Goal: Task Accomplishment & Management: Manage account settings

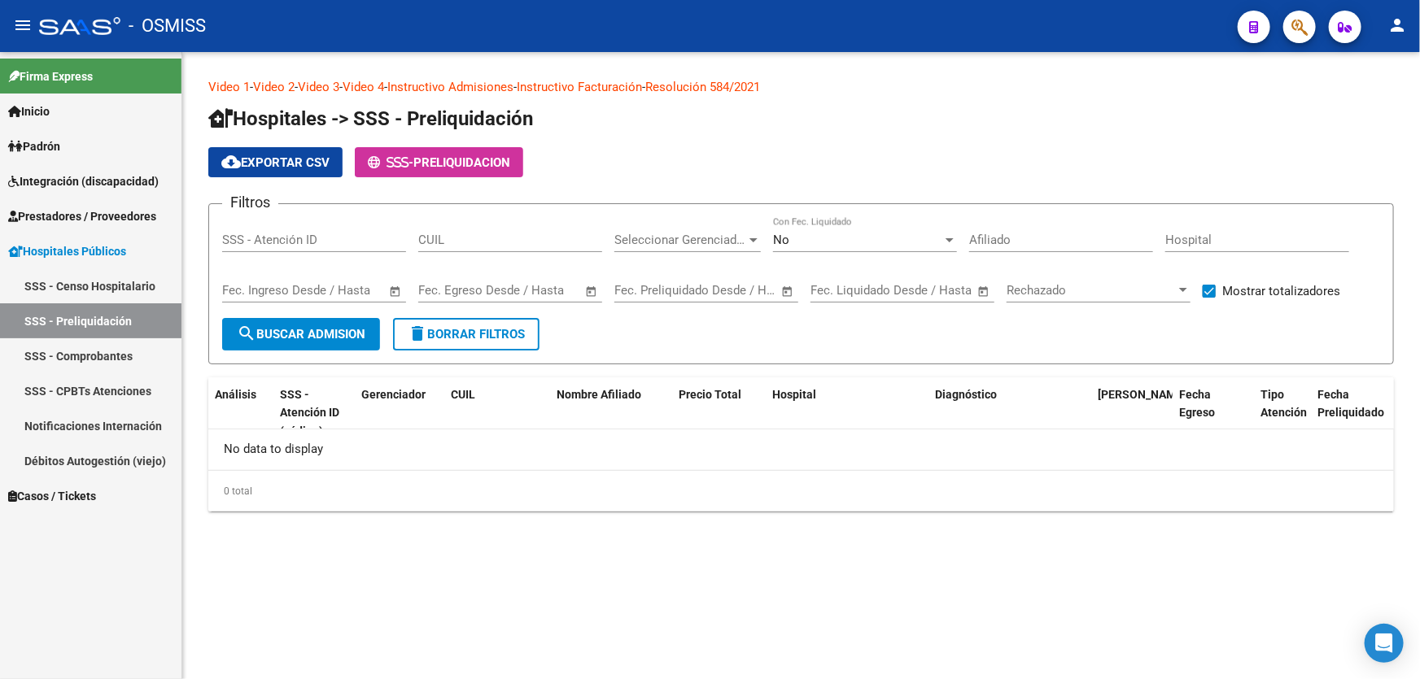
click at [151, 203] on link "Prestadores / Proveedores" at bounding box center [90, 216] width 181 height 35
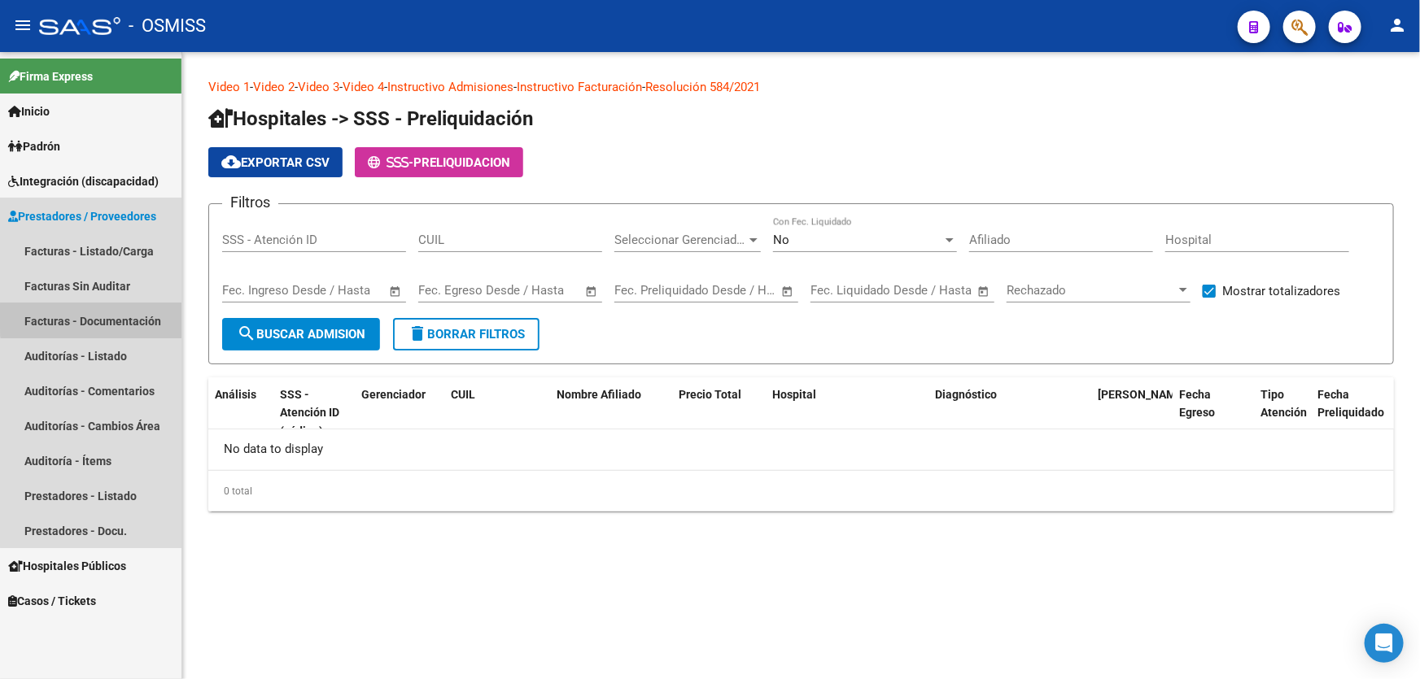
click at [116, 317] on link "Facturas - Documentación" at bounding box center [90, 320] width 181 height 35
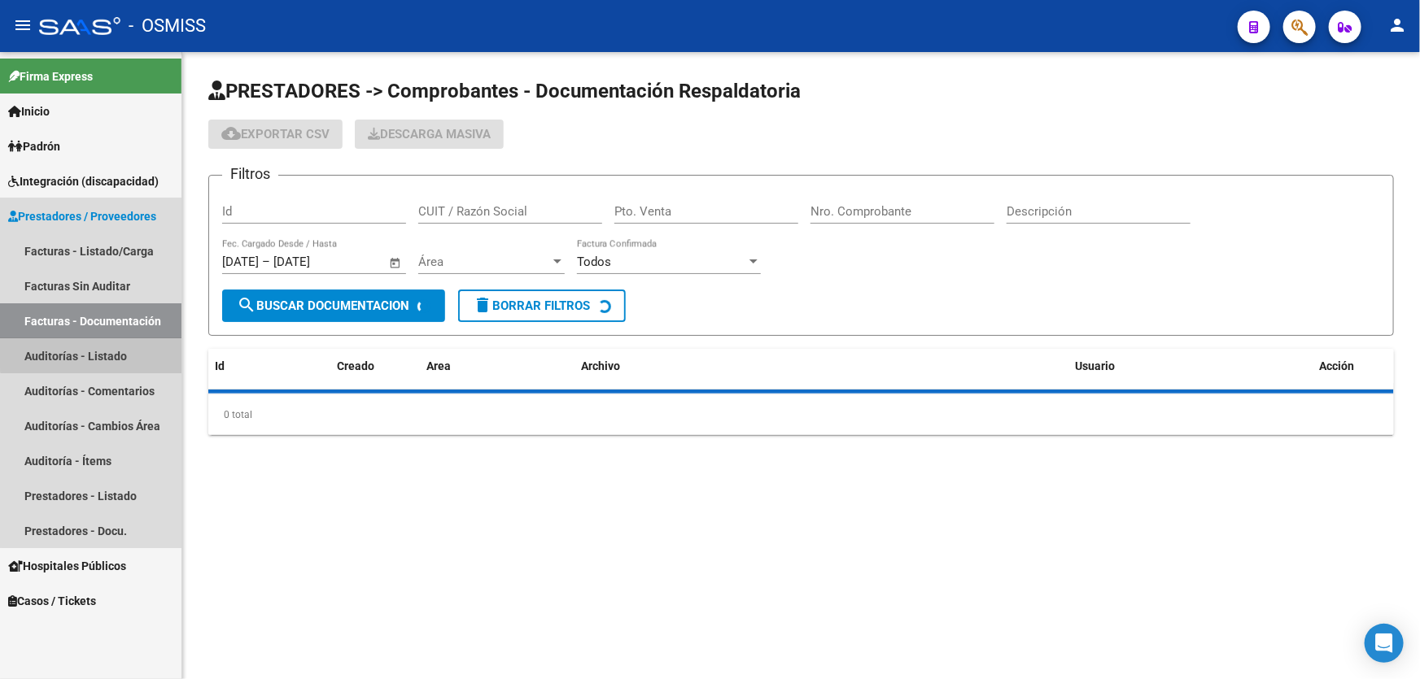
click at [116, 342] on link "Auditorías - Listado" at bounding box center [90, 355] width 181 height 35
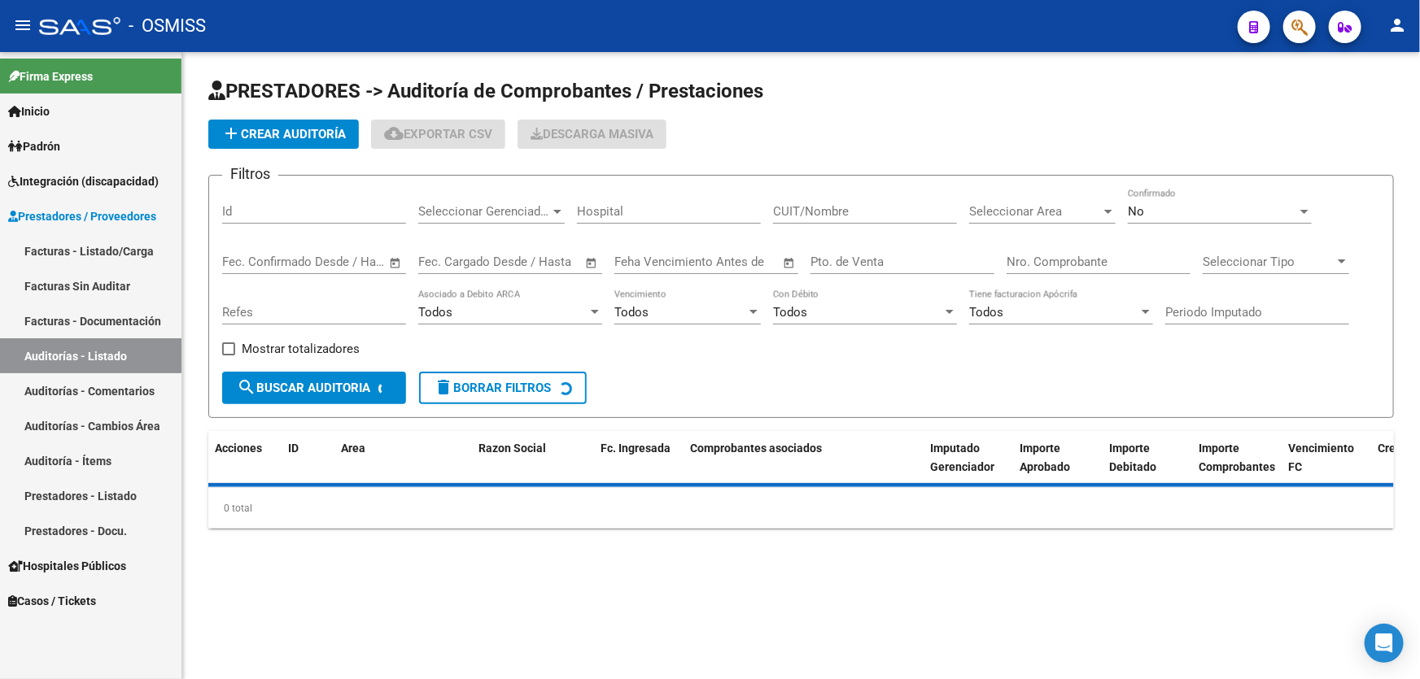
click at [1033, 269] on div "Nro. Comprobante" at bounding box center [1098, 256] width 184 height 35
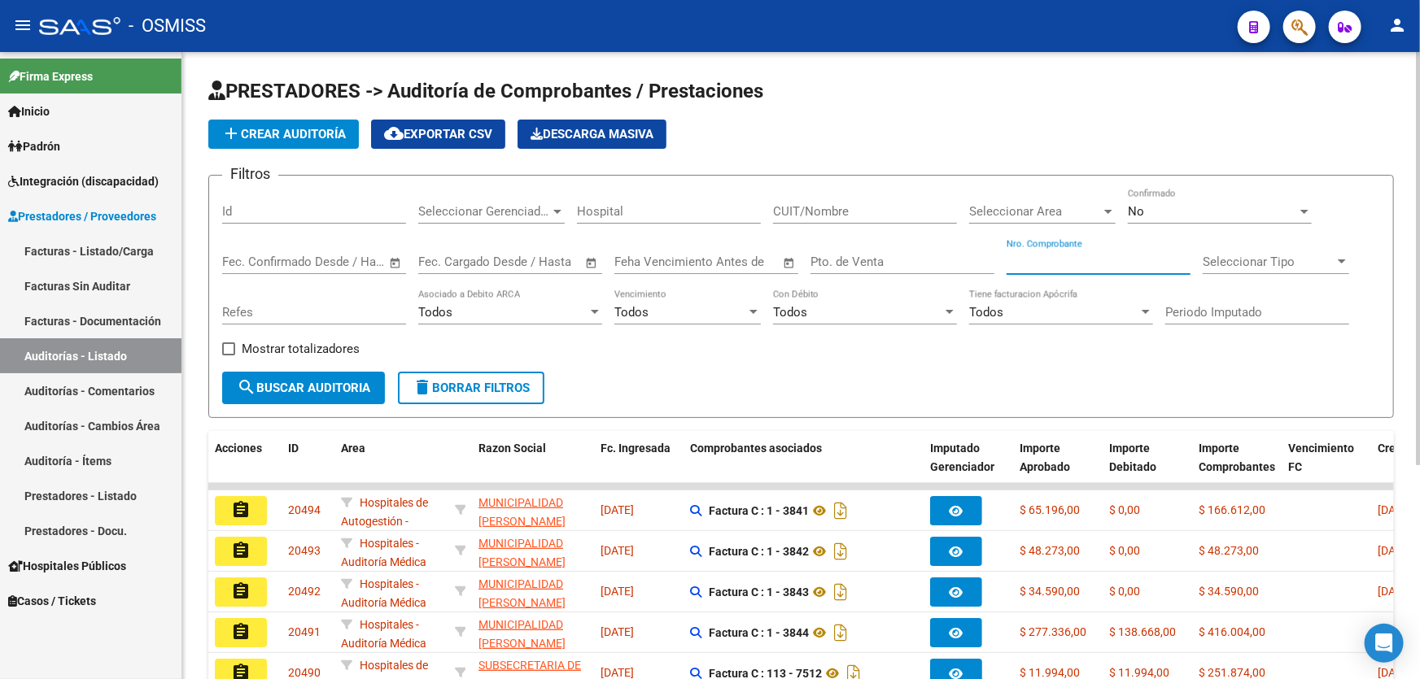
click at [1033, 258] on input "Nro. Comprobante" at bounding box center [1098, 262] width 184 height 15
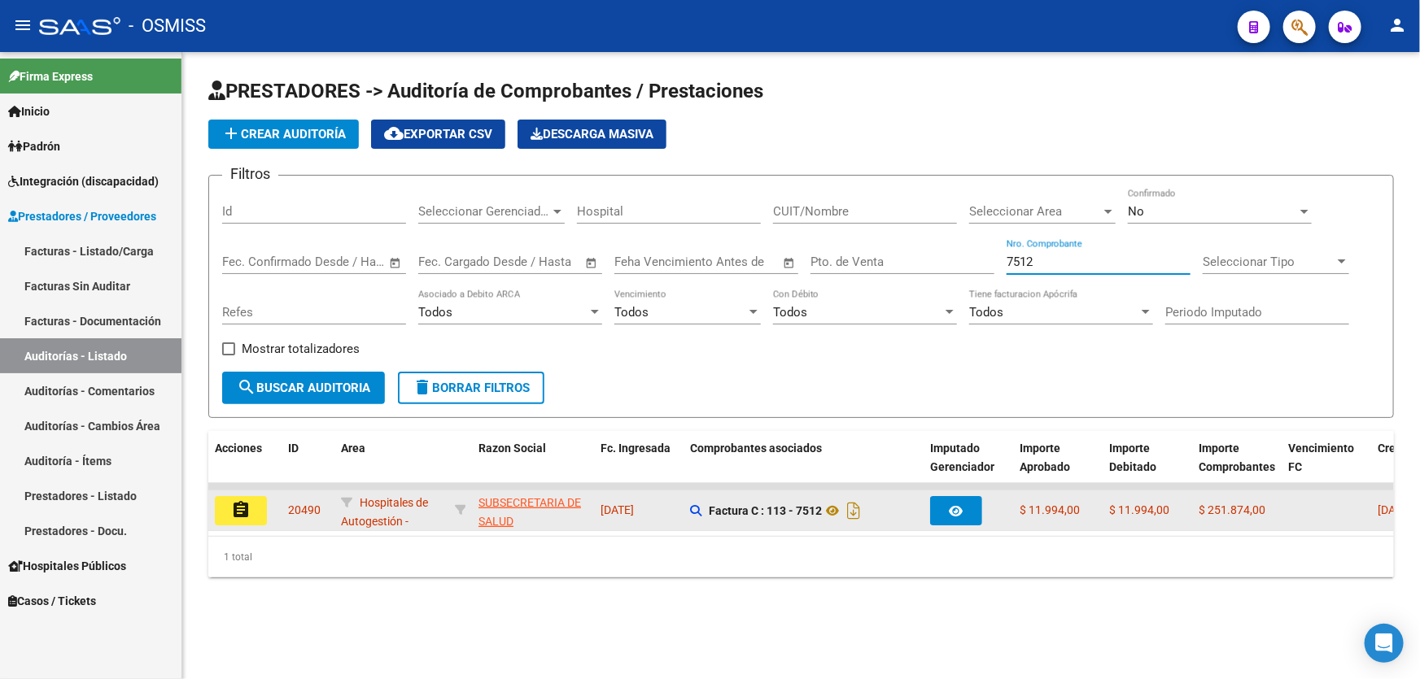
type input "7512"
click at [233, 505] on mat-icon "assignment" at bounding box center [241, 510] width 20 height 20
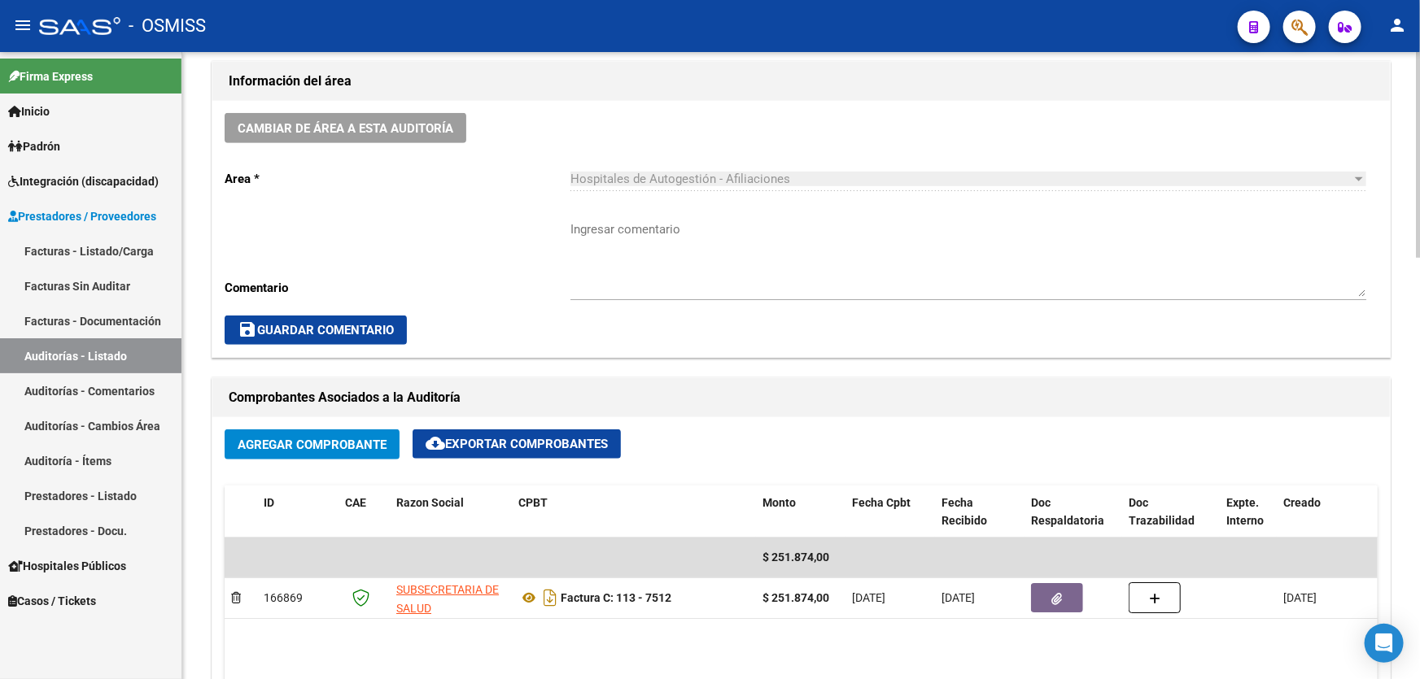
scroll to position [666, 0]
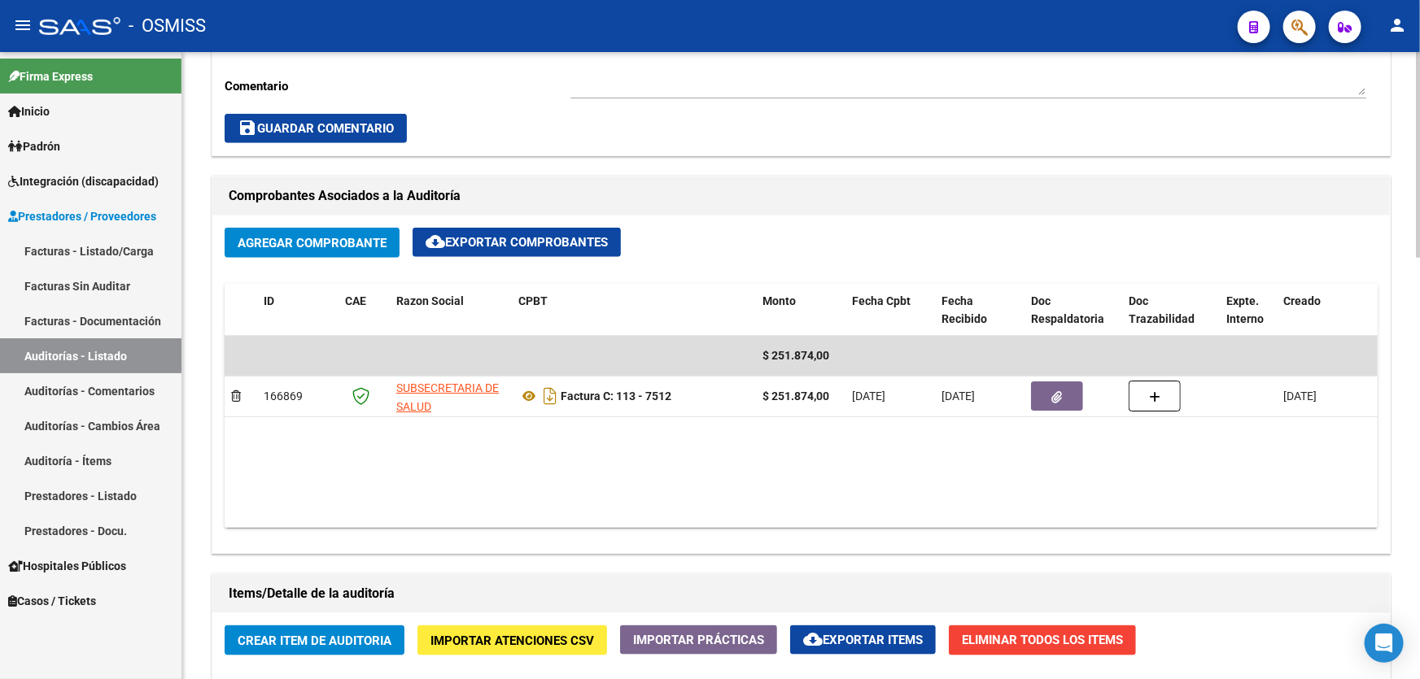
click at [650, 487] on datatable-body "$ 251.874,00 166869 SUBSECRETARIA DE SALUD Factura C: 113 - 7512 $ 251.874,00 […" at bounding box center [801, 432] width 1153 height 192
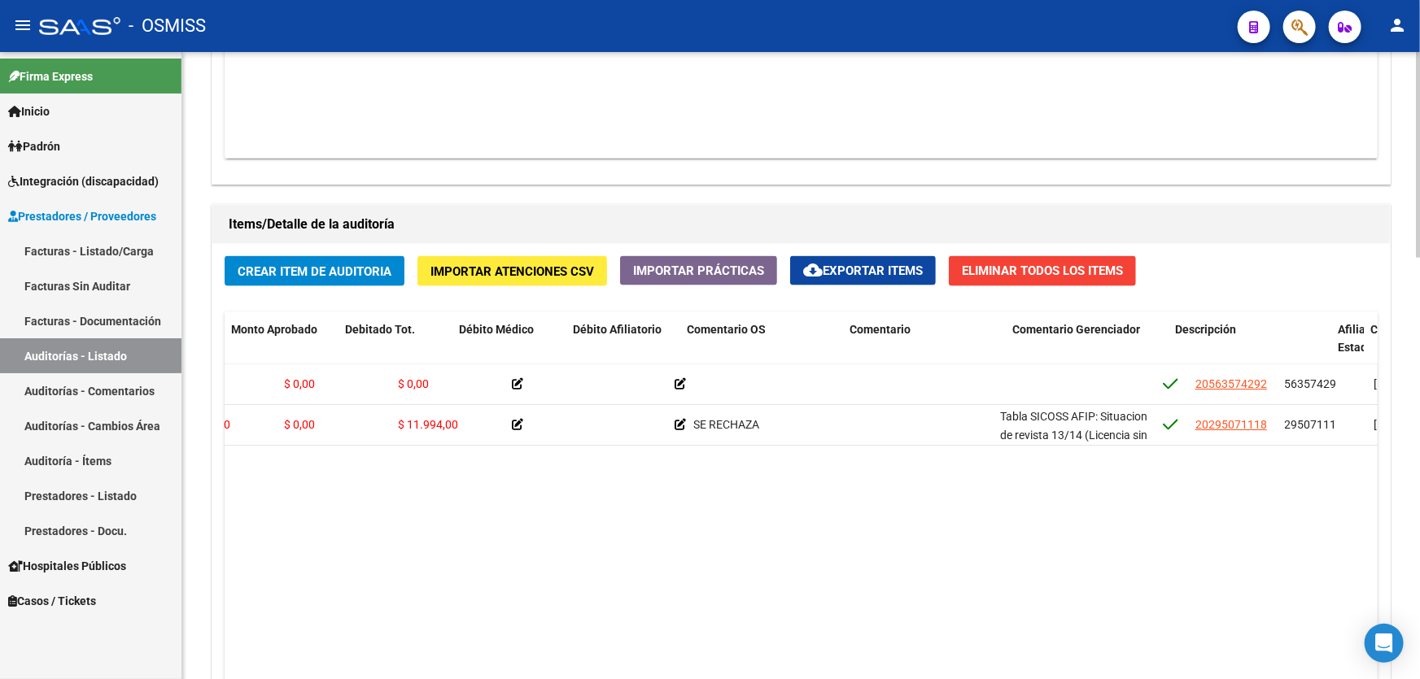
scroll to position [0, 698]
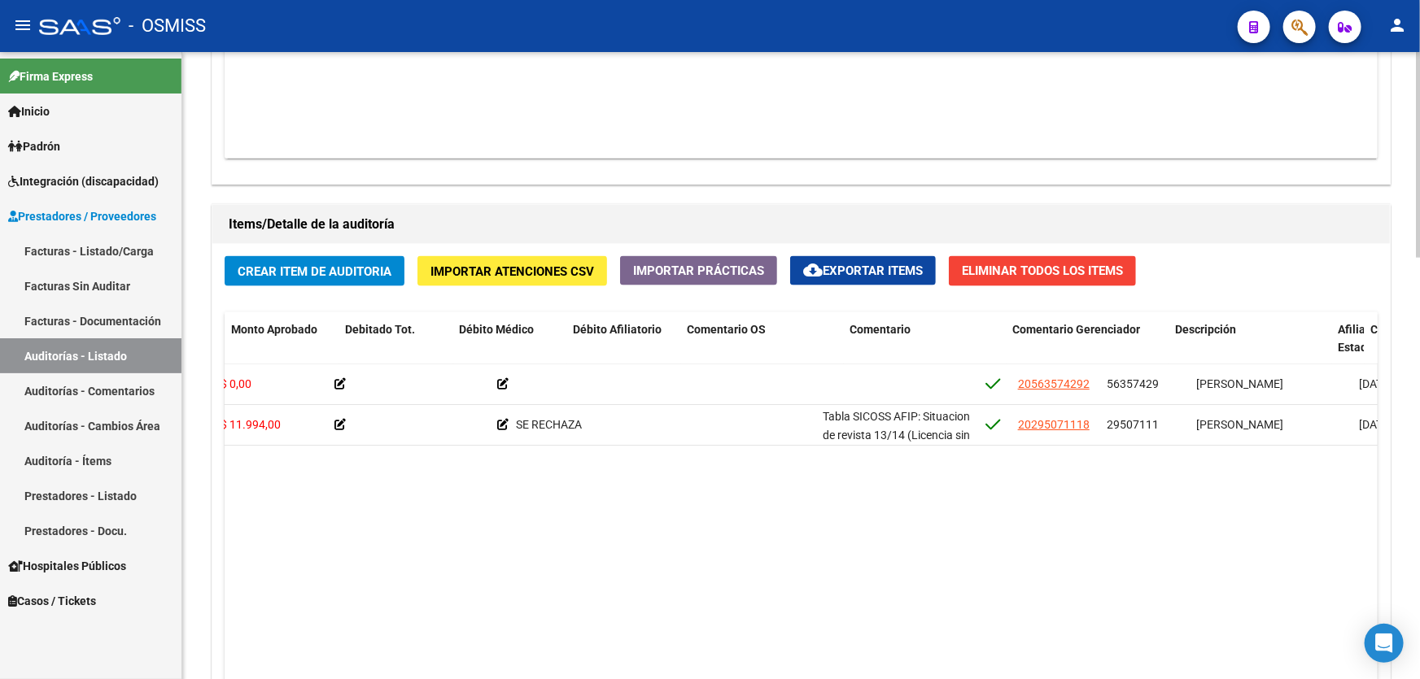
drag, startPoint x: 809, startPoint y: 487, endPoint x: 852, endPoint y: 482, distance: 43.4
drag, startPoint x: 1217, startPoint y: 324, endPoint x: 686, endPoint y: 344, distance: 531.7
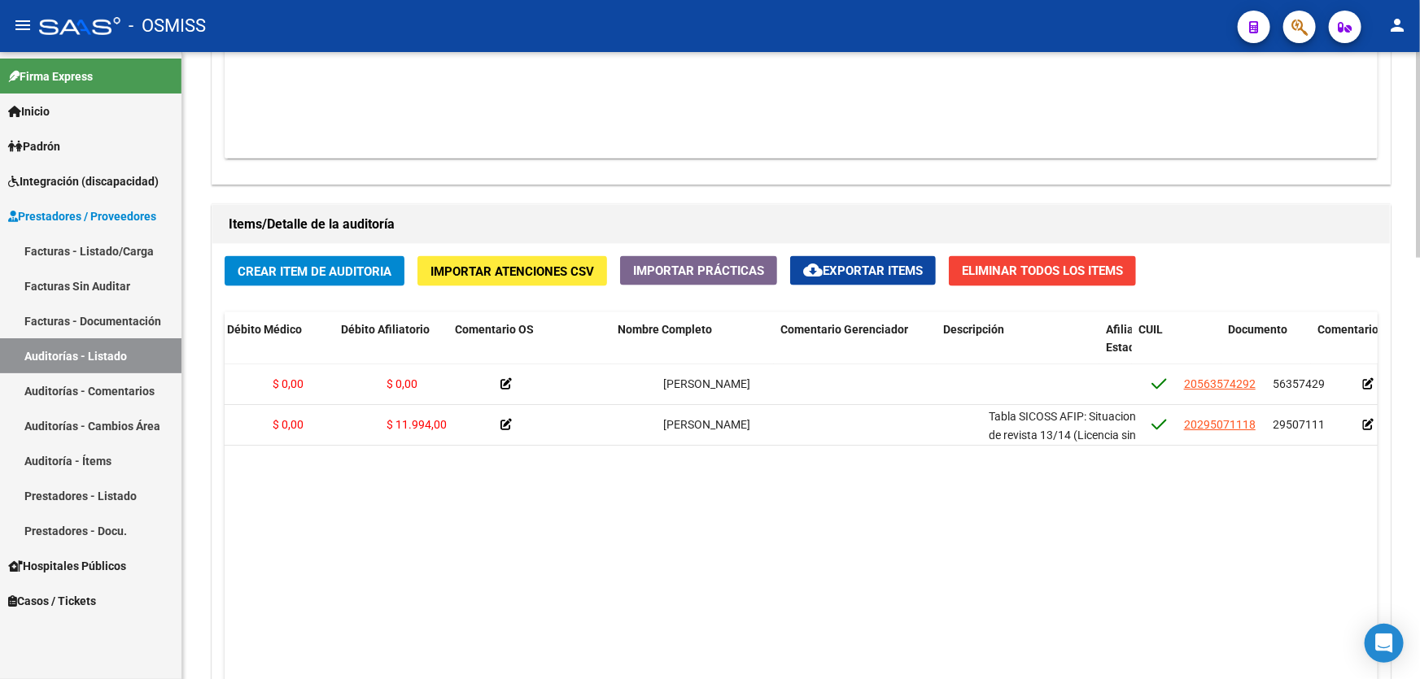
scroll to position [0, 0]
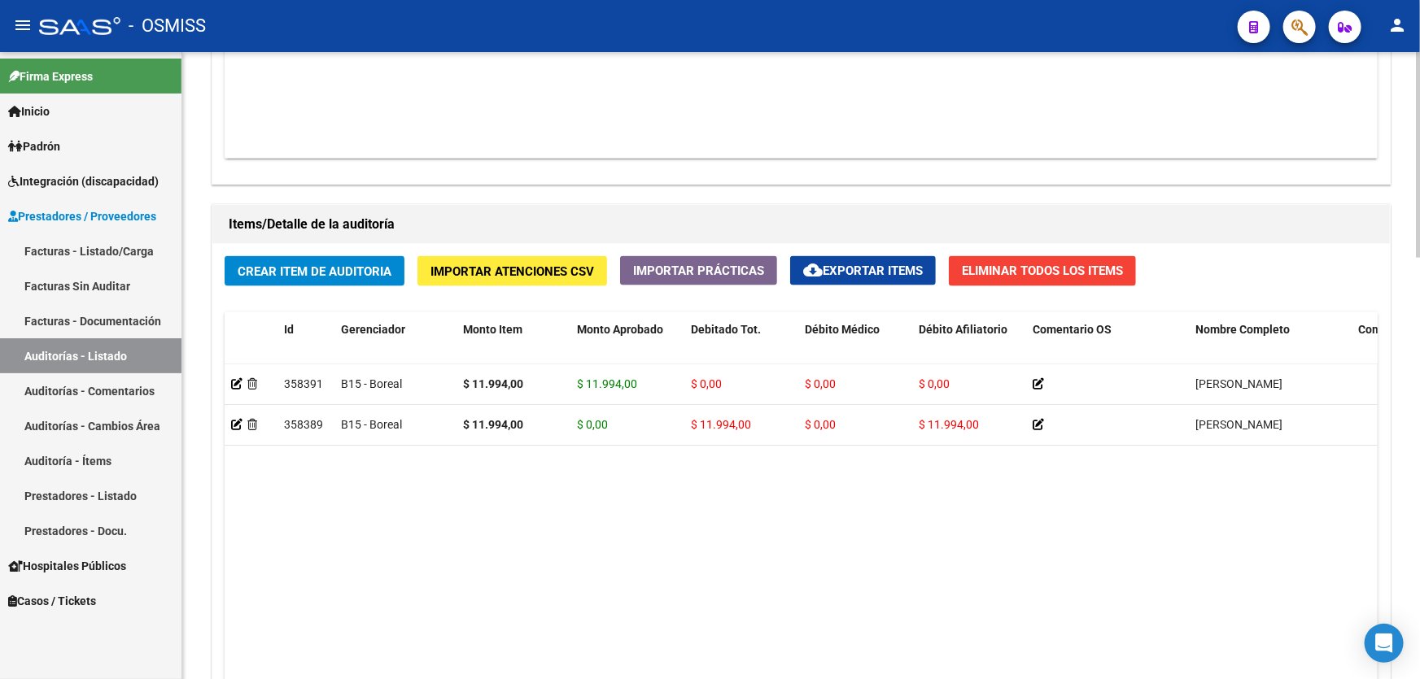
drag, startPoint x: 618, startPoint y: 476, endPoint x: 495, endPoint y: 468, distance: 123.1
drag, startPoint x: 657, startPoint y: 498, endPoint x: 640, endPoint y: 467, distance: 34.9
click at [657, 498] on datatable-body "358391 B15 - Boreal $ 11.994,00 $ 11.994,00 $ 0,00 $ 0,00 $ 0,00 [PERSON_NAME] …" at bounding box center [801, 556] width 1153 height 383
click at [497, 675] on datatable-body "358391 B15 - Boreal $ 11.994,00 $ 11.994,00 $ 0,00 $ 0,00 $ 0,00 [PERSON_NAME] …" at bounding box center [801, 556] width 1153 height 383
click at [584, 500] on datatable-body "358391 B15 - Boreal $ 11.994,00 $ 11.994,00 $ 0,00 $ 0,00 $ 0,00 [PERSON_NAME] …" at bounding box center [801, 556] width 1153 height 383
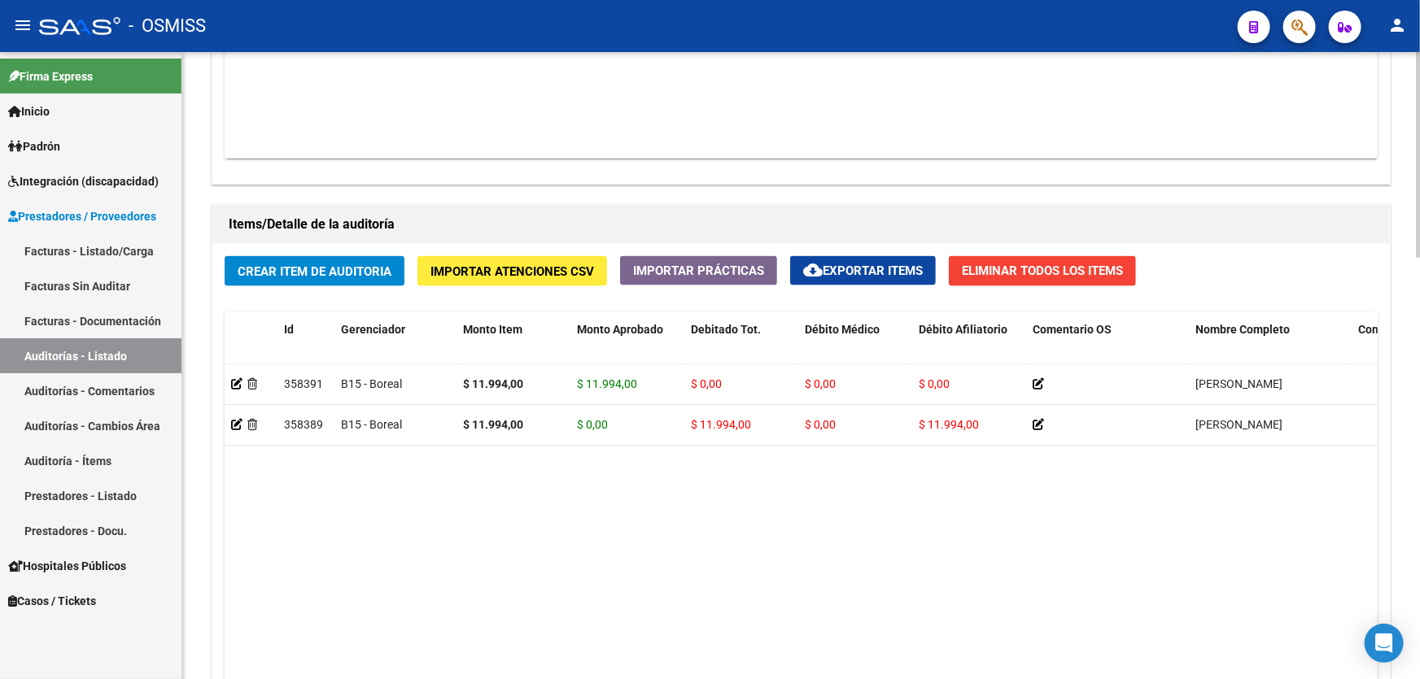
click at [678, 504] on datatable-body "358391 B15 - Boreal $ 11.994,00 $ 11.994,00 $ 0,00 $ 0,00 $ 0,00 [PERSON_NAME] …" at bounding box center [801, 556] width 1153 height 383
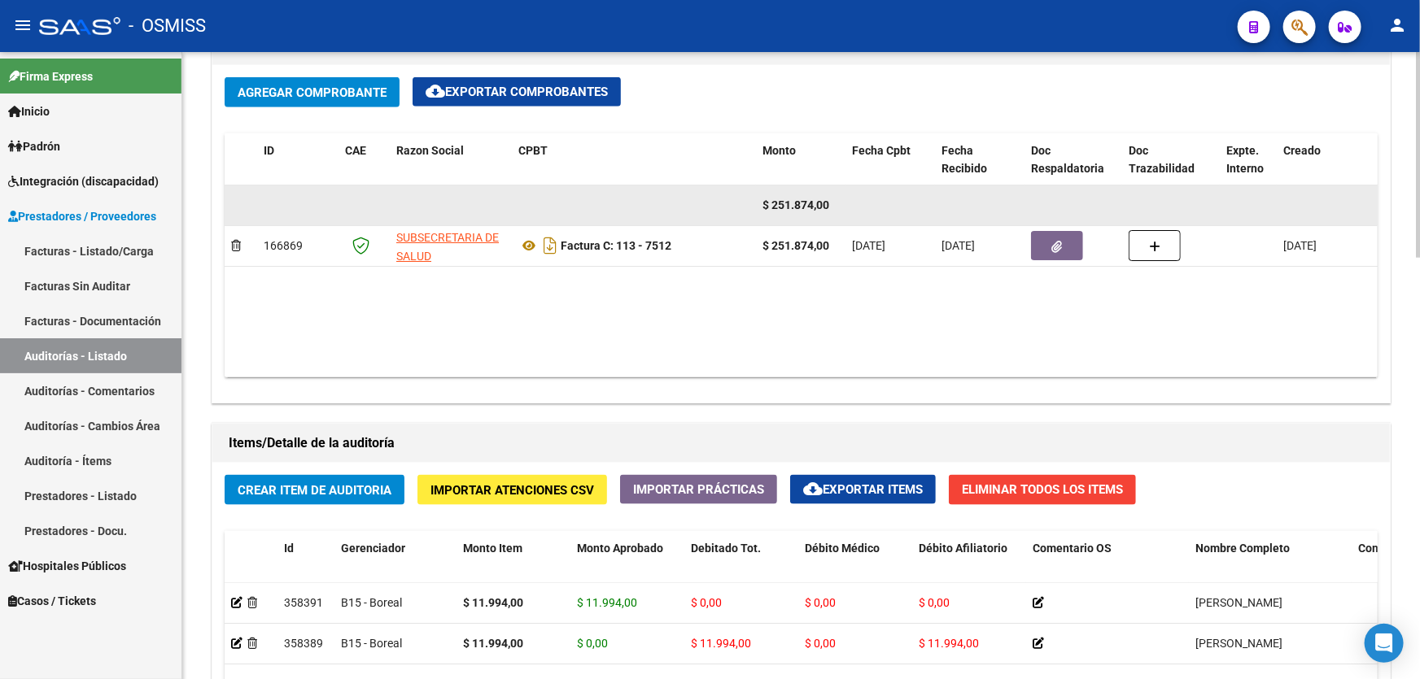
scroll to position [814, 0]
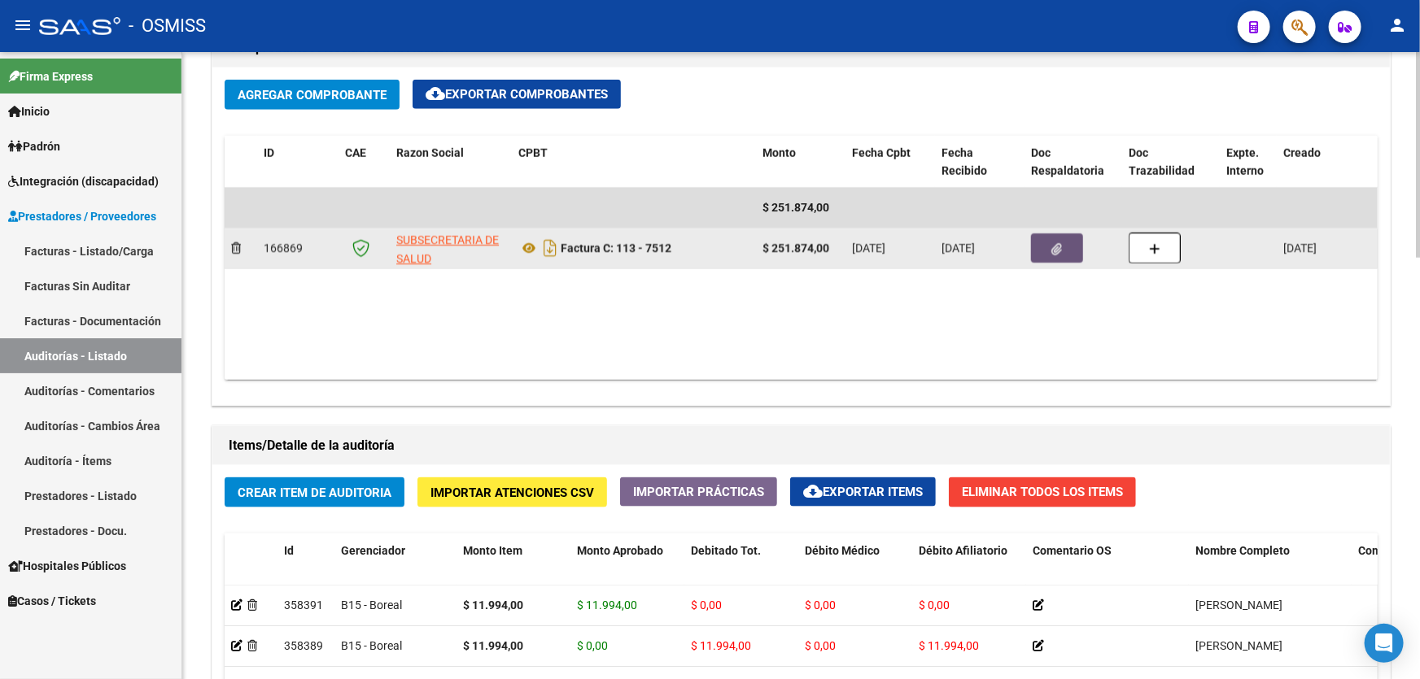
click at [1054, 237] on button "button" at bounding box center [1057, 248] width 52 height 29
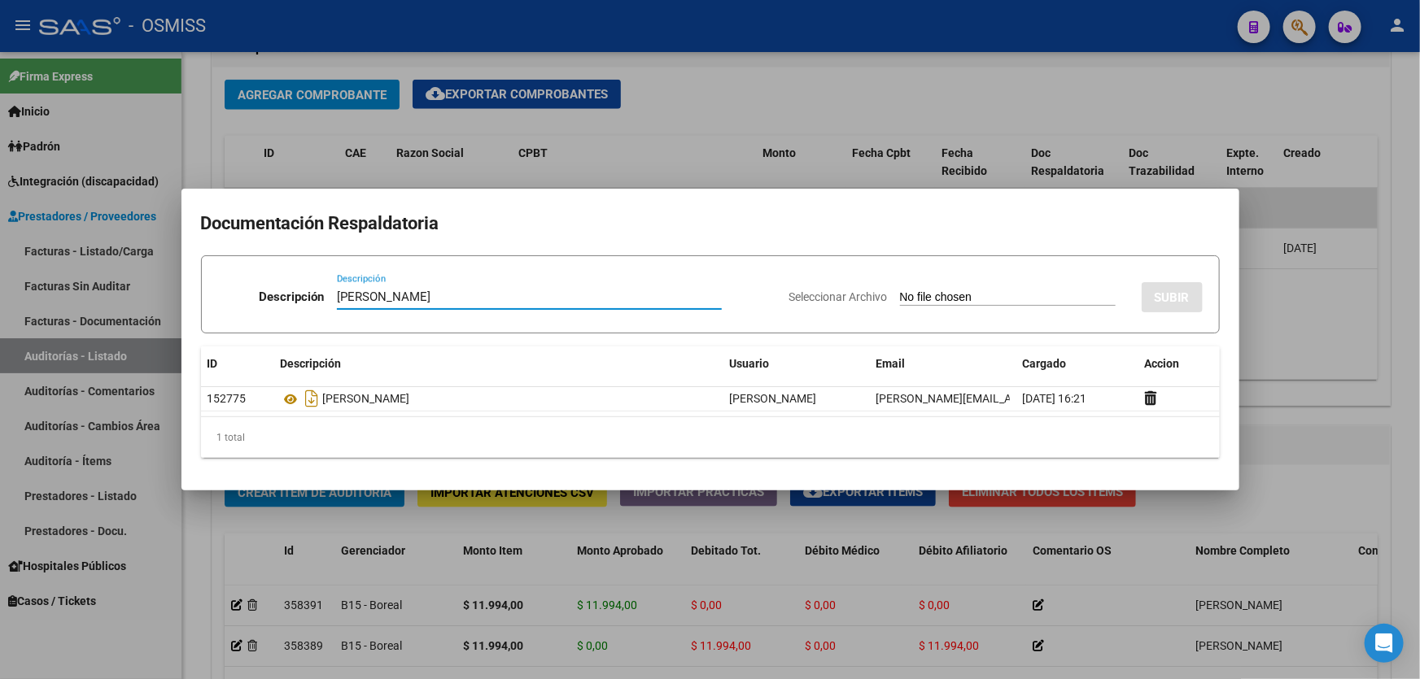
type input "[PERSON_NAME]"
click at [1032, 297] on input "Seleccionar Archivo" at bounding box center [1008, 297] width 216 height 15
type input "C:\fakepath\[PERSON_NAME].pdf"
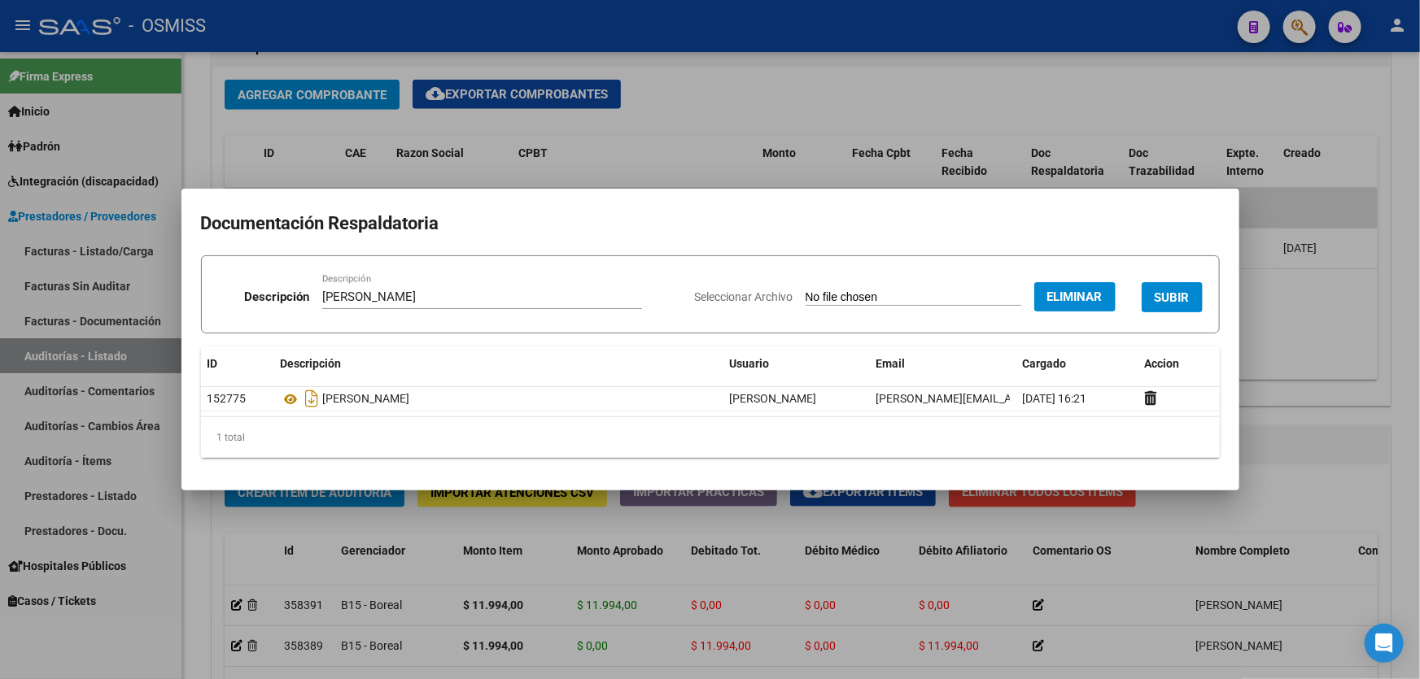
click at [1177, 292] on span "SUBIR" at bounding box center [1172, 297] width 35 height 15
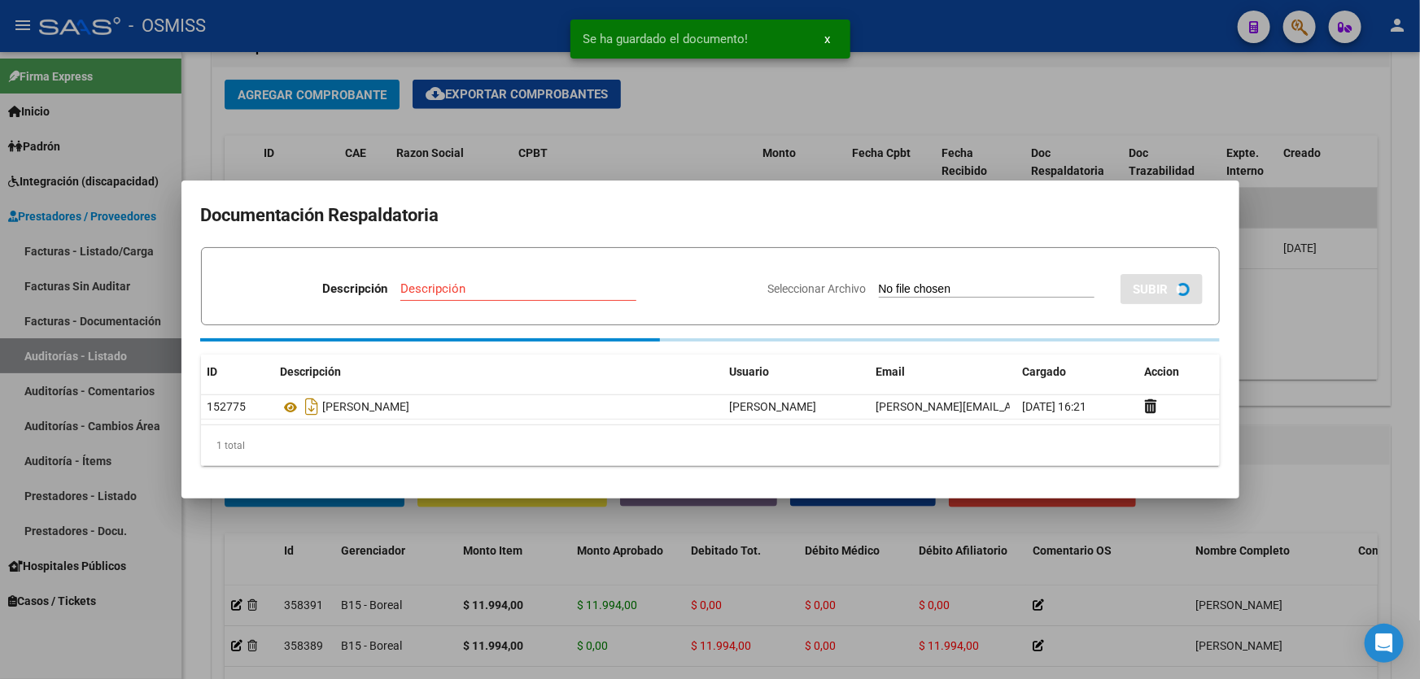
click at [1274, 390] on div at bounding box center [710, 339] width 1420 height 679
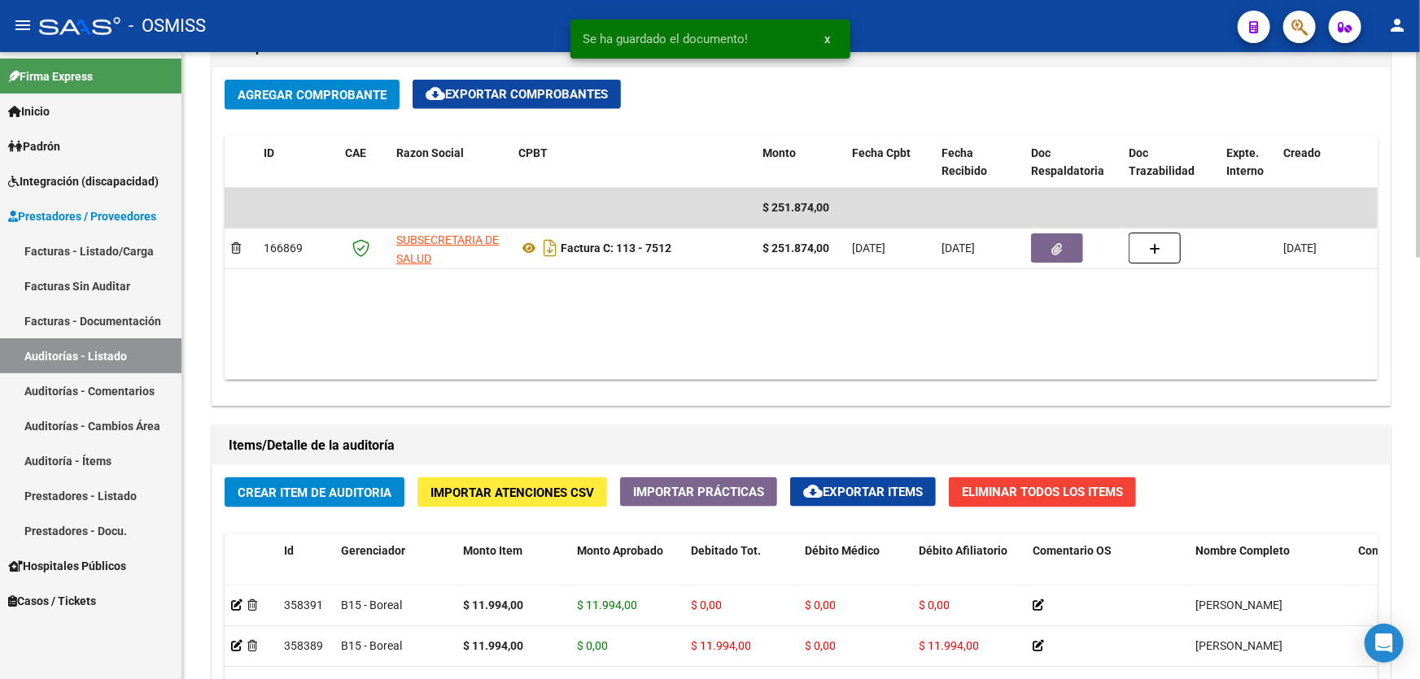
click at [308, 486] on span "Crear Item de Auditoria" at bounding box center [315, 493] width 154 height 15
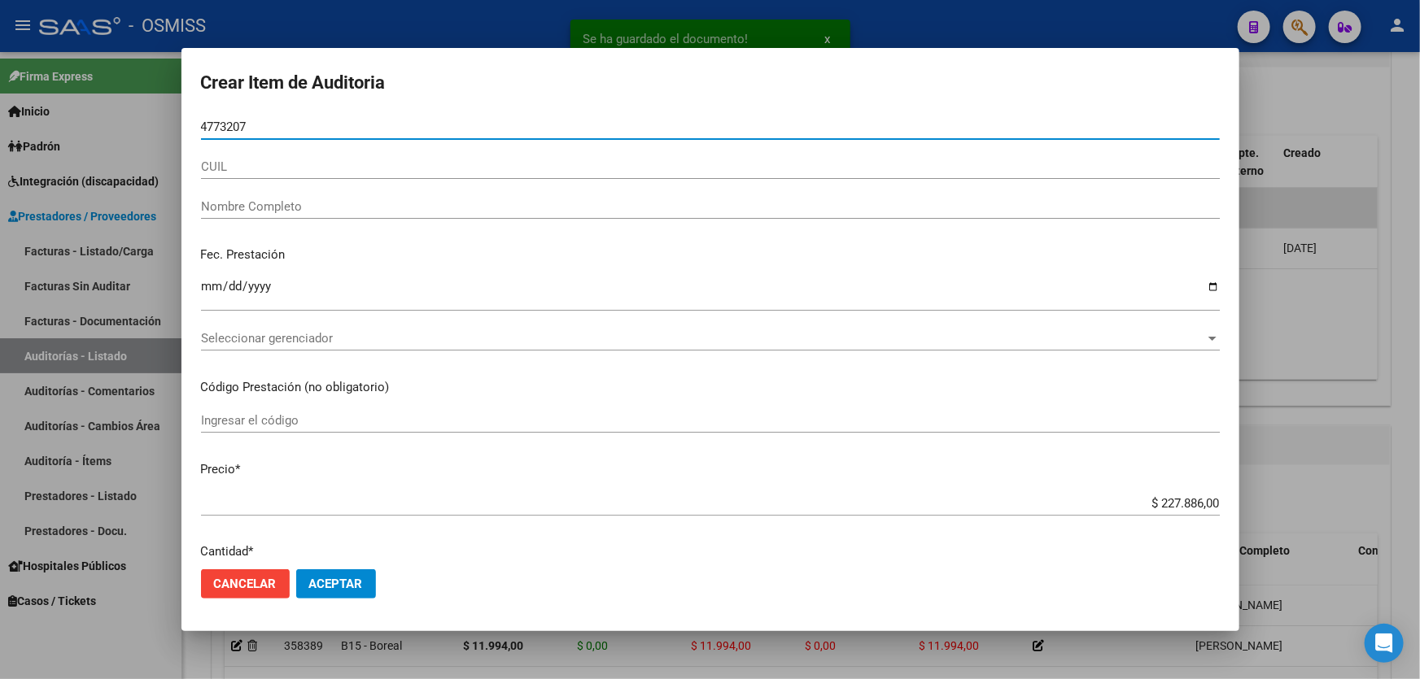
type input "47732071"
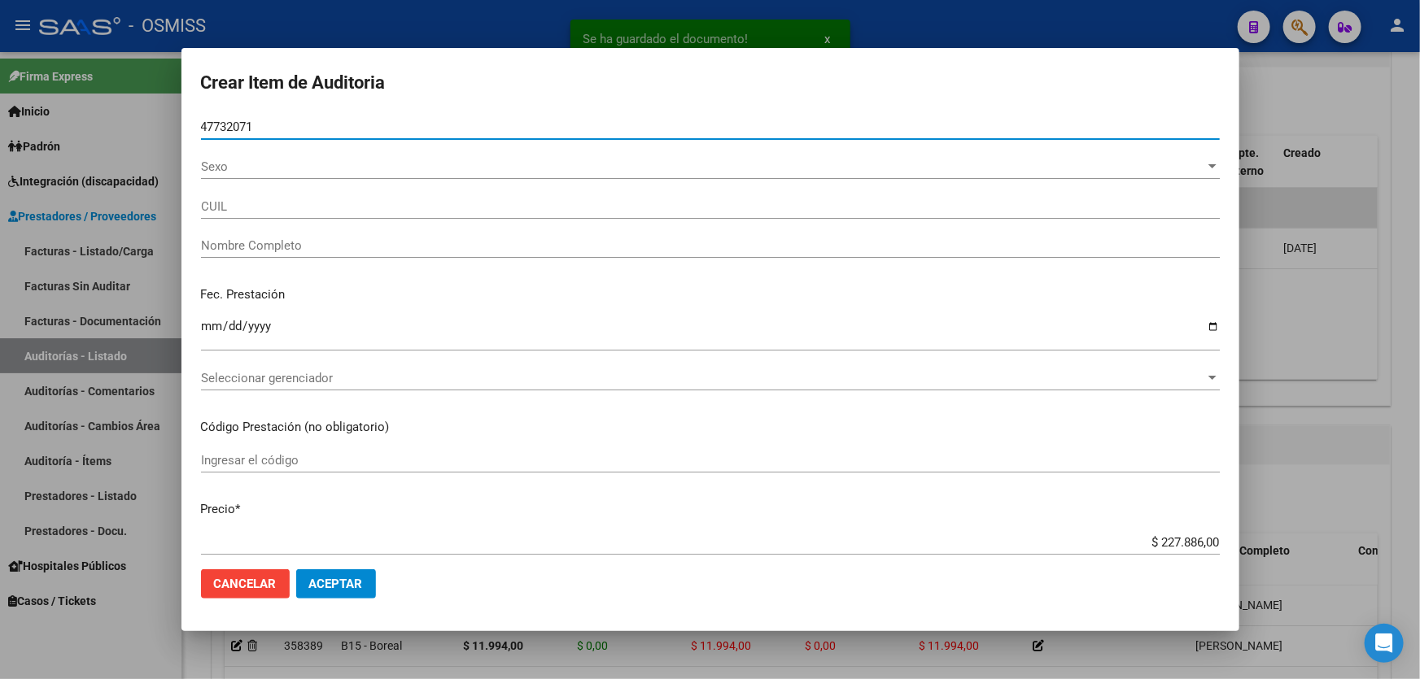
type input "27477320711"
type input "[PERSON_NAME] [PERSON_NAME]"
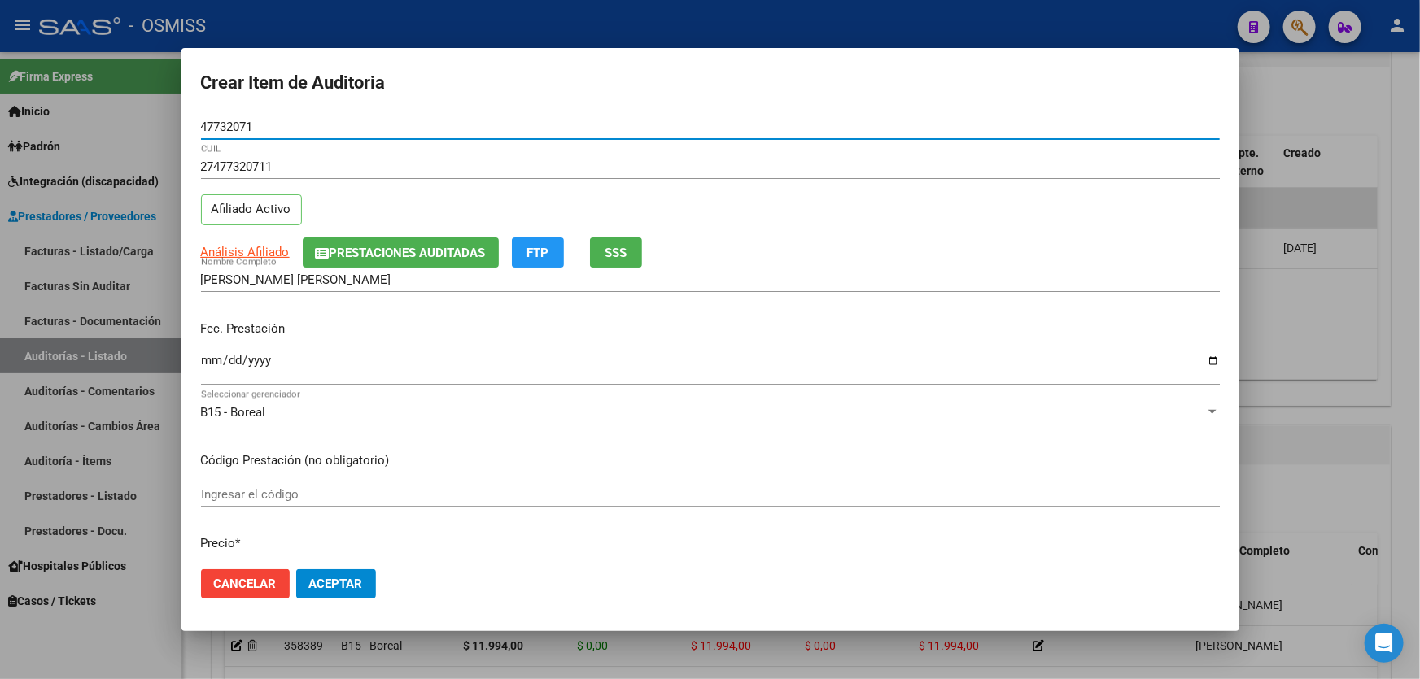
type input "47732071"
click at [204, 339] on div "Fec. Prestación Ingresar la fecha" at bounding box center [710, 354] width 1019 height 93
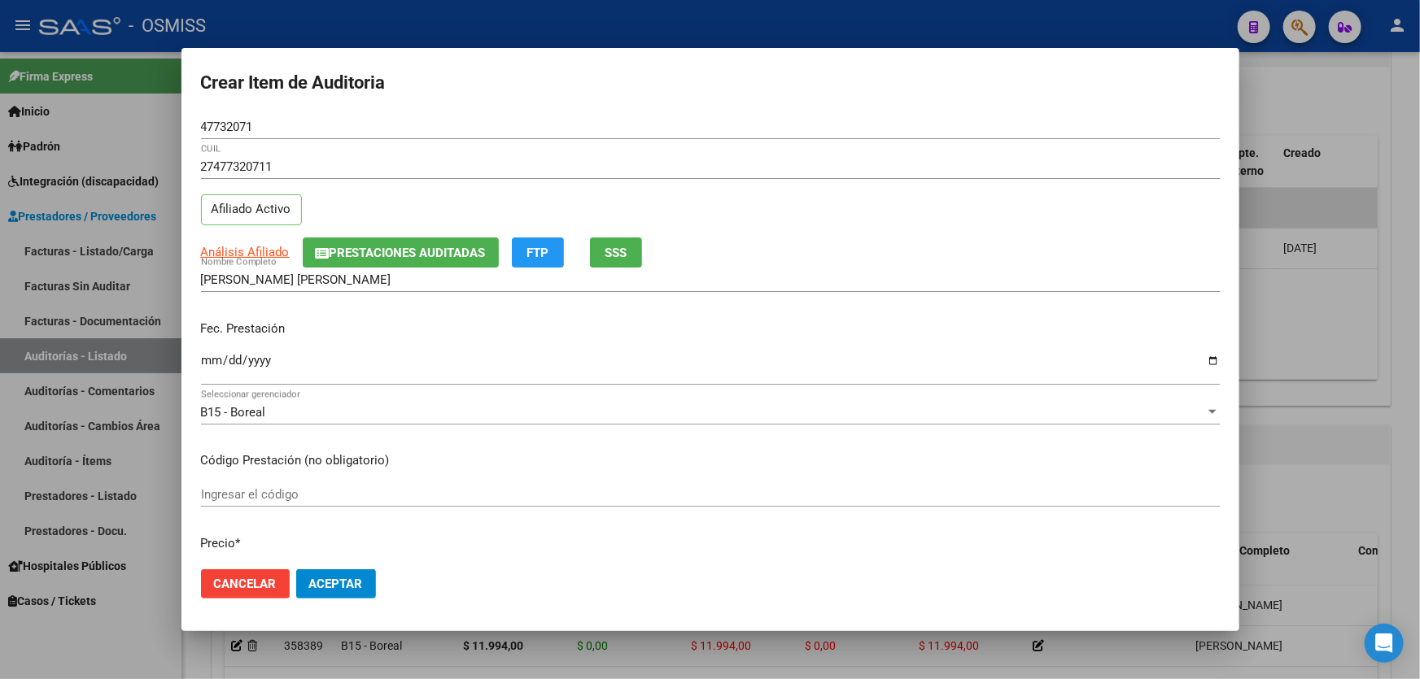
click at [213, 381] on div "Ingresar la fecha" at bounding box center [710, 367] width 1019 height 35
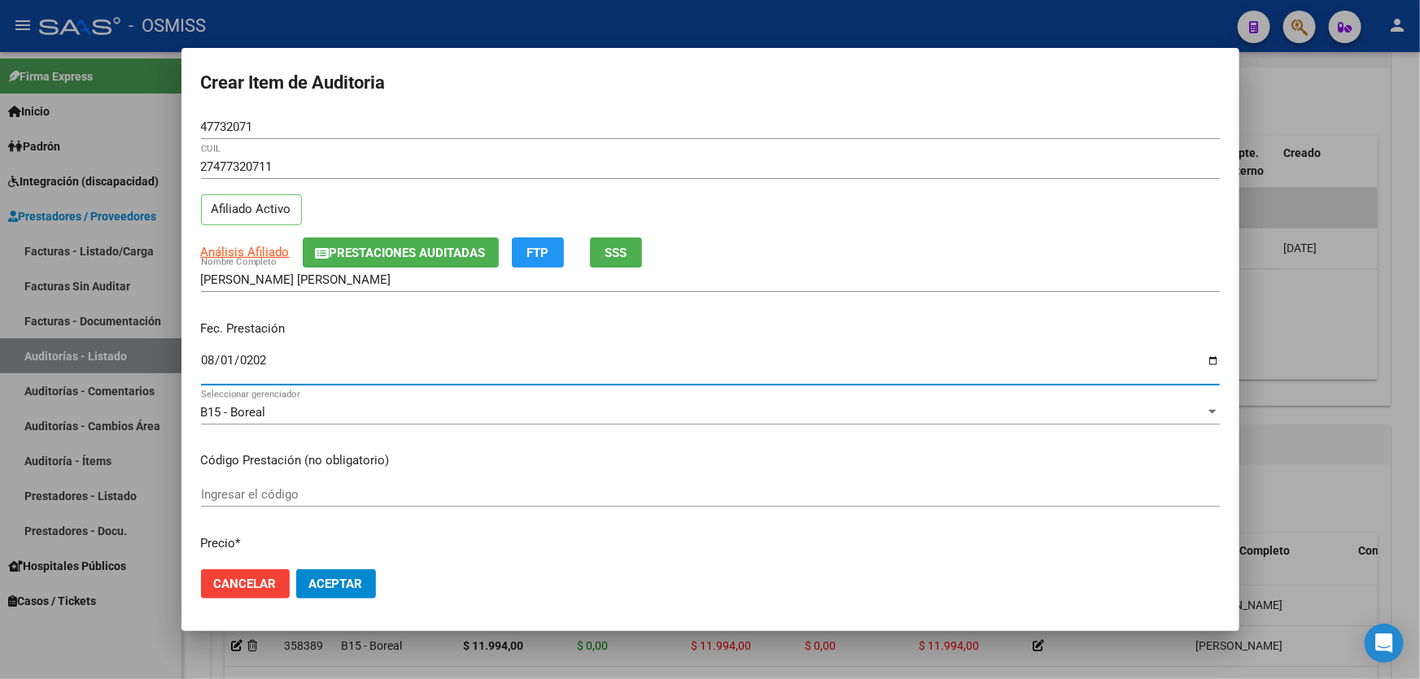
type input "[DATE]"
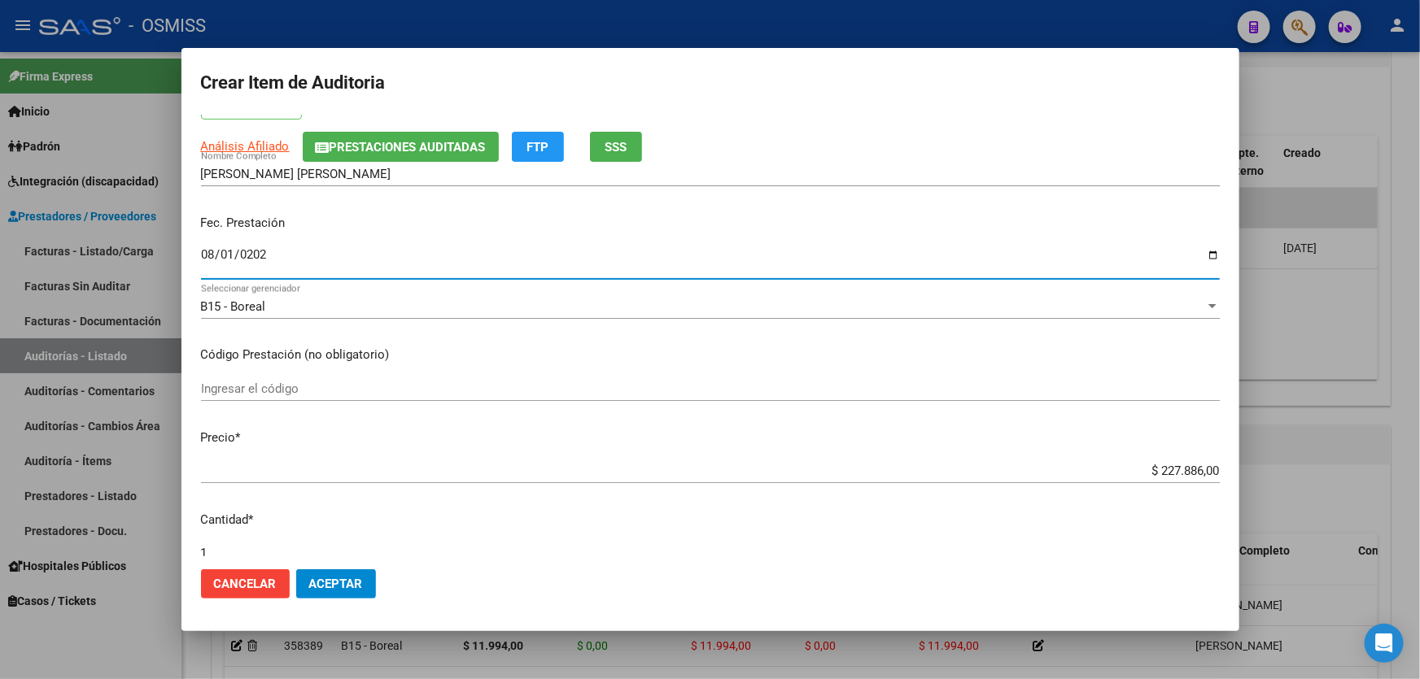
scroll to position [221, 0]
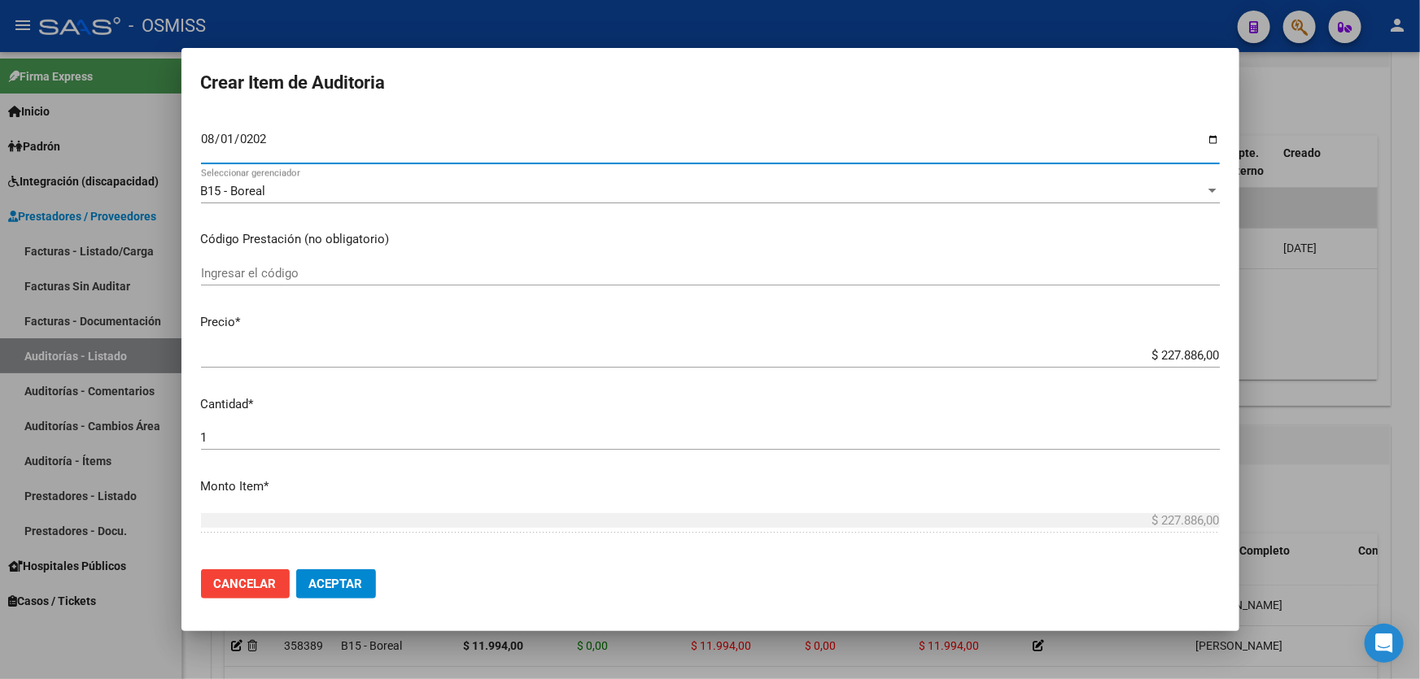
drag, startPoint x: 1133, startPoint y: 358, endPoint x: 1419, endPoint y: 293, distance: 292.9
click at [1419, 299] on div "Crear Item de Auditoria 47732071 Nro Documento 27477320711 CUIL Afiliado Activo…" at bounding box center [710, 339] width 1420 height 679
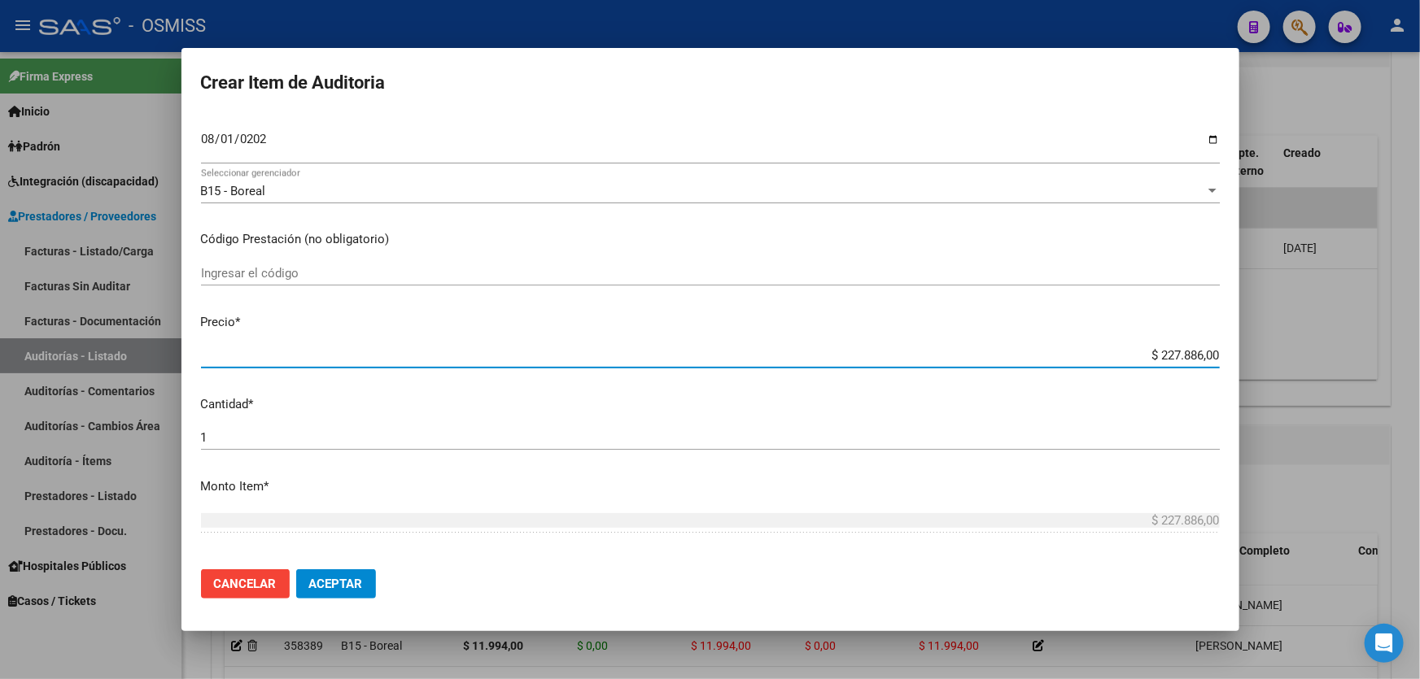
type input "$ 0,01"
type input "$ 0,11"
type input "$ 1,19"
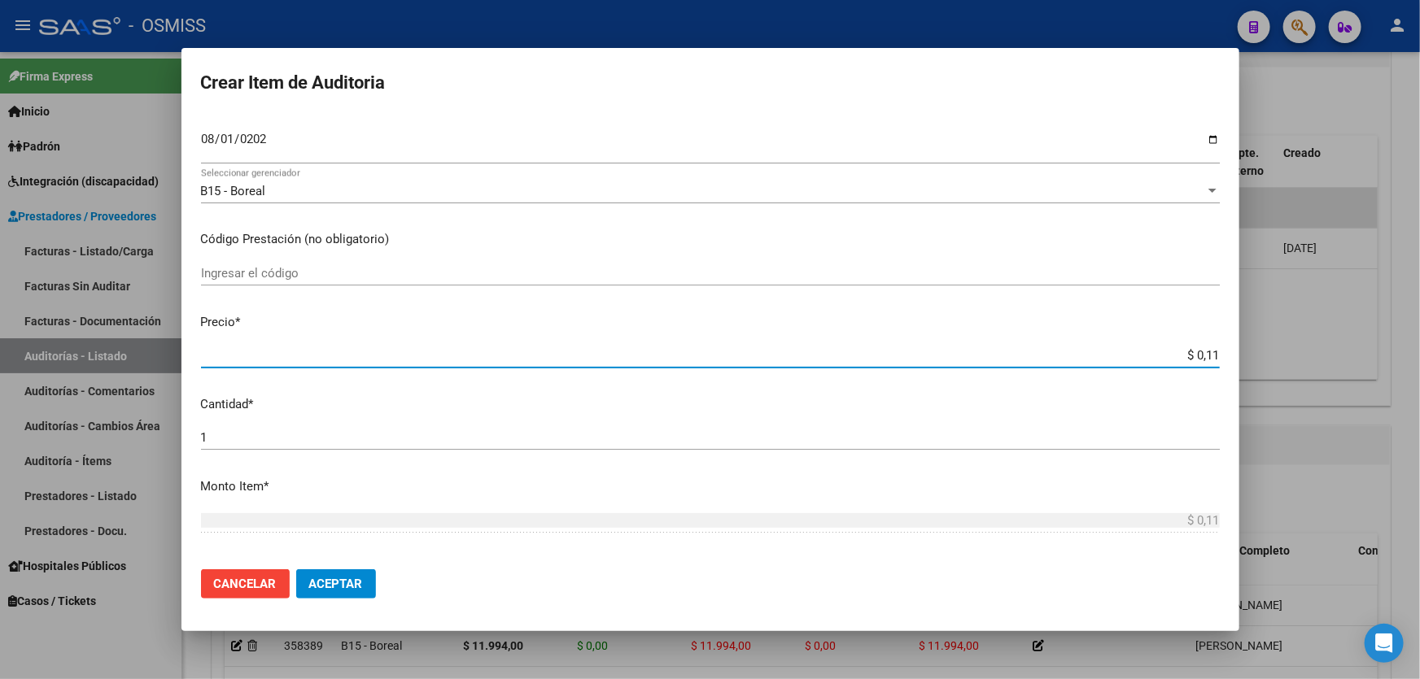
type input "$ 1,19"
type input "$ 11,99"
type input "$ 119,94"
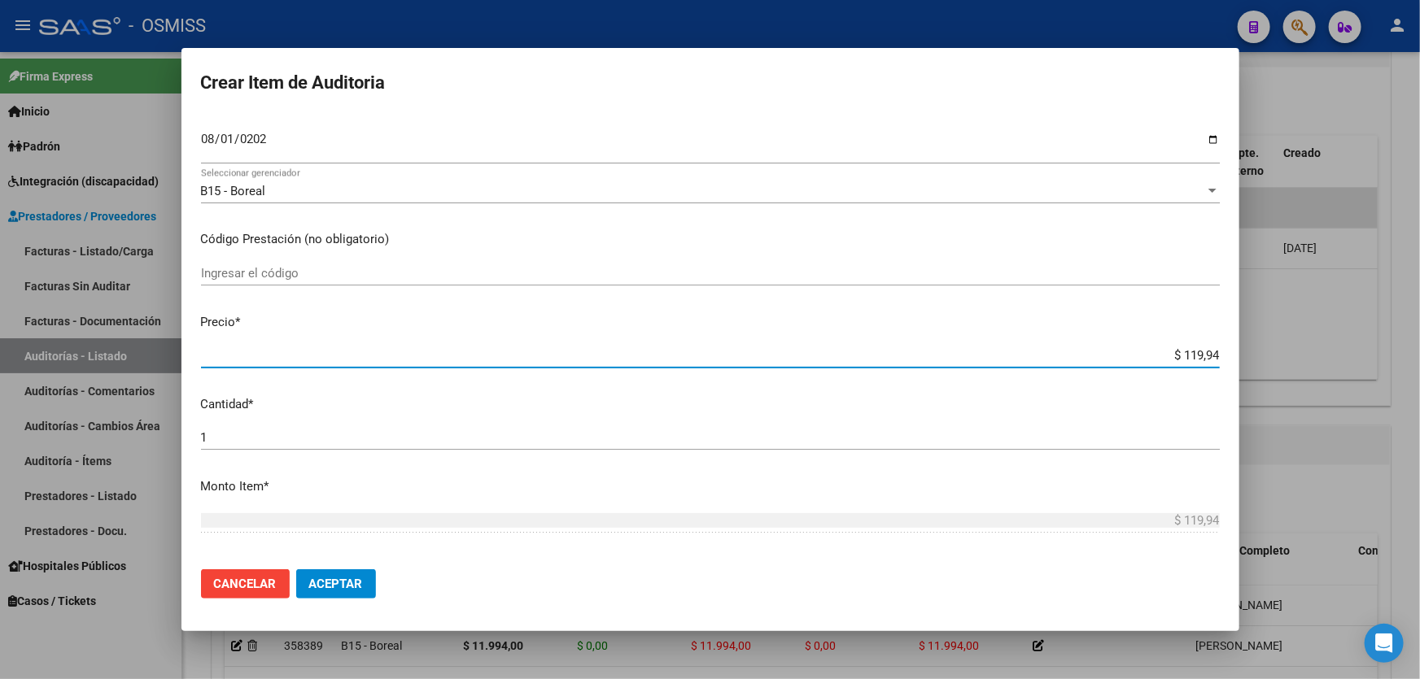
type input "$ 1.199,40"
type input "$ 11.994,00"
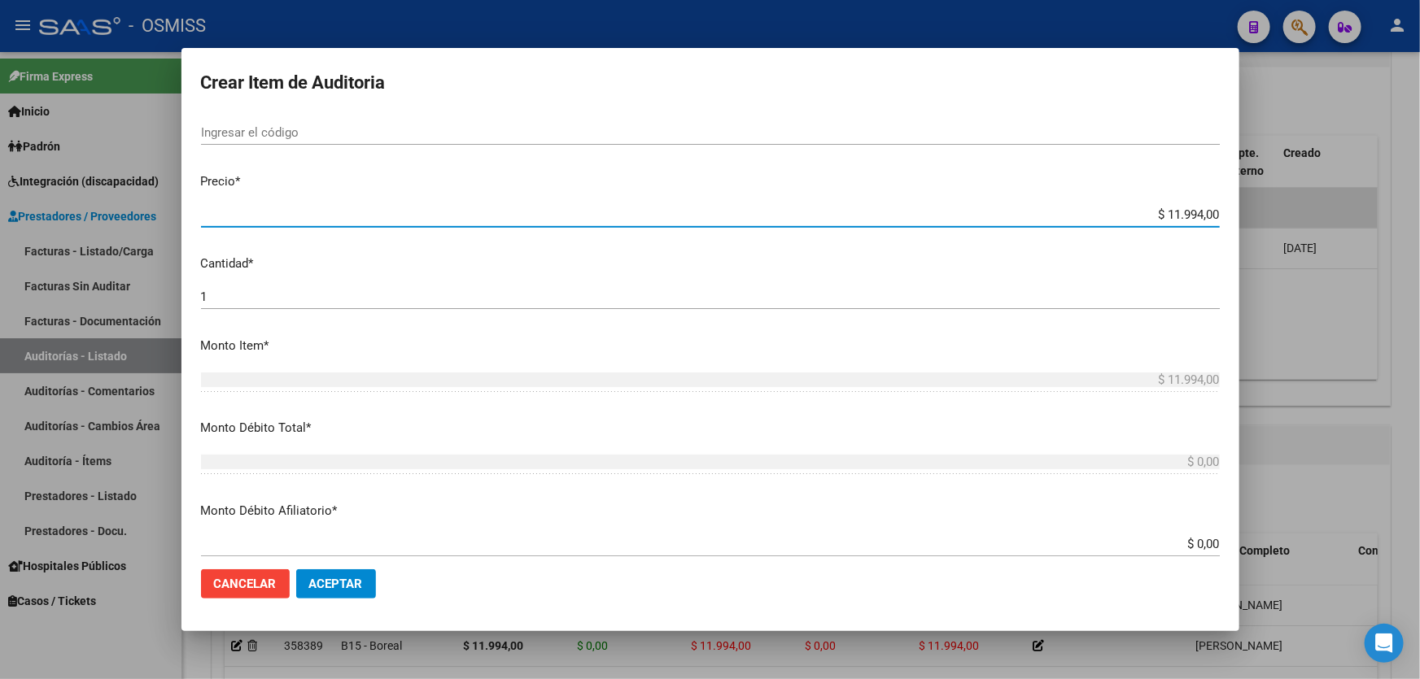
scroll to position [592, 0]
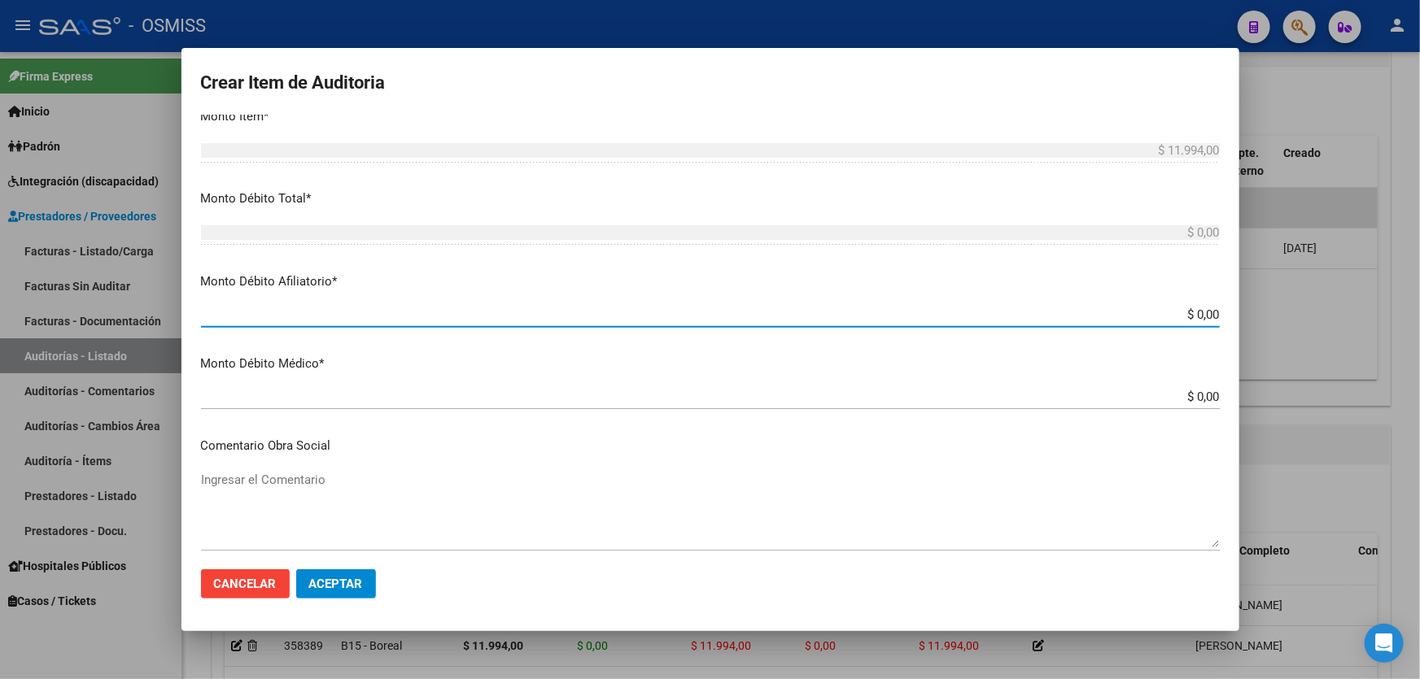
drag, startPoint x: 1073, startPoint y: 320, endPoint x: 1419, endPoint y: 252, distance: 352.3
click at [1419, 252] on div "Crear Item de Auditoria 47732071 Nro Documento 27477320711 CUIL Afiliado Activo…" at bounding box center [710, 339] width 1420 height 679
type input "$ 0,01"
type input "$ 0,11"
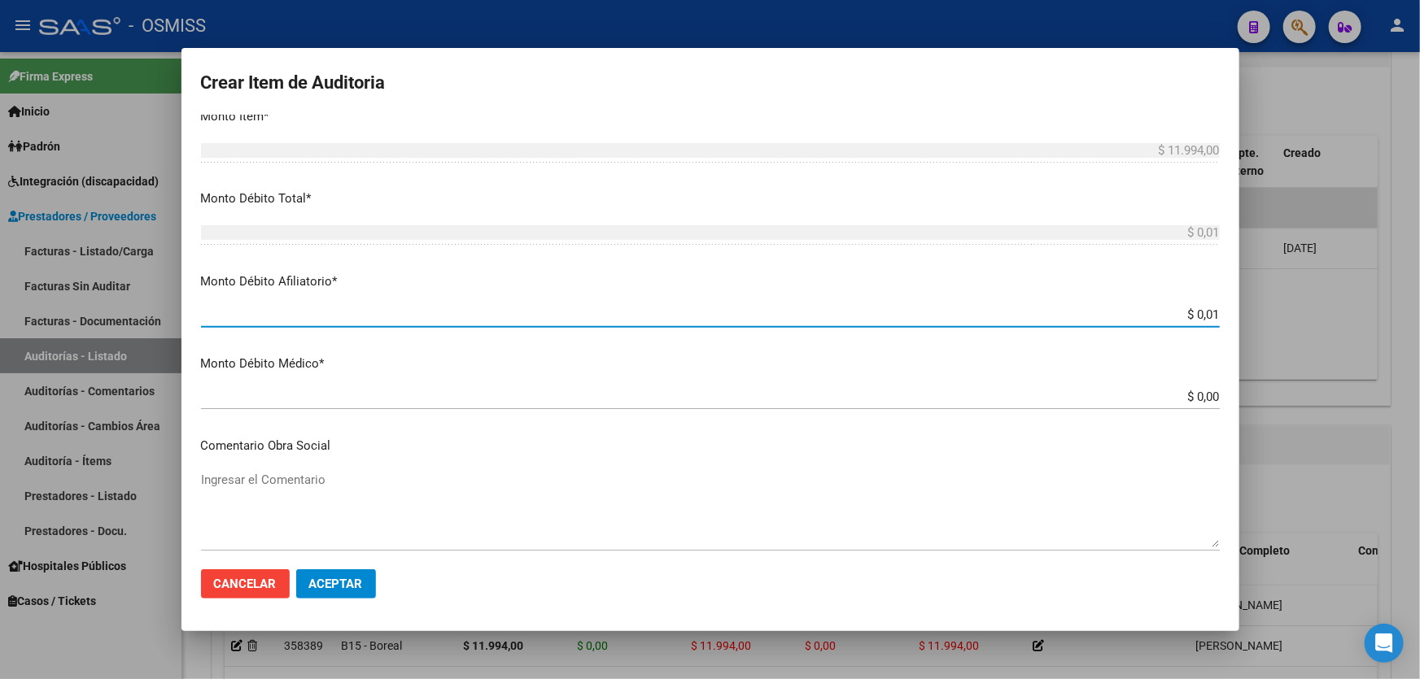
type input "$ 0,11"
type input "$ 1,19"
type input "$ 11,99"
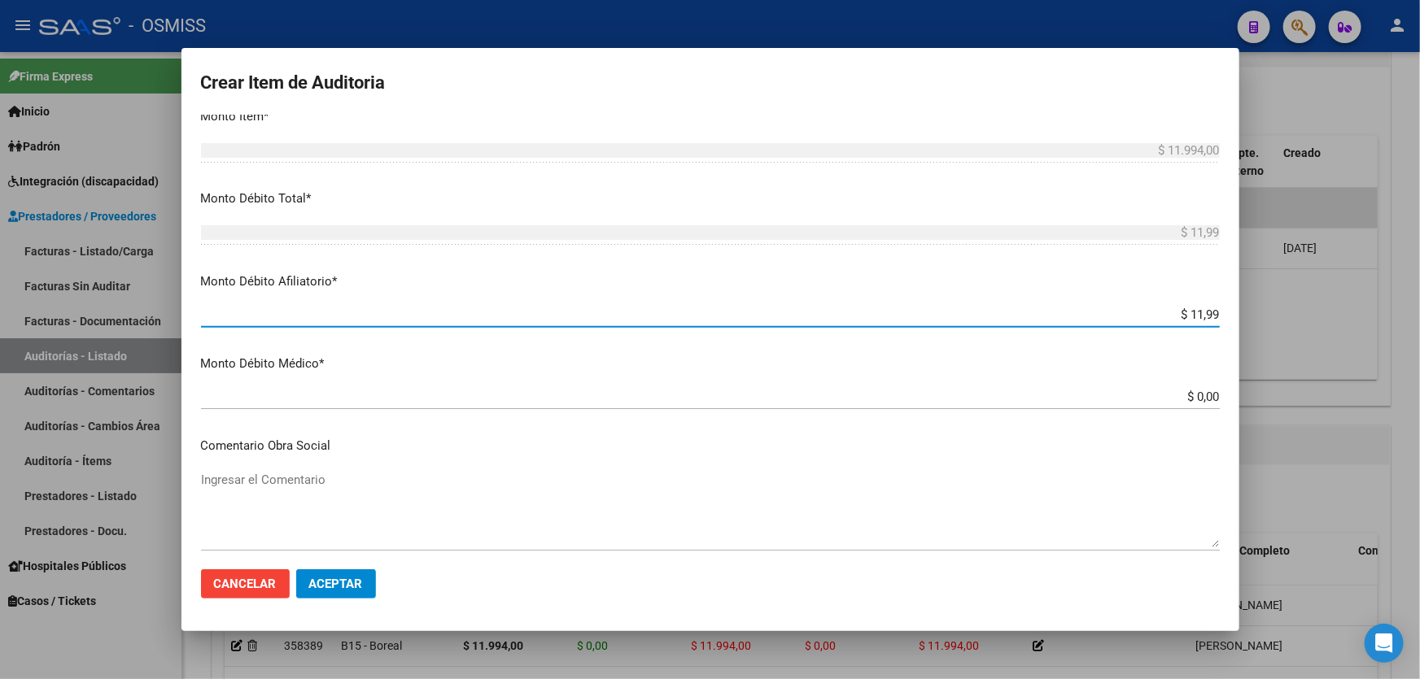
type input "$ 119,94"
type input "$ 1.199,40"
type input "$ 11.994,00"
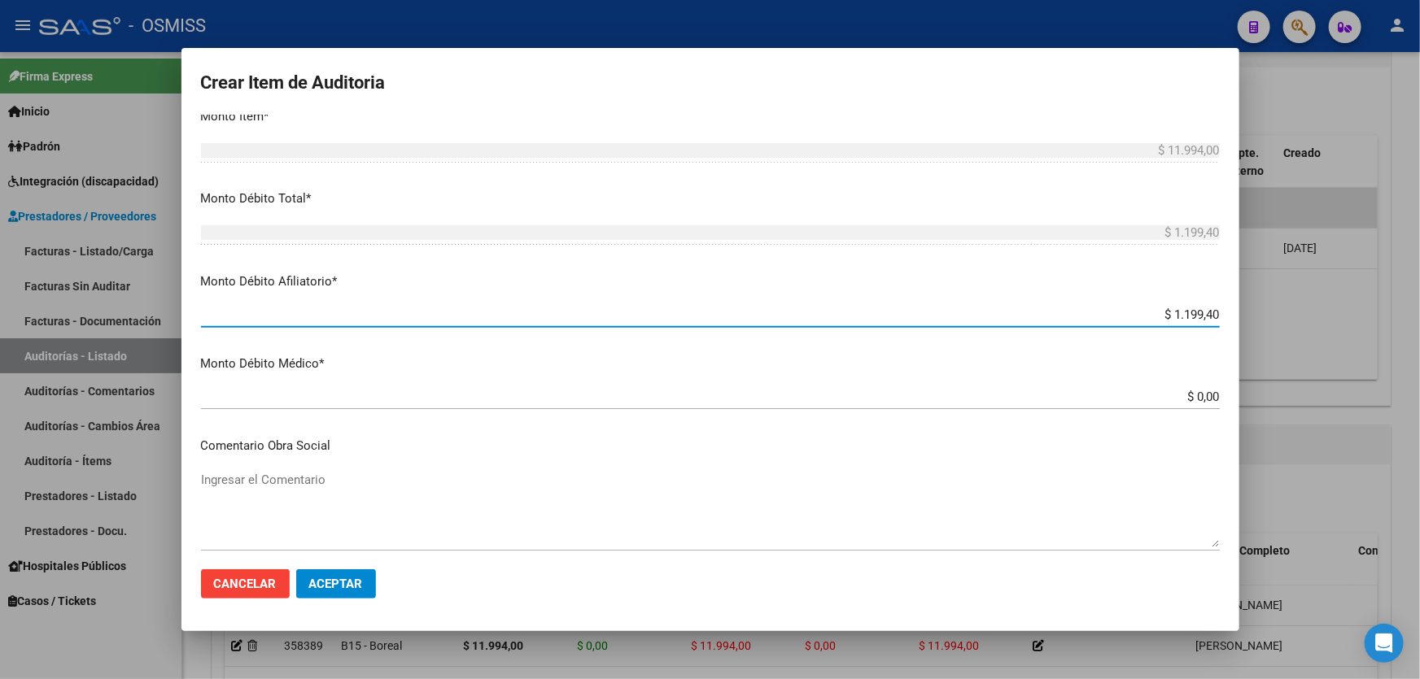
type input "$ 11.994,00"
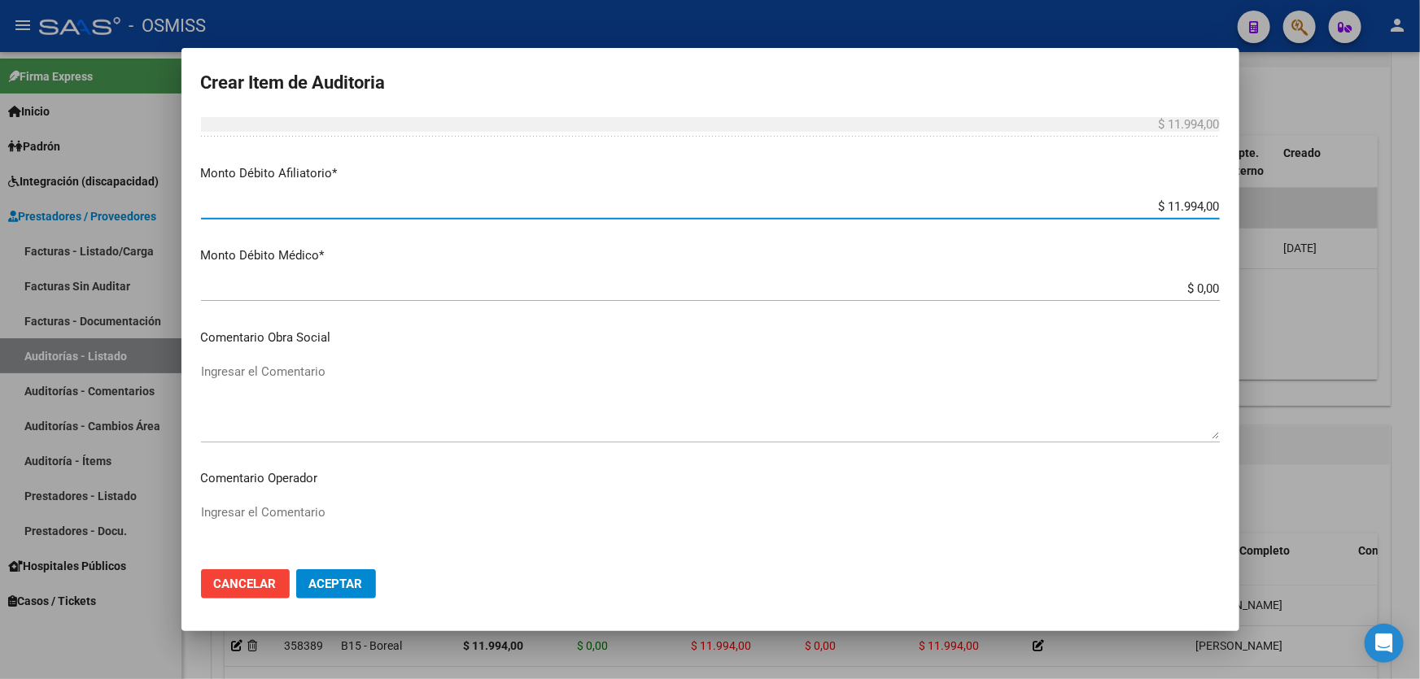
scroll to position [814, 0]
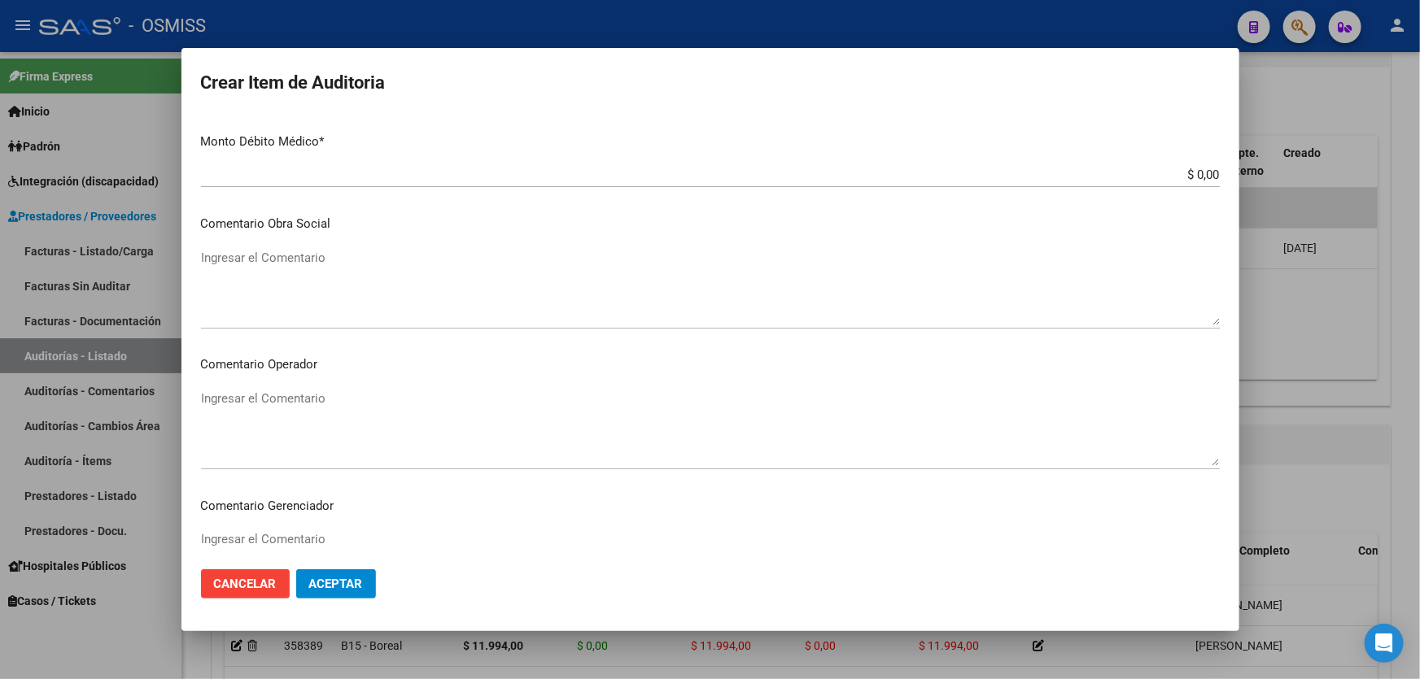
click at [375, 408] on textarea "Ingresar el Comentario" at bounding box center [710, 428] width 1019 height 76
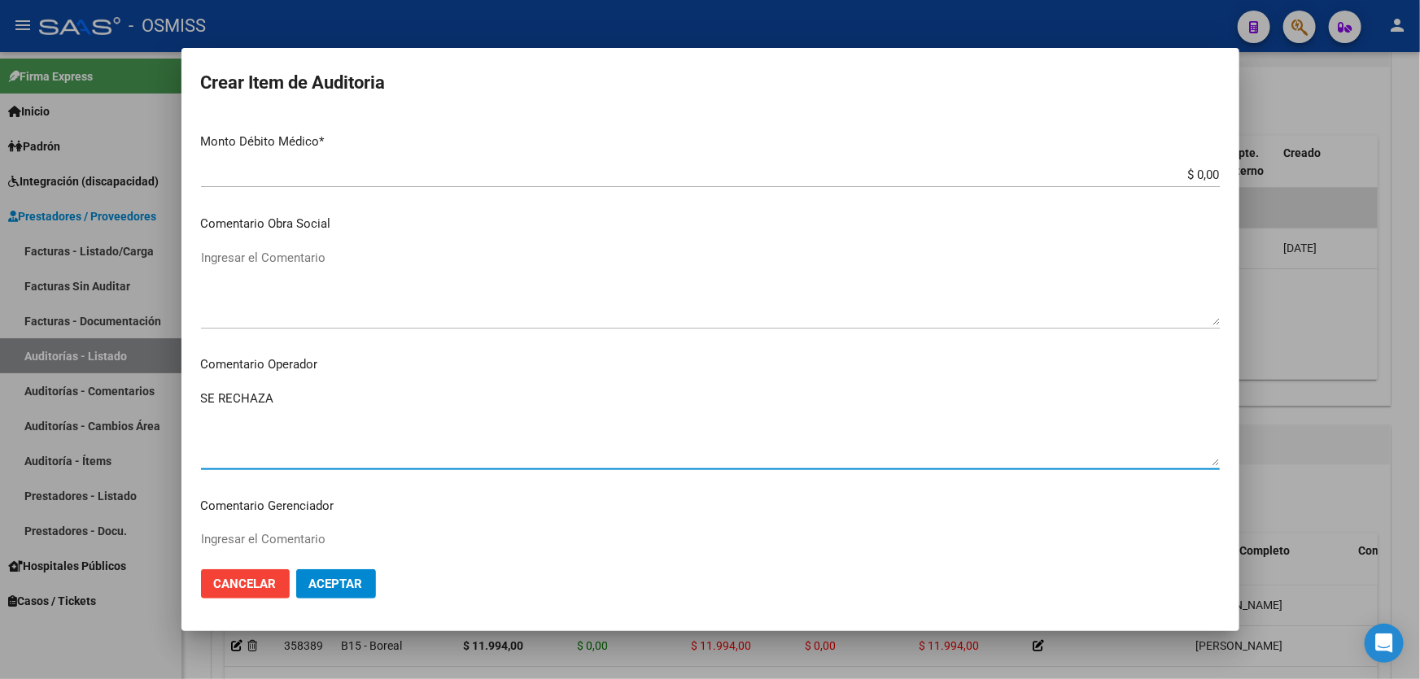
scroll to position [1183, 0]
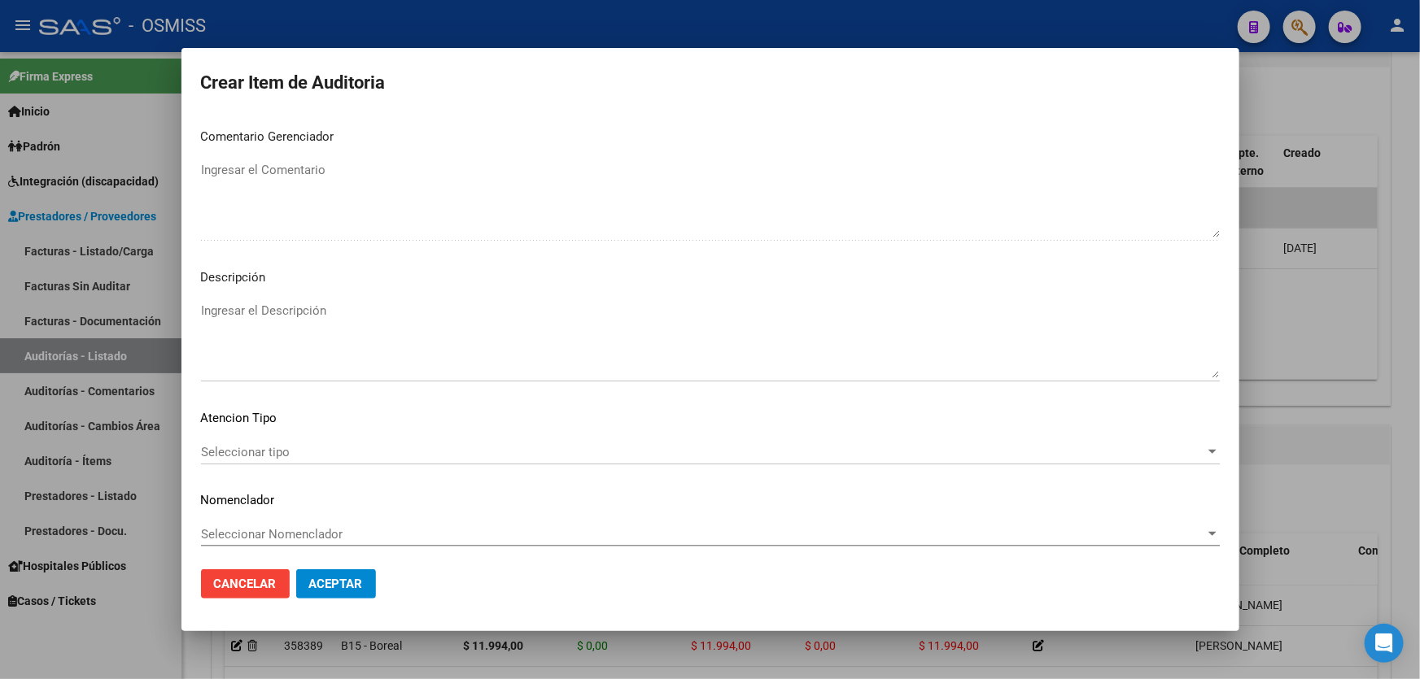
type textarea "SE RECHAZA"
click at [317, 332] on textarea "Ingresar el Descripción" at bounding box center [710, 340] width 1019 height 76
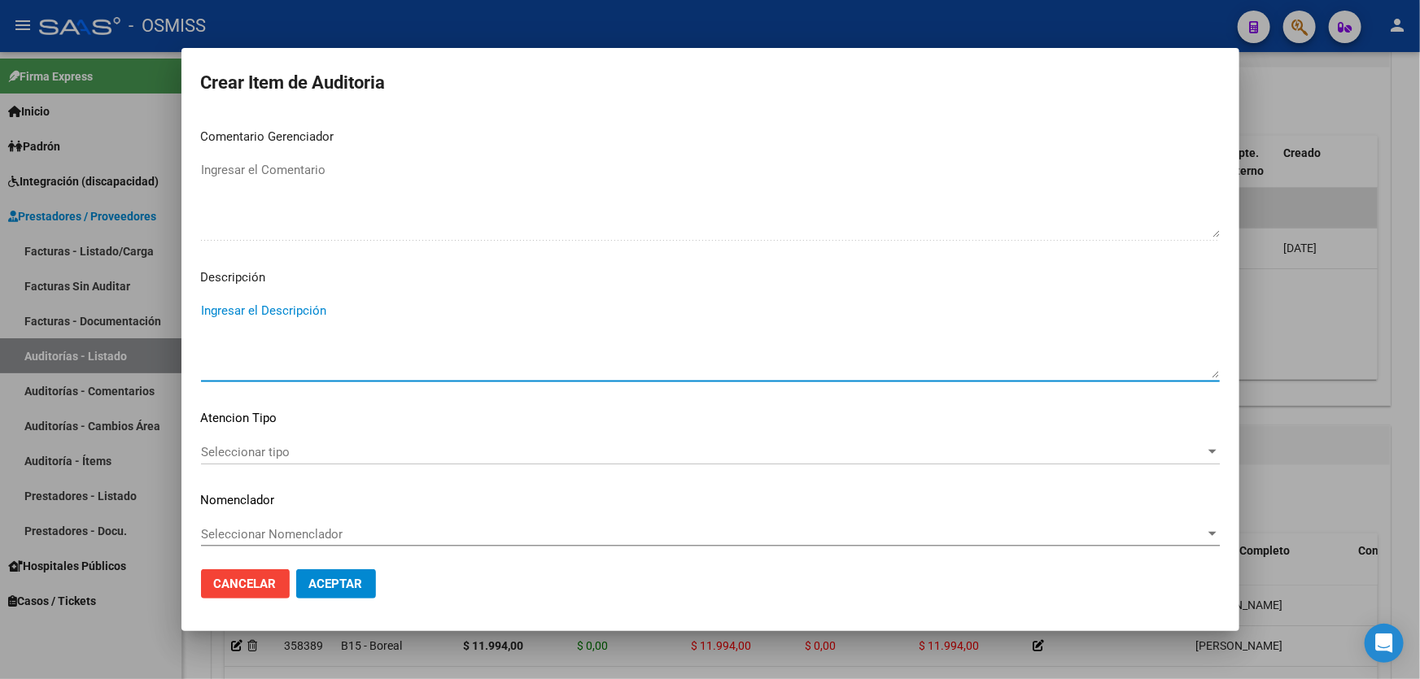
paste textarea "BAJA al ../../.. por finalizacion de la cobertura de Desempleo. Resolución Nº 1…"
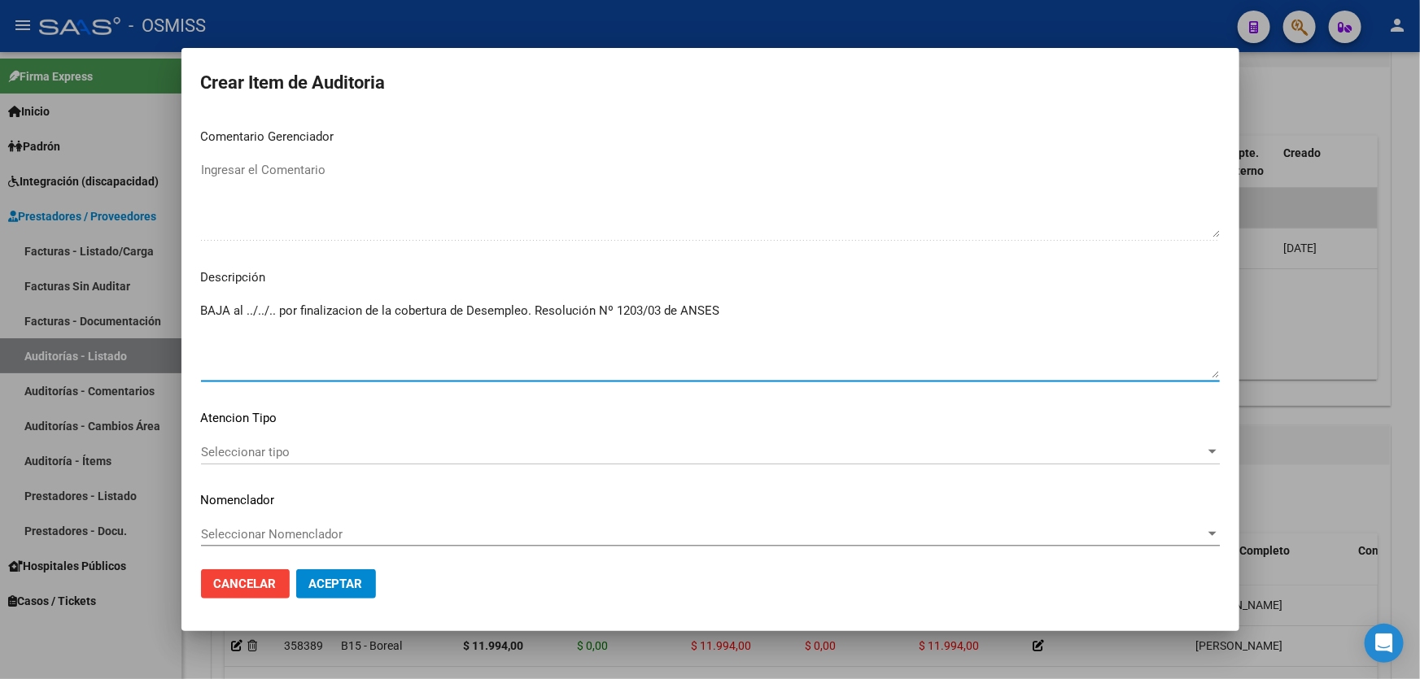
drag, startPoint x: 278, startPoint y: 312, endPoint x: 248, endPoint y: 308, distance: 30.4
click at [248, 308] on textarea "BAJA al ../../.. por finalizacion de la cobertura de Desempleo. Resolución Nº 1…" at bounding box center [710, 340] width 1019 height 76
type textarea "BAJA al [DATE] por finalizacion de la cobertura de Desempleo. Resolución Nº 120…"
click at [327, 594] on button "Aceptar" at bounding box center [336, 584] width 80 height 29
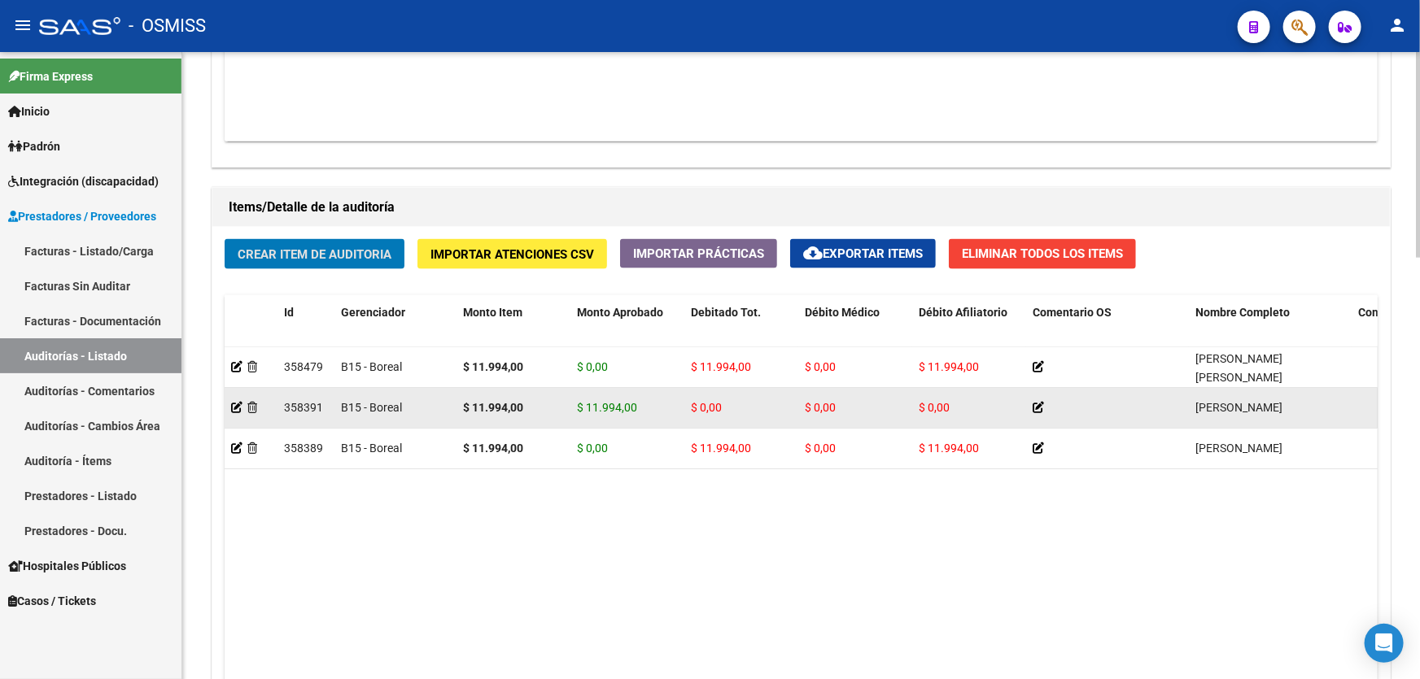
scroll to position [1109, 0]
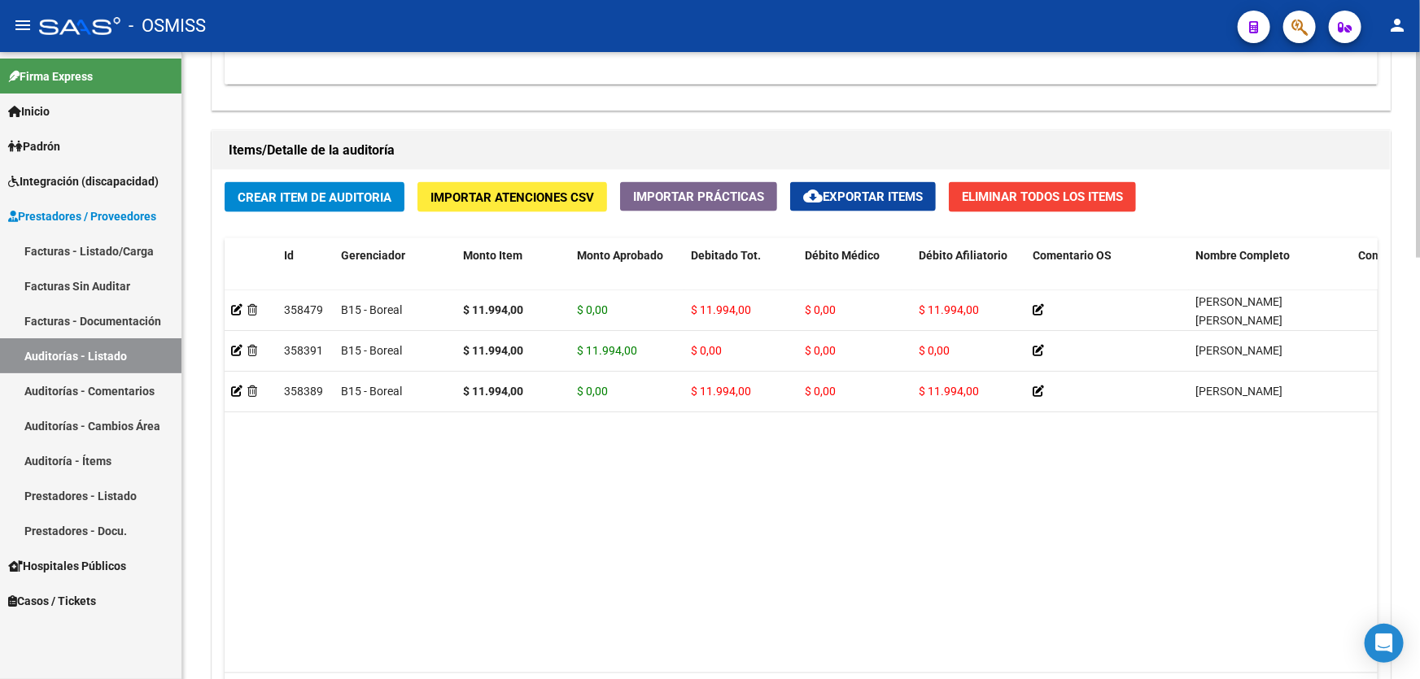
drag, startPoint x: 640, startPoint y: 561, endPoint x: 475, endPoint y: 114, distance: 476.0
click at [640, 551] on datatable-body "358479 B15 - Boreal $ 11.994,00 $ 0,00 $ 11.994,00 $ 0,00 $ 11.994,00 [PERSON_N…" at bounding box center [801, 481] width 1153 height 383
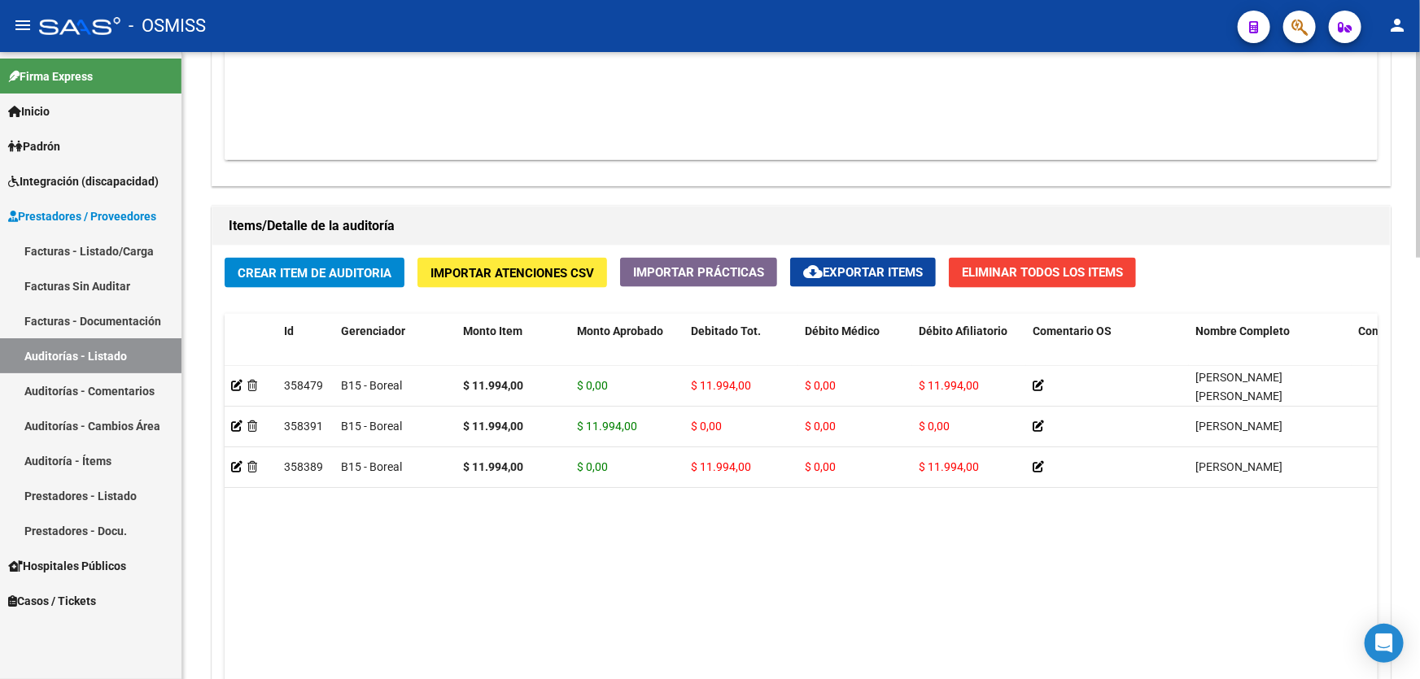
scroll to position [961, 0]
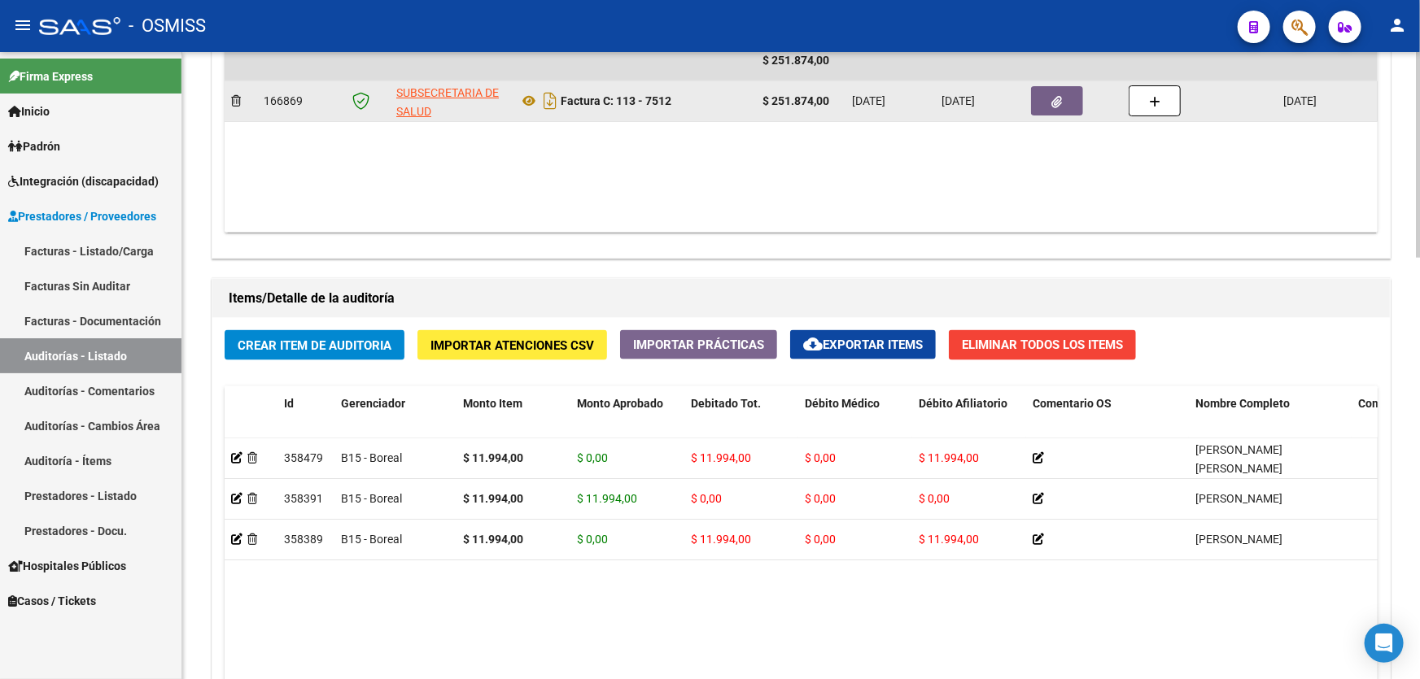
click at [1024, 100] on datatable-body-cell at bounding box center [1073, 101] width 98 height 40
click at [1039, 98] on button "button" at bounding box center [1057, 100] width 52 height 29
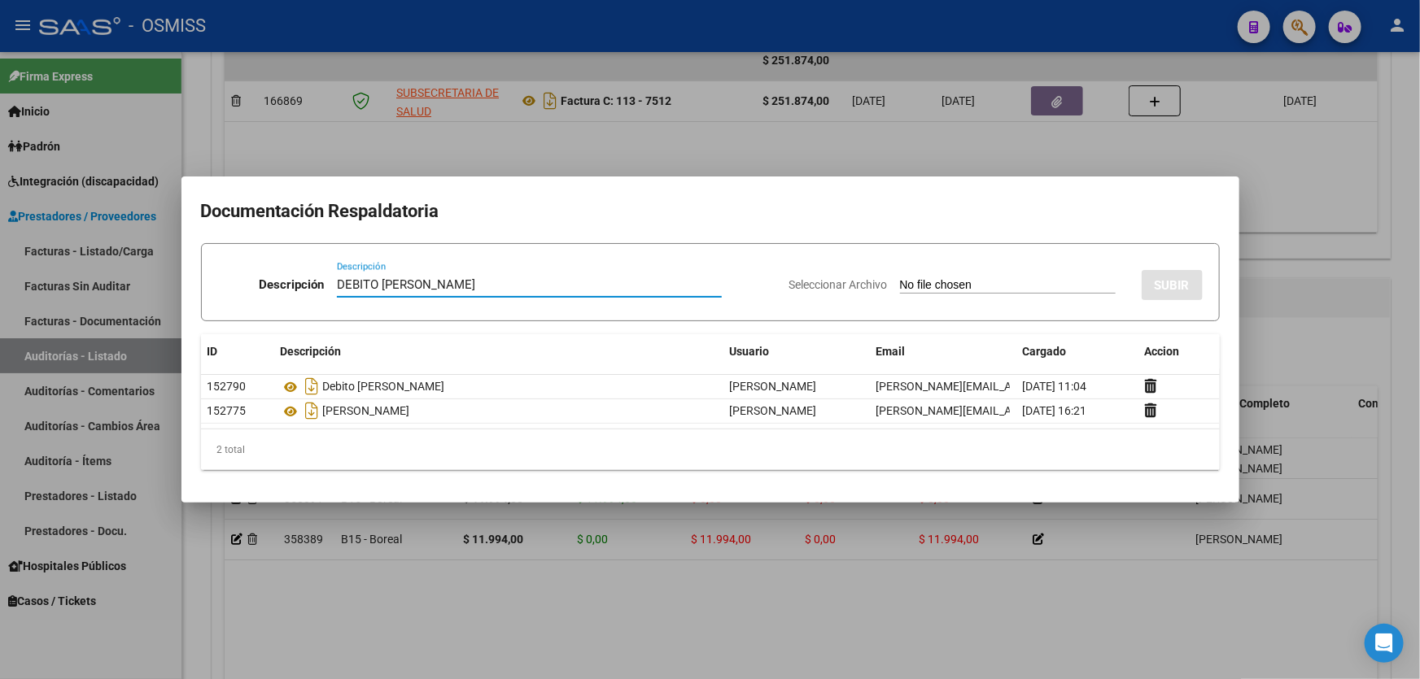
type input "DEBITO [PERSON_NAME]"
click at [1016, 281] on input "Seleccionar Archivo" at bounding box center [1008, 285] width 216 height 15
type input "C:\fakepath\[PERSON_NAME].pdf"
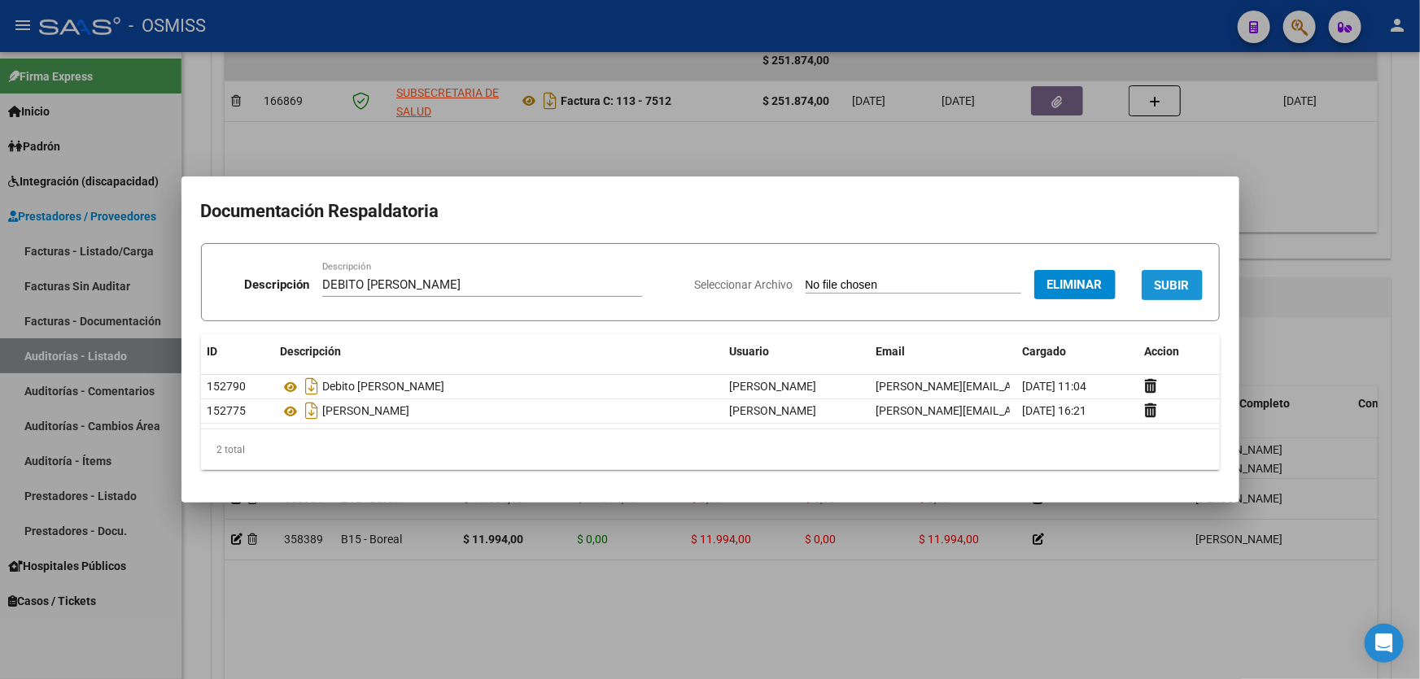
click at [1165, 285] on span "SUBIR" at bounding box center [1172, 285] width 35 height 15
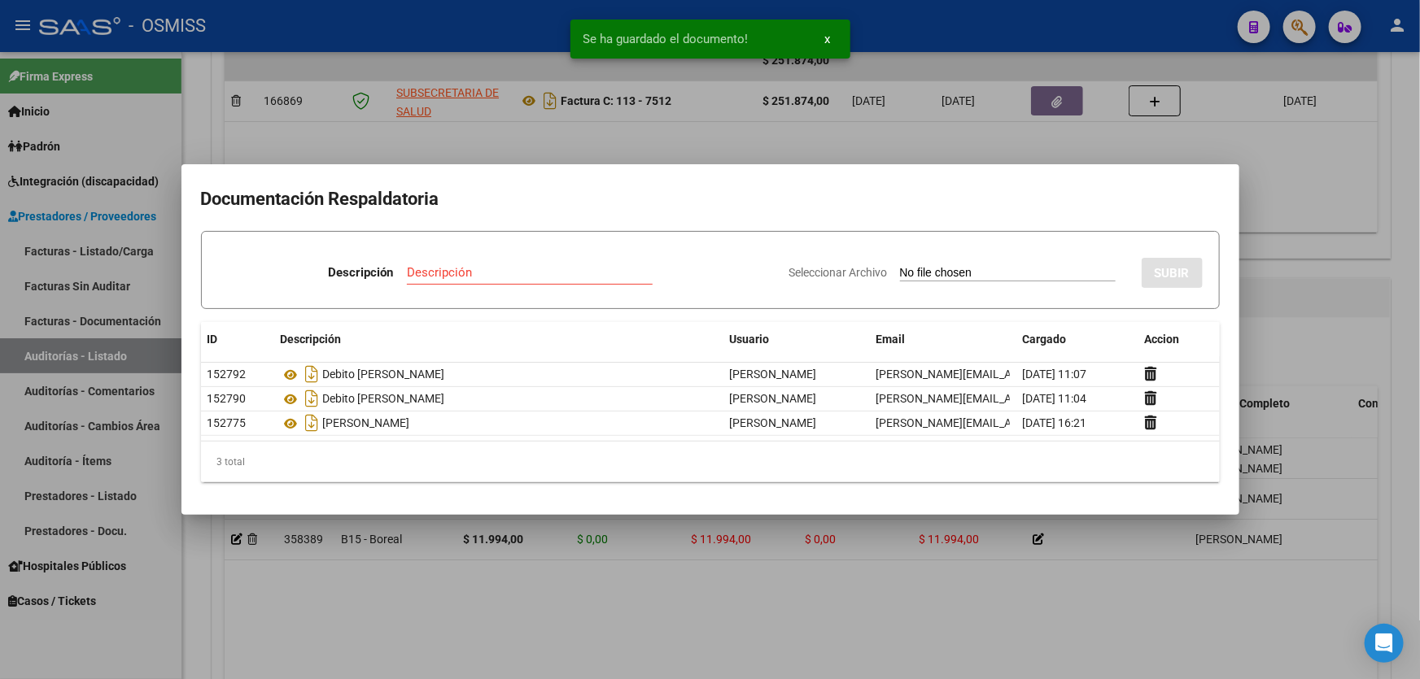
click at [659, 598] on div at bounding box center [710, 339] width 1420 height 679
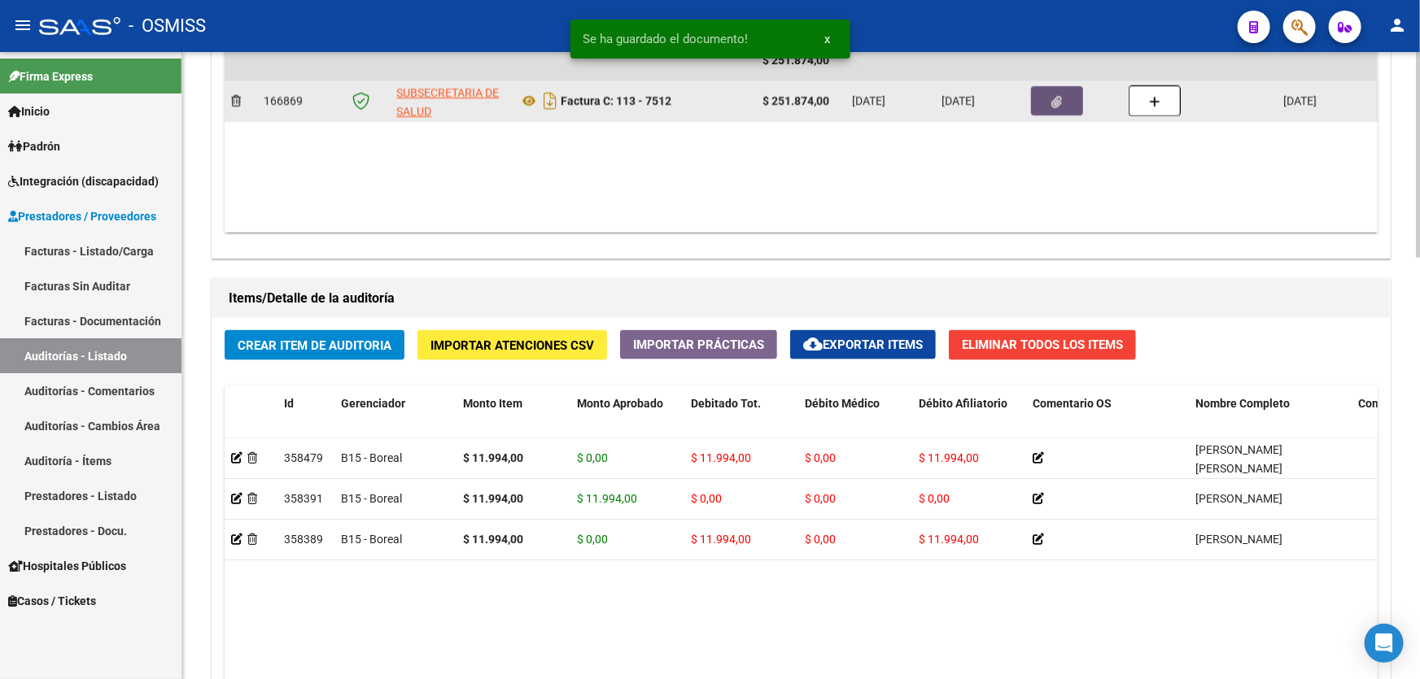
click at [1045, 88] on button "button" at bounding box center [1057, 100] width 52 height 29
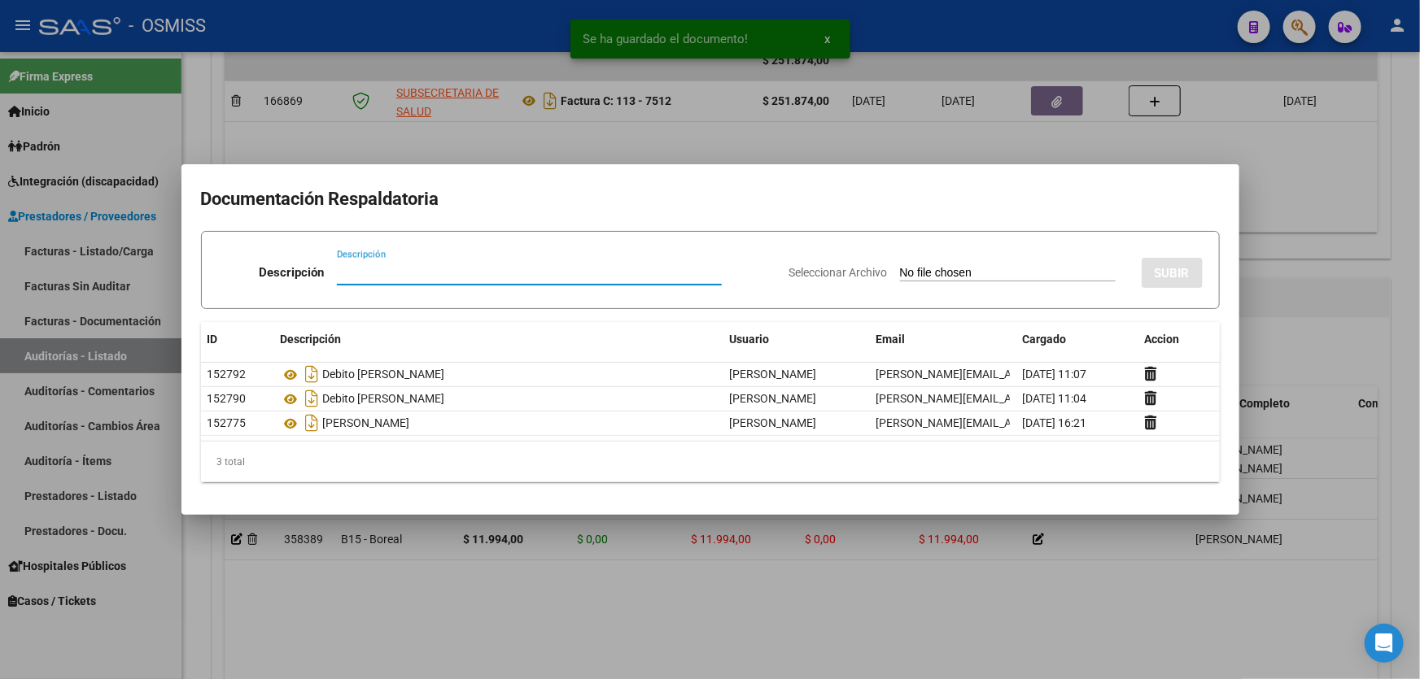
click at [338, 559] on div at bounding box center [710, 339] width 1420 height 679
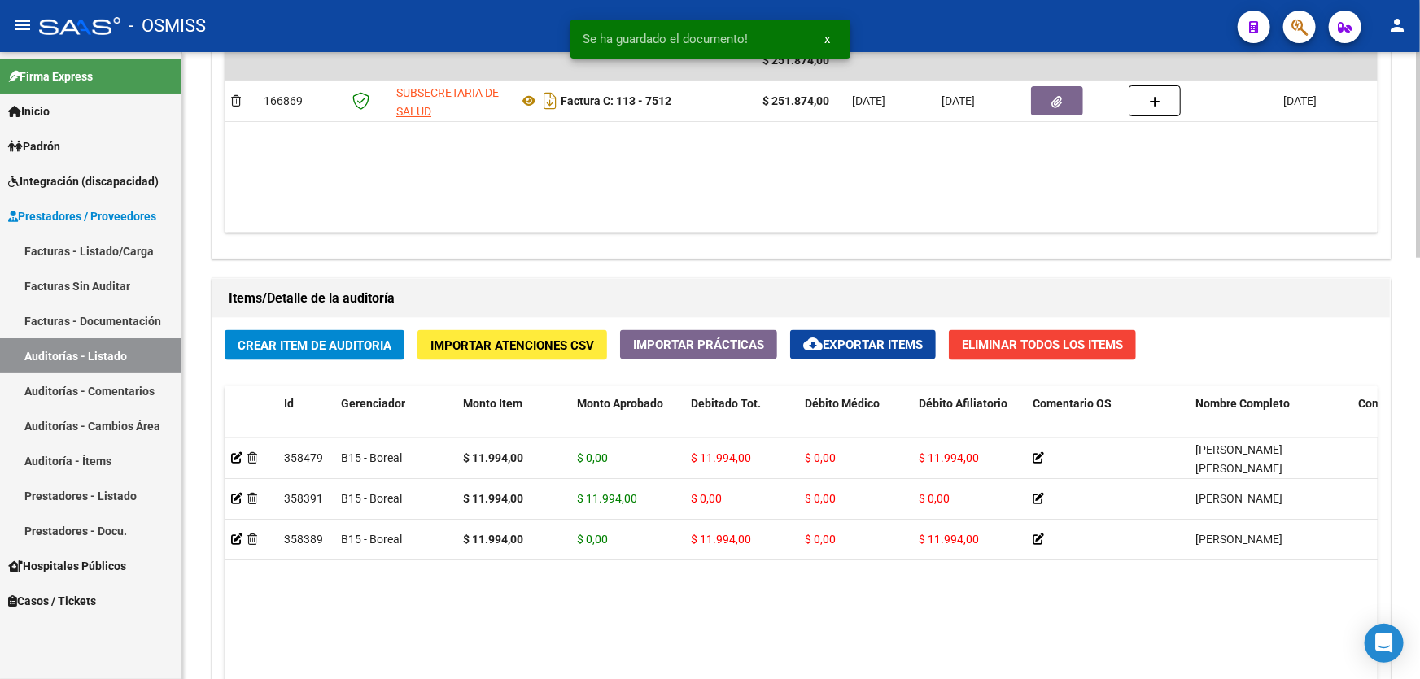
click at [357, 318] on div "Crear Item de Auditoria Importar Atenciones CSV Importar Prácticas cloud_downlo…" at bounding box center [800, 603] width 1177 height 570
click at [366, 341] on span "Crear Item de Auditoria" at bounding box center [315, 345] width 154 height 15
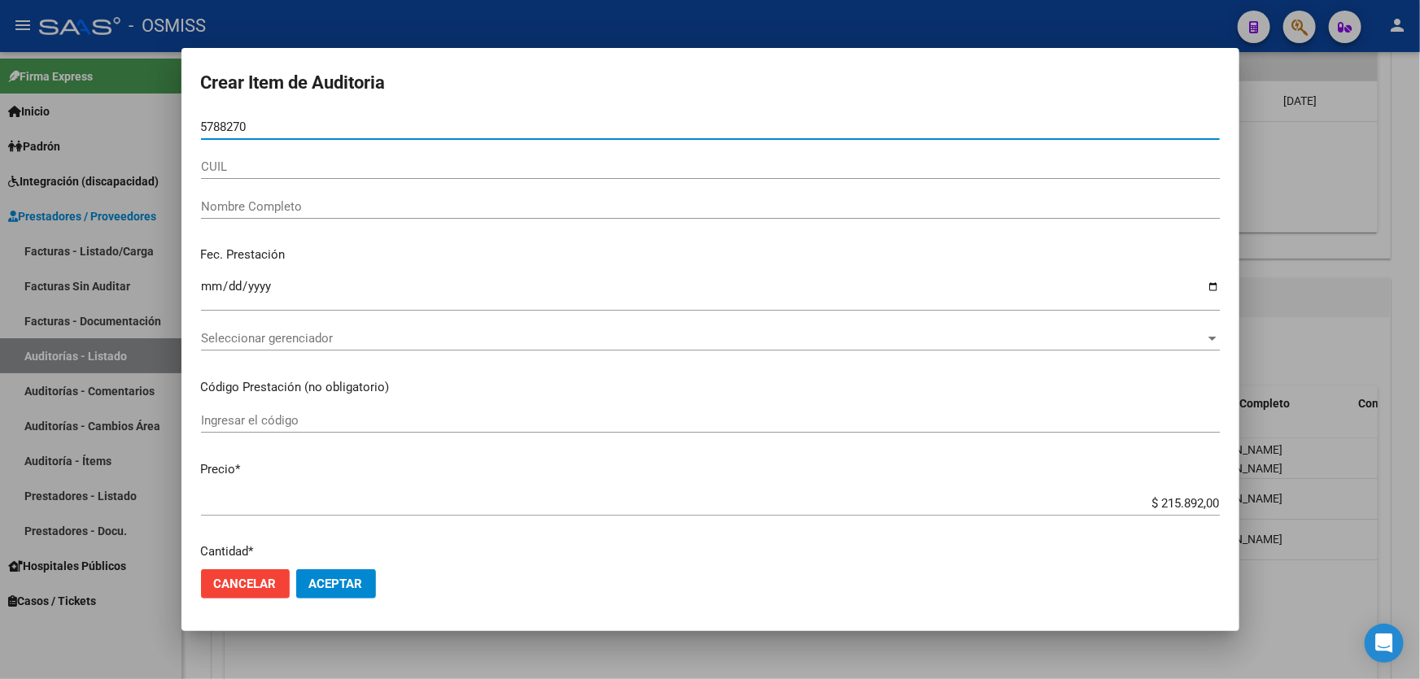
type input "57882700"
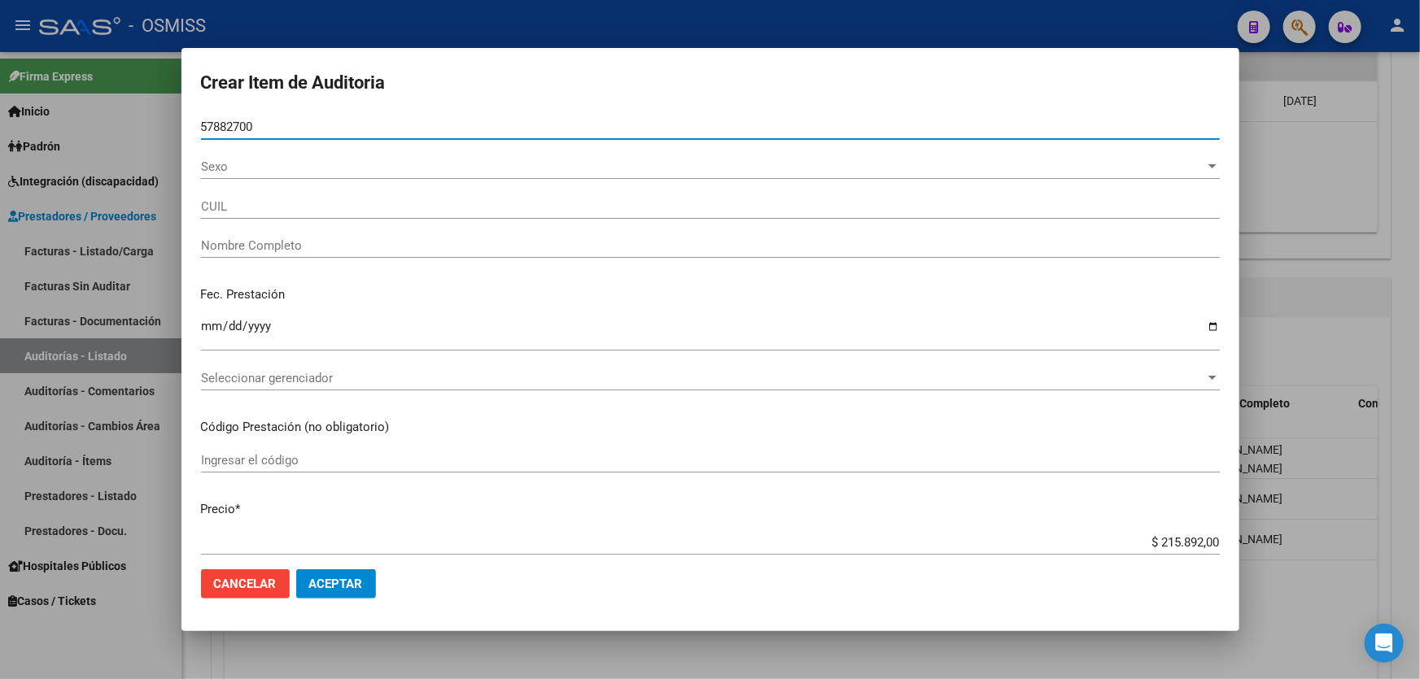
type input "27578827000"
type input "[PERSON_NAME]"
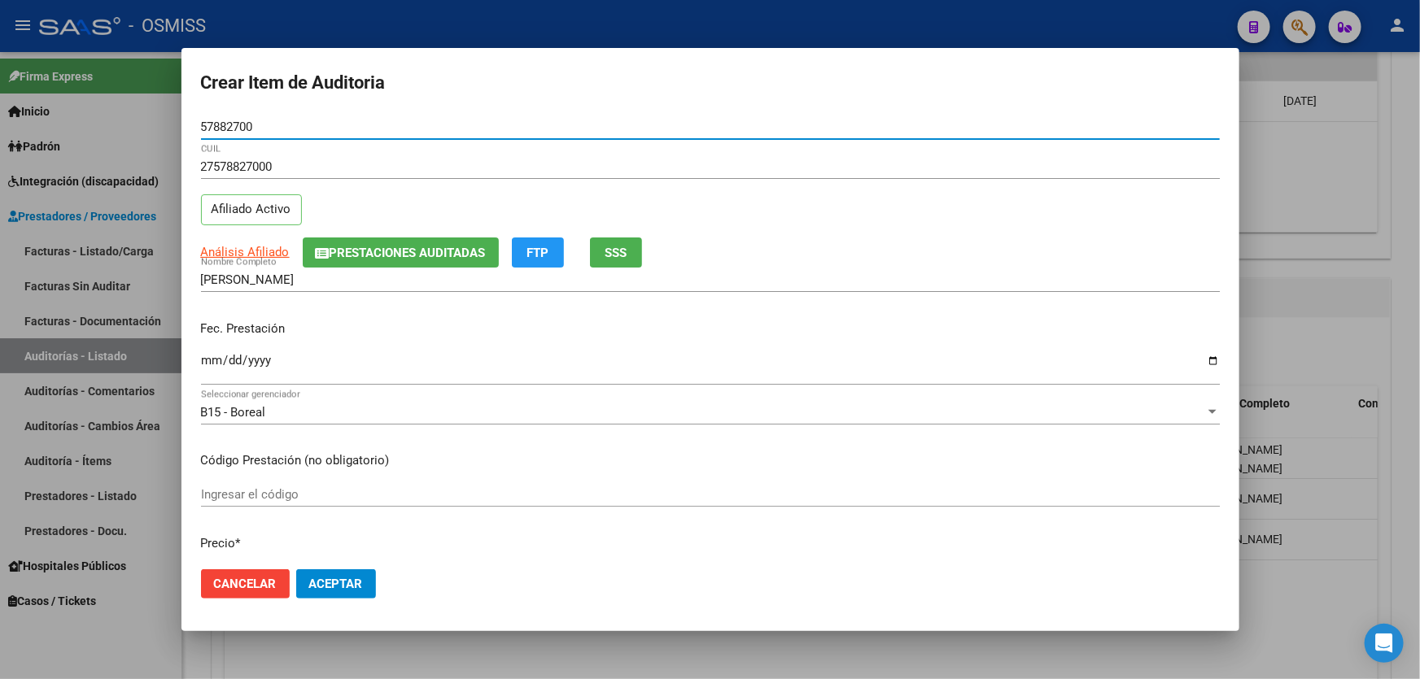
type input "57882700"
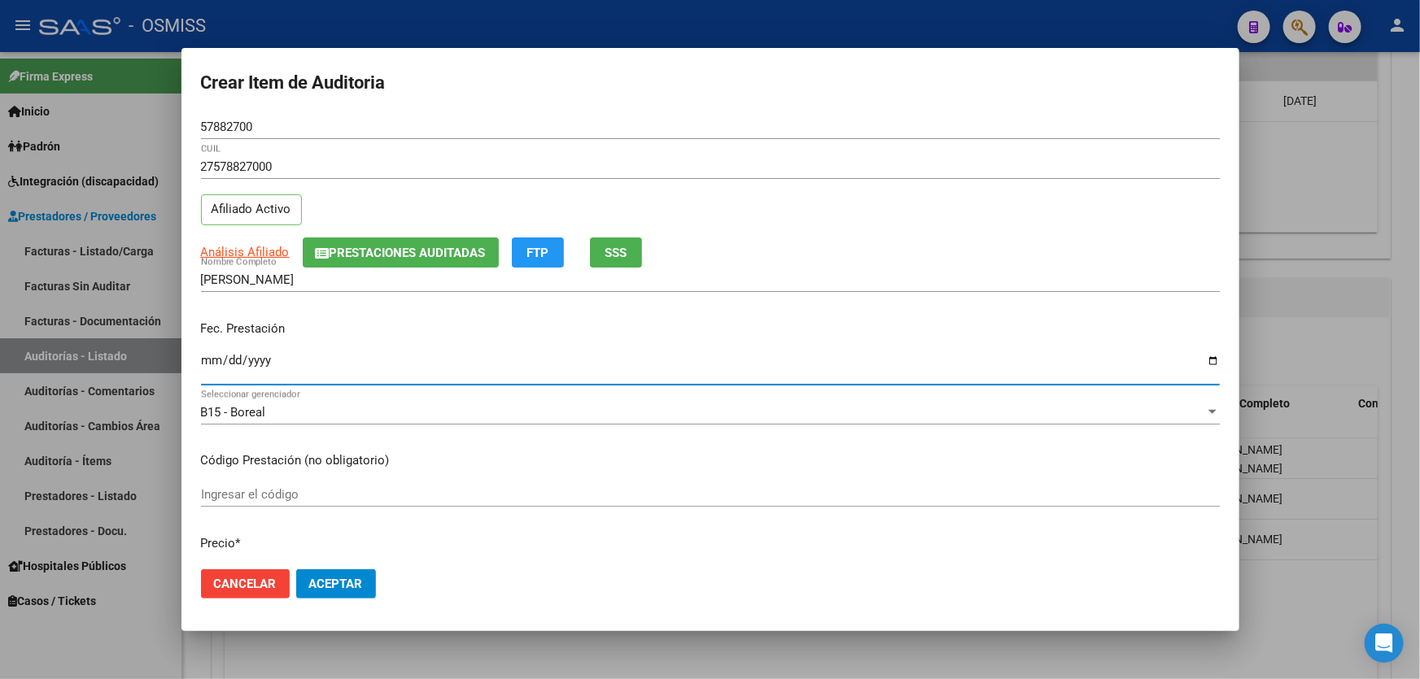
click at [204, 357] on input "Ingresar la fecha" at bounding box center [710, 367] width 1019 height 26
type input "[DATE]"
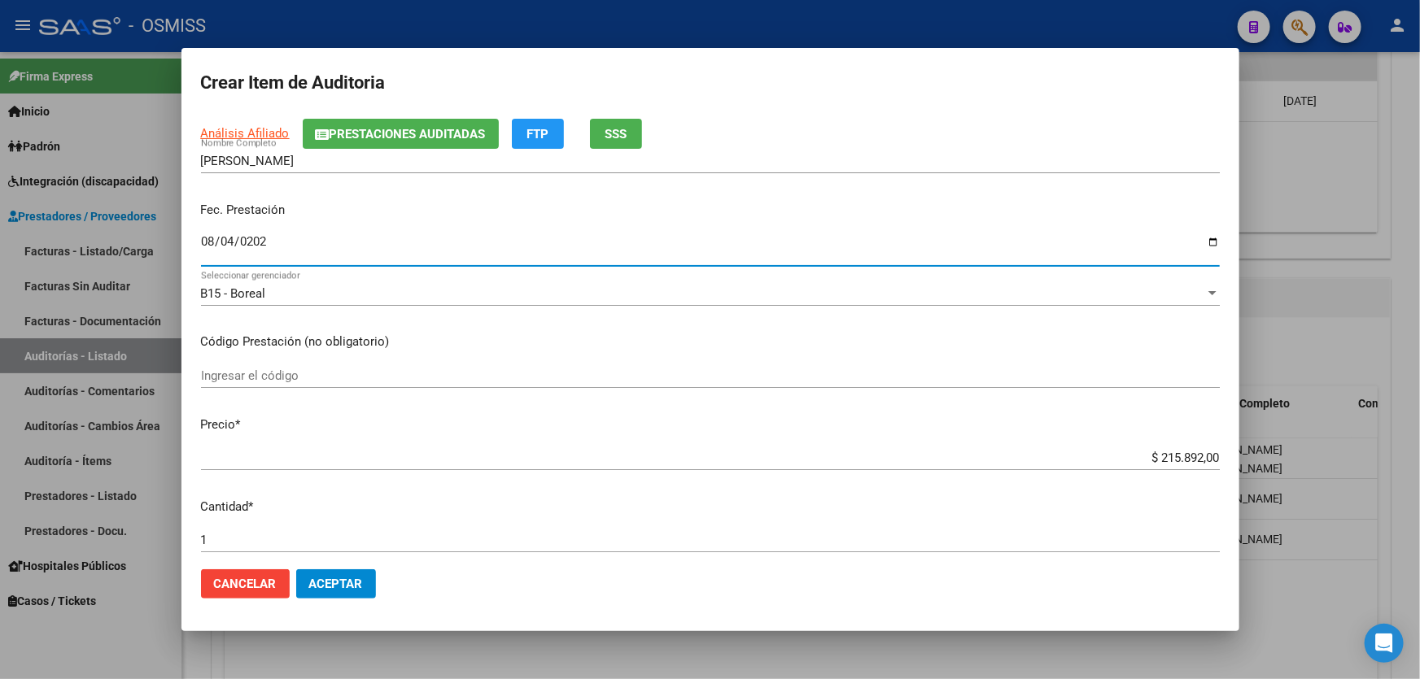
scroll to position [295, 0]
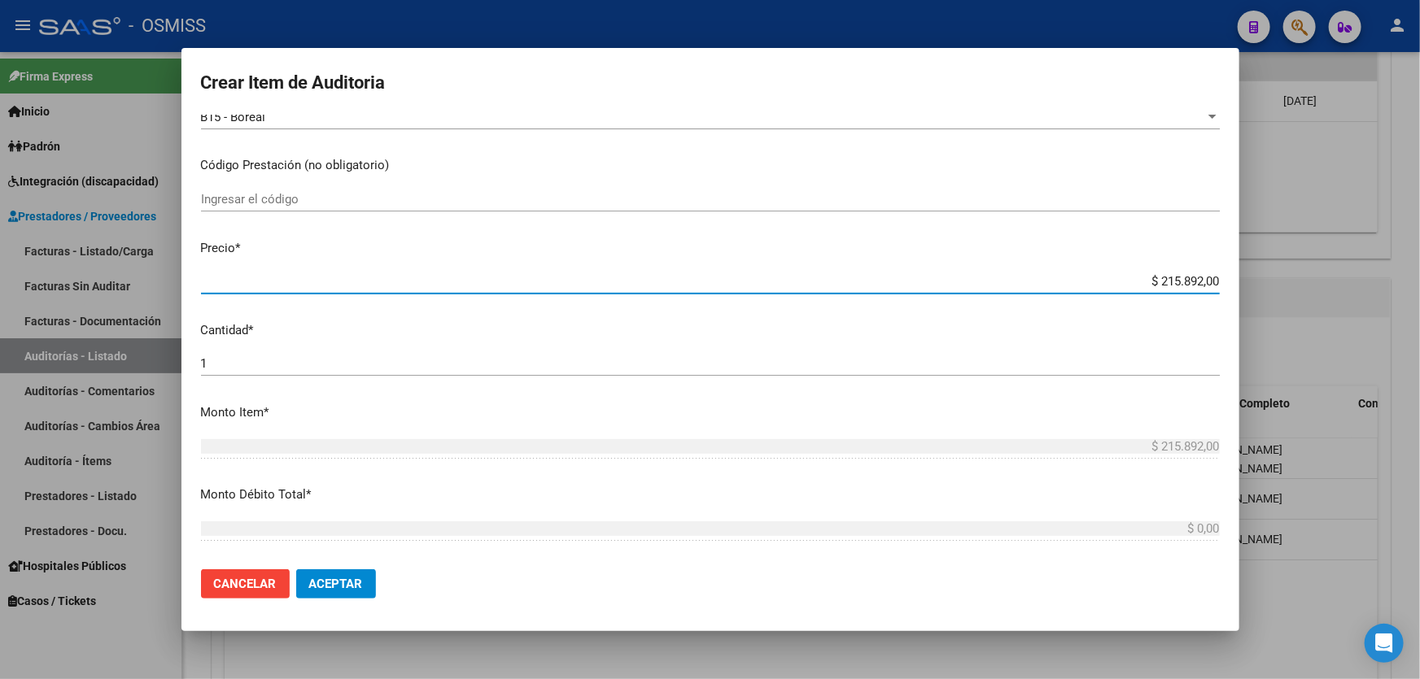
drag, startPoint x: 1111, startPoint y: 282, endPoint x: 1304, endPoint y: 260, distance: 194.1
click at [1302, 260] on div "Crear Item de Auditoria 57882700 Nro Documento 27578827000 CUIL Afiliado Activo…" at bounding box center [710, 339] width 1420 height 679
type input "$ 0,01"
type input "$ 0,11"
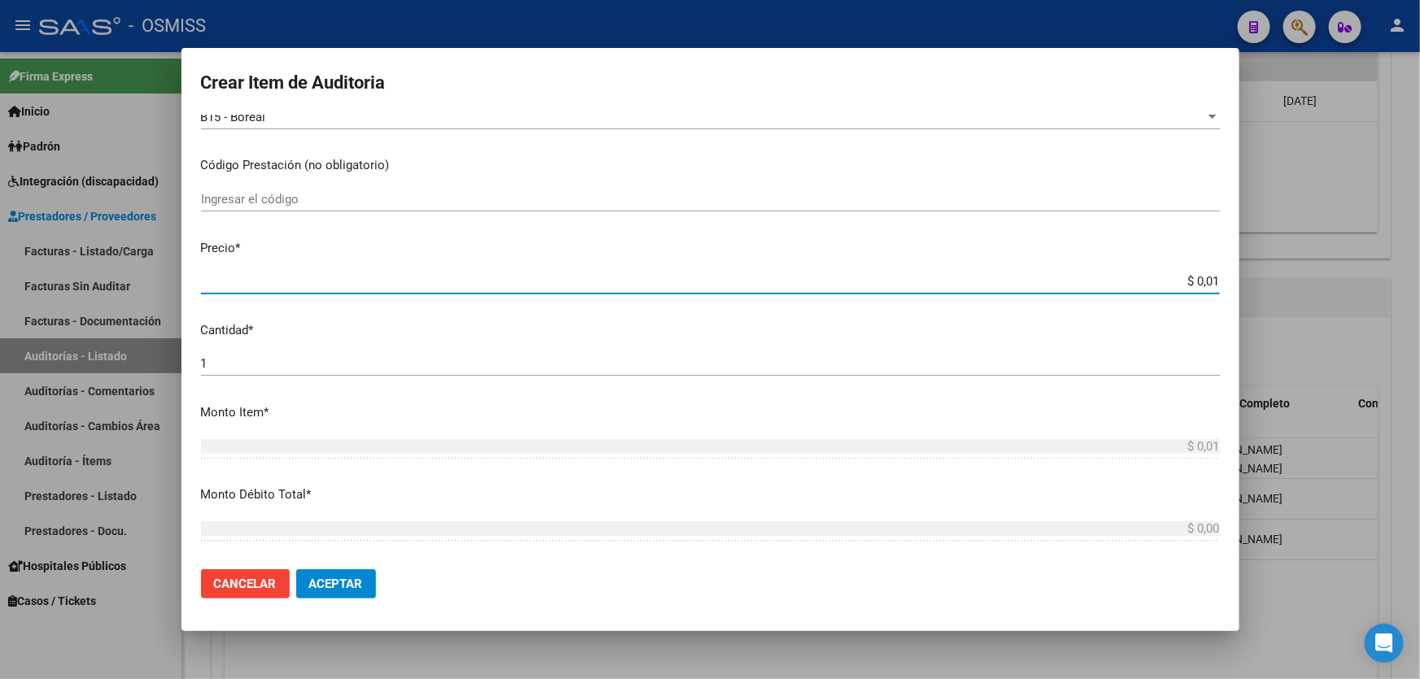
type input "$ 0,11"
type input "$ 1,19"
type input "$ 11,99"
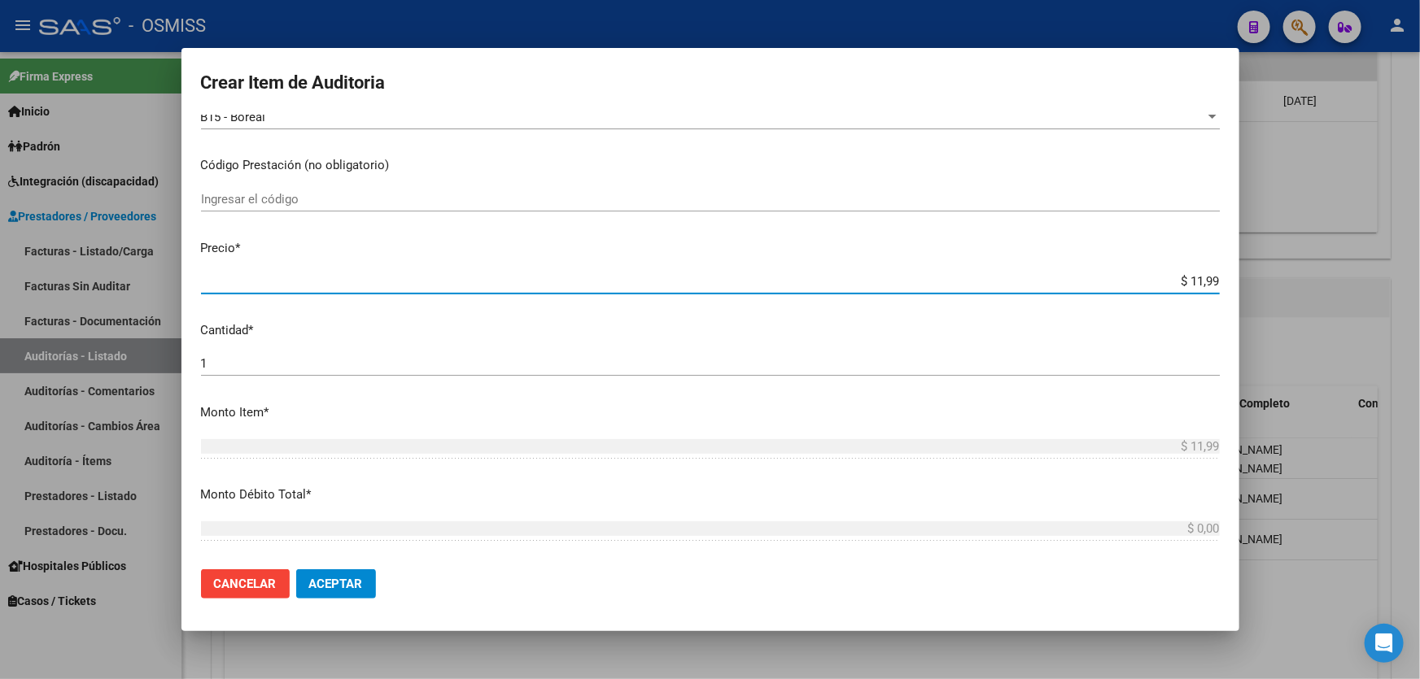
type input "$ 119,94"
type input "$ 1.199,40"
type input "$ 11.994,00"
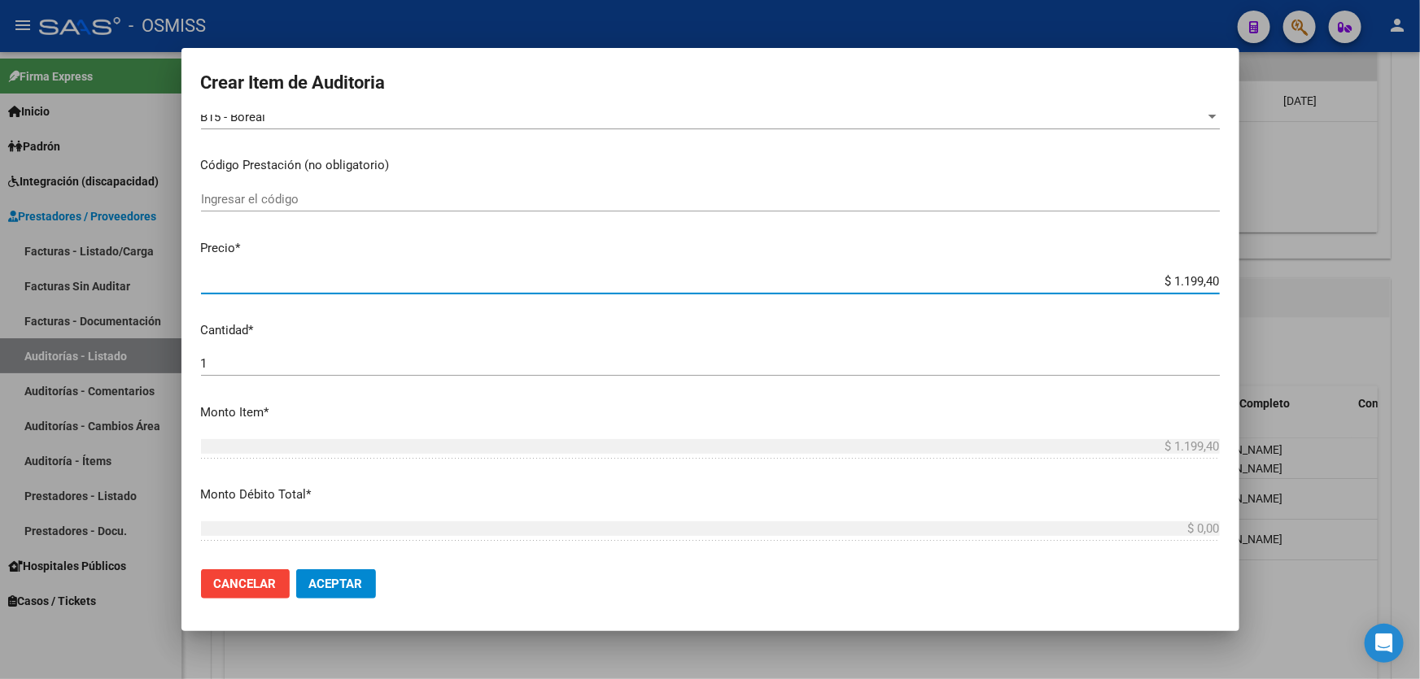
type input "$ 11.994,00"
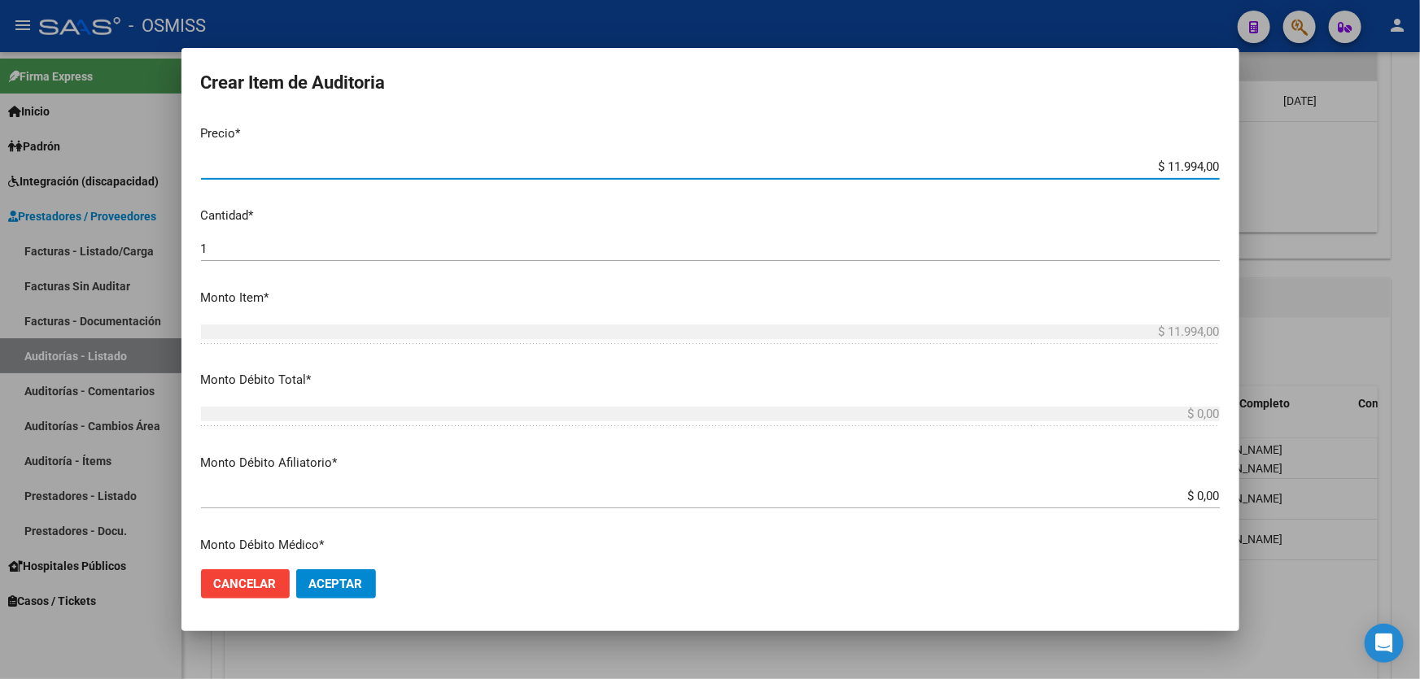
scroll to position [517, 0]
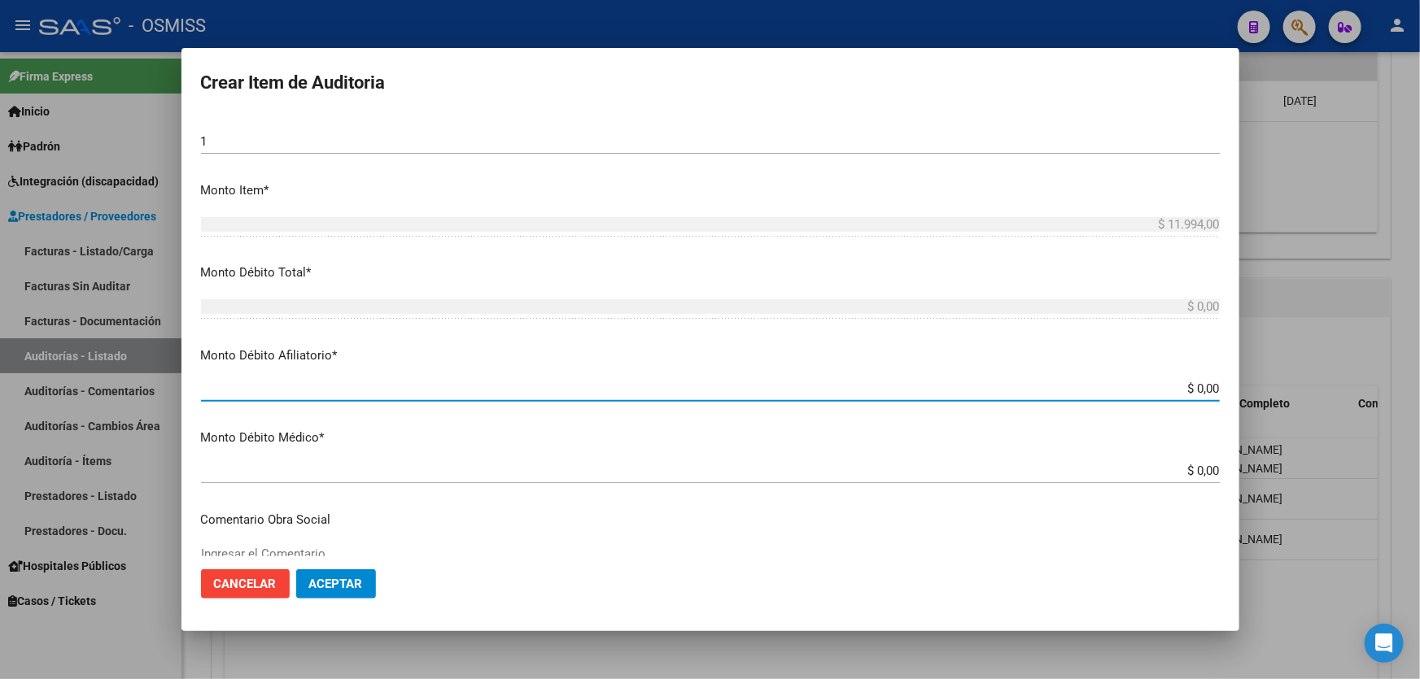
drag, startPoint x: 1076, startPoint y: 388, endPoint x: 1419, endPoint y: 333, distance: 347.8
click at [1419, 336] on div "Crear Item de Auditoria 57882700 Nro Documento 27578827000 CUIL Afiliado Activo…" at bounding box center [710, 339] width 1420 height 679
type input "$ 0,01"
type input "$ 0,11"
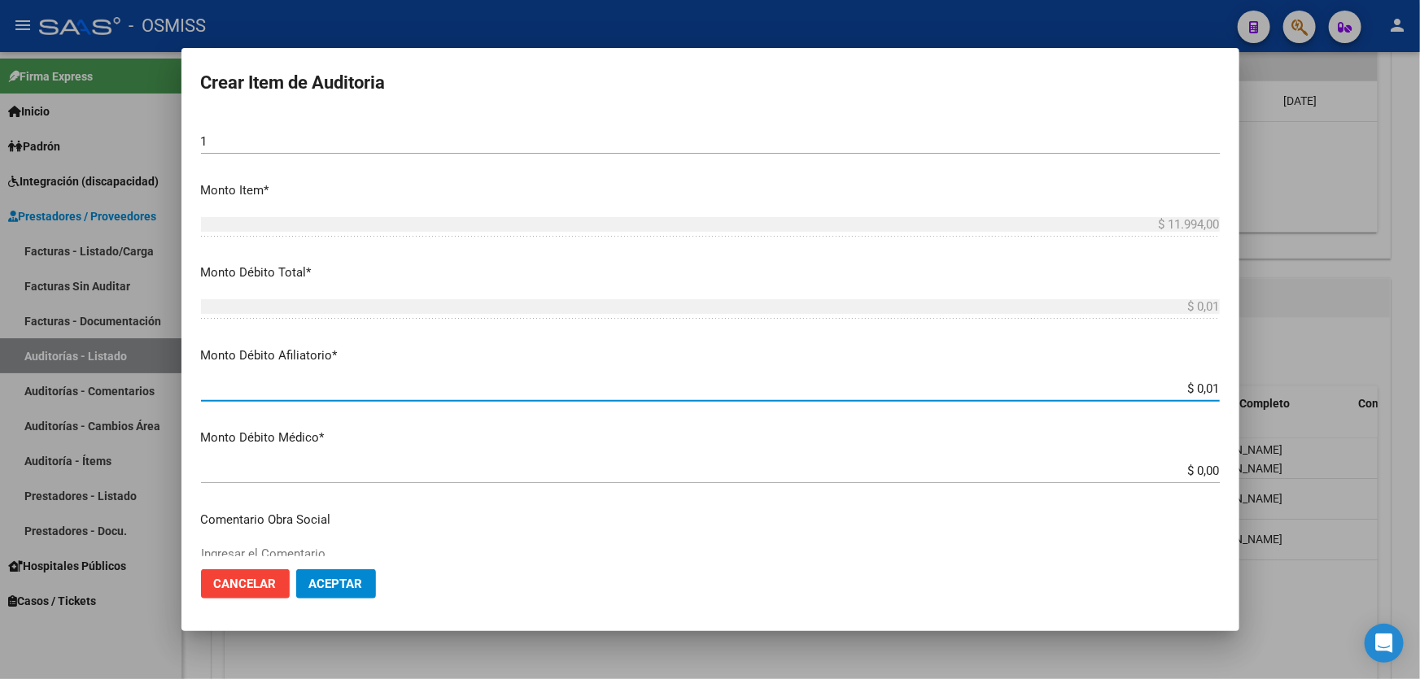
type input "$ 0,11"
type input "$ 1,19"
type input "$ 11,99"
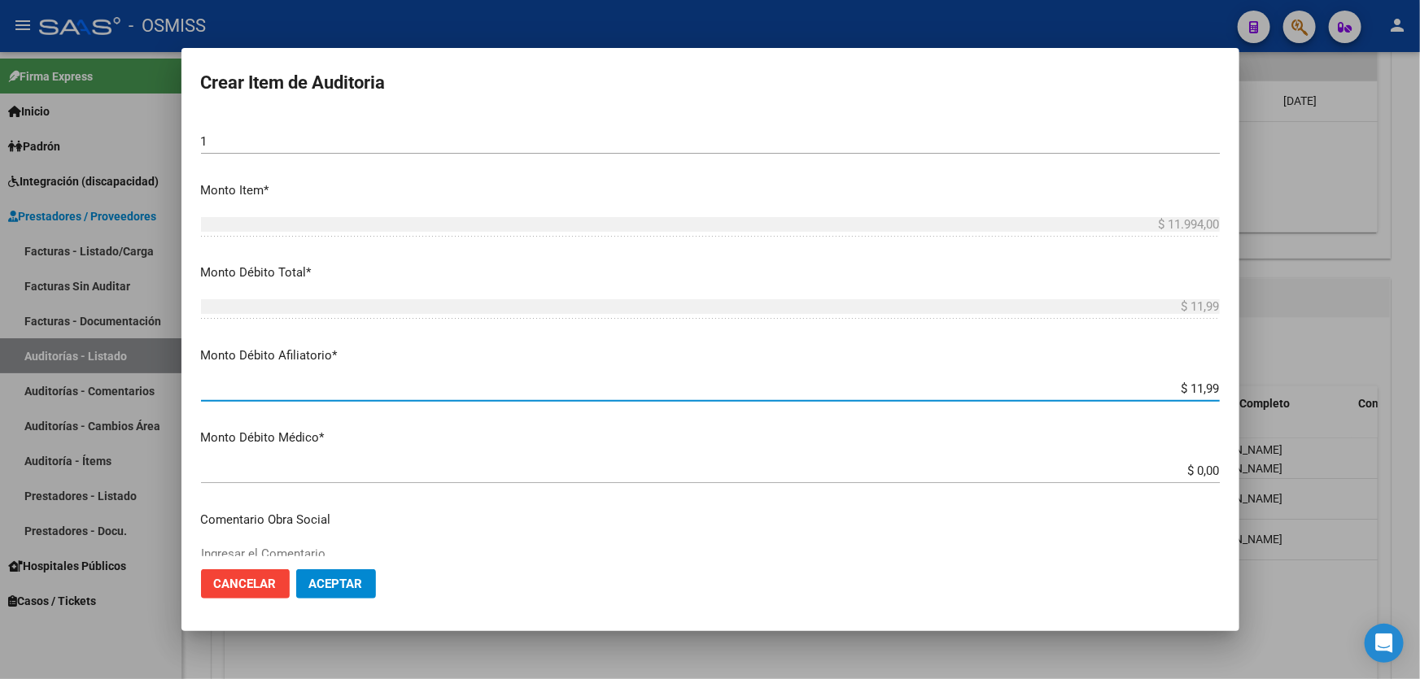
type input "$ 119,94"
type input "$ 1.199,40"
type input "$ 11.994,00"
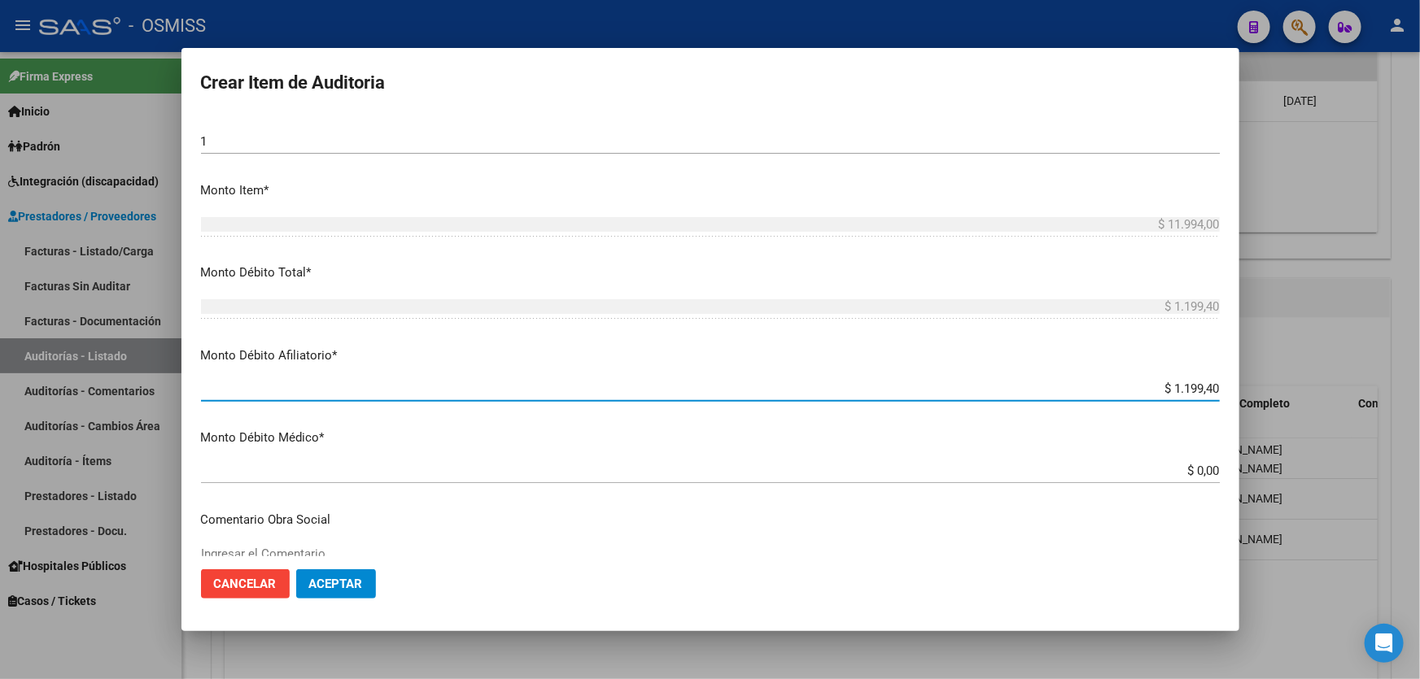
type input "$ 11.994,00"
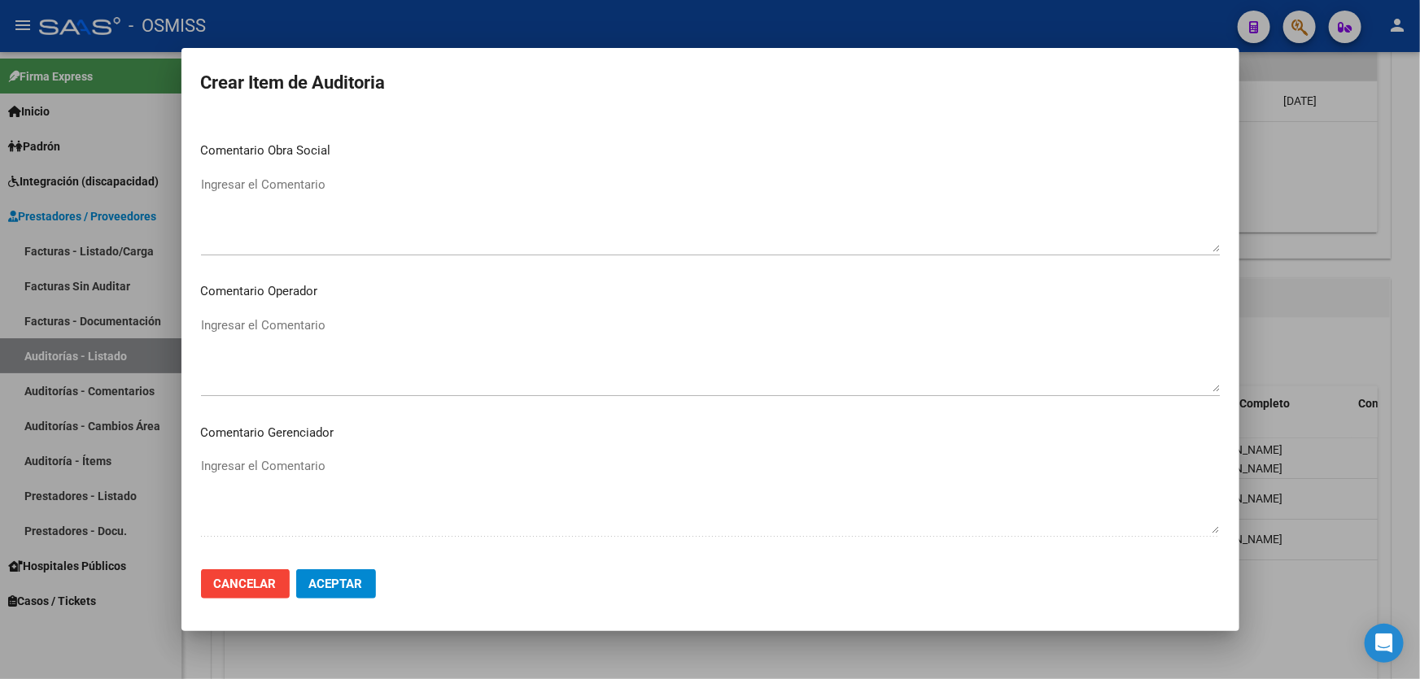
scroll to position [887, 0]
click at [309, 352] on textarea "Ingresar el Comentario" at bounding box center [710, 355] width 1019 height 76
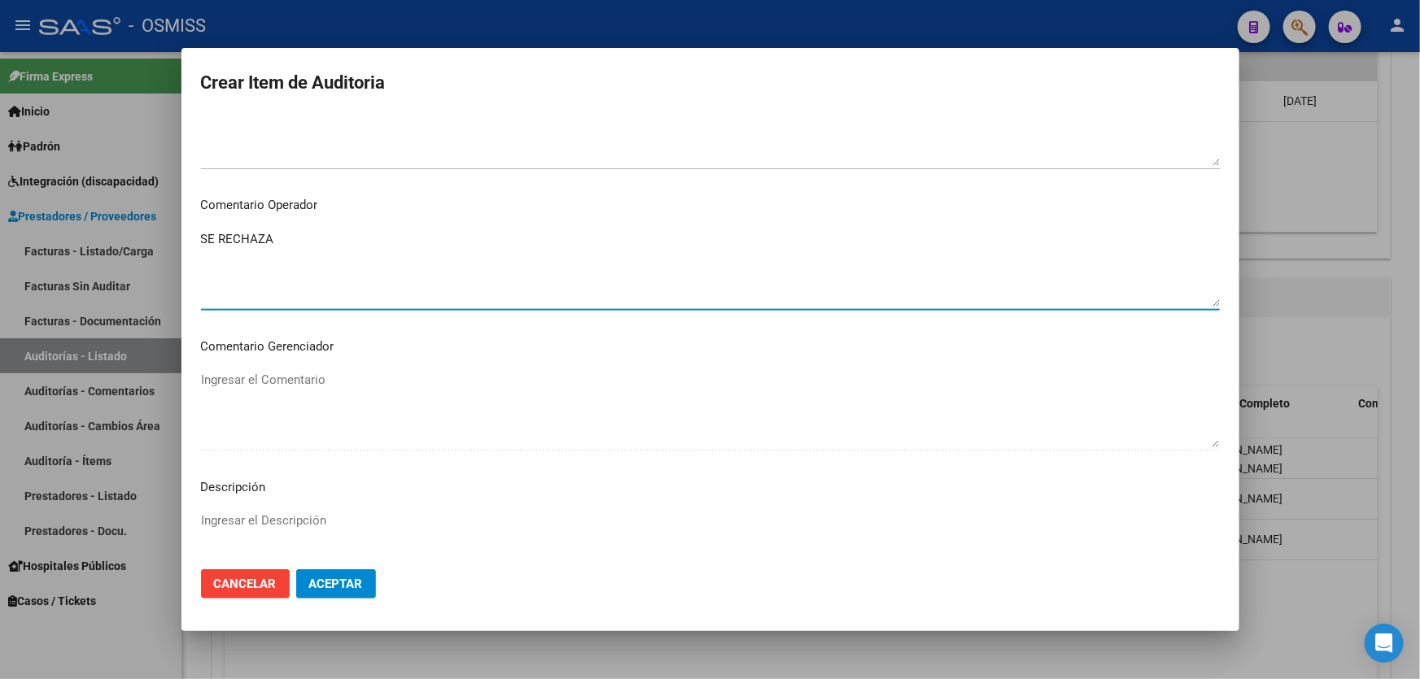
scroll to position [1187, 0]
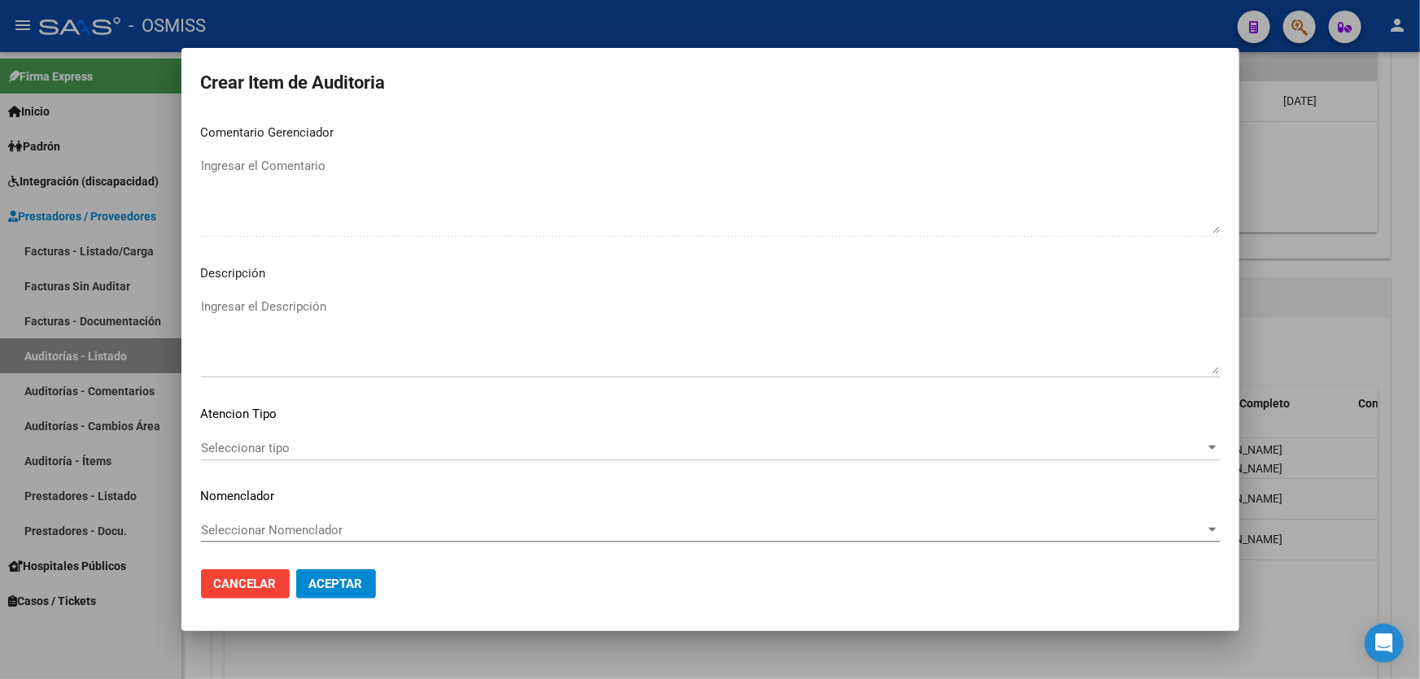
type textarea "SE RECHAZA"
click at [381, 319] on textarea "Ingresar el Descripción" at bounding box center [710, 336] width 1019 height 76
click at [523, 606] on mat-dialog-actions "Cancelar Aceptar" at bounding box center [710, 584] width 1019 height 55
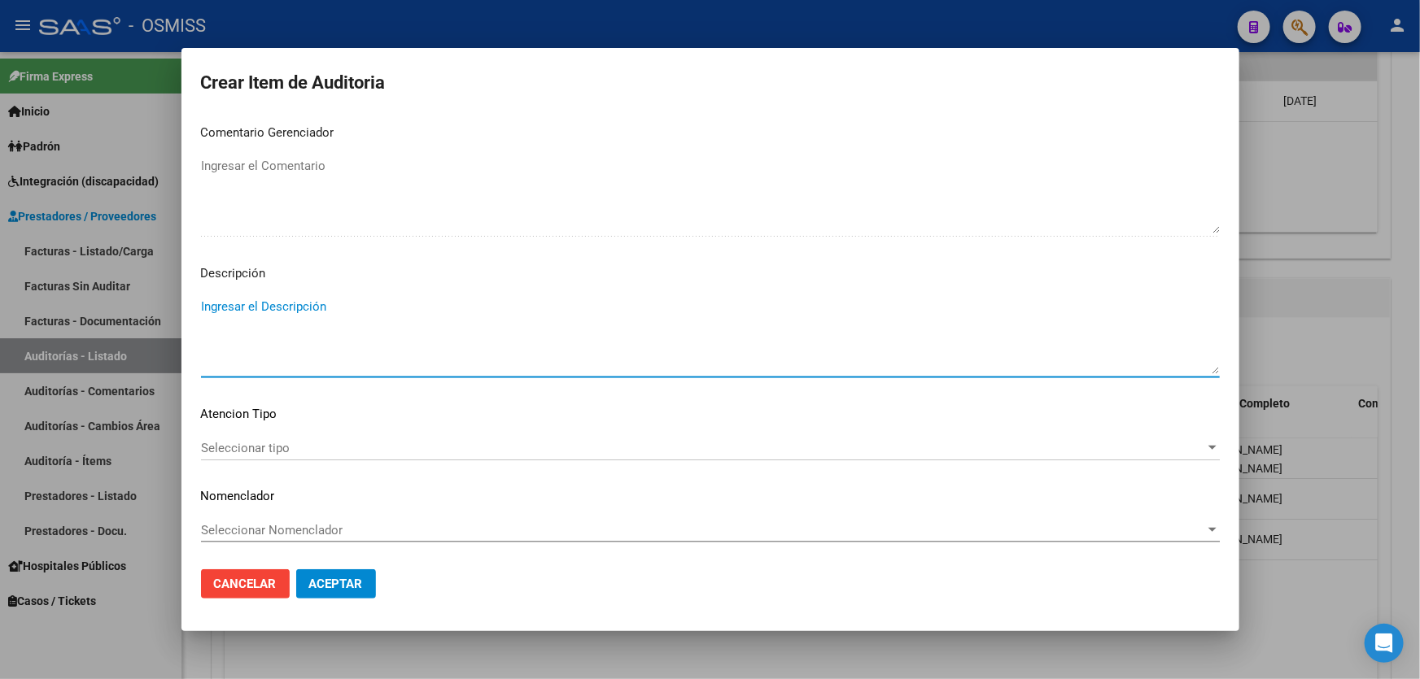
click at [257, 348] on textarea "Ingresar el Descripción" at bounding box center [710, 336] width 1019 height 76
paste textarea "ALTA / BAJA por OPCIÓN SSS al …. . Al momento de la prestación, corresponde la …"
drag, startPoint x: 242, startPoint y: 300, endPoint x: 175, endPoint y: 303, distance: 66.8
click at [175, 303] on div "Crear Item de Auditoria 57882700 Nro Documento 27578827000 CUIL Afiliado Activo…" at bounding box center [710, 339] width 1420 height 679
drag, startPoint x: 357, startPoint y: 308, endPoint x: 338, endPoint y: 311, distance: 18.9
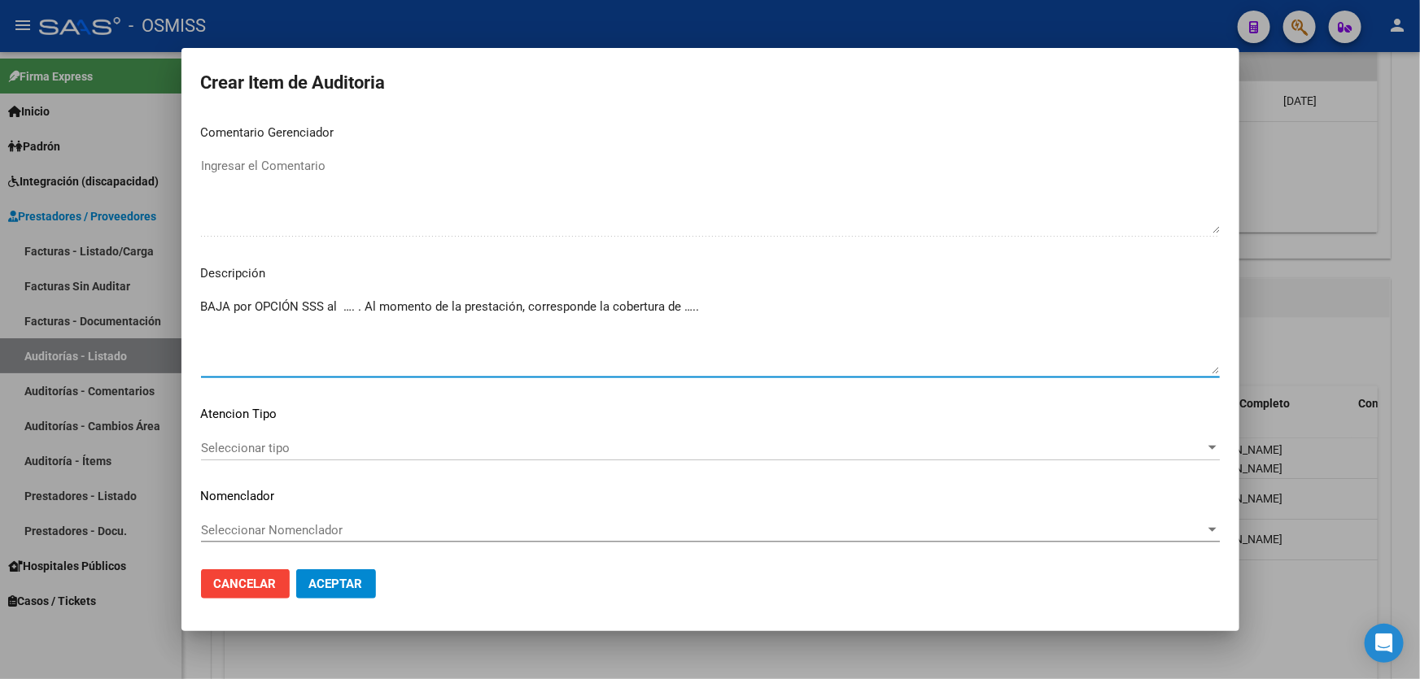
click at [338, 311] on textarea "BAJA por OPCIÓN SSS al …. . Al momento de la prestación, corresponde la cobertu…" at bounding box center [710, 336] width 1019 height 76
paste textarea "OBRA SOCIAL DEL PERSONAL DE LA CONSTRUCCION"
drag, startPoint x: 703, startPoint y: 304, endPoint x: 405, endPoint y: 307, distance: 297.8
click at [405, 307] on textarea "BAJA por OPCIÓN SSS al 28/02/2025OBRA SOCIAL DEL PERSONAL DE LA CONSTRUCCION. A…" at bounding box center [710, 336] width 1019 height 76
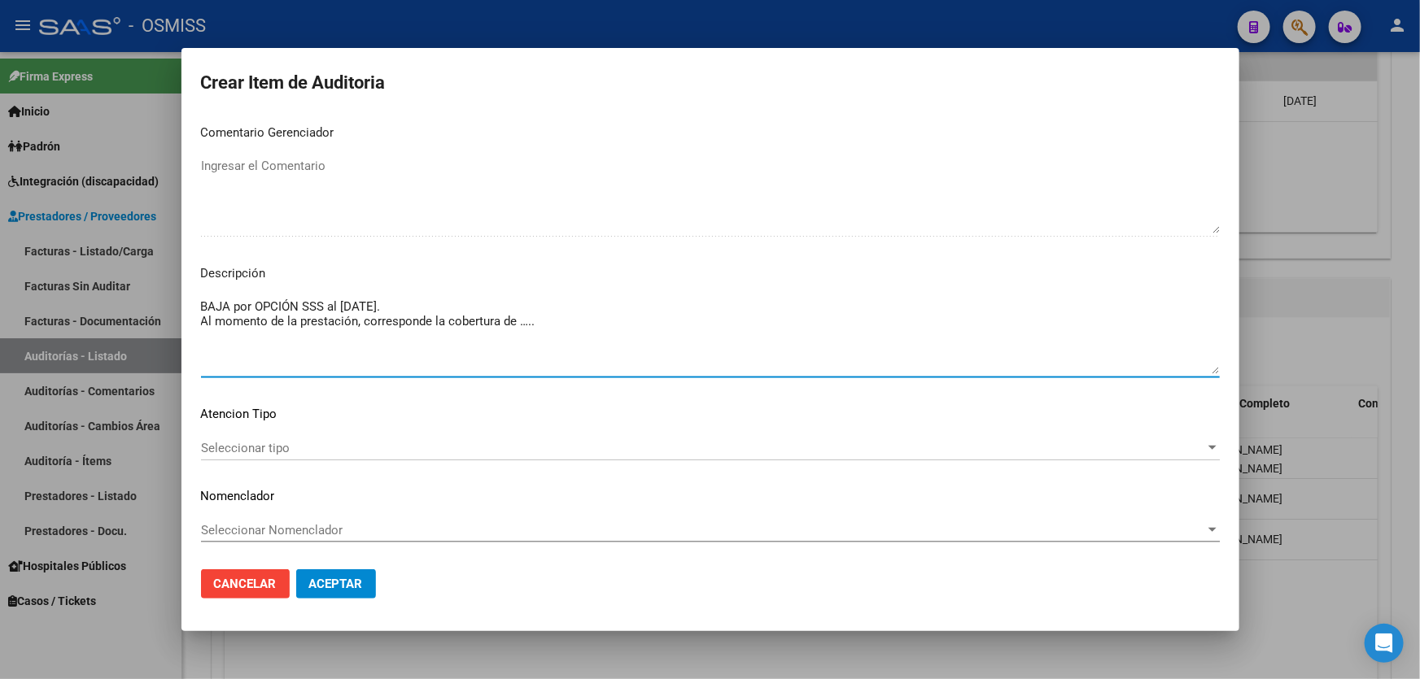
drag, startPoint x: 544, startPoint y: 325, endPoint x: 517, endPoint y: 325, distance: 26.9
click at [517, 325] on textarea "BAJA por OPCIÓN SSS al [DATE]. Al momento de la prestación, corresponde la cobe…" at bounding box center [710, 336] width 1019 height 76
paste textarea "OBRA SOCIAL DEL PERSONAL DE LA CONSTRUCCION"
type textarea "BAJA por OPCIÓN SSS al [DATE]. Al momento de la prestación, corresponde la cobe…"
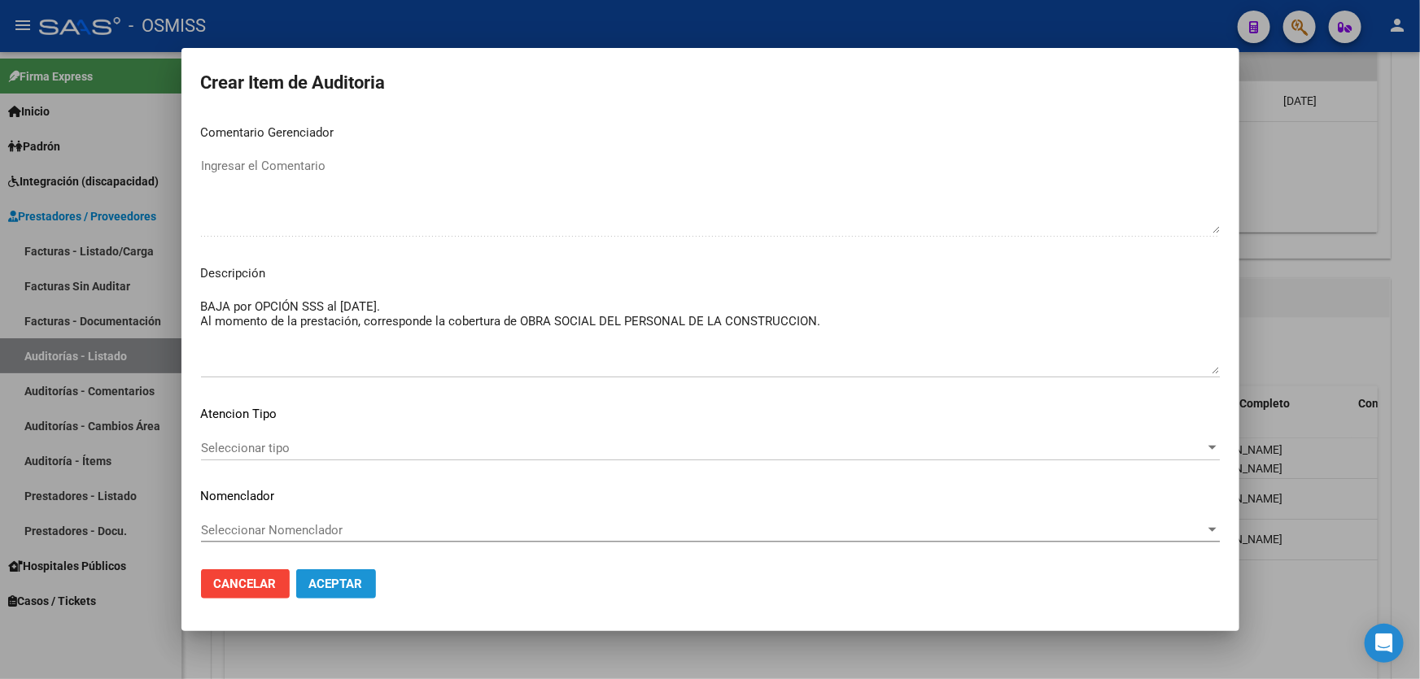
click at [335, 579] on span "Aceptar" at bounding box center [336, 584] width 54 height 15
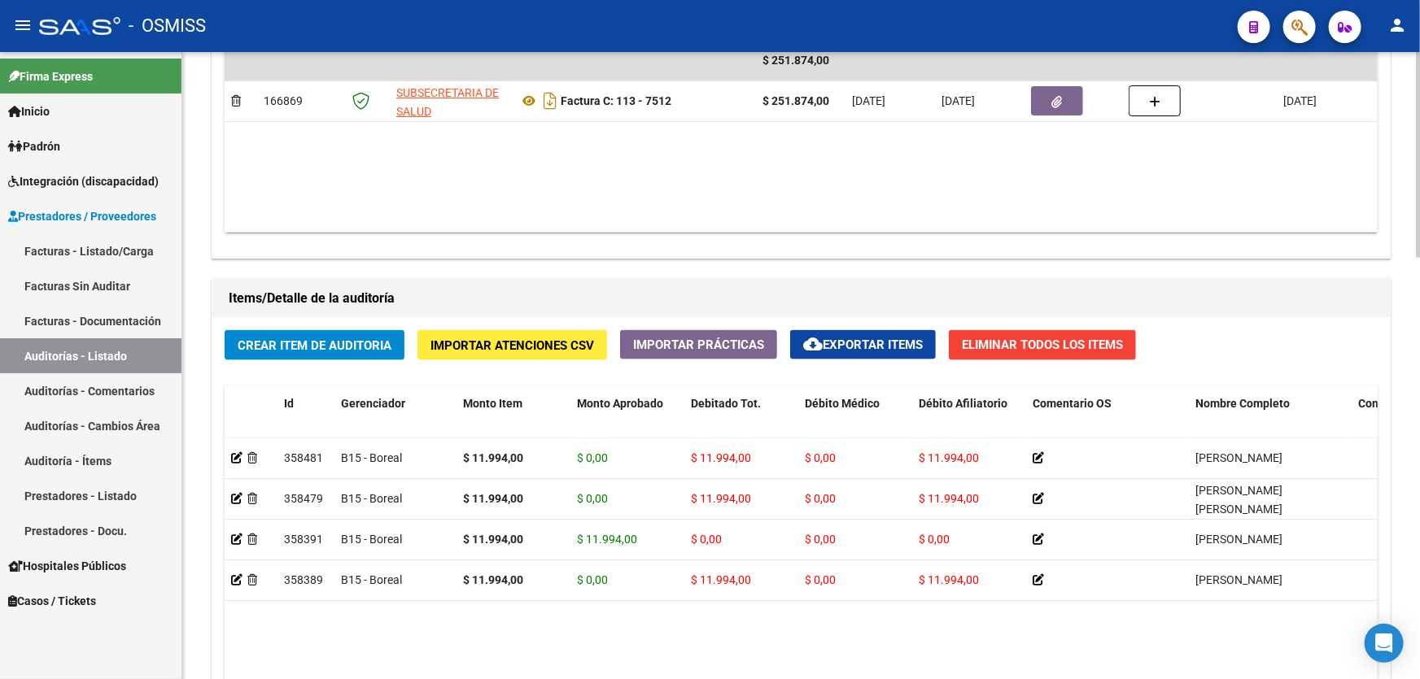
click at [482, 295] on h1 "Items/Detalle de la auditoría" at bounding box center [801, 299] width 1145 height 26
click at [373, 351] on button "Crear Item de Auditoria" at bounding box center [315, 345] width 180 height 30
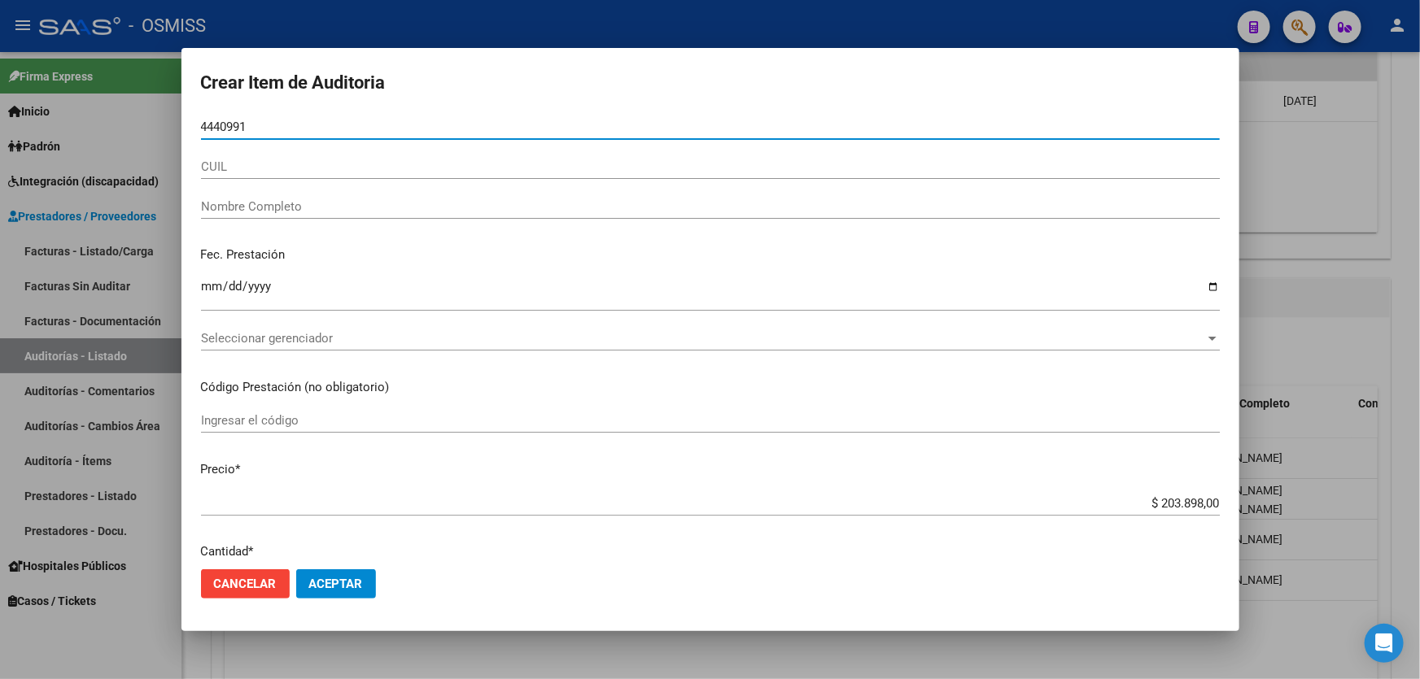
type input "44409919"
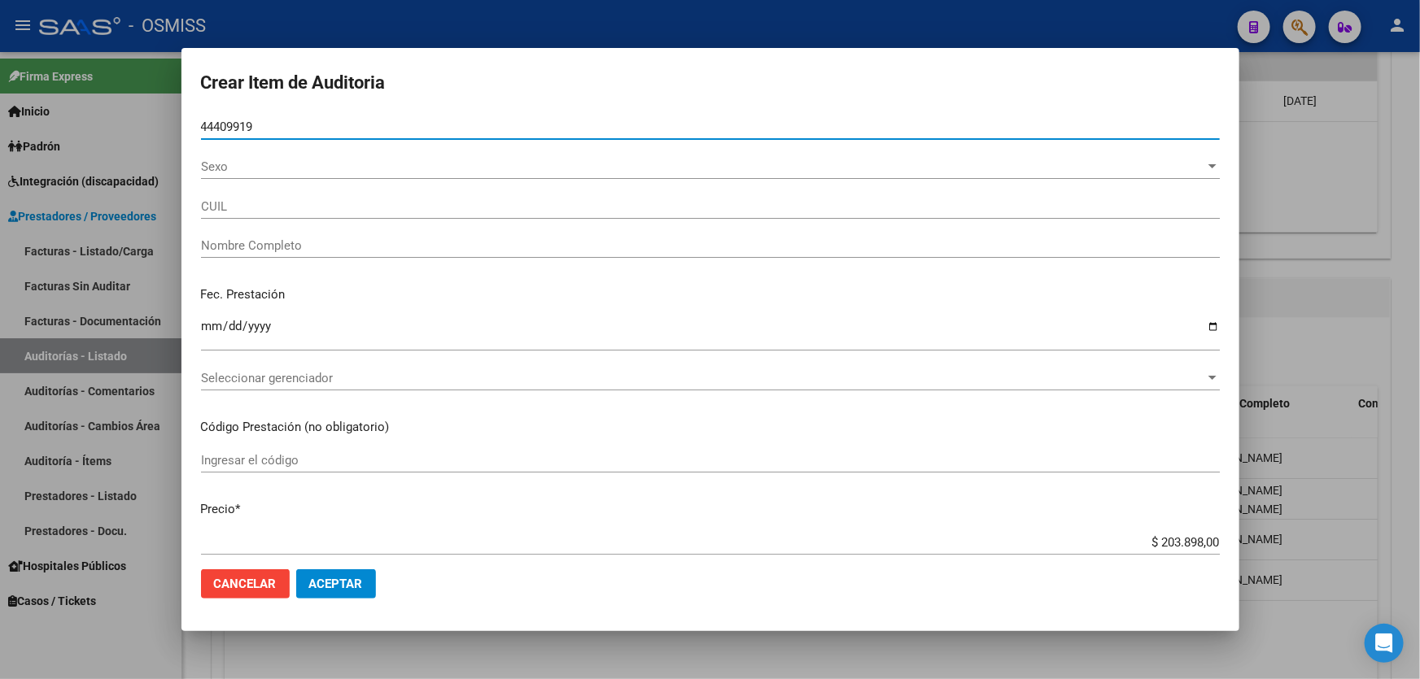
type input "20444099195"
type input "CORONEL [PERSON_NAME]"
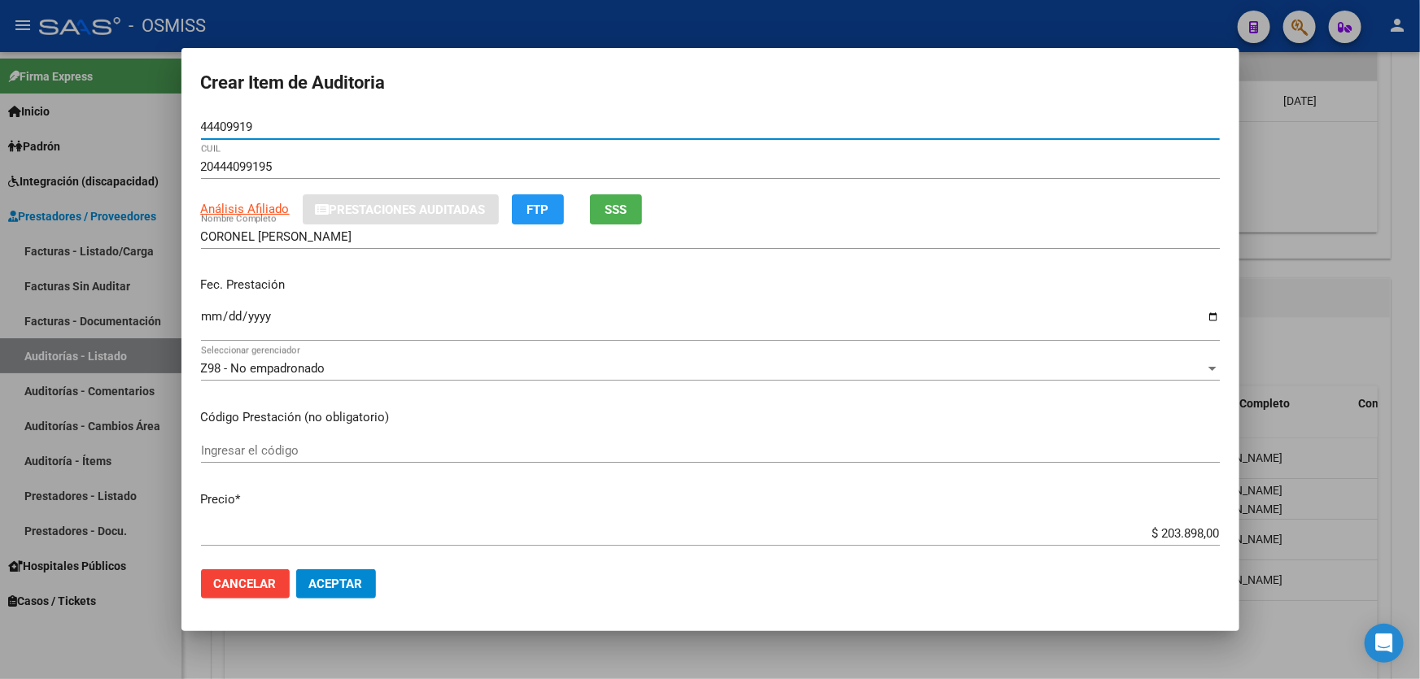
type input "44409919"
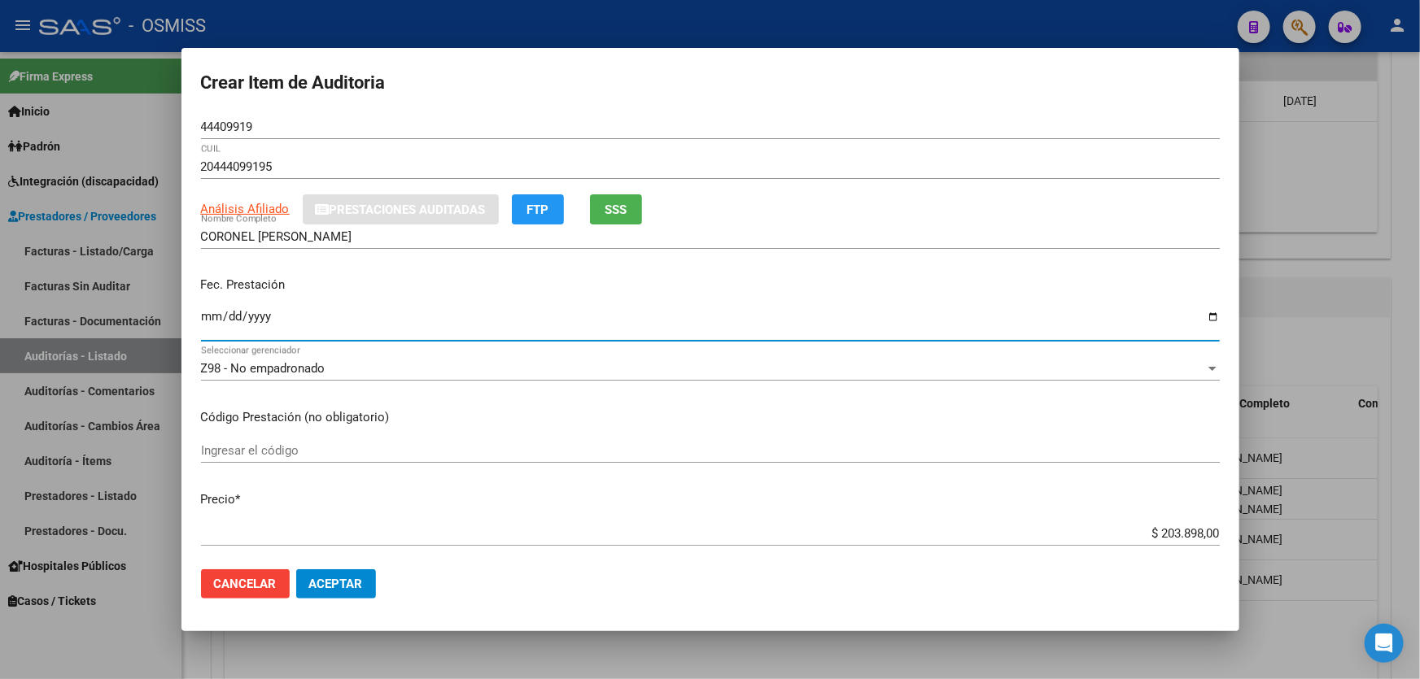
click at [208, 325] on input "Ingresar la fecha" at bounding box center [710, 323] width 1019 height 26
type input "[DATE]"
click at [368, 365] on div "Z98 - No empadronado" at bounding box center [703, 368] width 1004 height 15
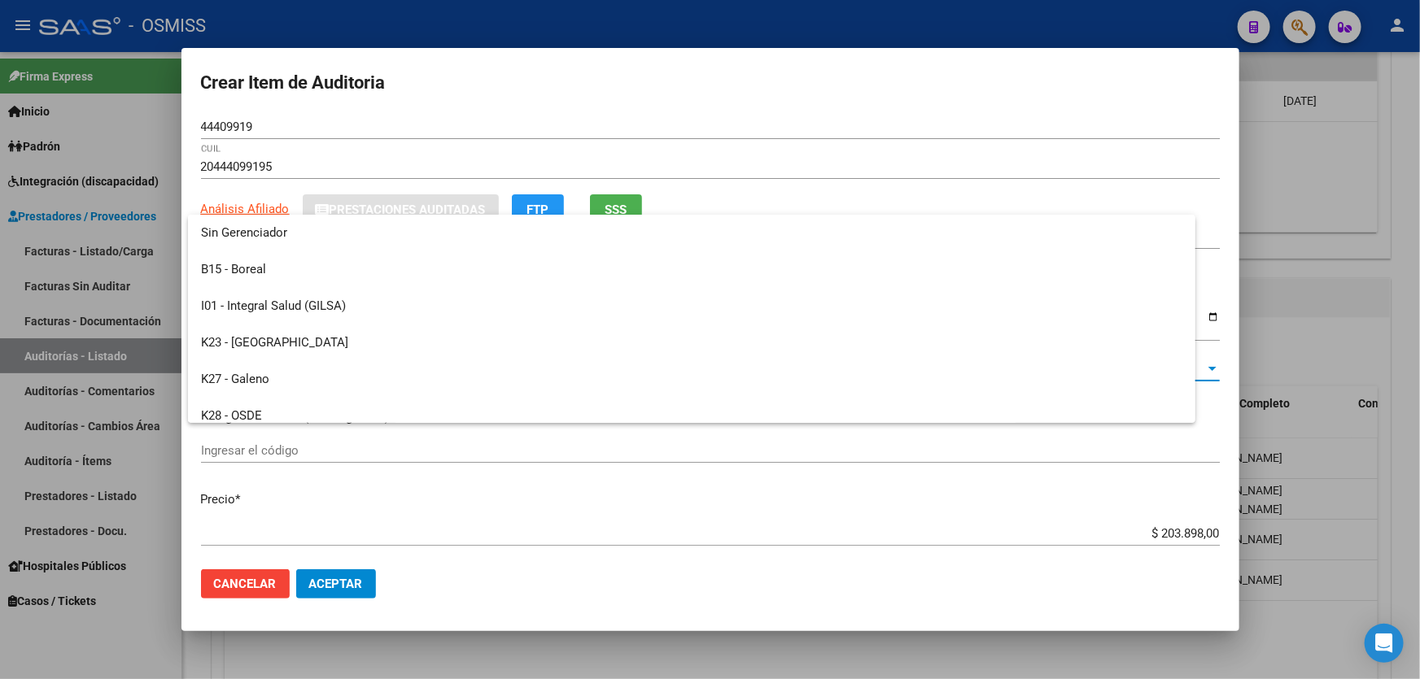
scroll to position [450, 0]
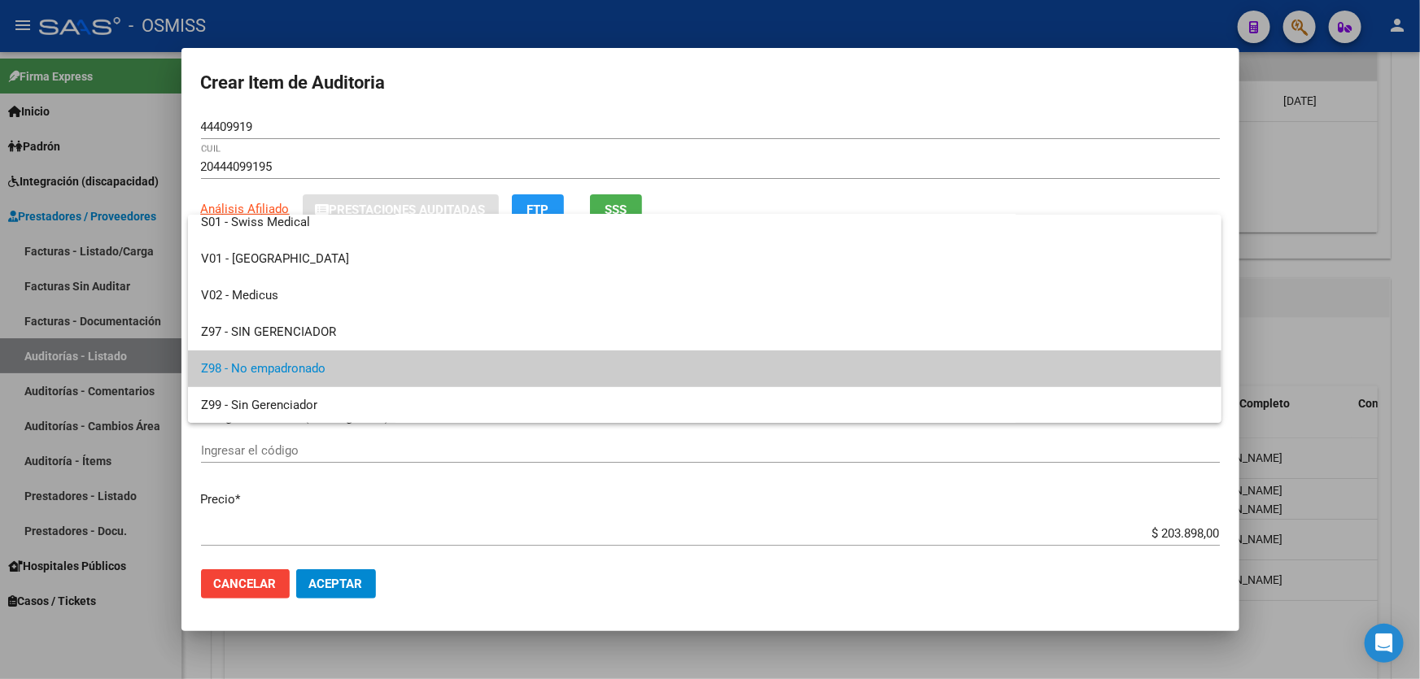
click at [546, 496] on div at bounding box center [710, 339] width 1420 height 679
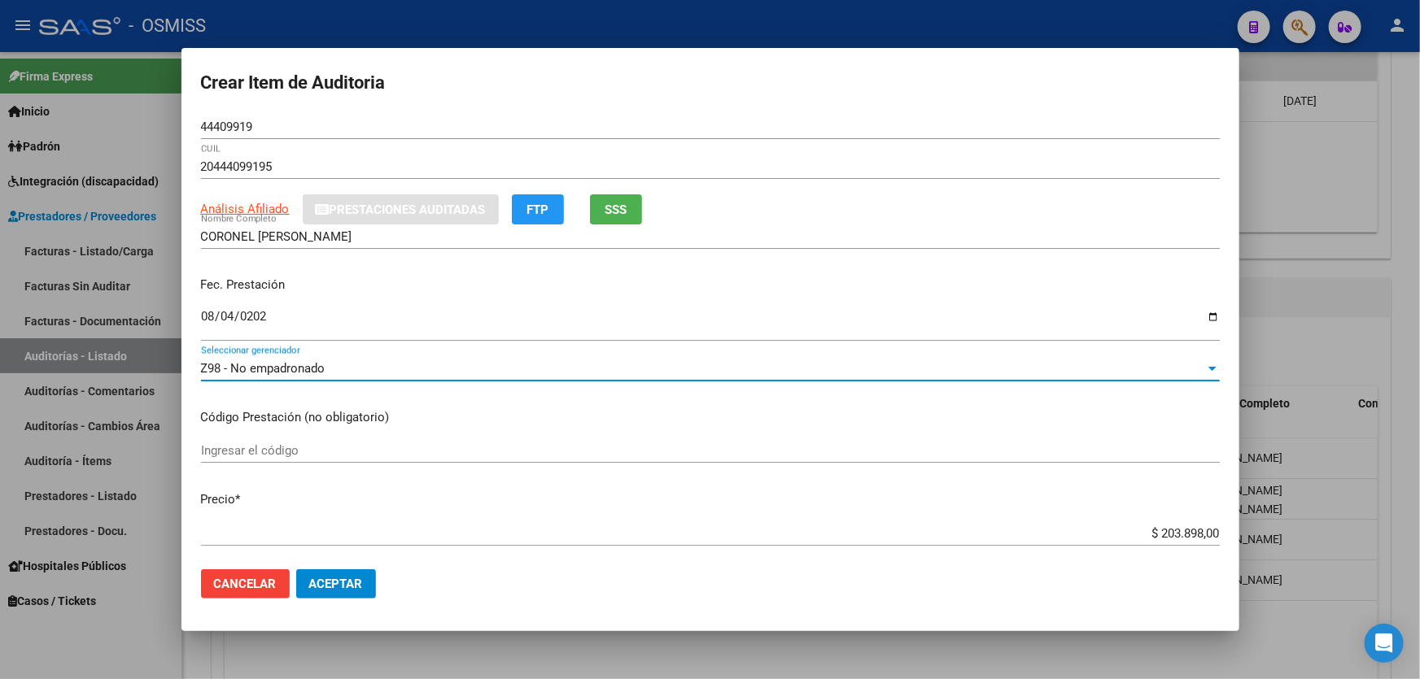
click at [336, 365] on div "Z98 - No empadronado" at bounding box center [703, 368] width 1004 height 15
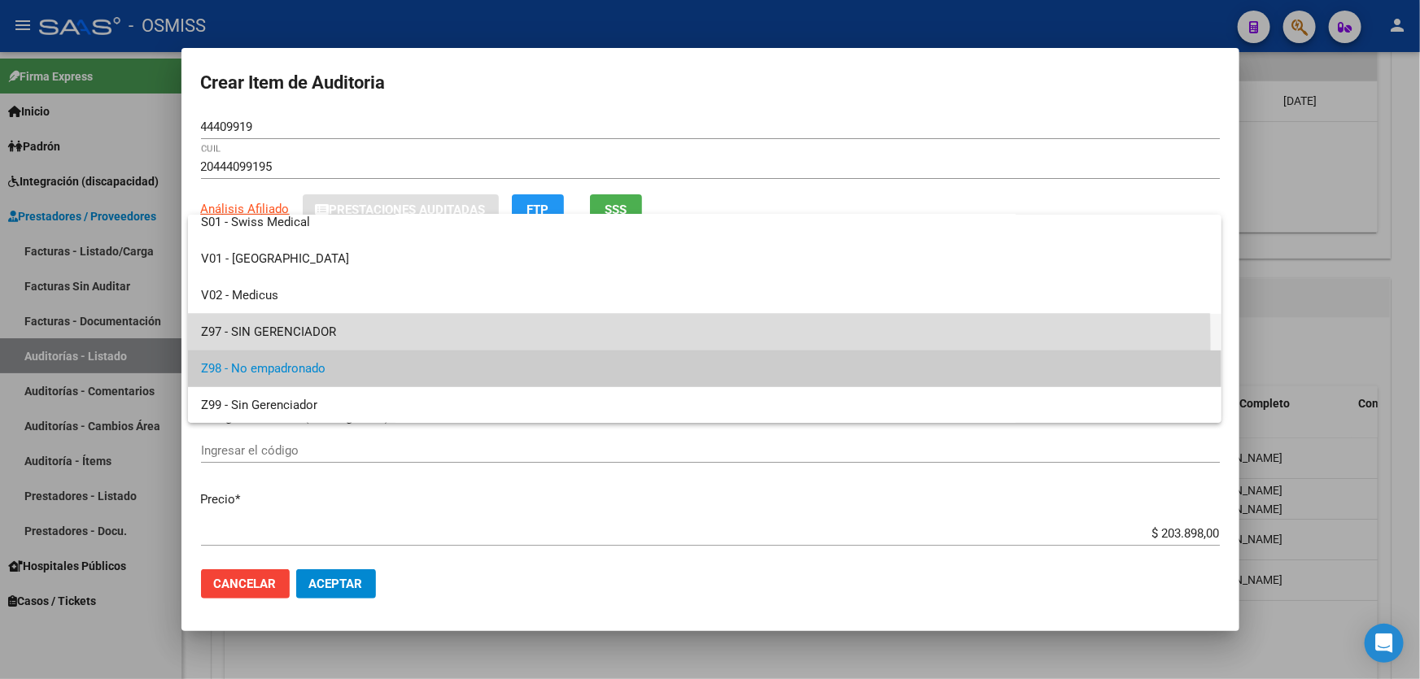
click at [338, 343] on span "Z97 - SIN GERENCIADOR" at bounding box center [704, 332] width 1007 height 37
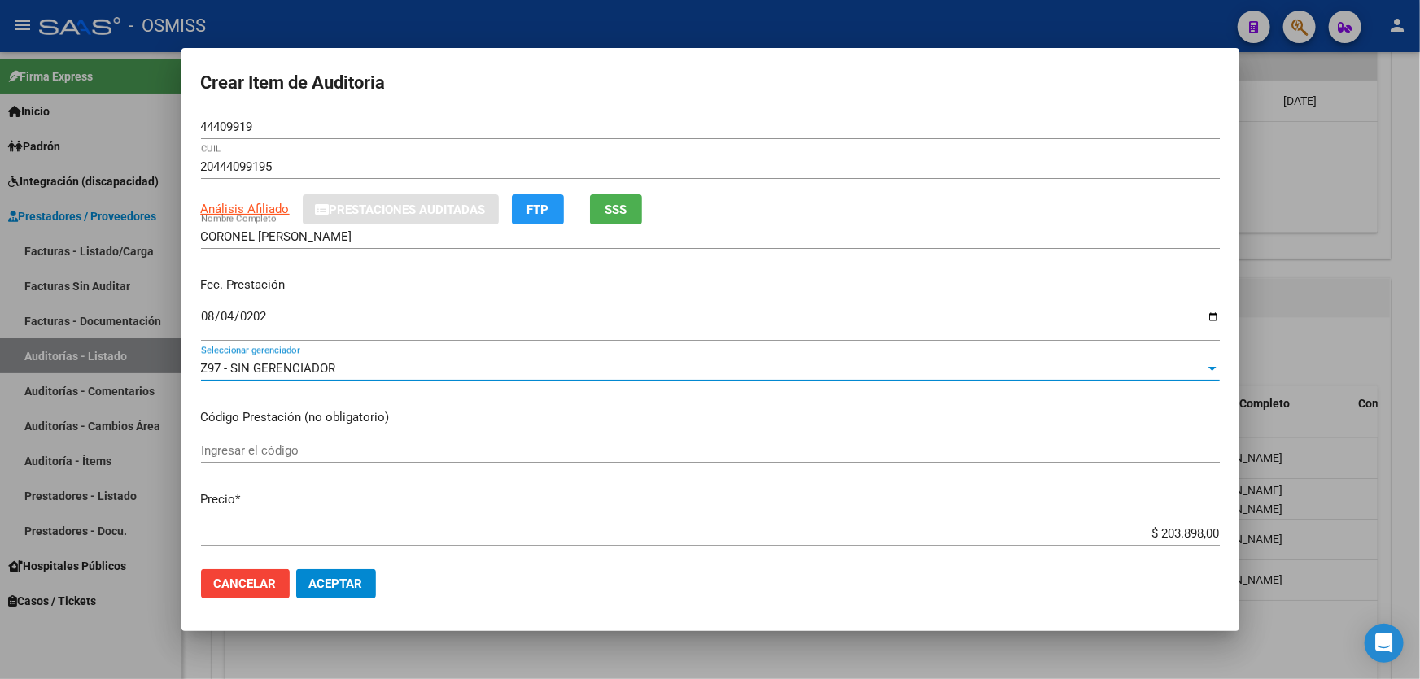
scroll to position [295, 0]
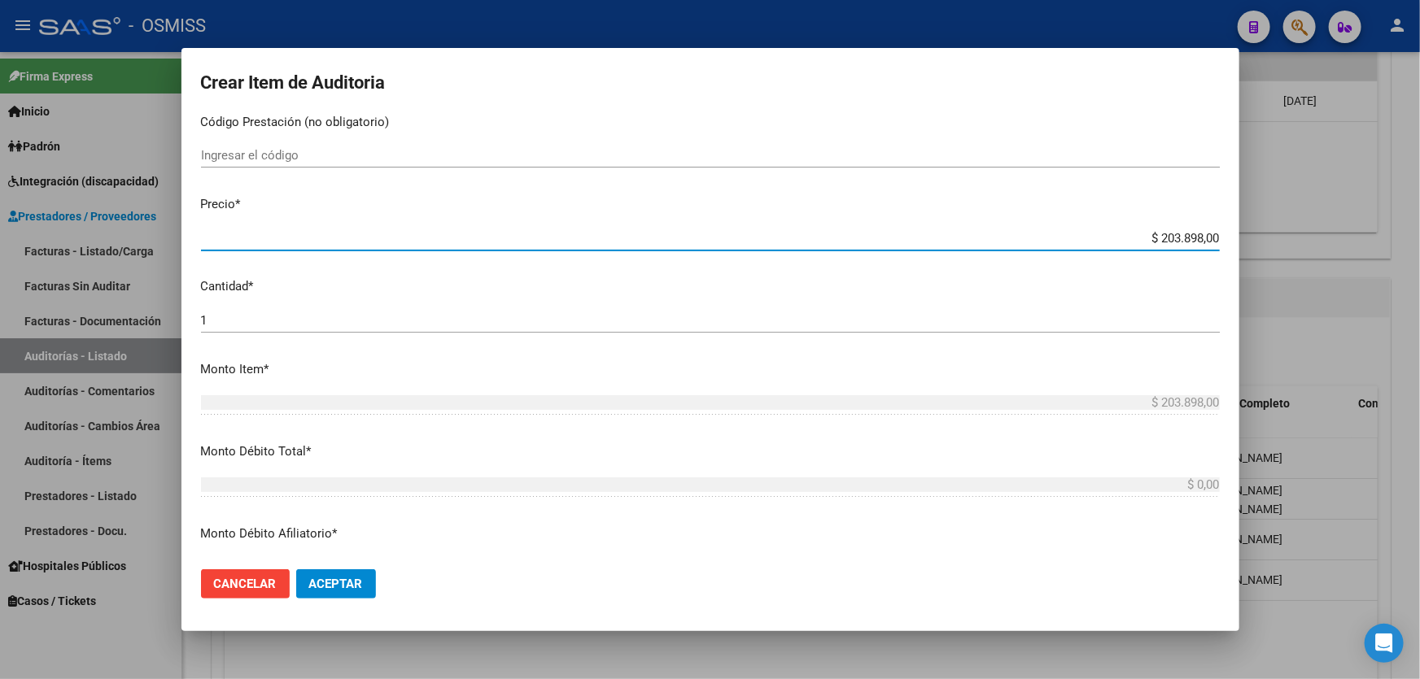
click at [1131, 231] on input "$ 203.898,00" at bounding box center [710, 238] width 1019 height 15
drag, startPoint x: 1229, startPoint y: 240, endPoint x: 1282, endPoint y: 237, distance: 53.0
click at [1282, 237] on div "Crear Item de Auditoria 44409919 Nro Documento 20444099195 CUIL Análisis Afilia…" at bounding box center [710, 339] width 1420 height 679
type input "$ 0,01"
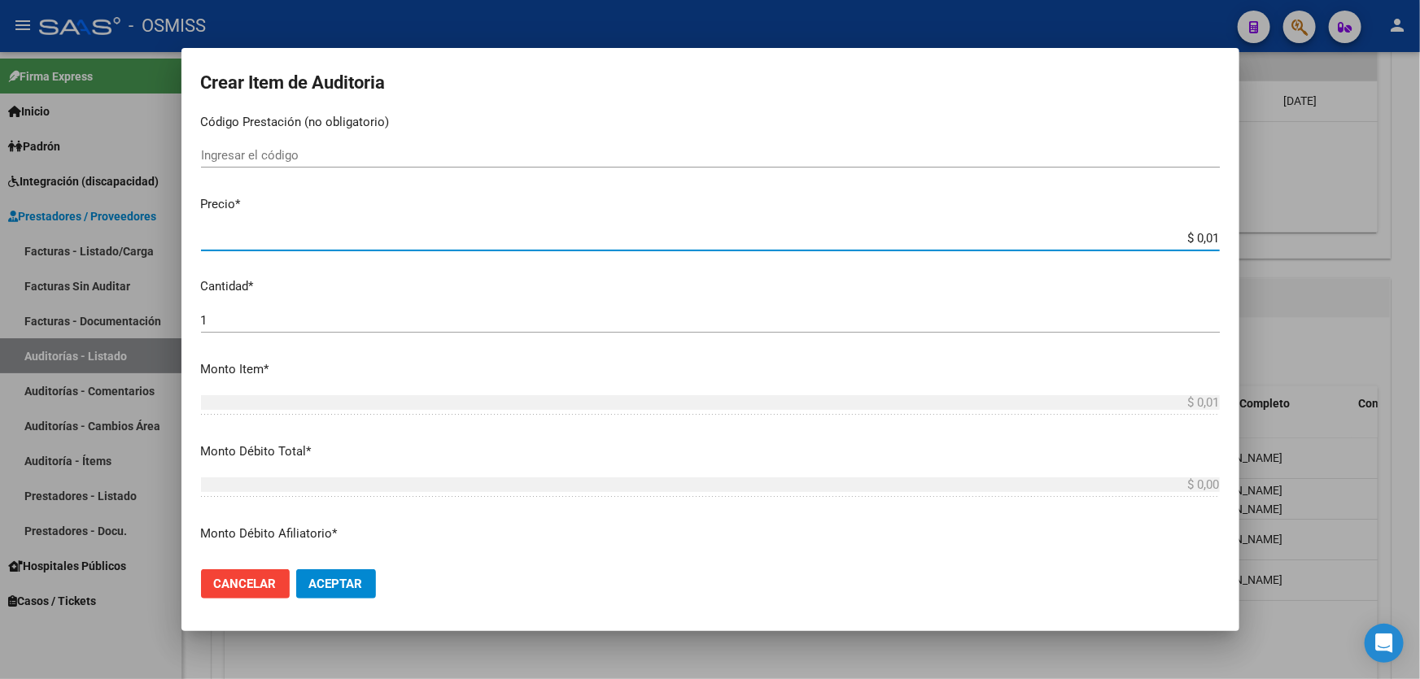
type input "$ 0,19"
type input "$ 1,99"
type input "$ 19,99"
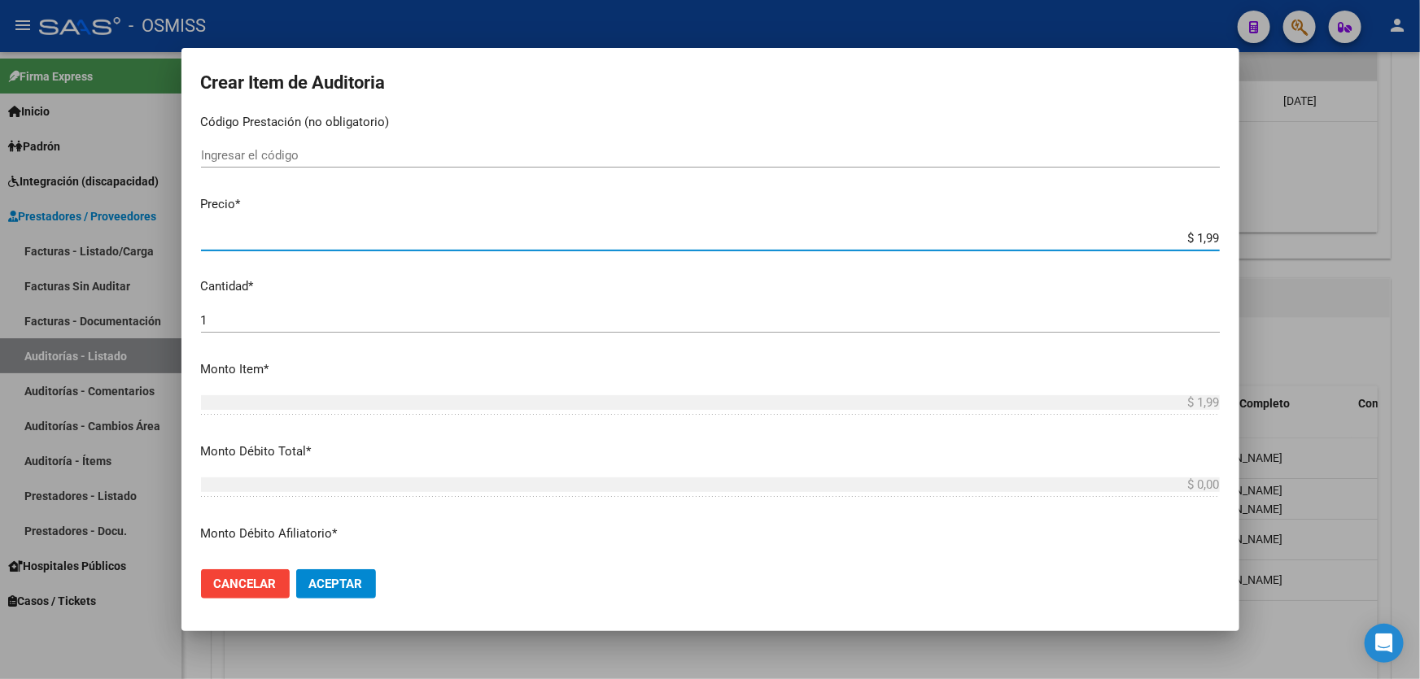
type input "$ 19,99"
type input "$ 199,94"
type input "$ 19,99"
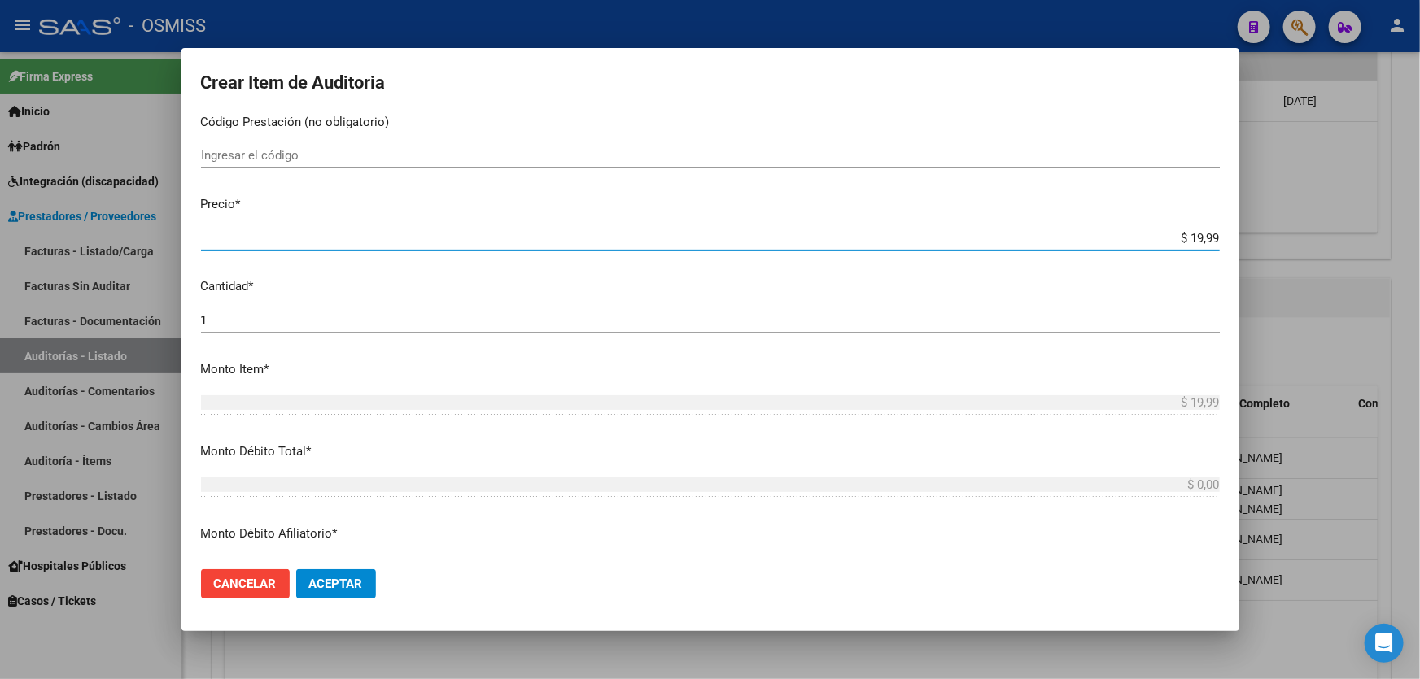
type input "$ 1,99"
type input "$ 19,99"
type input "$ 199,94"
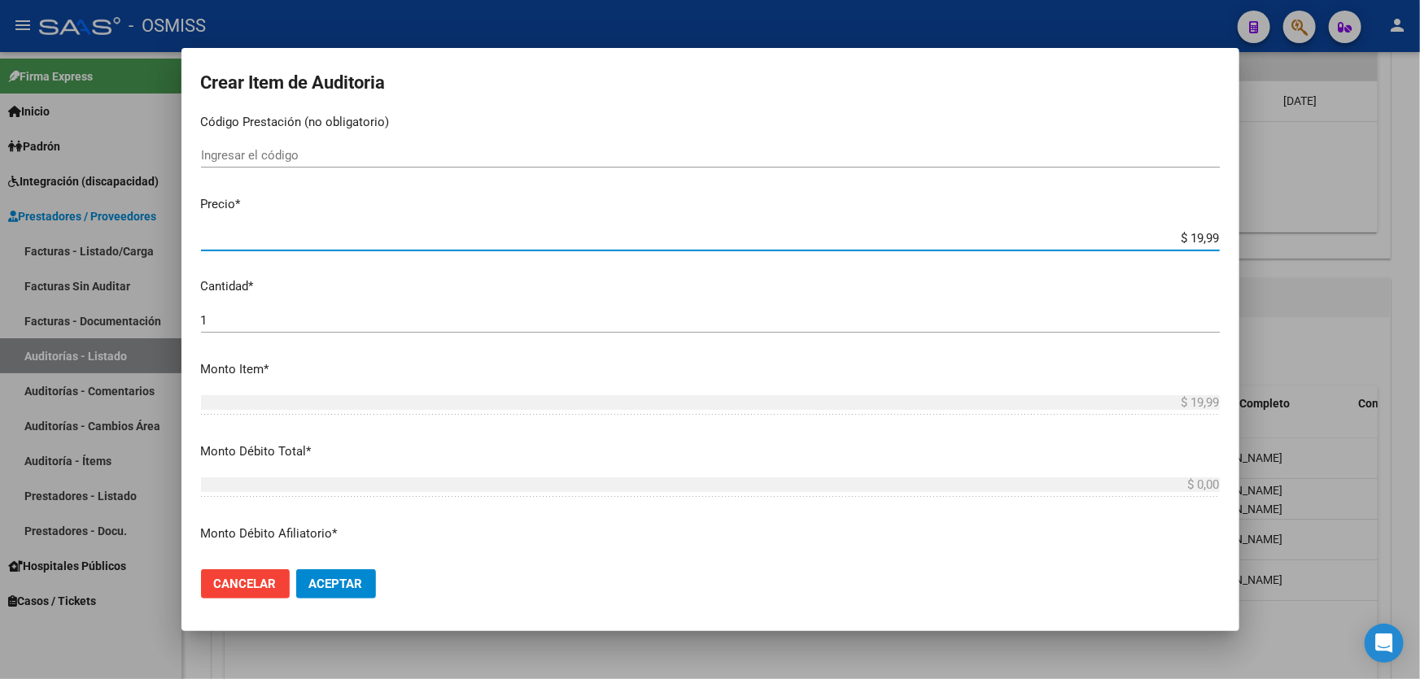
type input "$ 199,94"
type input "$ 1.999,40"
type input "$ 19.994,00"
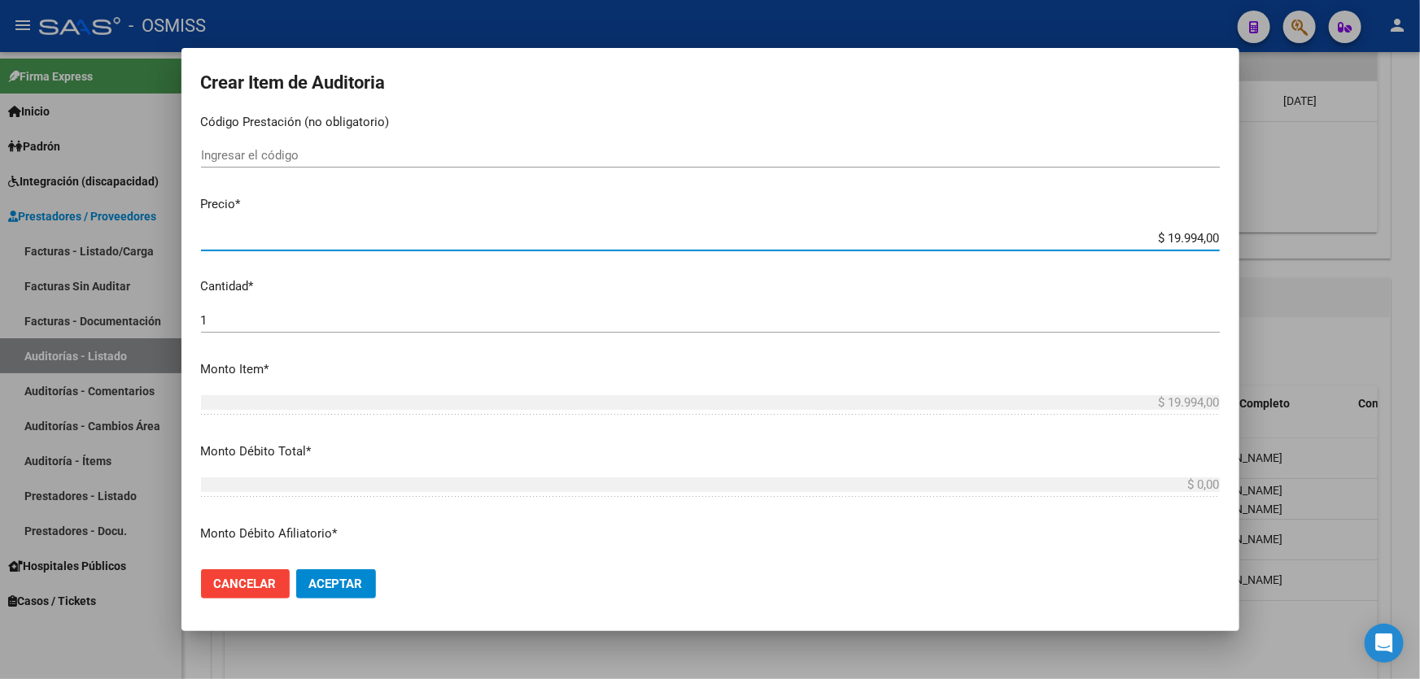
drag, startPoint x: 1147, startPoint y: 234, endPoint x: 1301, endPoint y: 220, distance: 154.5
click at [1301, 220] on div "Crear Item de Auditoria 44409919 Nro Documento 20444099195 CUIL Análisis Afilia…" at bounding box center [710, 339] width 1420 height 679
type input "$ 0,01"
type input "$ 0,11"
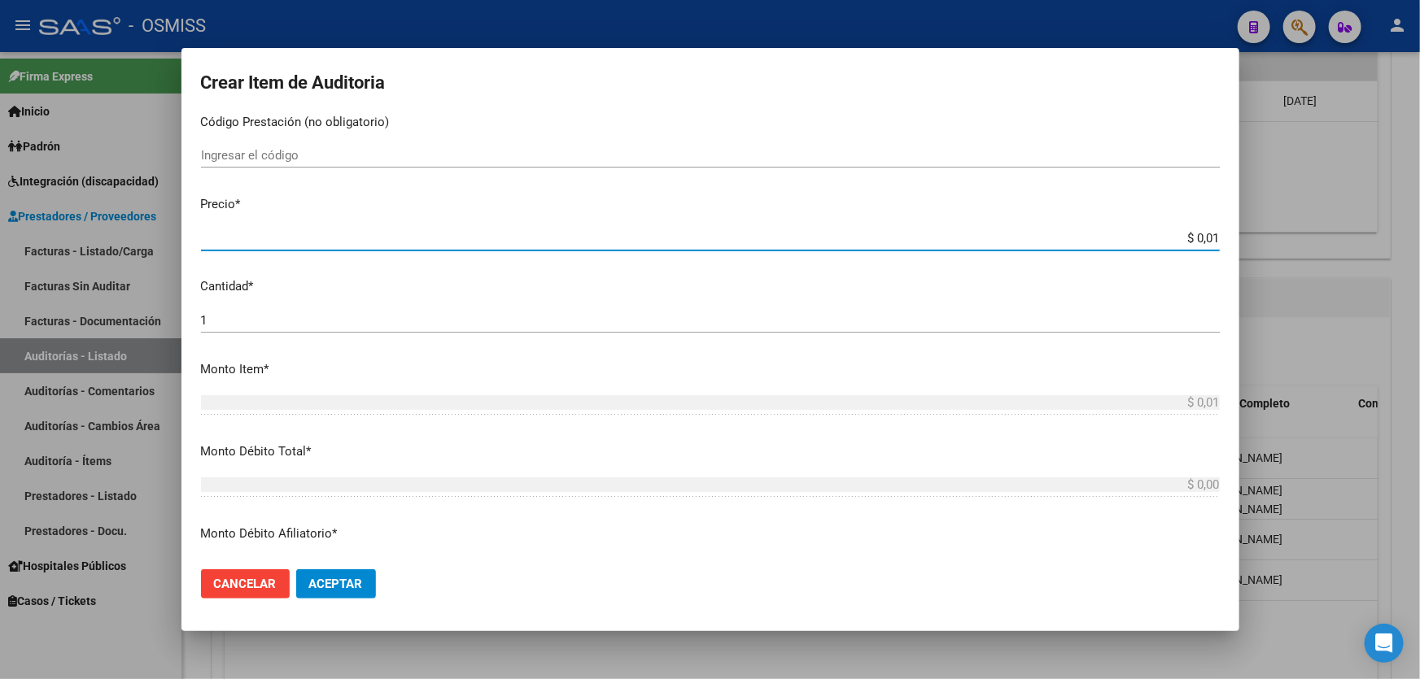
type input "$ 0,11"
type input "$ 1,19"
type input "$ 11,99"
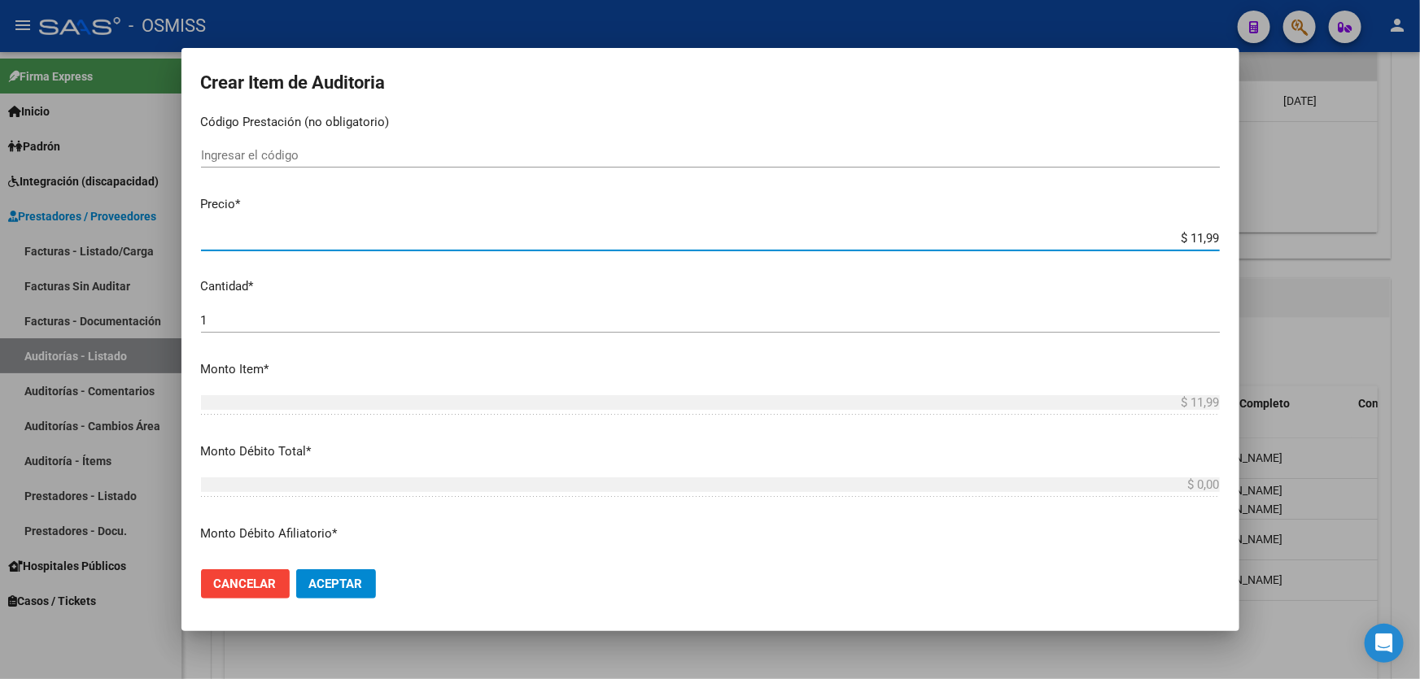
type input "$ 119,94"
type input "$ 1.199,40"
type input "$ 11.994,00"
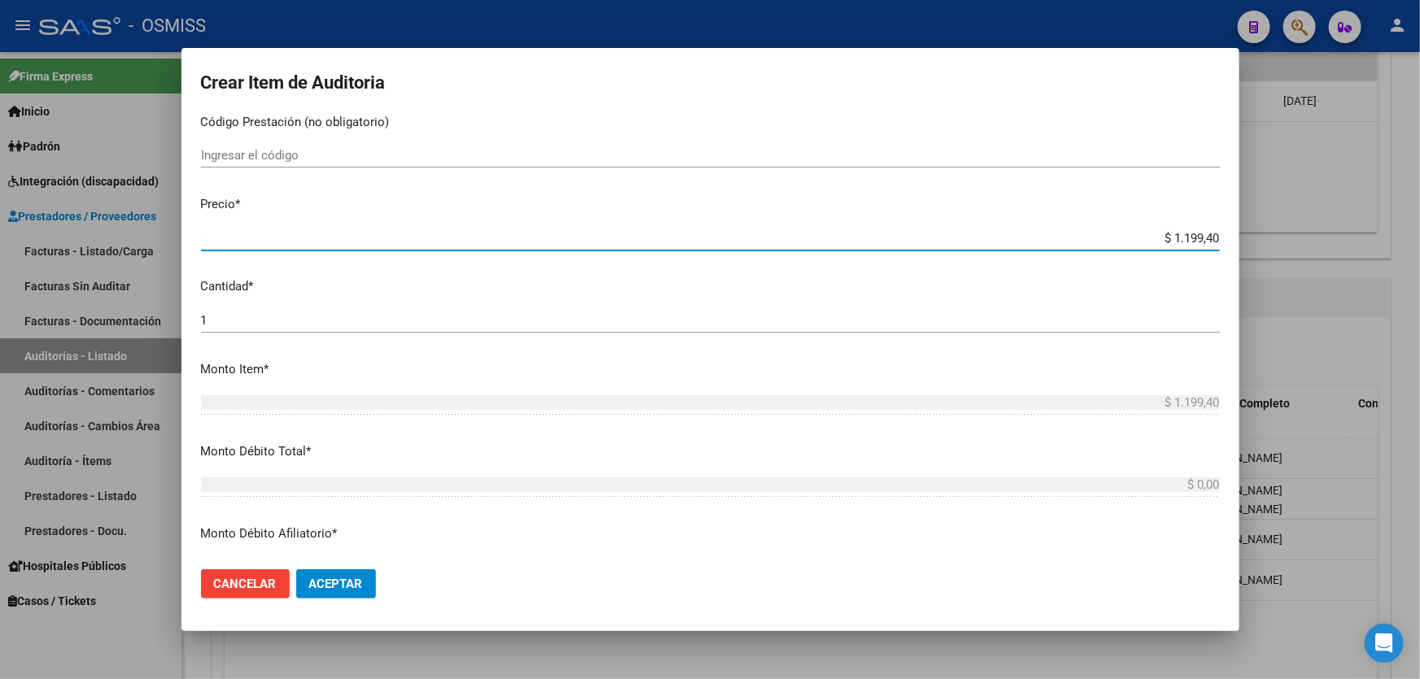
type input "$ 11.994,00"
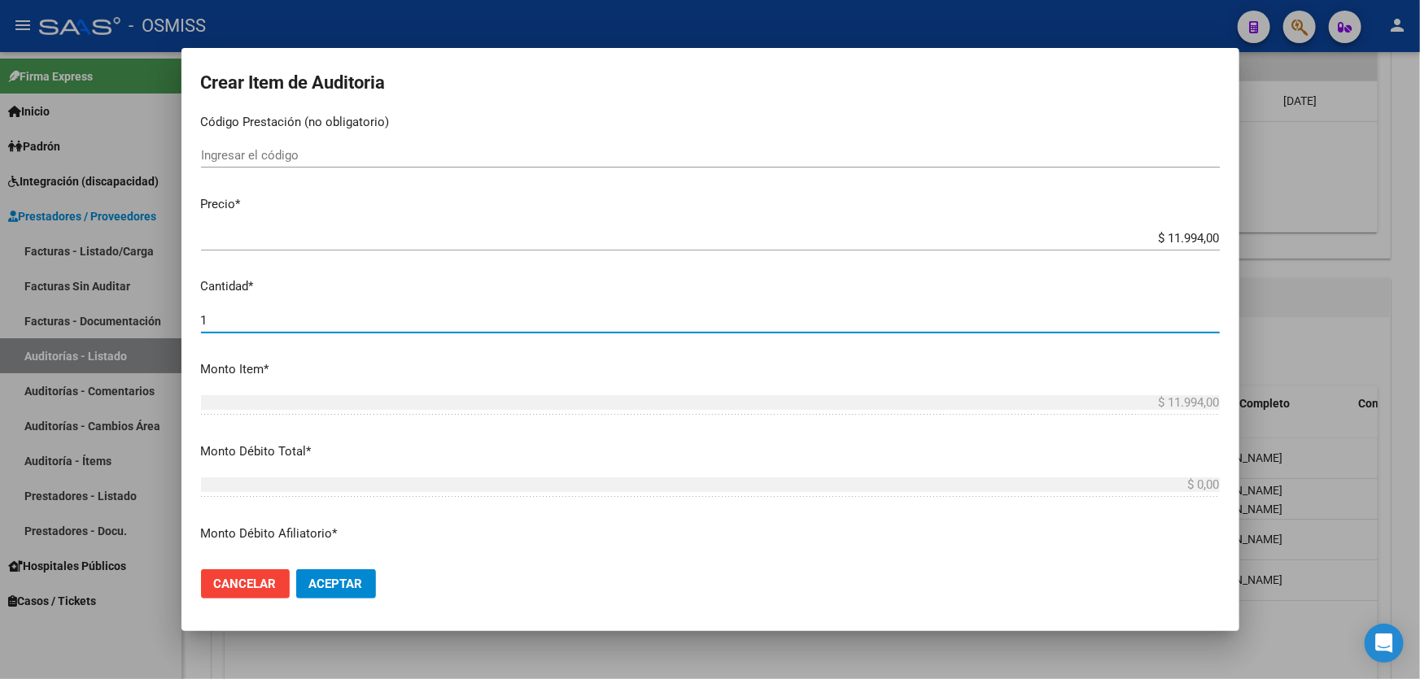
drag, startPoint x: 321, startPoint y: 325, endPoint x: 178, endPoint y: 320, distance: 143.3
click at [178, 320] on div "Crear Item de Auditoria 44409919 Nro Documento 20444099195 CUIL Análisis Afilia…" at bounding box center [710, 339] width 1420 height 679
type input "3"
type input "$ 35.982,00"
type input "3"
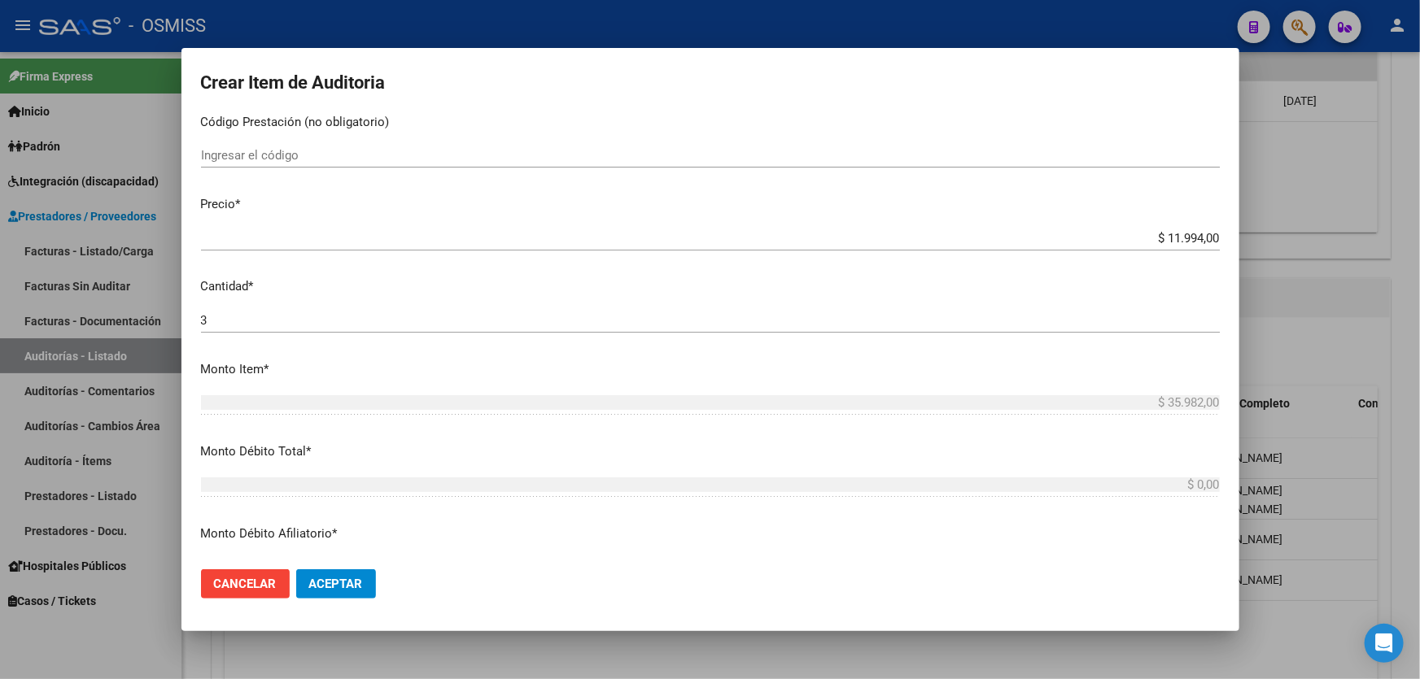
click at [434, 360] on p "Monto Item *" at bounding box center [710, 369] width 1019 height 19
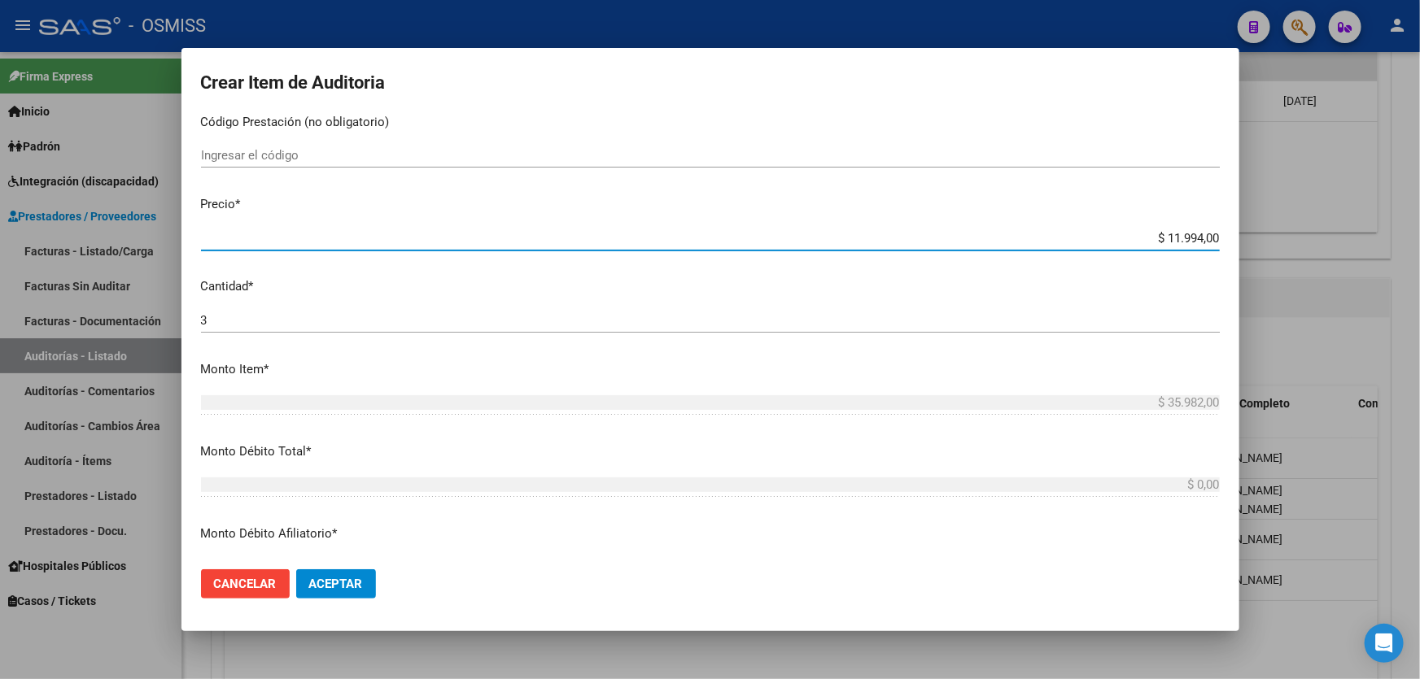
drag, startPoint x: 1121, startPoint y: 234, endPoint x: 1419, endPoint y: 143, distance: 311.2
click at [1419, 143] on div "Crear Item de Auditoria 44409919 Nro Documento 20444099195 CUIL Análisis Afilia…" at bounding box center [710, 339] width 1420 height 679
type input "$ 0,03"
type input "$ 0,09"
type input "$ 0,35"
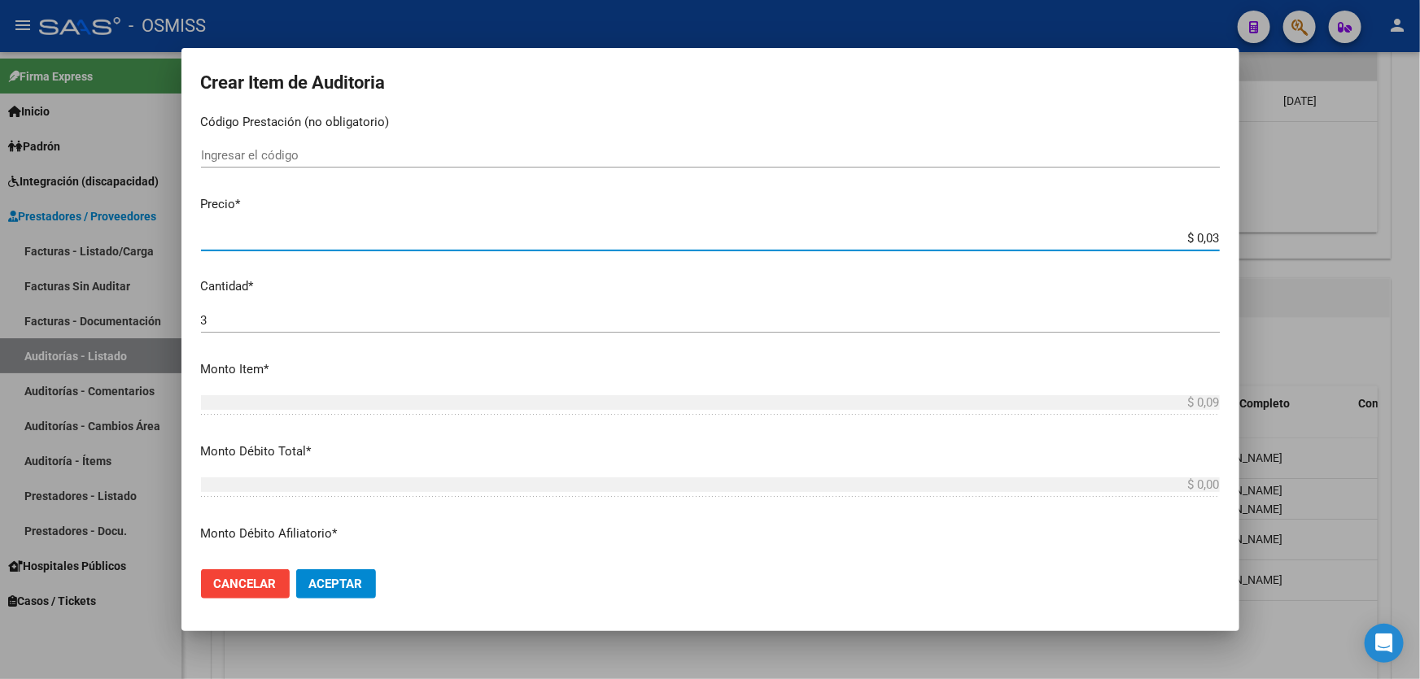
type input "$ 1,05"
type input "$ 3,59"
type input "$ 10,77"
type input "$ 35,98"
type input "$ 107,94"
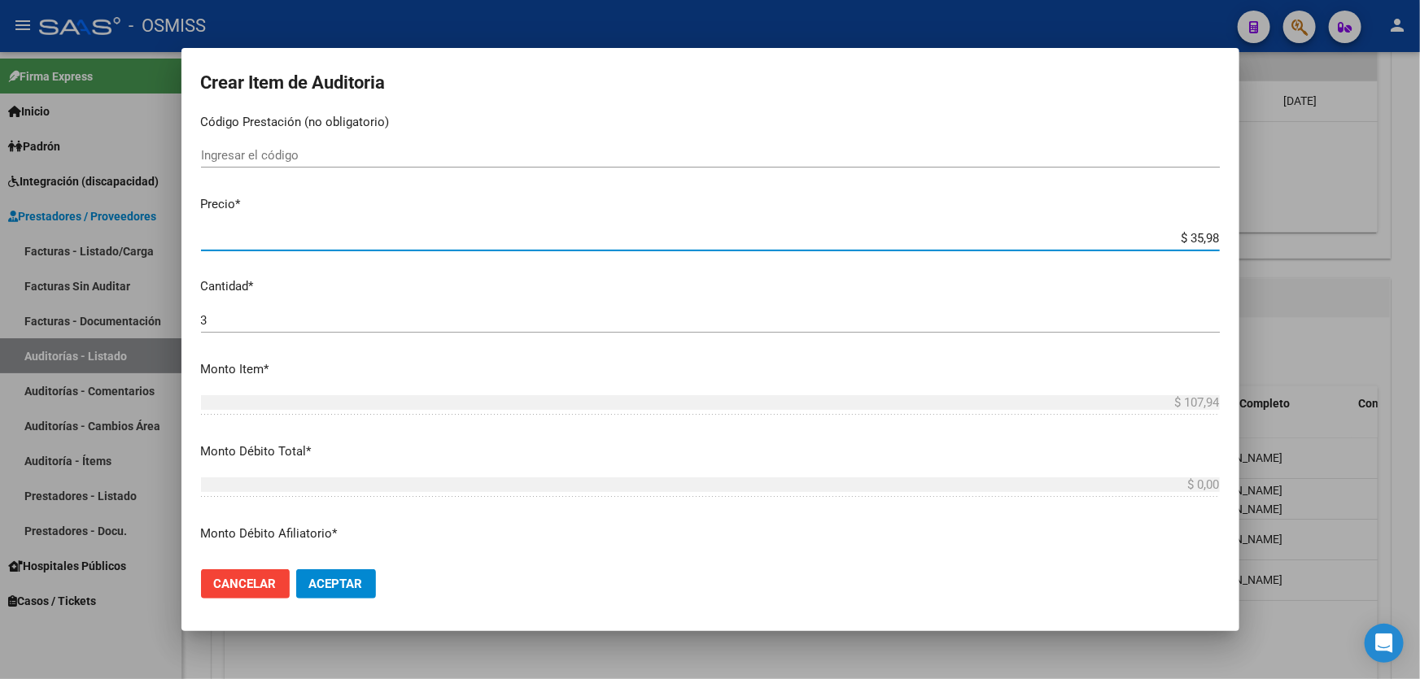
type input "$ 359,82"
type input "$ 1.079,46"
type input "$ 3.598,20"
type input "$ 10.794,60"
type input "$ 35.982,00"
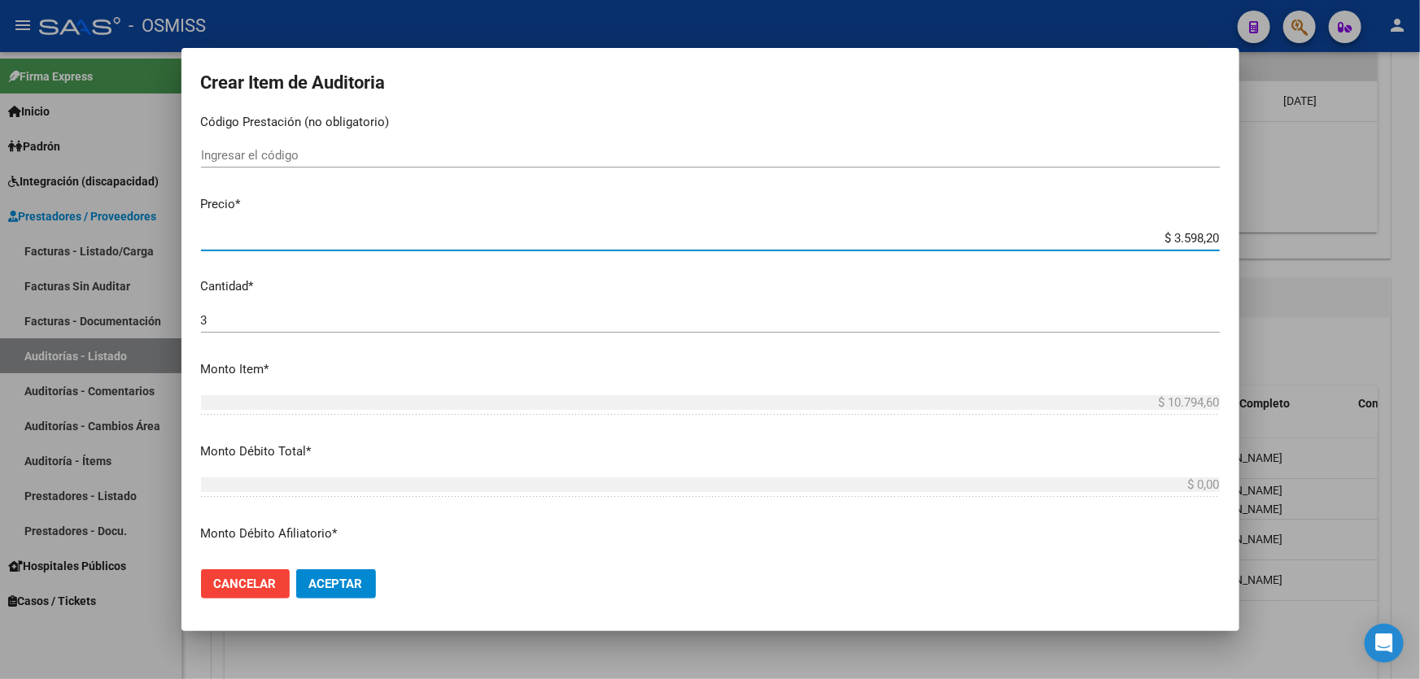
type input "$ 107.946,00"
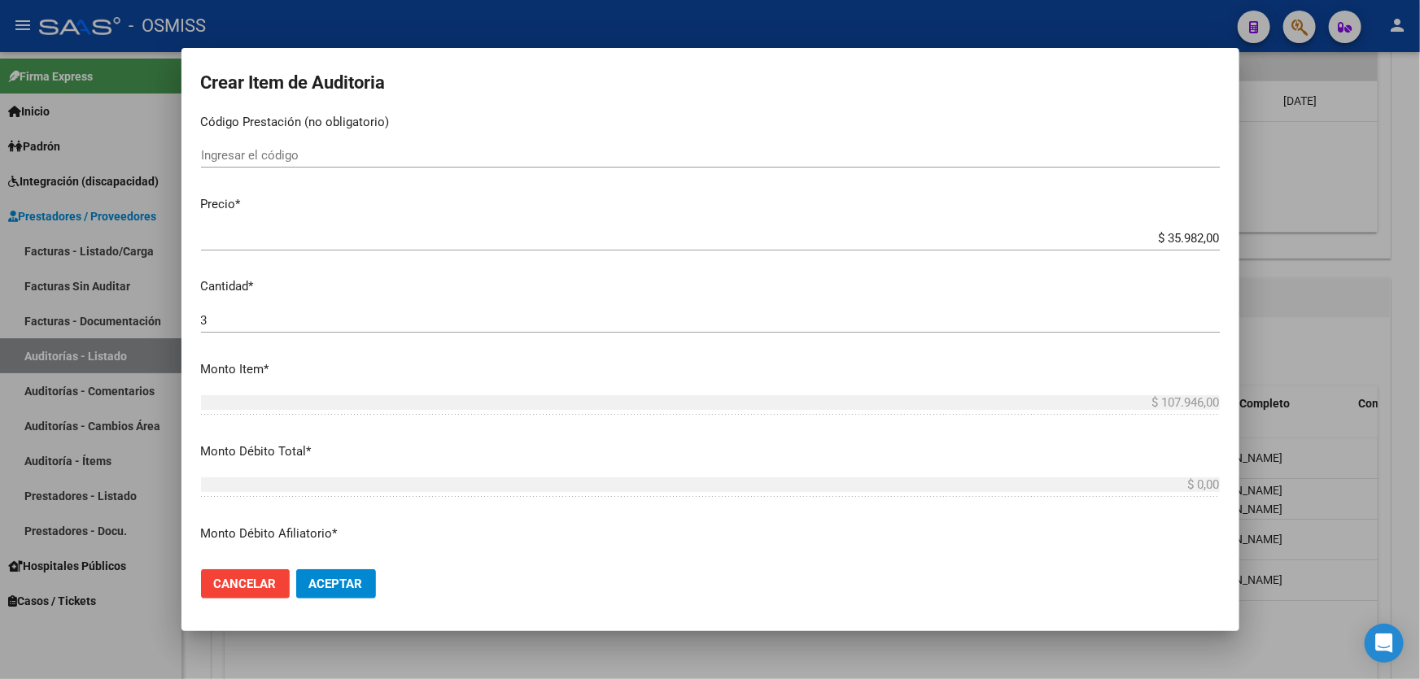
click at [251, 328] on div "3 Ingresar la cantidad" at bounding box center [710, 320] width 1019 height 24
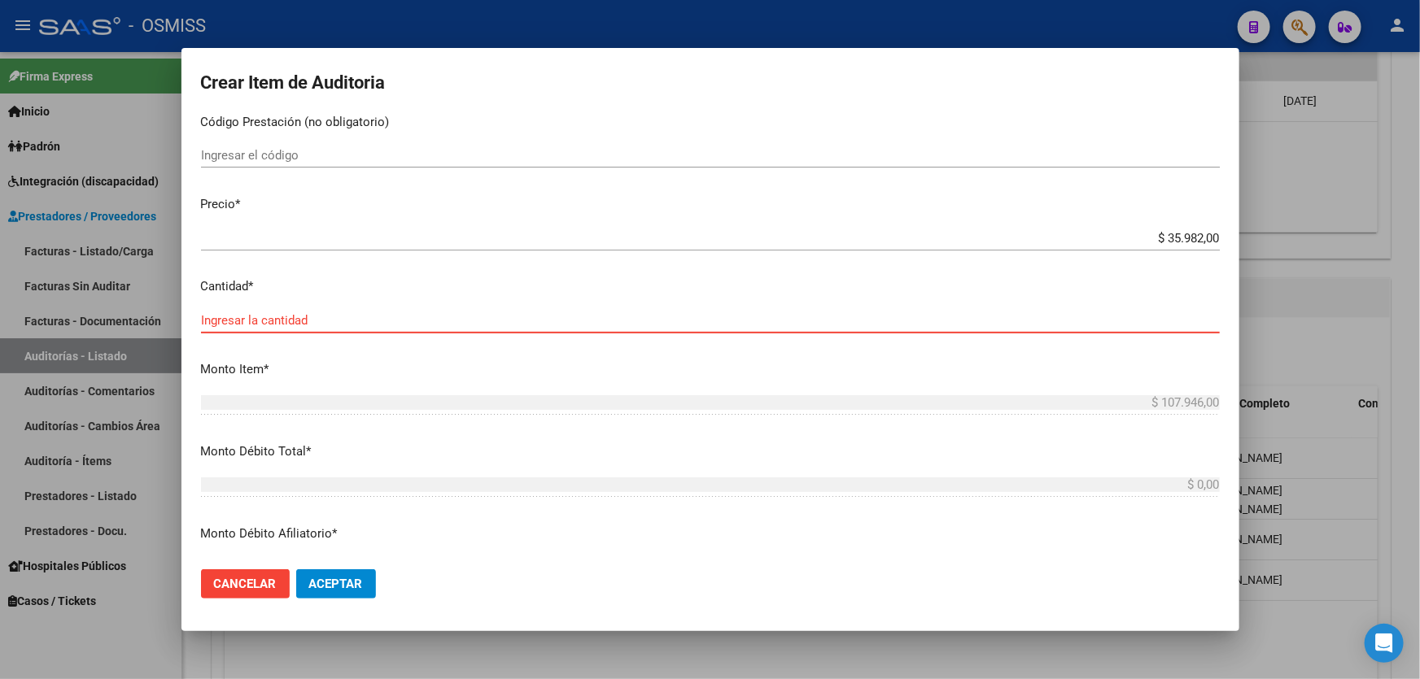
type input "1"
type input "$ 35.982,00"
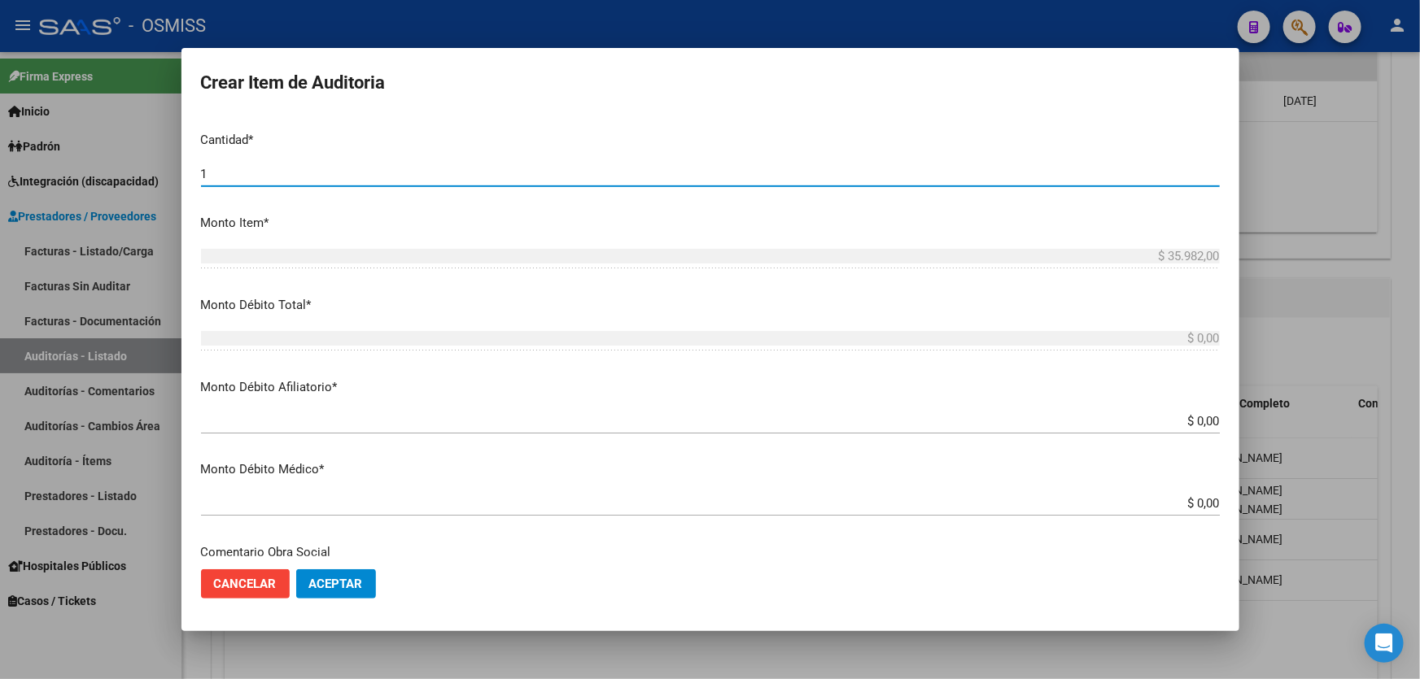
scroll to position [443, 0]
type input "1"
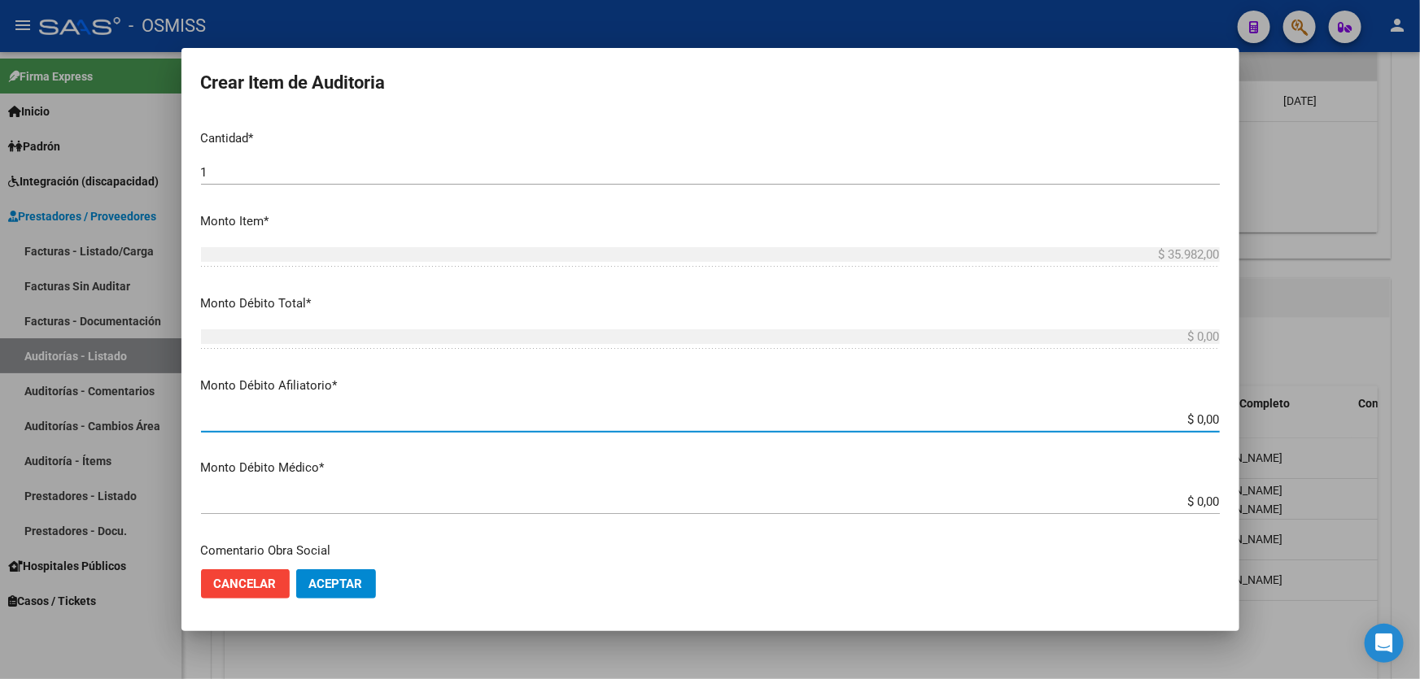
drag, startPoint x: 1117, startPoint y: 414, endPoint x: 1419, endPoint y: 311, distance: 319.1
click at [1419, 325] on div "Crear Item de Auditoria 44409919 Nro Documento 20444099195 CUIL Análisis Afilia…" at bounding box center [710, 339] width 1420 height 679
type input "$ 0,03"
type input "$ 0,35"
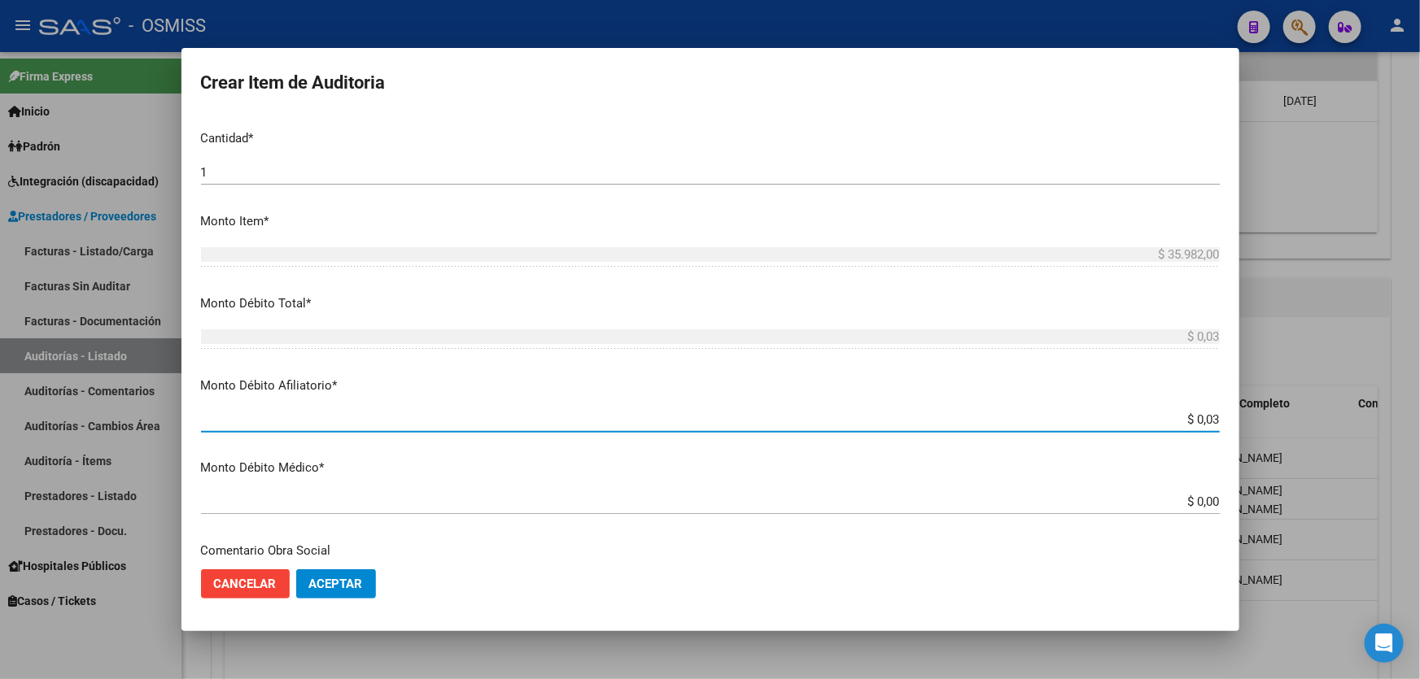
type input "$ 0,35"
type input "$ 3,59"
type input "$ 35,98"
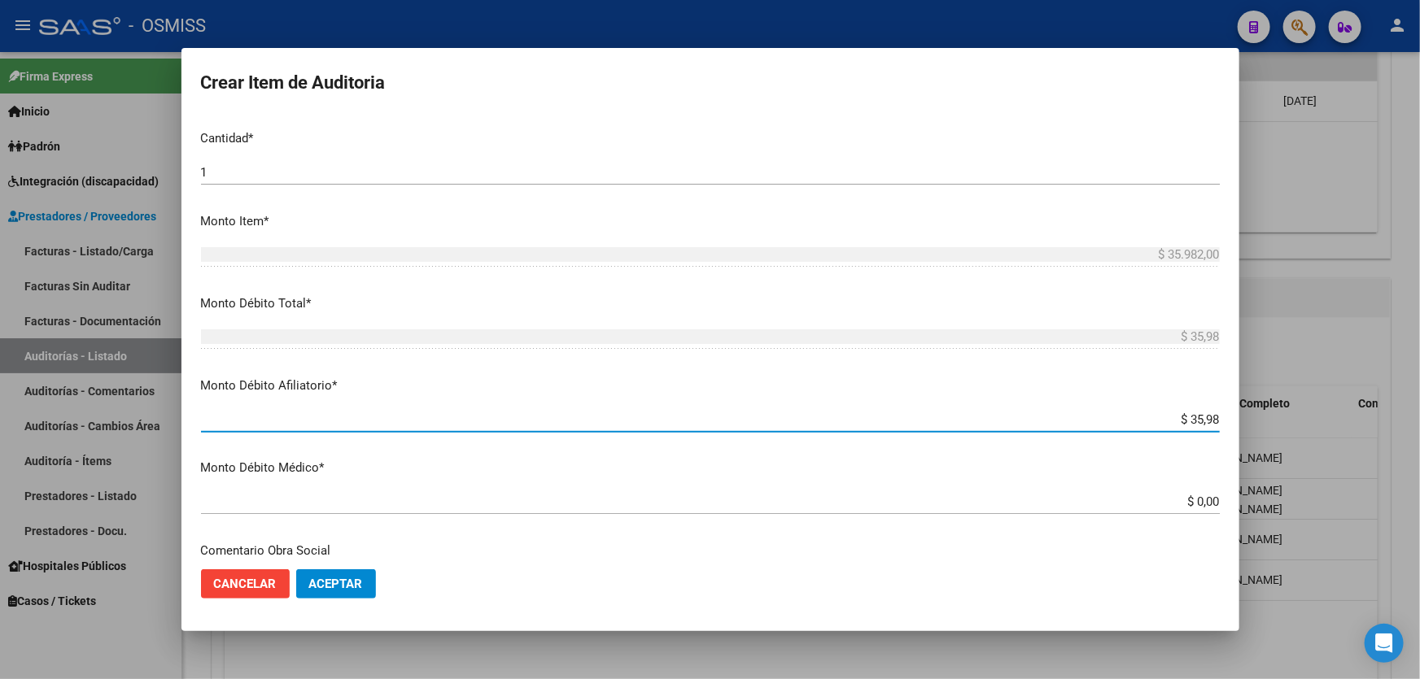
type input "$ 359,82"
type input "$ 3.598,20"
type input "$ 35.982,00"
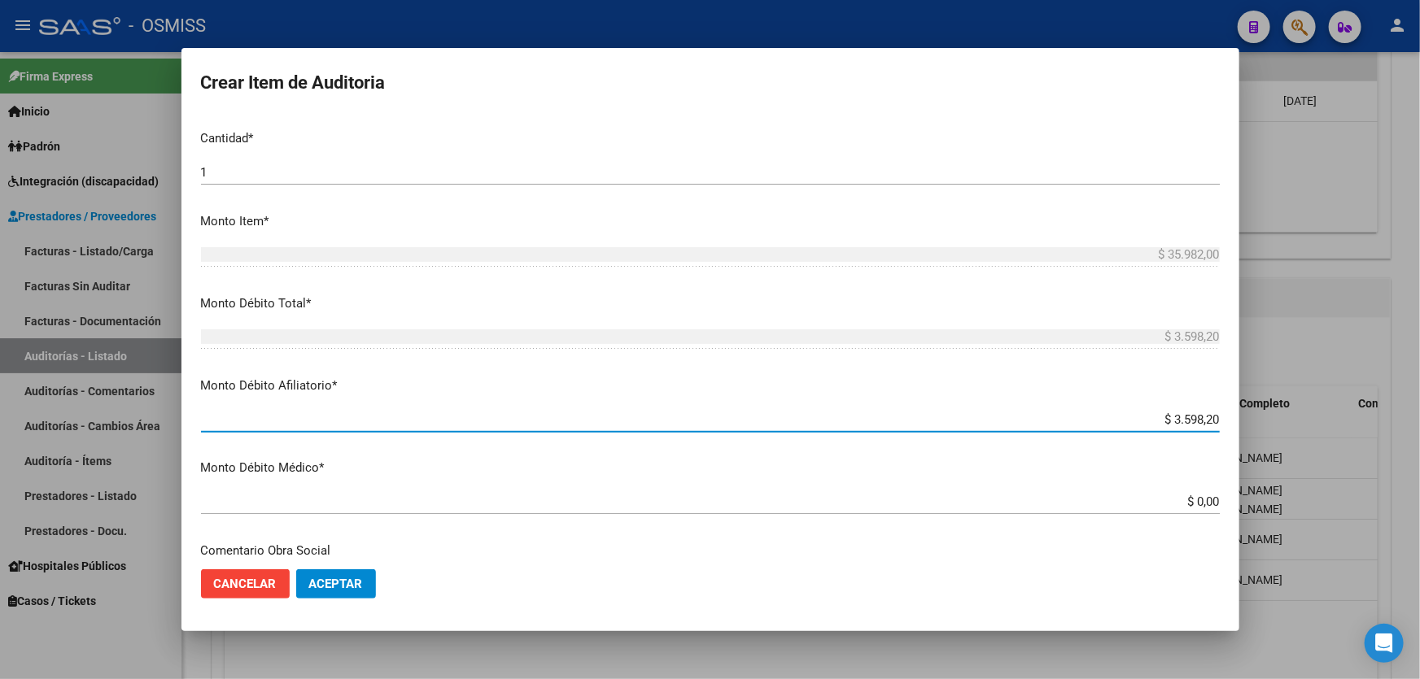
type input "$ 35.982,00"
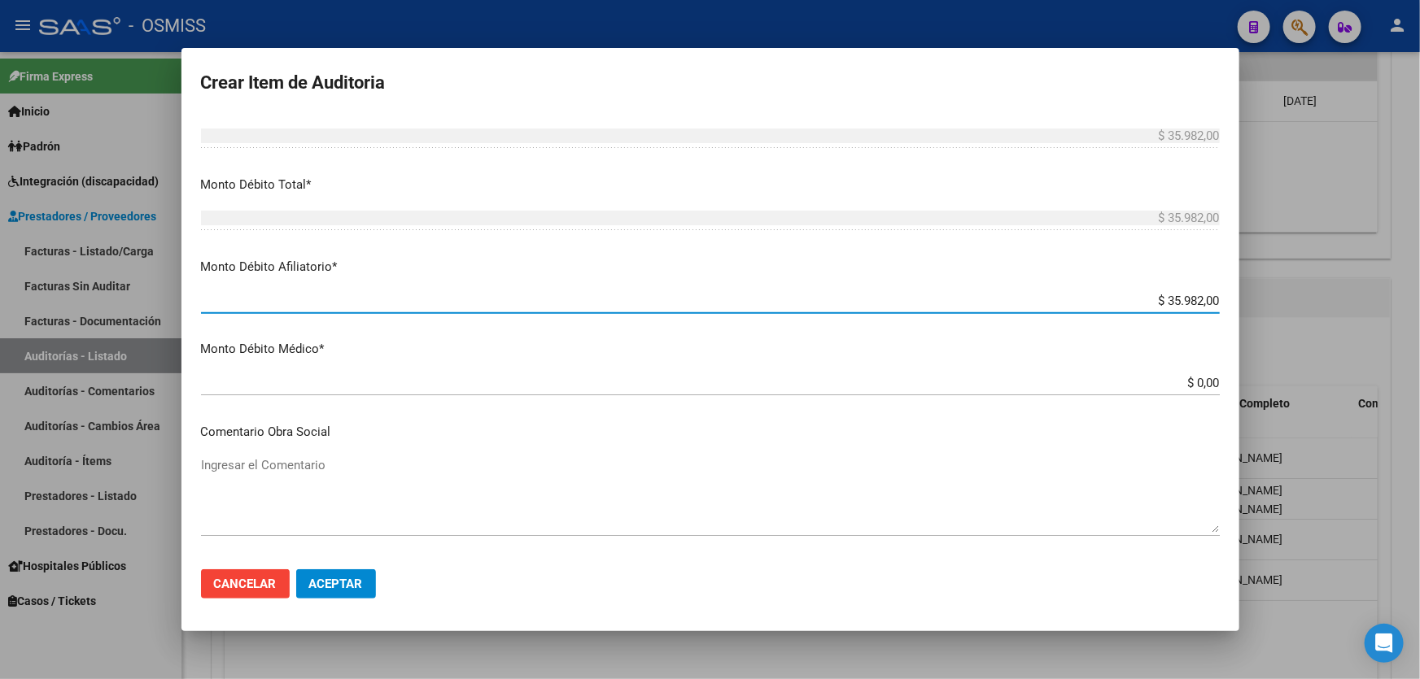
scroll to position [666, 0]
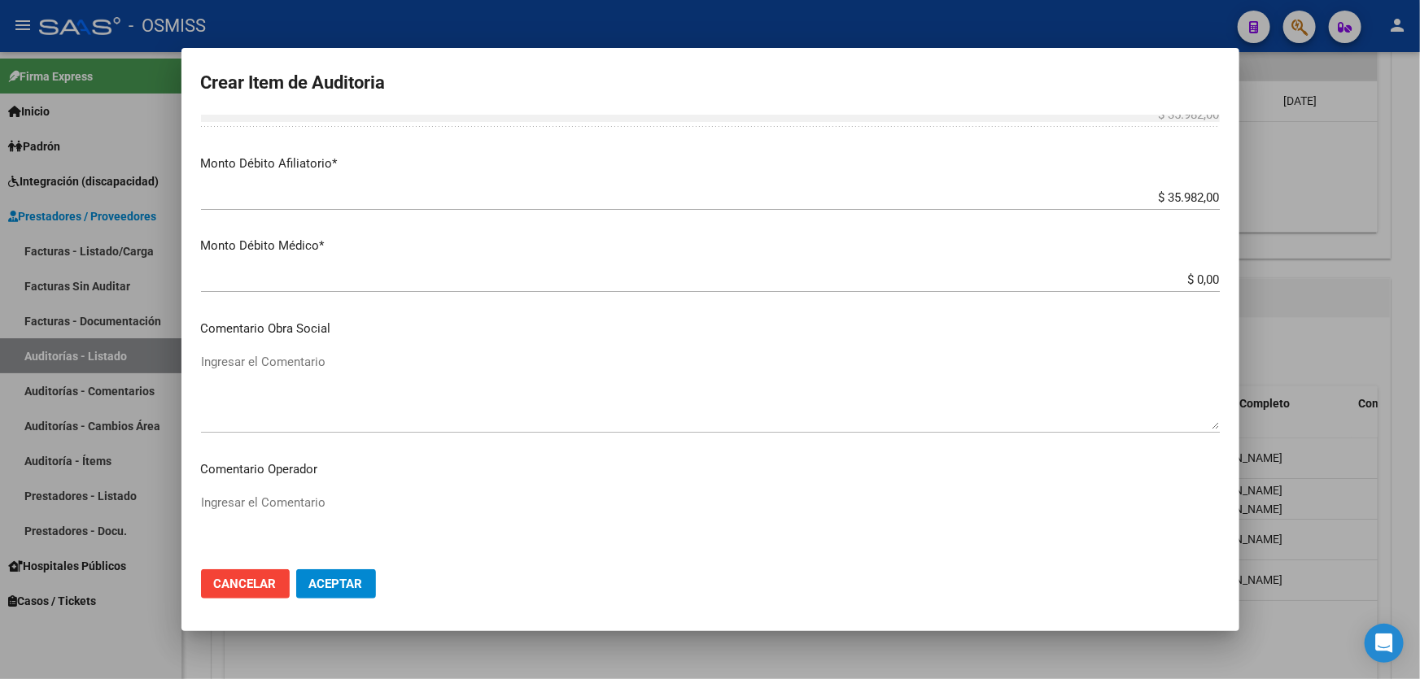
click at [346, 484] on mat-dialog-content "44409919 Nro Documento 20444099195 CUIL Análisis Afiliado Prestaciones Auditada…" at bounding box center [710, 336] width 1058 height 442
click at [345, 499] on textarea "Ingresar el Comentario" at bounding box center [710, 532] width 1019 height 76
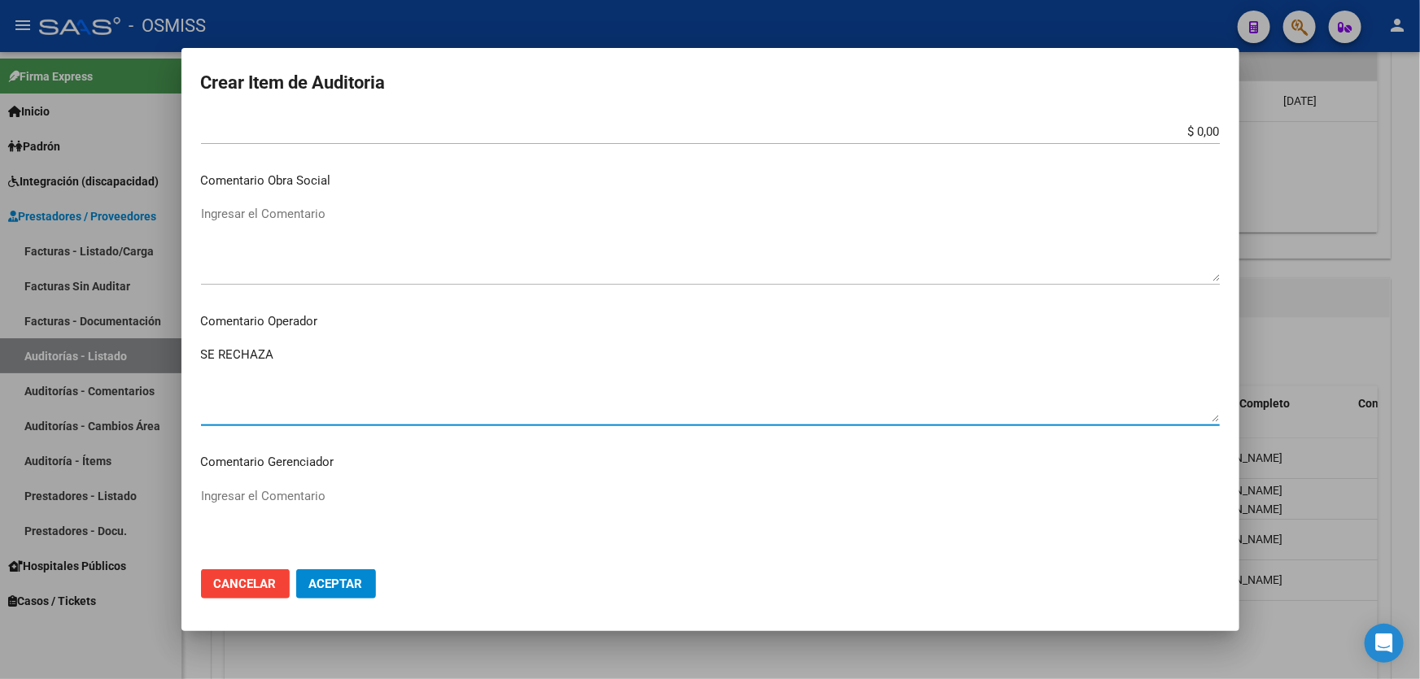
scroll to position [1109, 0]
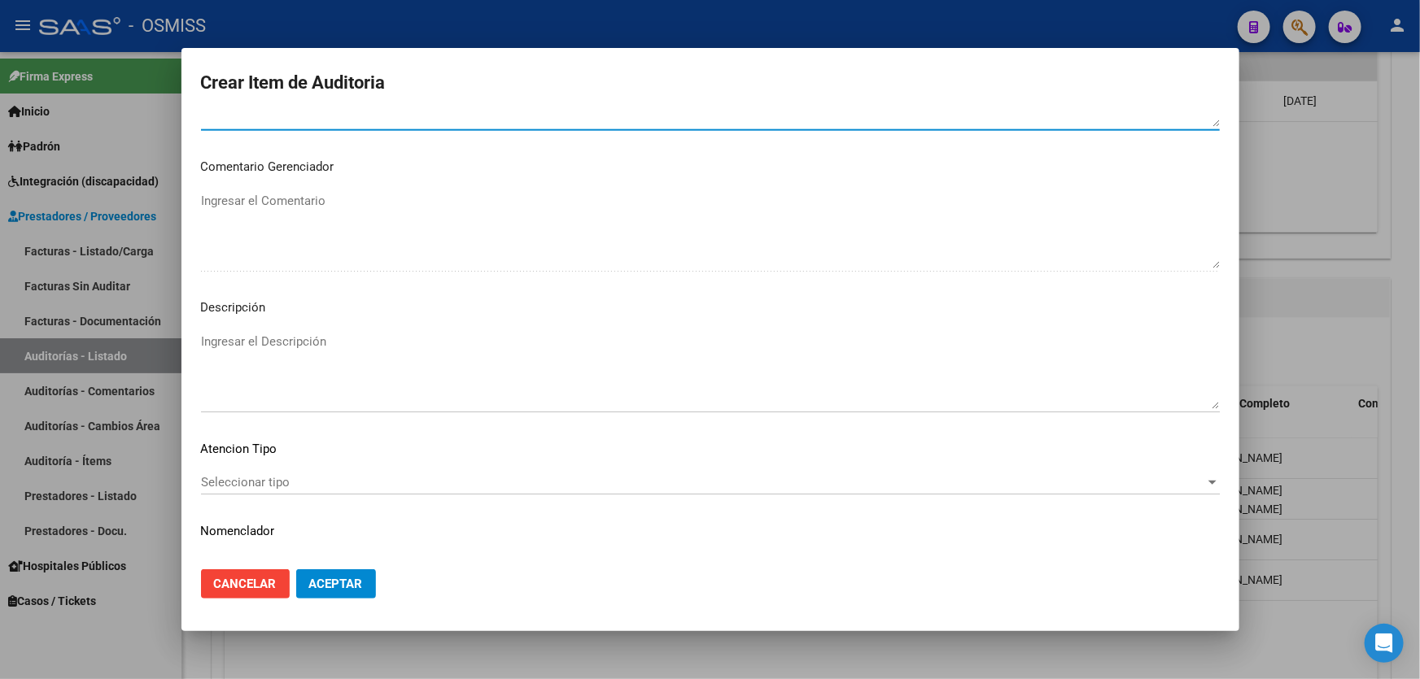
type textarea "SE RECHAZA"
click at [238, 357] on textarea "Ingresar el Descripción" at bounding box center [710, 371] width 1019 height 76
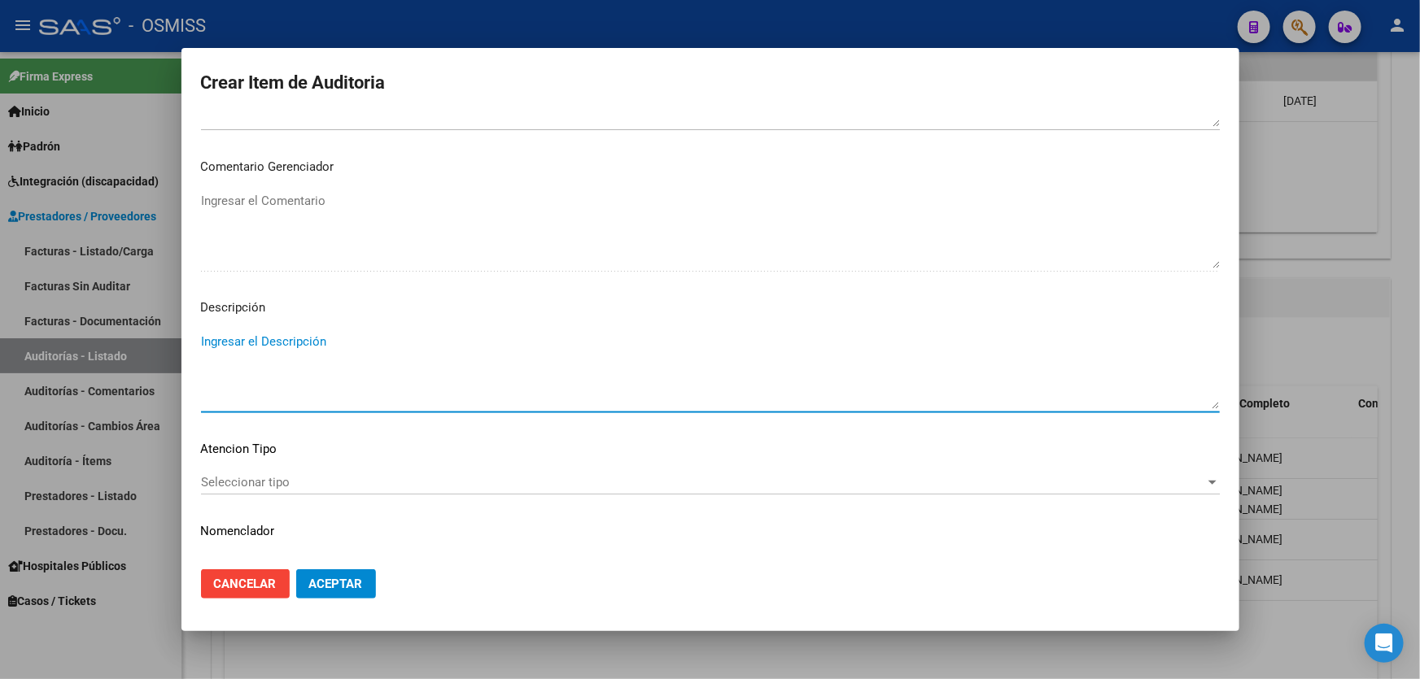
click at [212, 342] on textarea "Ingresar el Descripción" at bounding box center [710, 371] width 1019 height 76
paste textarea "ALTA / BAJA por OPCIÓN SSS al …. . Al momento de la prestación, corresponde la …"
drag, startPoint x: 238, startPoint y: 341, endPoint x: 194, endPoint y: 347, distance: 45.2
click at [194, 347] on mat-dialog-content "44409919 Nro Documento 20444099195 CUIL Análisis Afiliado Prestaciones Auditada…" at bounding box center [710, 336] width 1058 height 442
drag, startPoint x: 356, startPoint y: 339, endPoint x: 347, endPoint y: 339, distance: 9.0
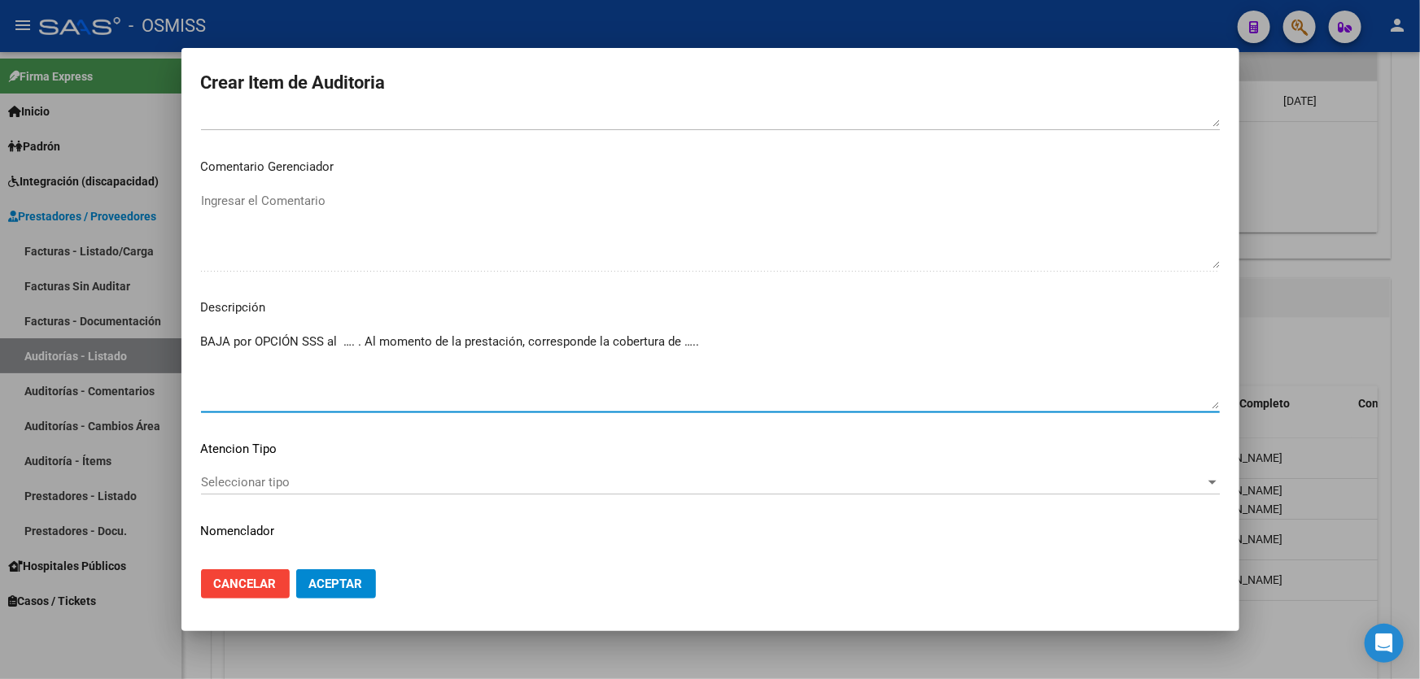
click at [349, 339] on textarea "BAJA por OPCIÓN SSS al …. . Al momento de la prestación, corresponde la cobertu…" at bounding box center [710, 371] width 1019 height 76
click at [344, 339] on textarea "BAJA por OPCIÓN SSS al …. . Al momento de la prestación, corresponde la cobertu…" at bounding box center [710, 371] width 1019 height 76
drag, startPoint x: 357, startPoint y: 343, endPoint x: 342, endPoint y: 343, distance: 15.5
click at [342, 343] on textarea "BAJA por OPCIÓN SSS al …. . Al momento de la prestación, corresponde la cobertu…" at bounding box center [710, 371] width 1019 height 76
drag, startPoint x: 747, startPoint y: 342, endPoint x: 731, endPoint y: 344, distance: 16.5
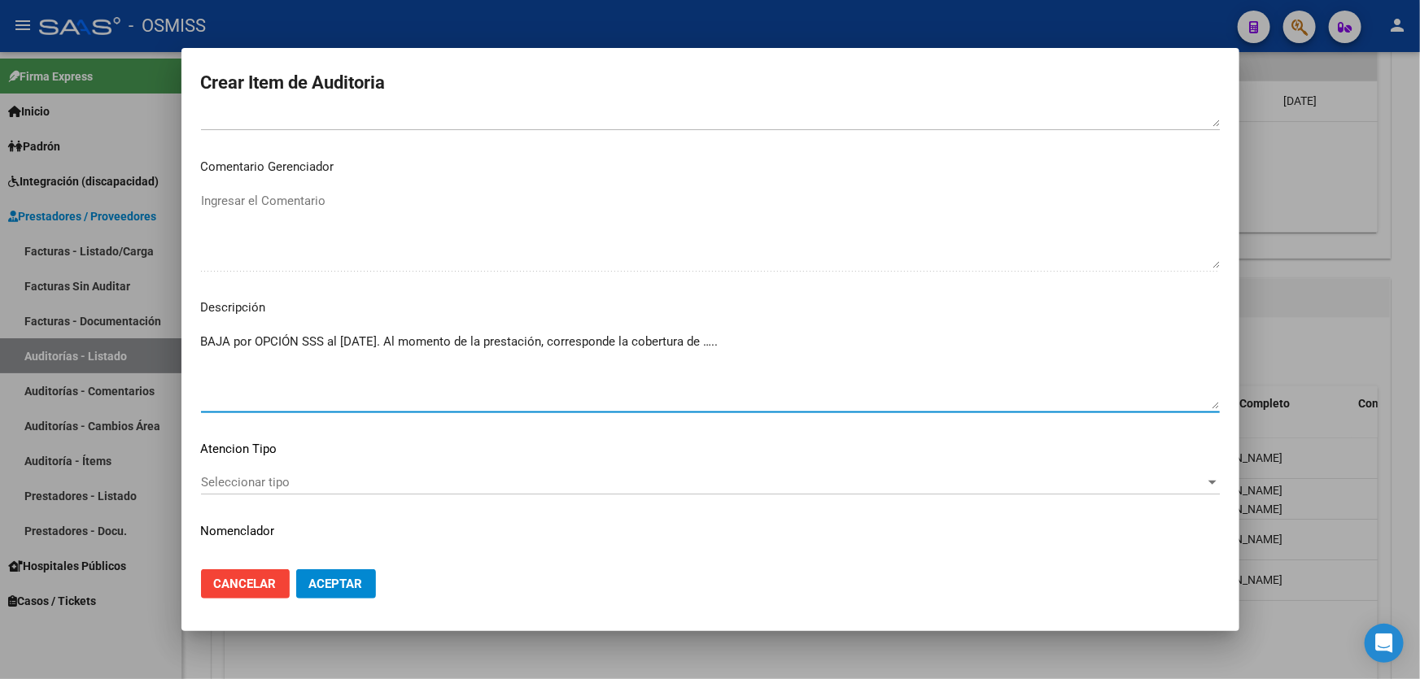
click at [731, 344] on textarea "BAJA por OPCIÓN SSS al [DATE]. Al momento de la prestación, corresponde la cobe…" at bounding box center [710, 371] width 1019 height 76
paste textarea "OBRA SOCIAL DE LOS MEDICOS DE LA CIUDAD DE [GEOGRAPHIC_DATA]"
type textarea "BAJA por OPCIÓN SSS al [DATE]. Al momento de la prestación, corresponde la cobe…"
click at [353, 577] on span "Aceptar" at bounding box center [336, 584] width 54 height 15
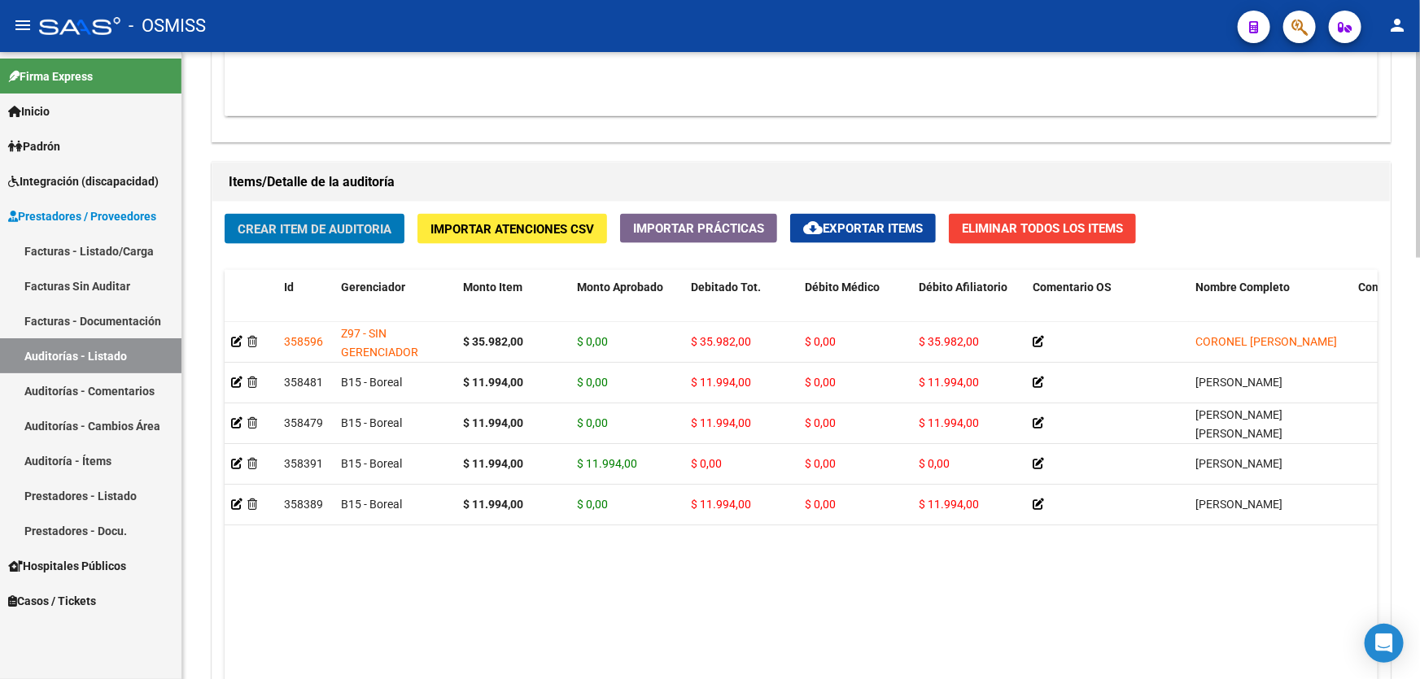
scroll to position [887, 0]
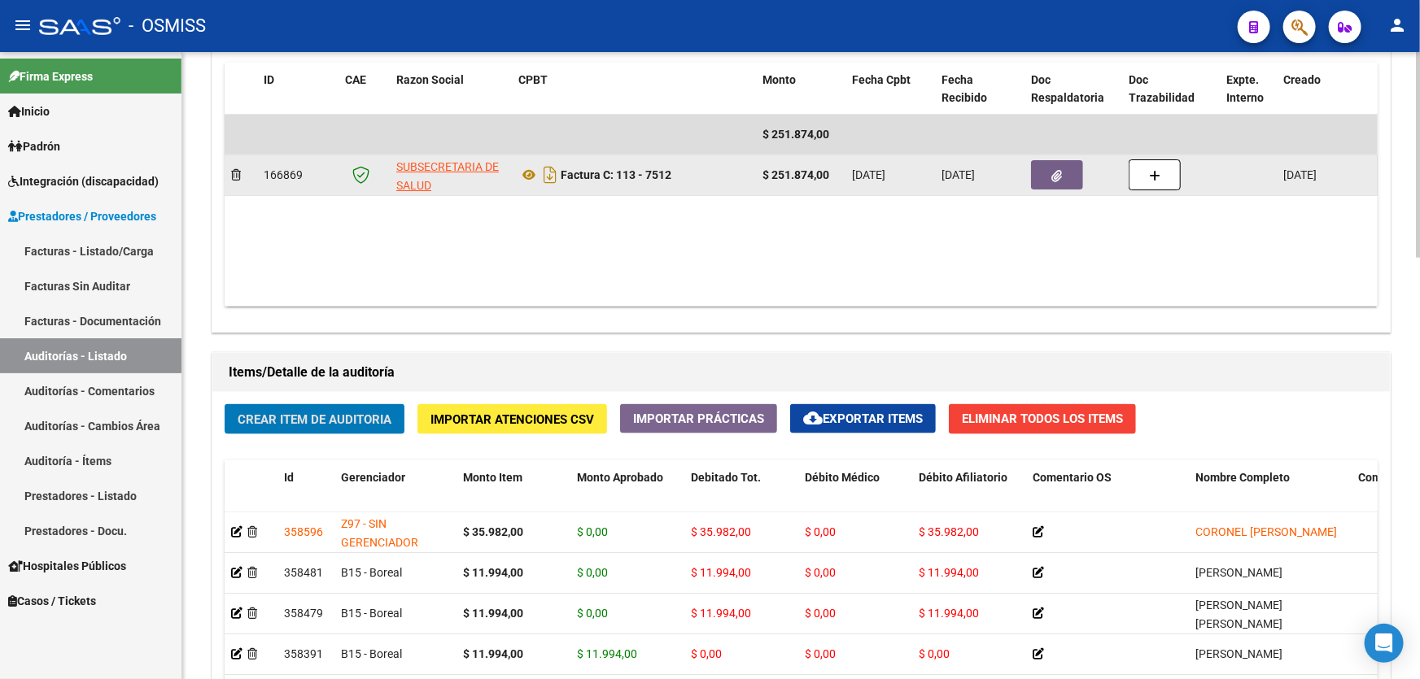
click at [1062, 178] on button "button" at bounding box center [1057, 174] width 52 height 29
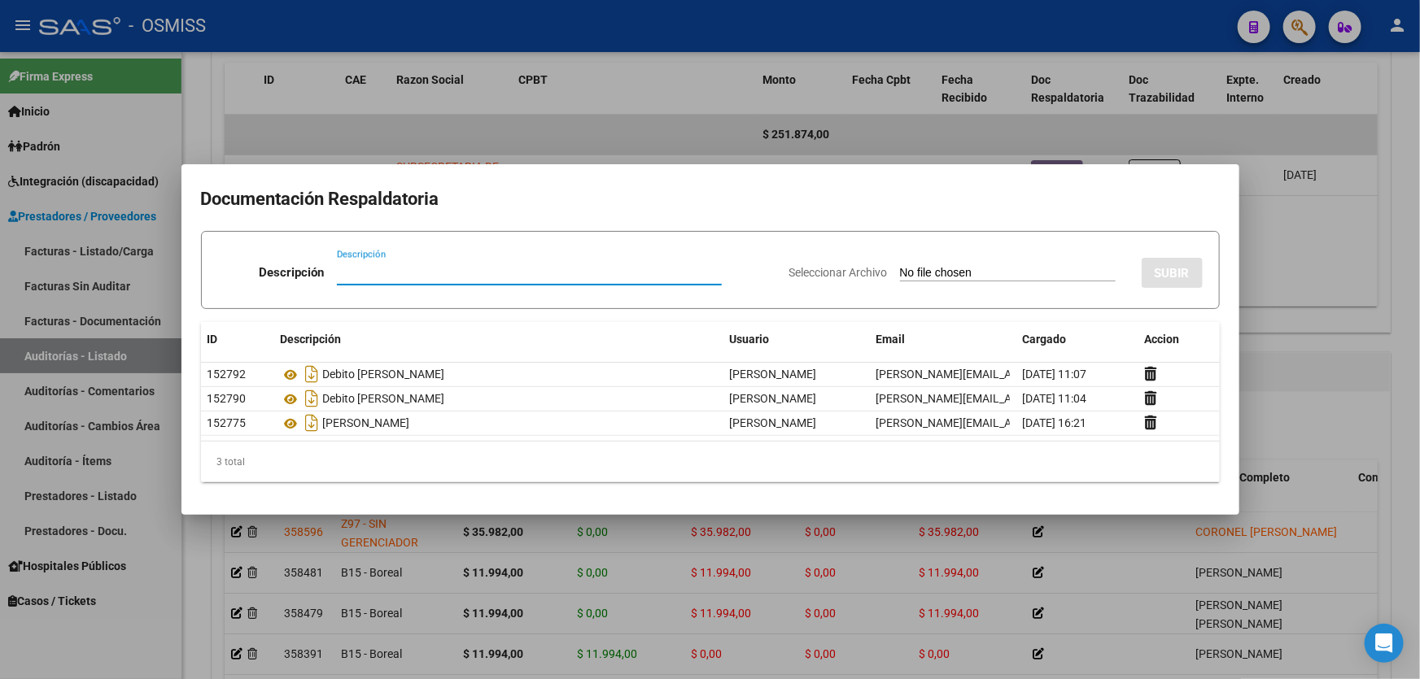
click at [399, 273] on input "Descripción" at bounding box center [529, 272] width 385 height 15
type input "DEBITO [PERSON_NAME]"
click at [948, 277] on input "Seleccionar Archivo" at bounding box center [1008, 273] width 216 height 15
type input "C:\fakepath\[PERSON_NAME].pdf"
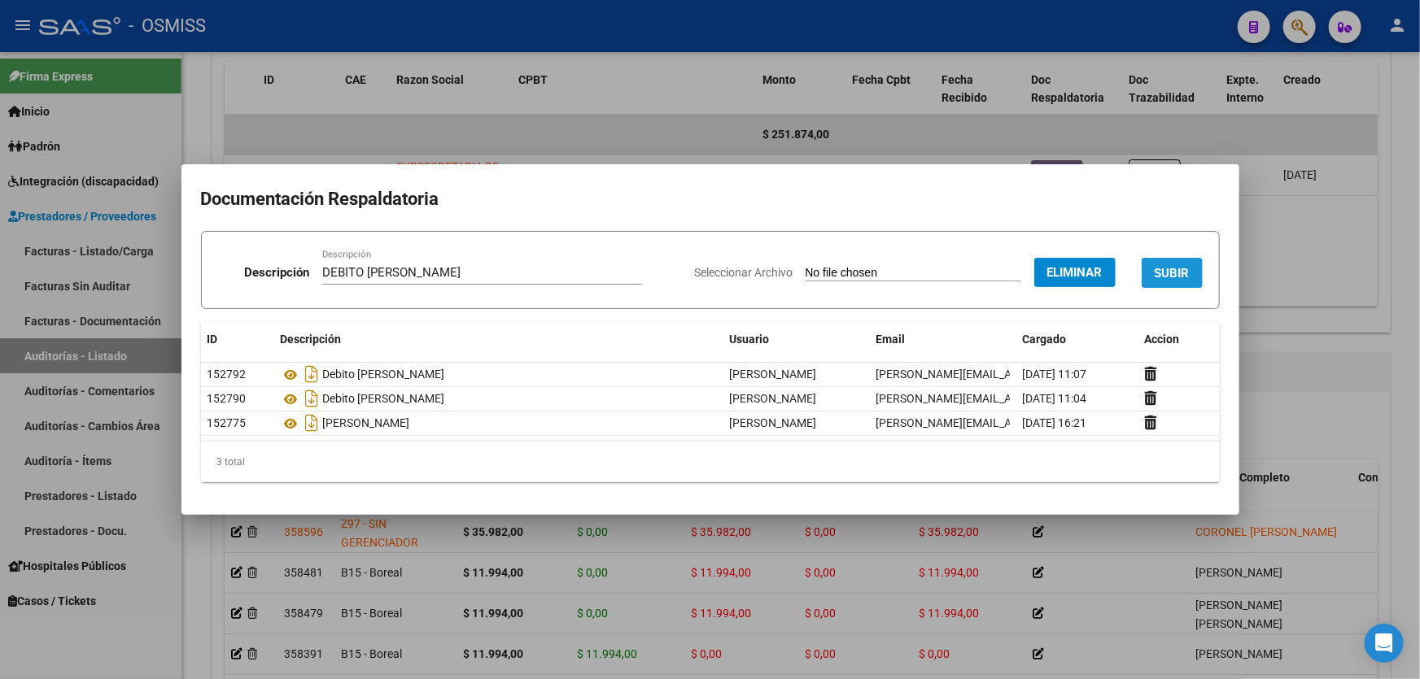
click at [1168, 268] on span "SUBIR" at bounding box center [1172, 273] width 35 height 15
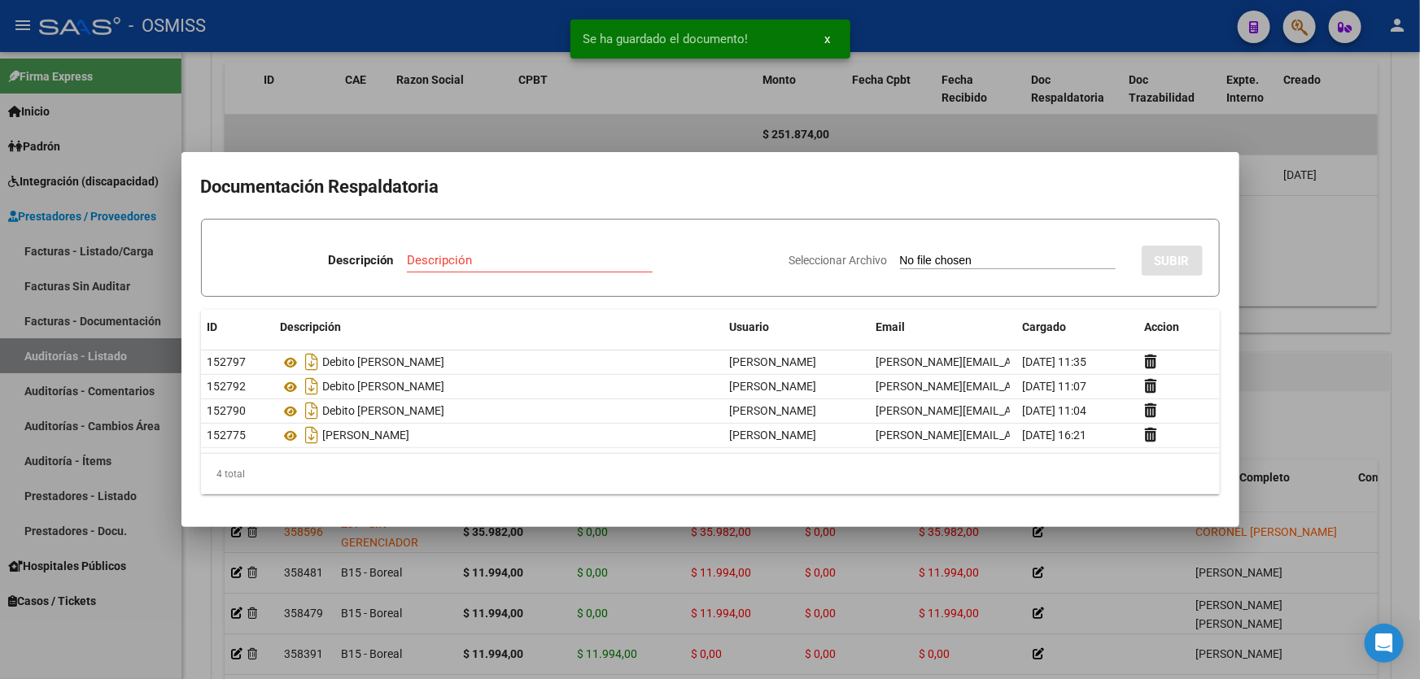
click at [1286, 347] on div at bounding box center [710, 339] width 1420 height 679
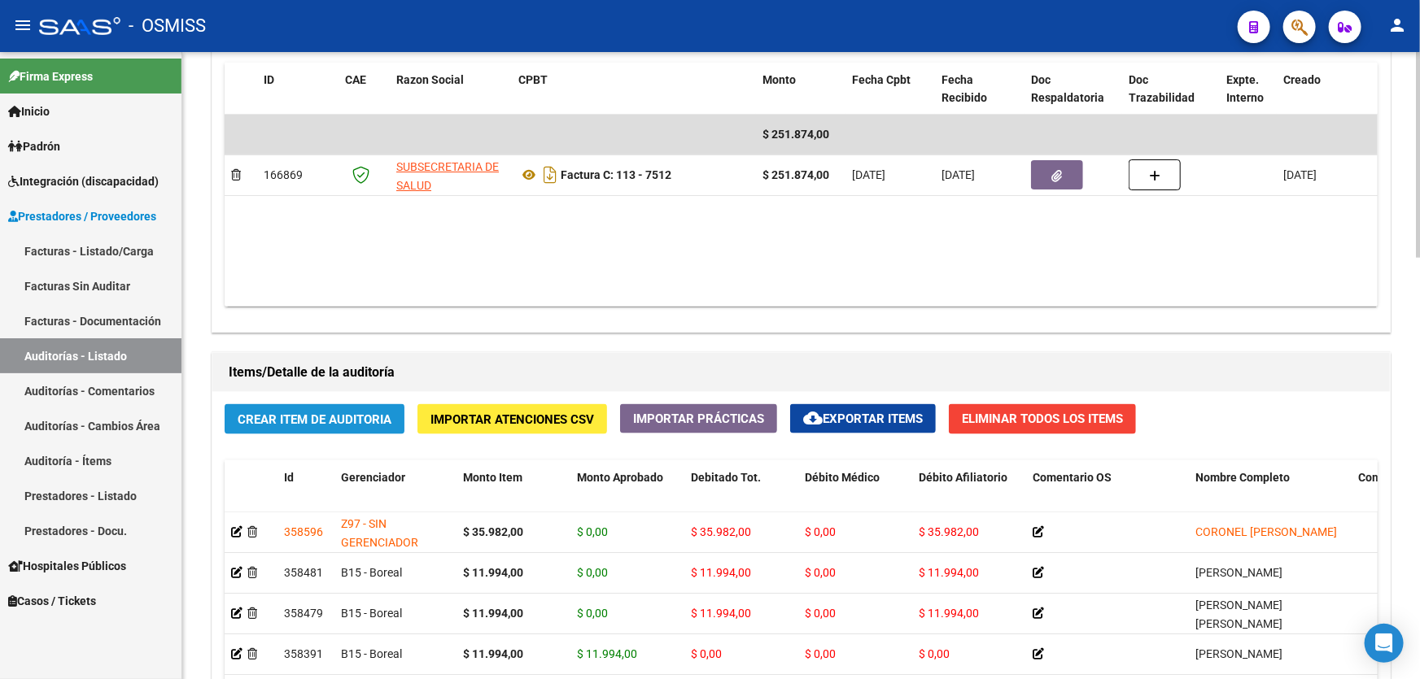
click at [314, 413] on span "Crear Item de Auditoria" at bounding box center [315, 420] width 154 height 15
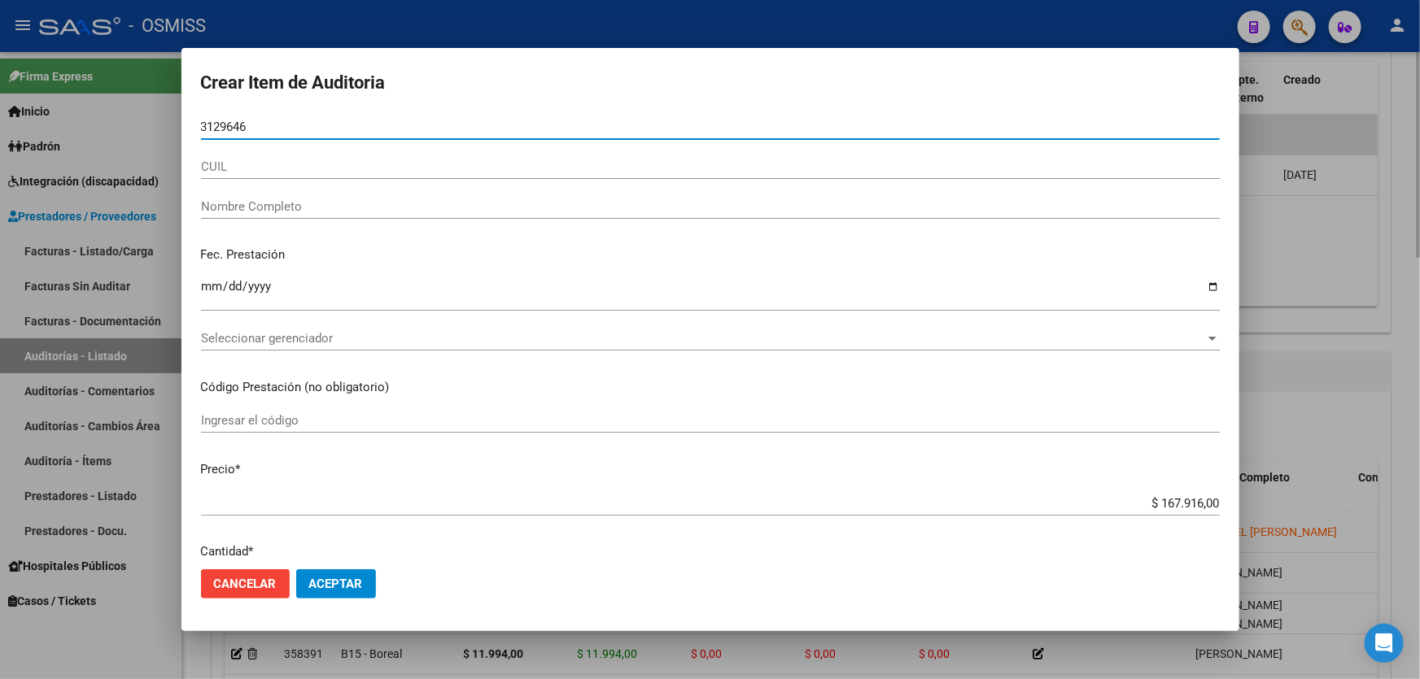
type input "31296461"
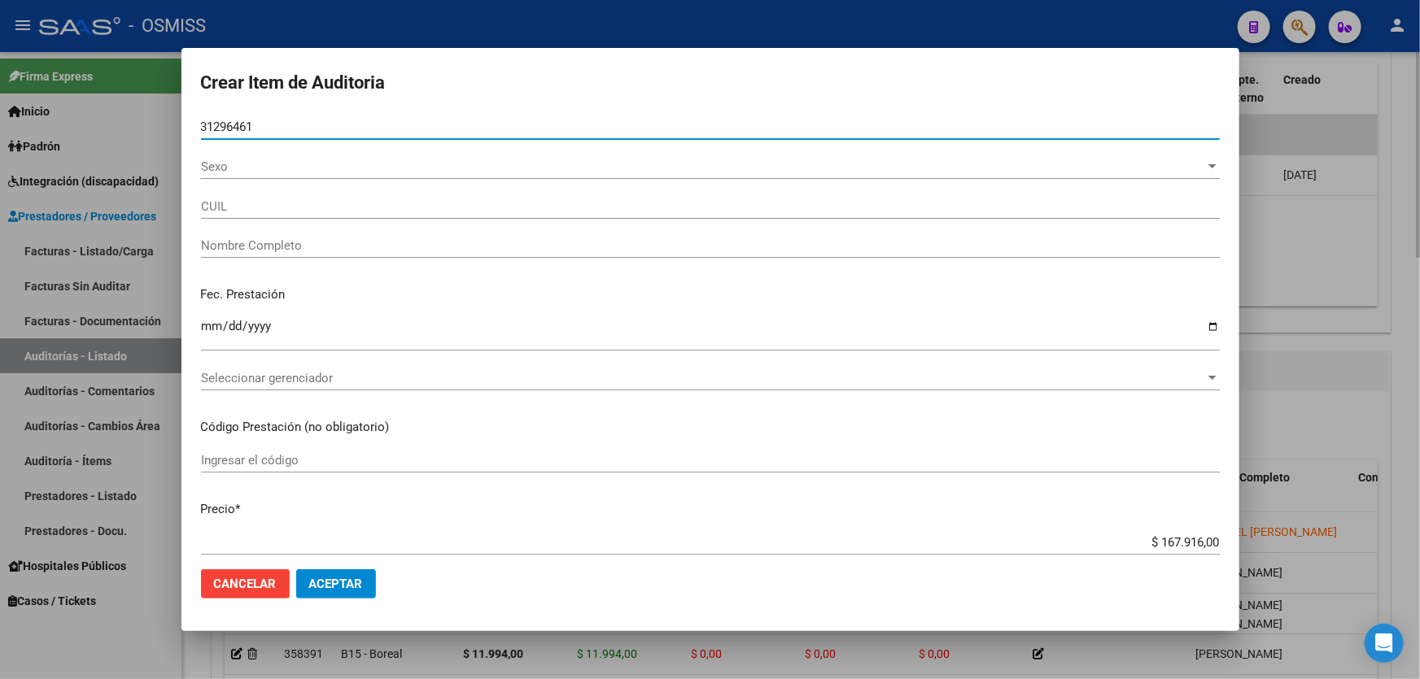
type input "23312964619"
type input "[PERSON_NAME] [PERSON_NAME]"
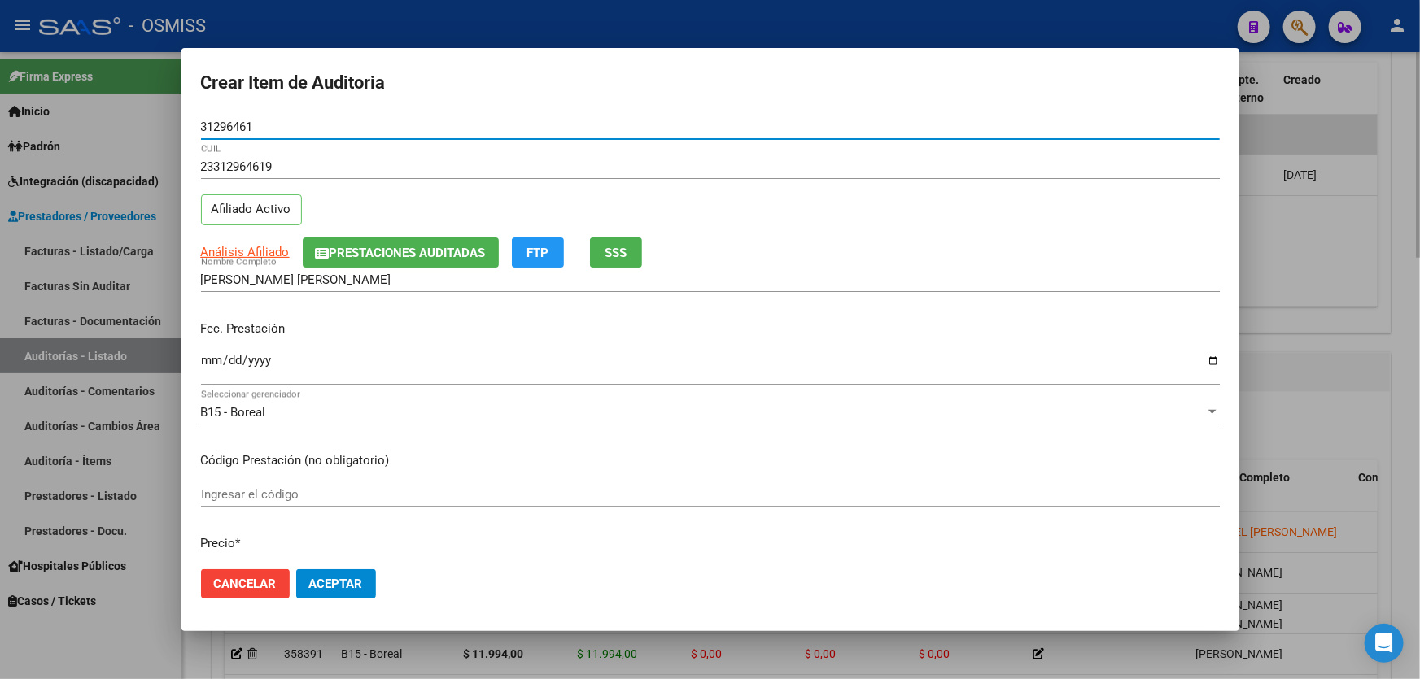
type input "31296461"
click at [296, 570] on button "Aceptar" at bounding box center [336, 584] width 80 height 29
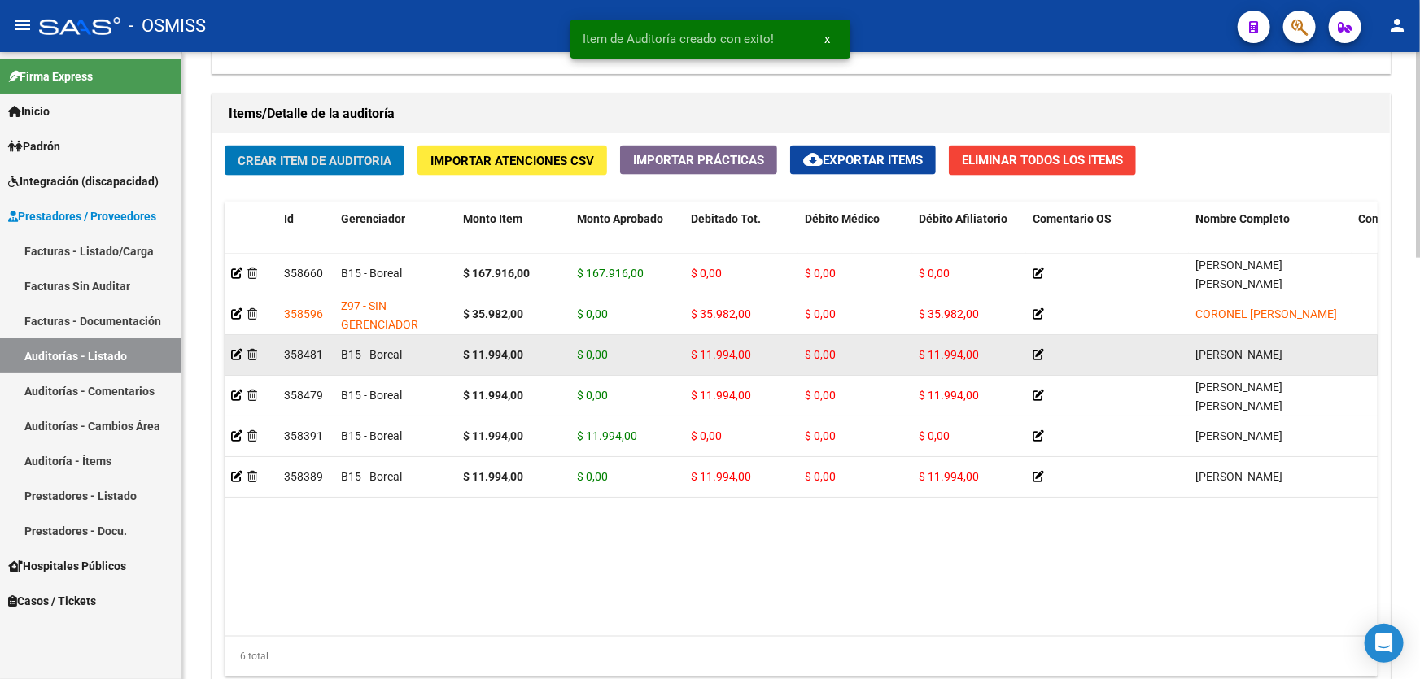
scroll to position [1183, 0]
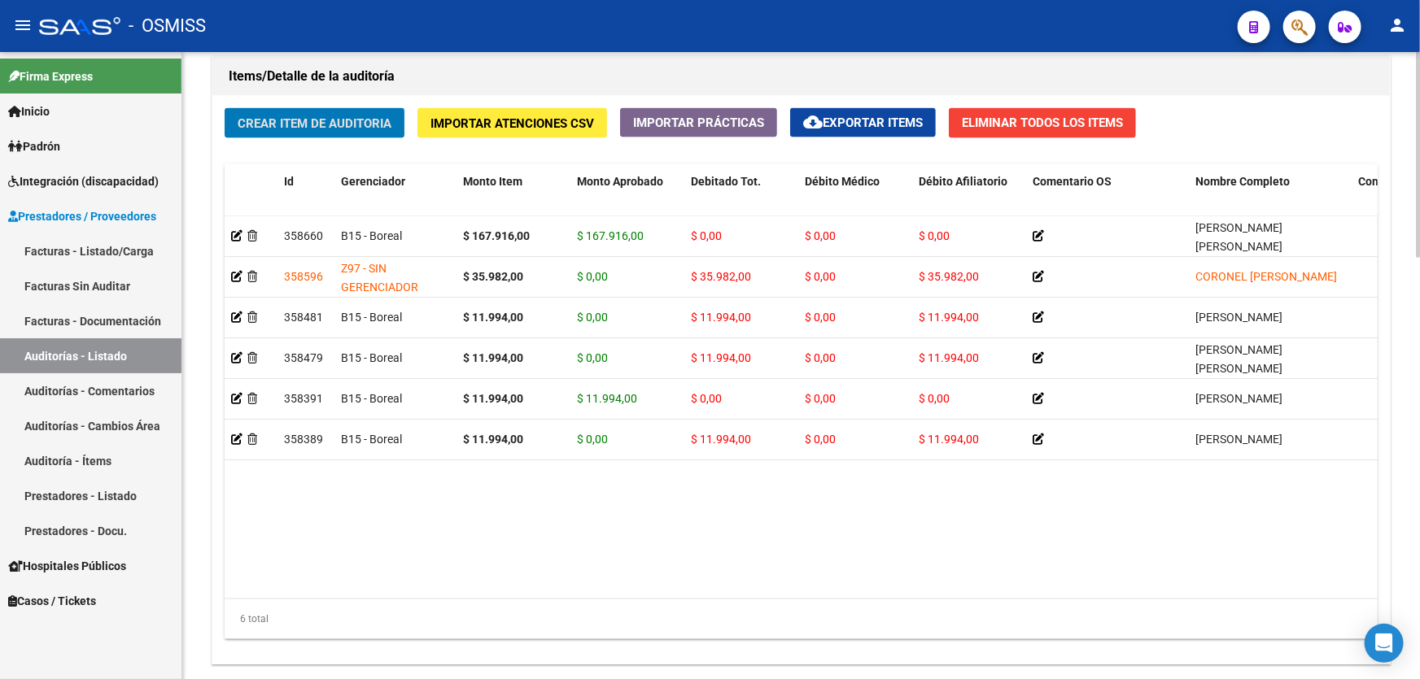
click at [775, 484] on datatable-body "358660 B15 - Boreal $ 167.916,00 $ 167.916,00 $ 0,00 $ 0,00 $ 0,00 [PERSON_NAME…" at bounding box center [801, 407] width 1153 height 383
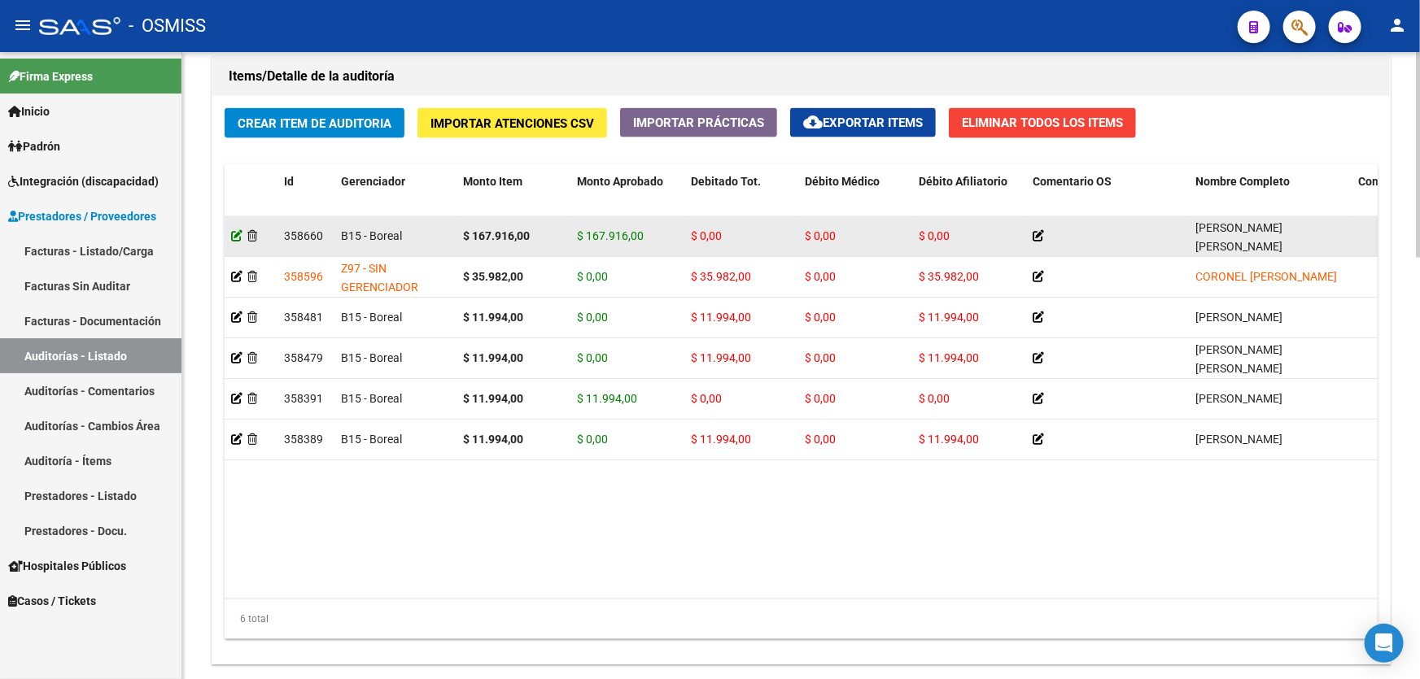
click at [238, 232] on icon at bounding box center [236, 235] width 11 height 11
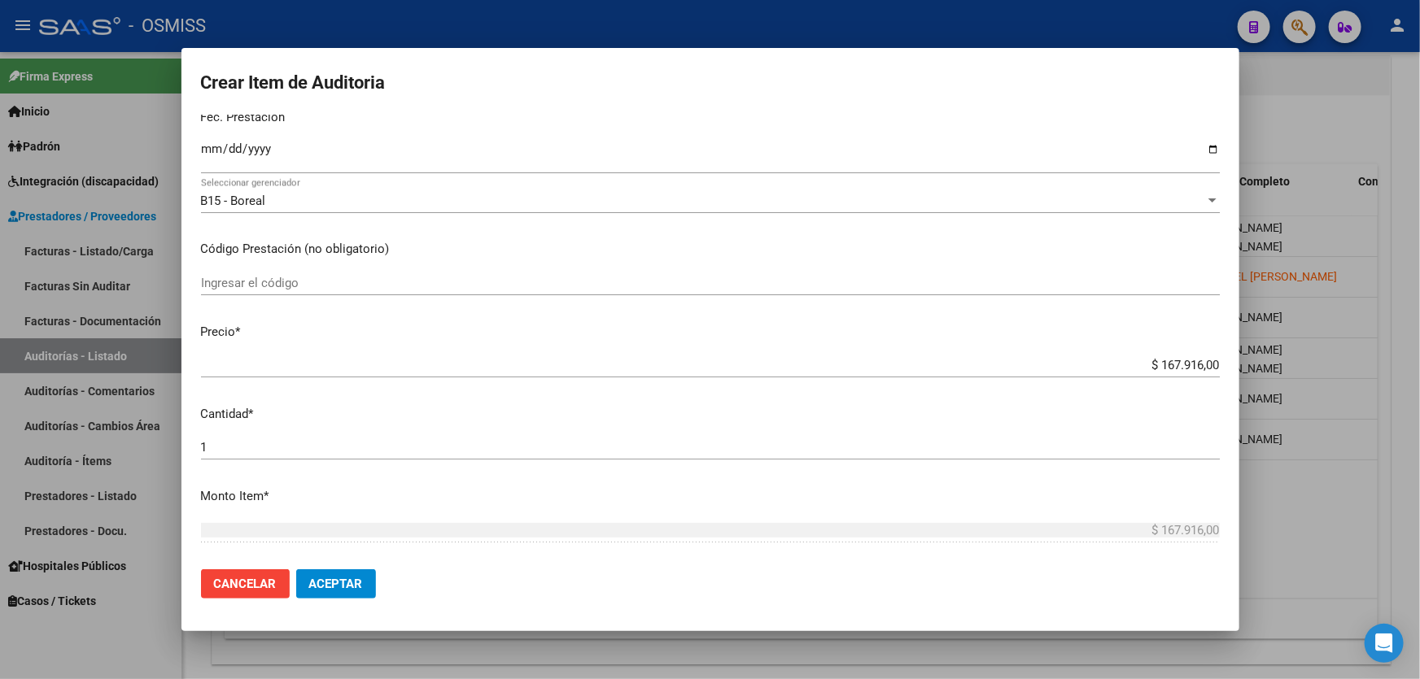
scroll to position [295, 0]
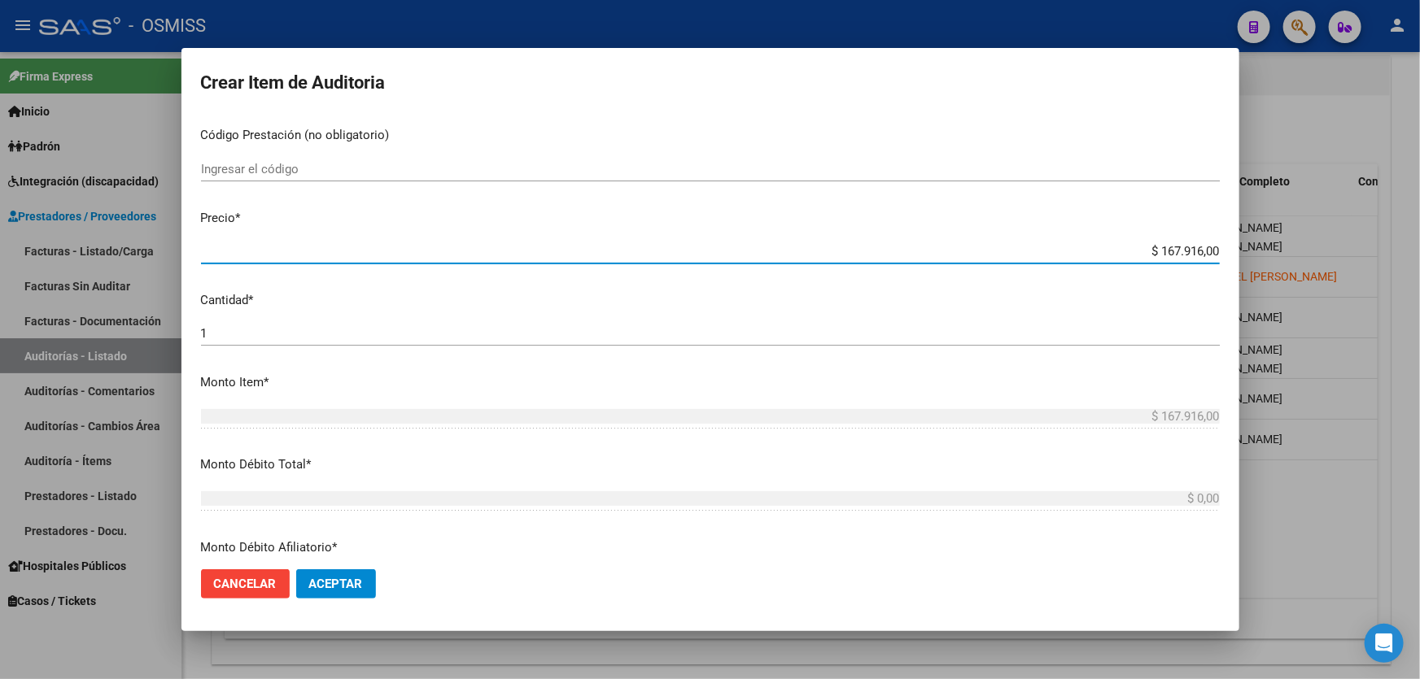
drag, startPoint x: 1115, startPoint y: 252, endPoint x: 1419, endPoint y: 150, distance: 321.1
click at [1419, 158] on div "Crear Item de Auditoria 31296461 Nro Documento 23312964619 CUIL Afiliado Activo…" at bounding box center [710, 339] width 1420 height 679
type input "$ 0,01"
type input "$ 0,11"
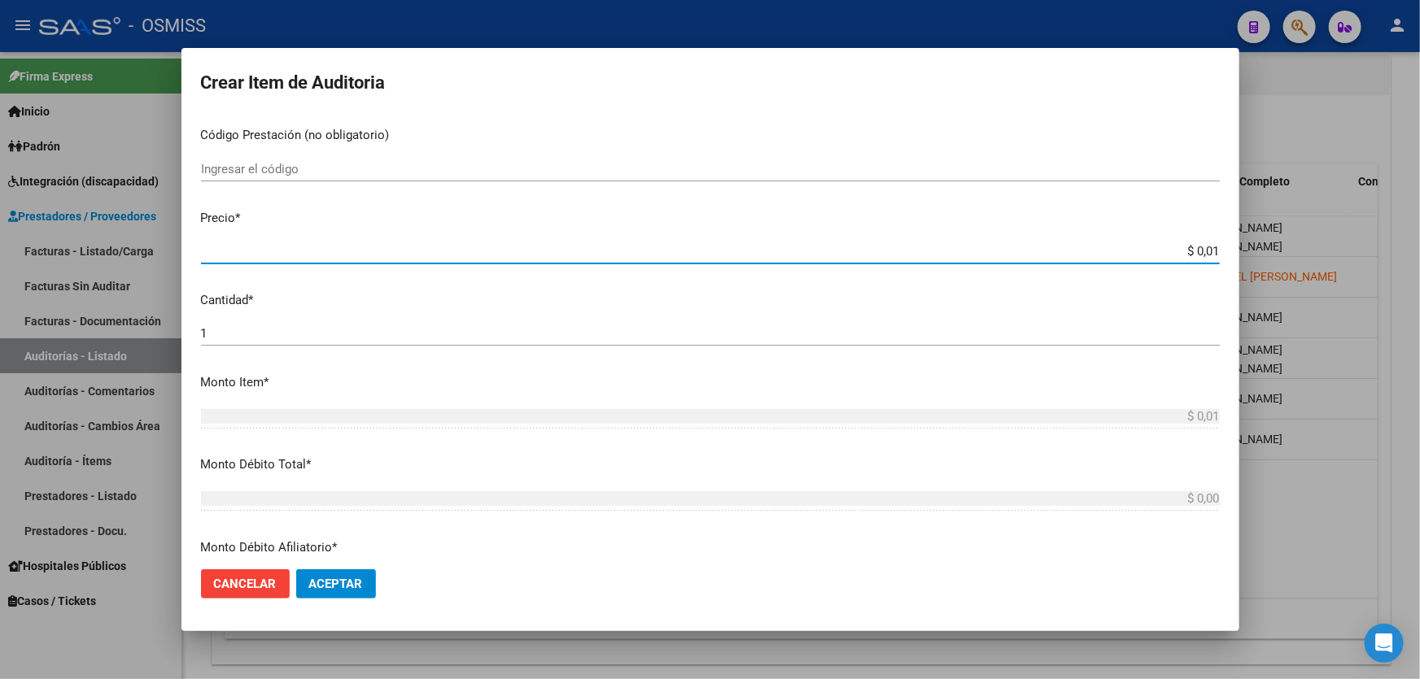
type input "$ 0,11"
type input "$ 1,19"
type input "$ 11,99"
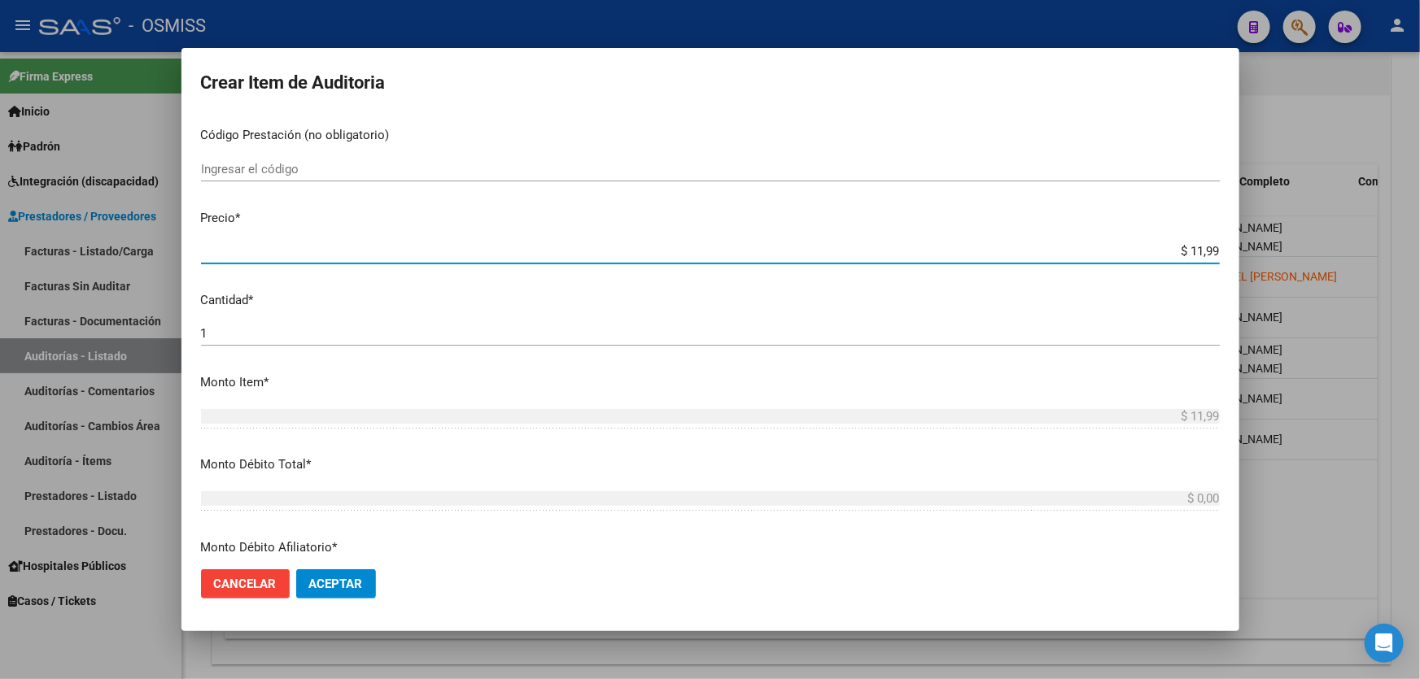
type input "$ 119,94"
type input "$ 1.199,40"
type input "$ 11.994,00"
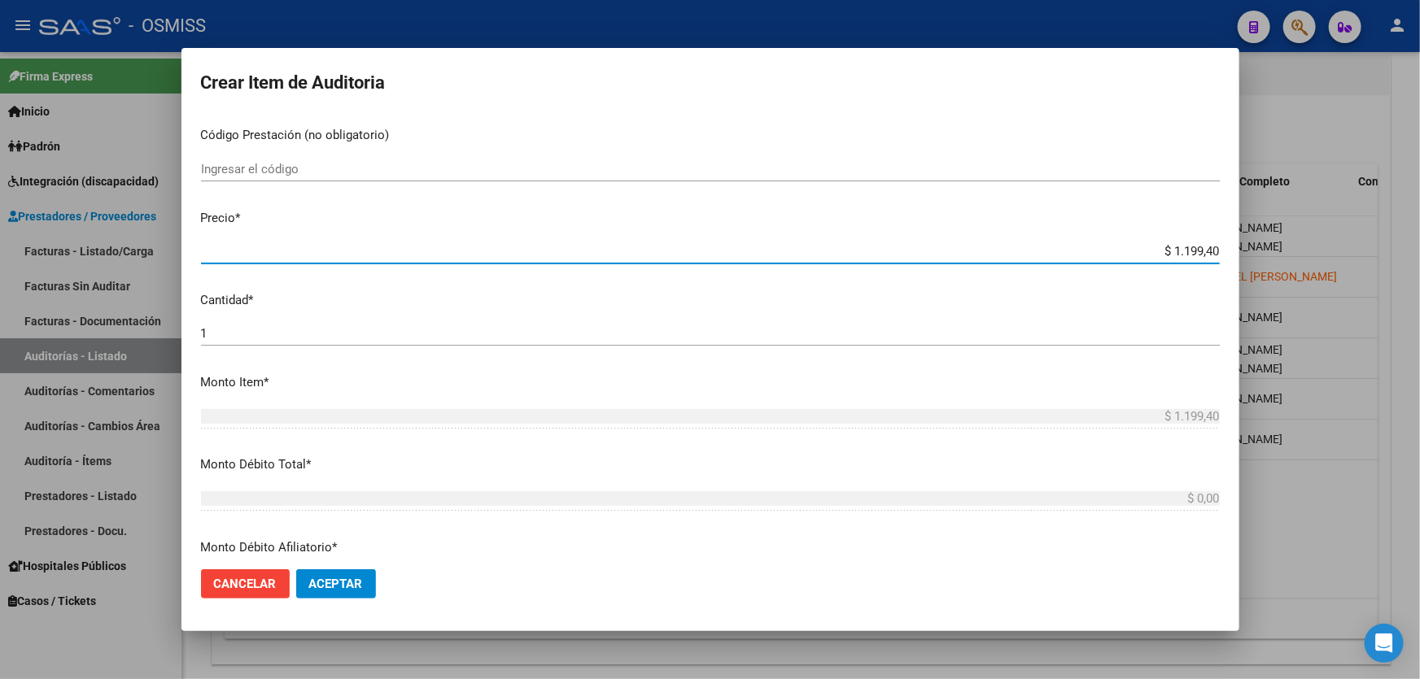
type input "$ 11.994,00"
drag, startPoint x: 359, startPoint y: 586, endPoint x: 349, endPoint y: 587, distance: 9.8
click at [357, 586] on span "Aceptar" at bounding box center [336, 584] width 54 height 15
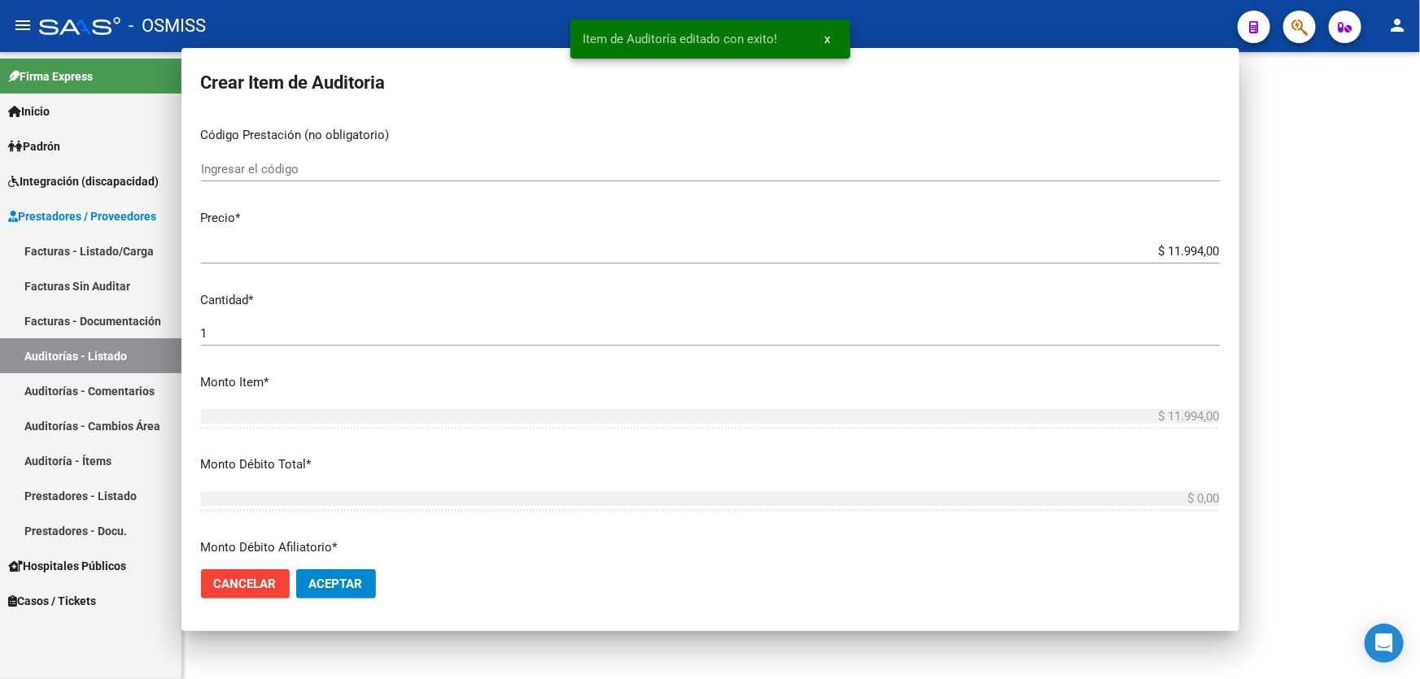
scroll to position [0, 0]
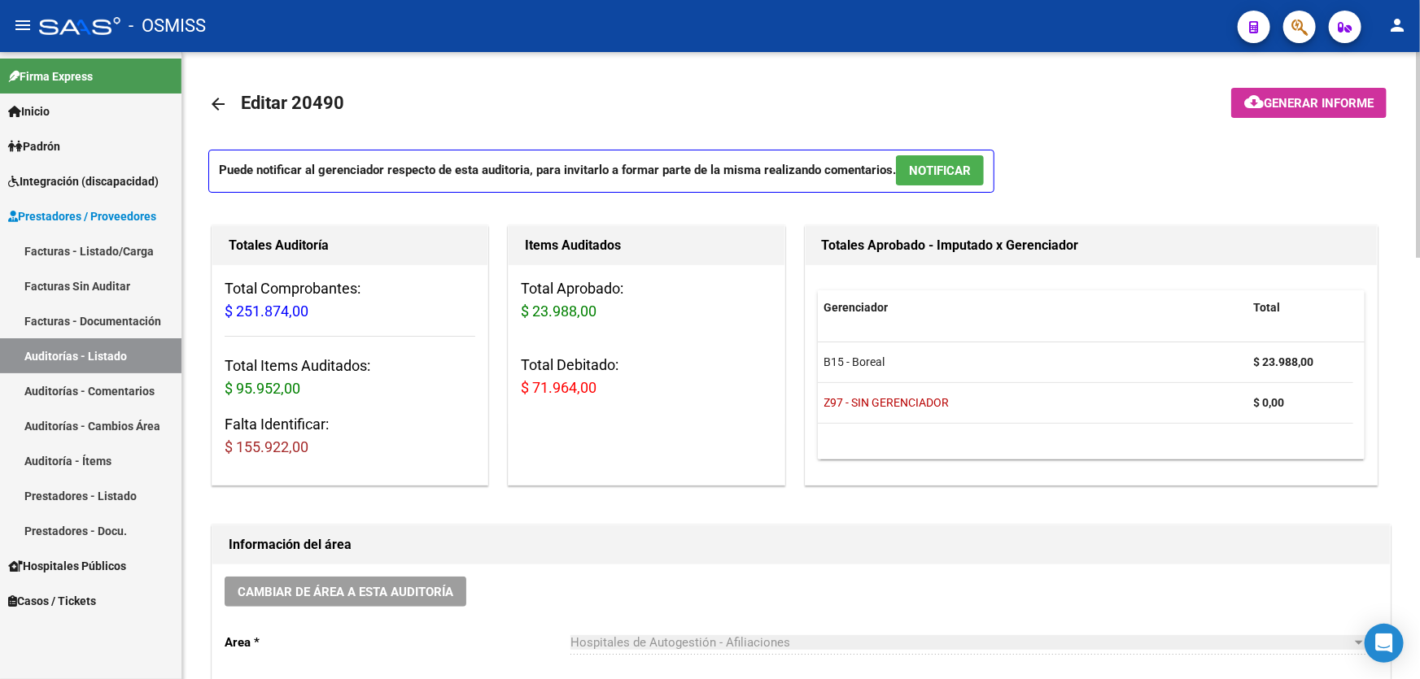
click at [593, 552] on h1 "Información del área" at bounding box center [801, 545] width 1145 height 26
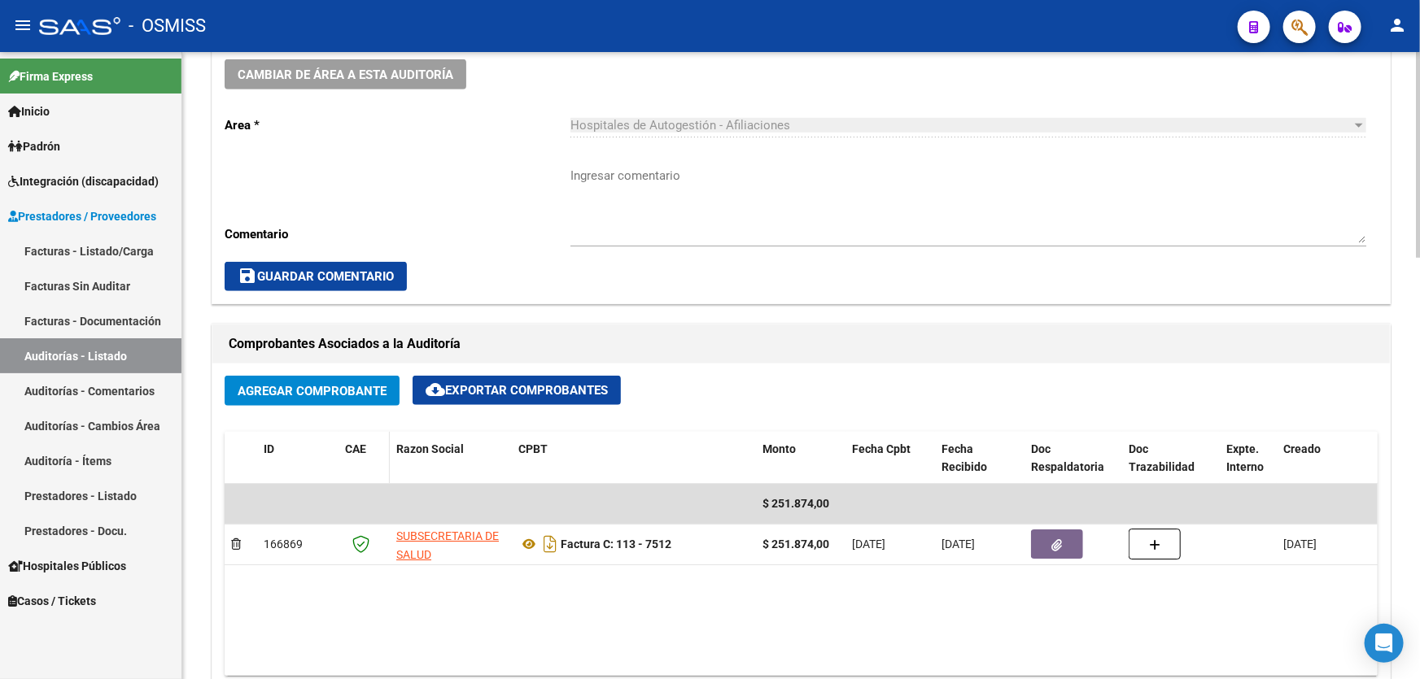
scroll to position [814, 0]
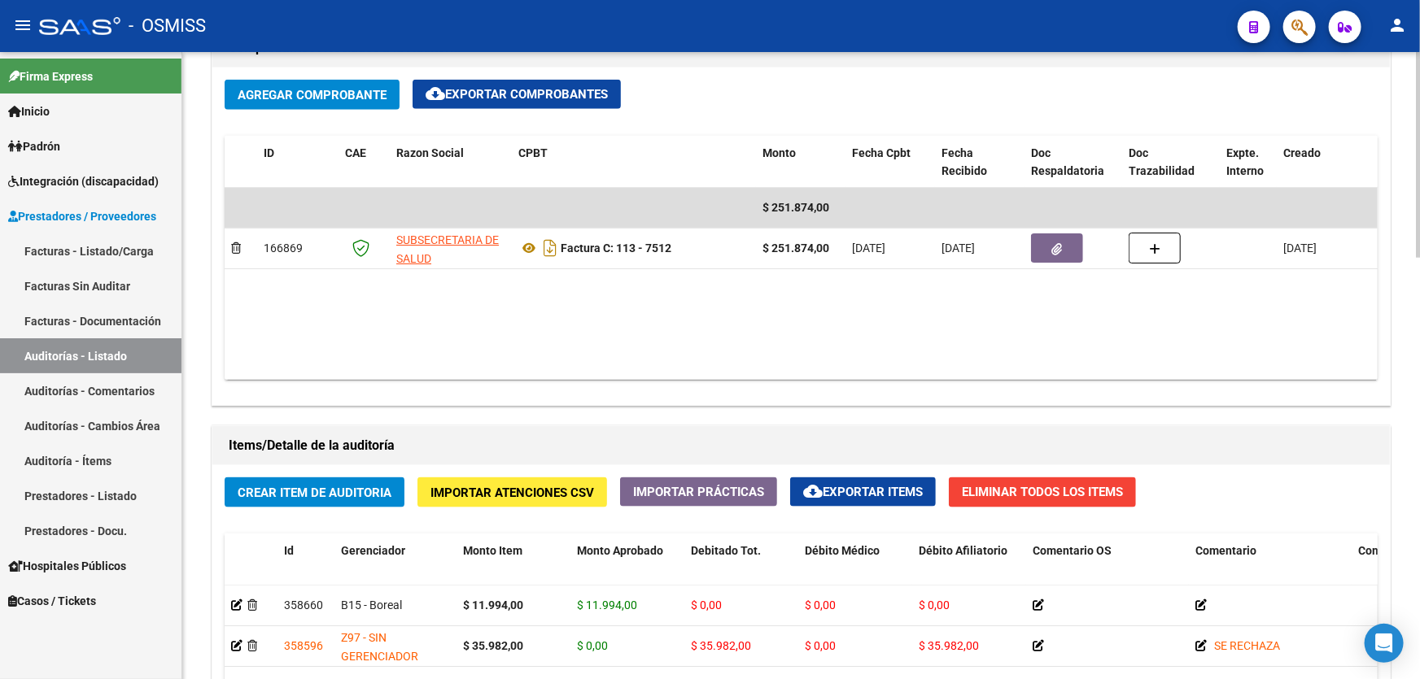
click at [360, 496] on span "Crear Item de Auditoria" at bounding box center [315, 493] width 154 height 15
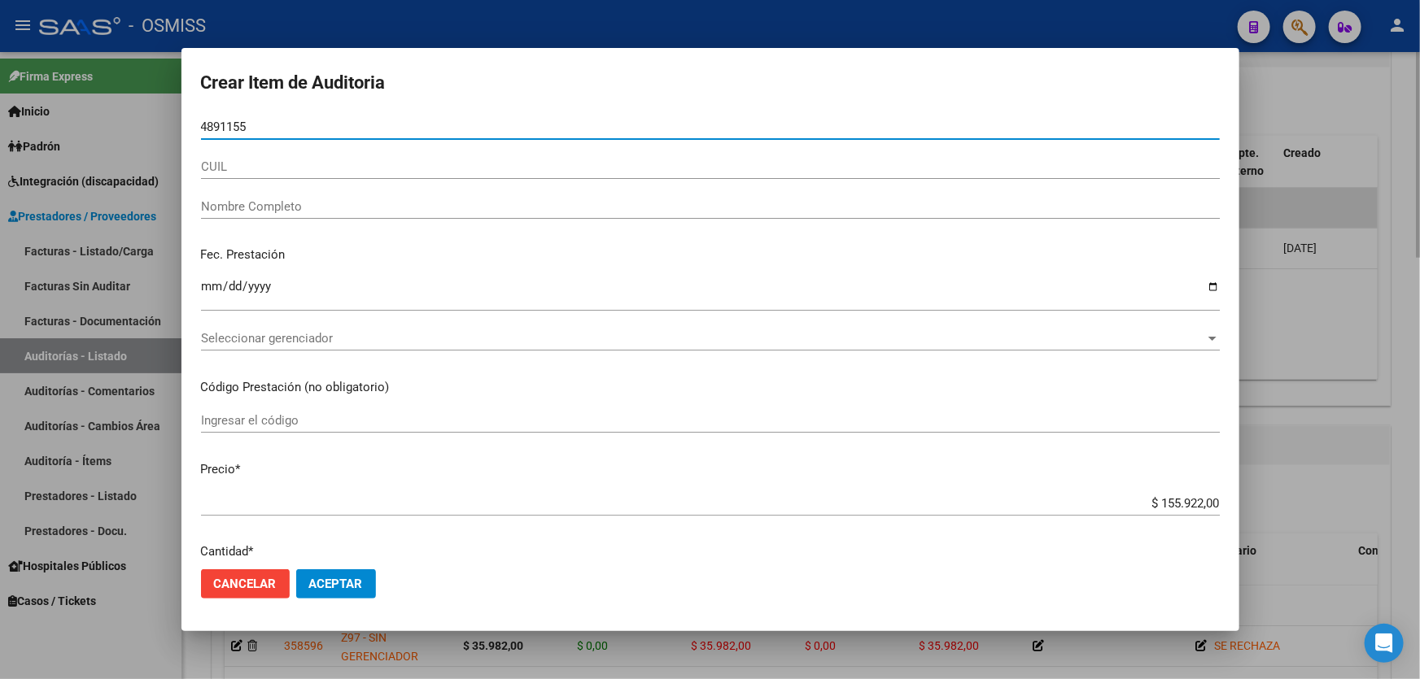
type input "48911554"
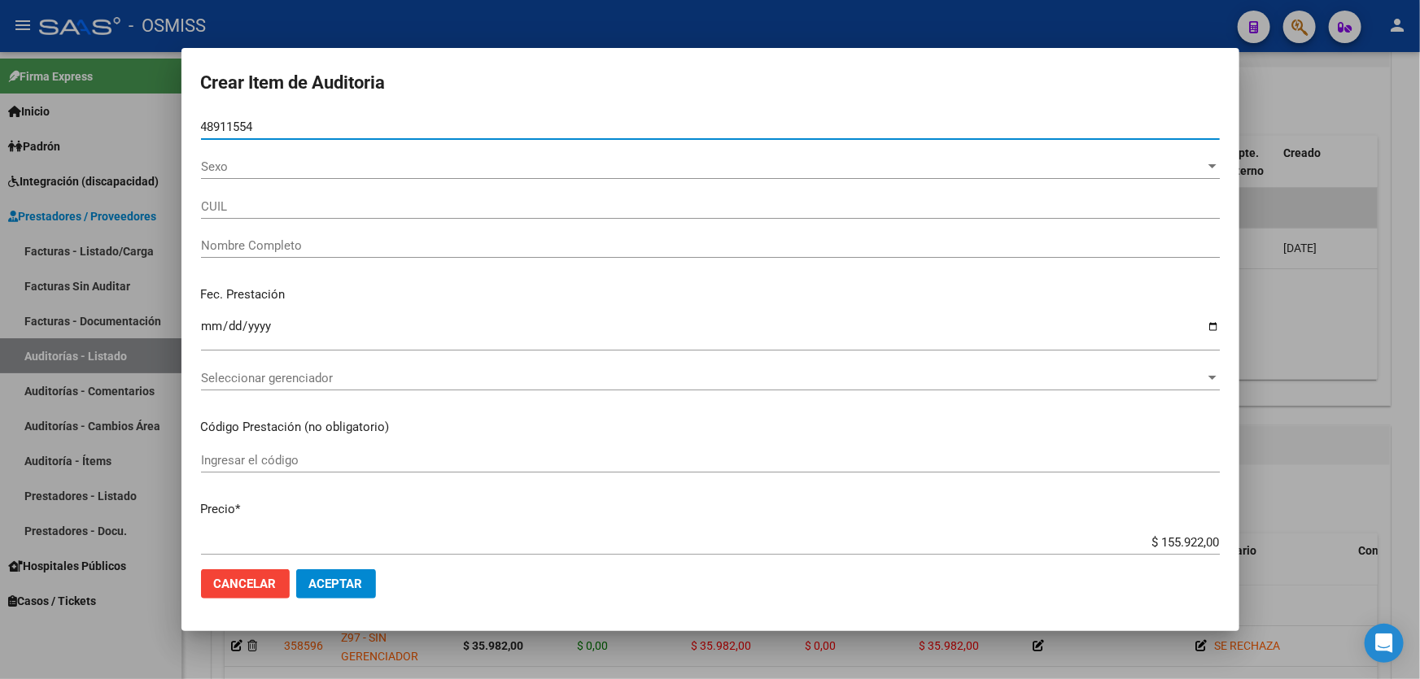
type input "23489115549"
type input "[PERSON_NAME] [PERSON_NAME]"
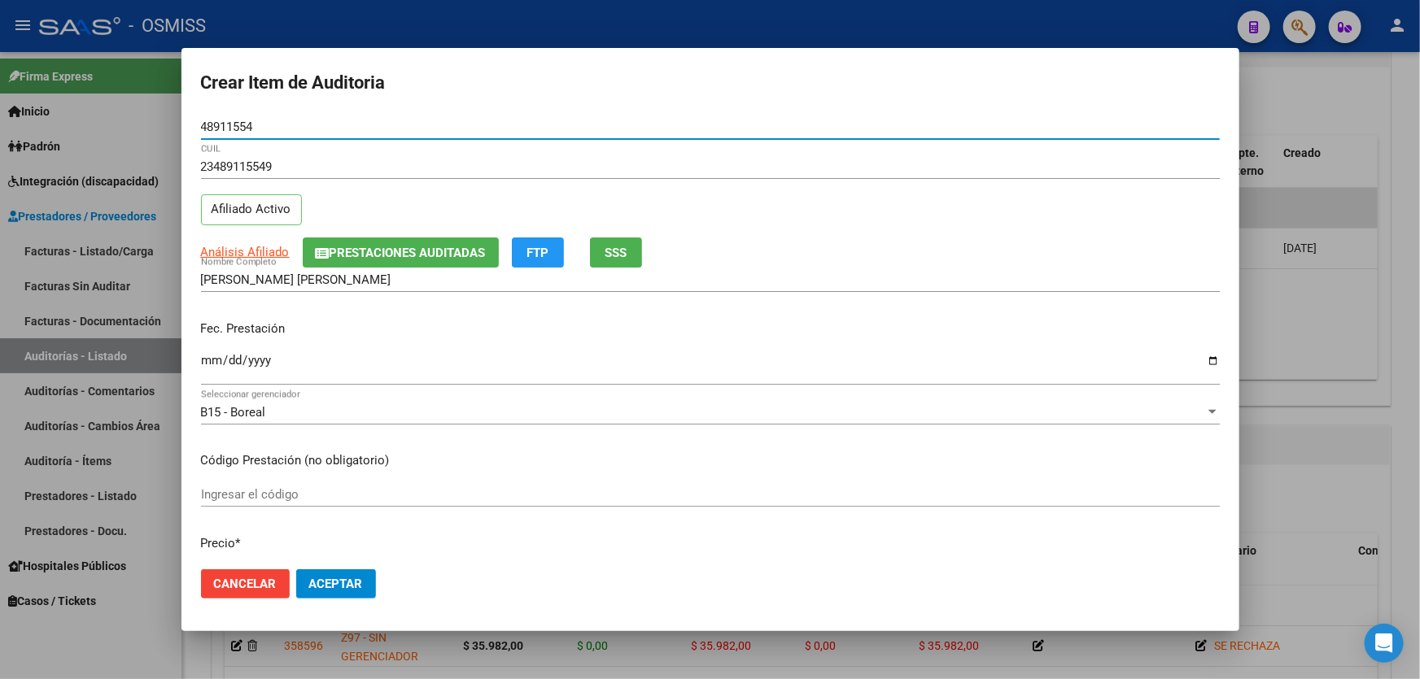
type input "48911554"
click at [208, 347] on div "Fec. Prestación Ingresar la fecha" at bounding box center [710, 354] width 1019 height 93
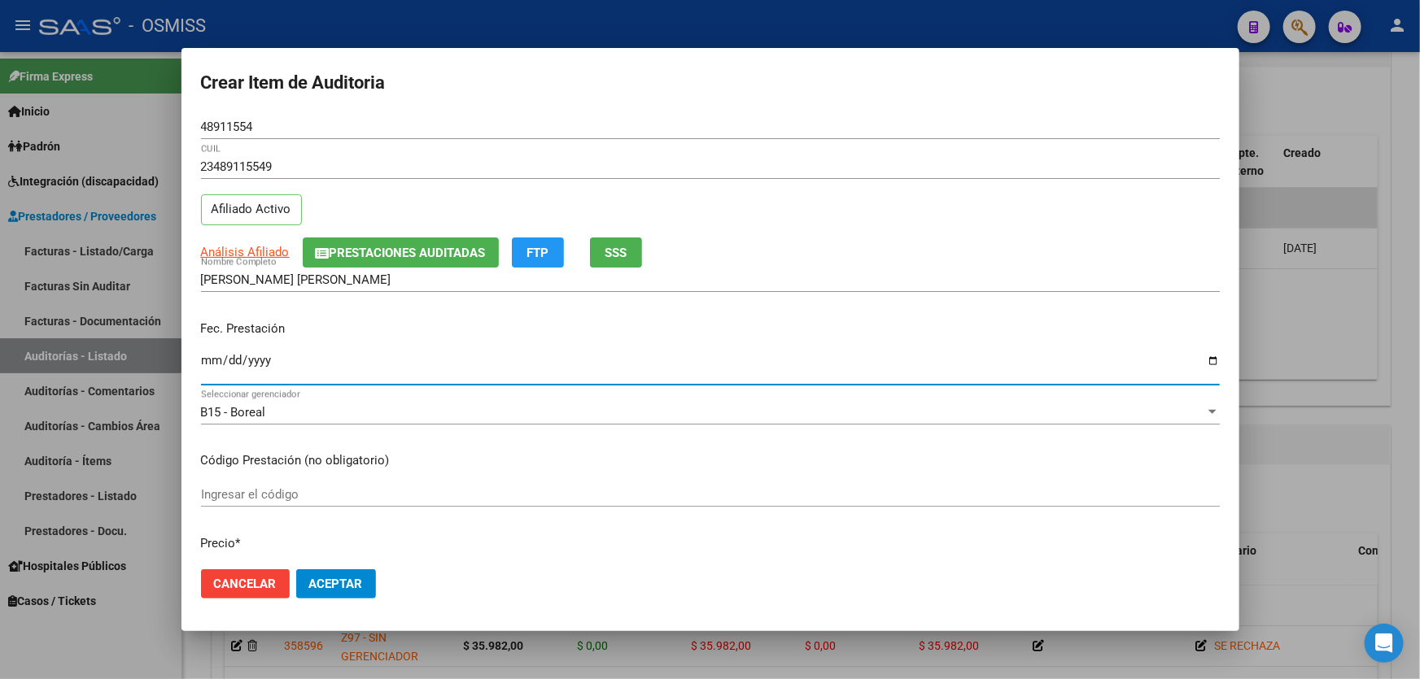
click at [206, 364] on input "Ingresar la fecha" at bounding box center [710, 367] width 1019 height 26
type input "[DATE]"
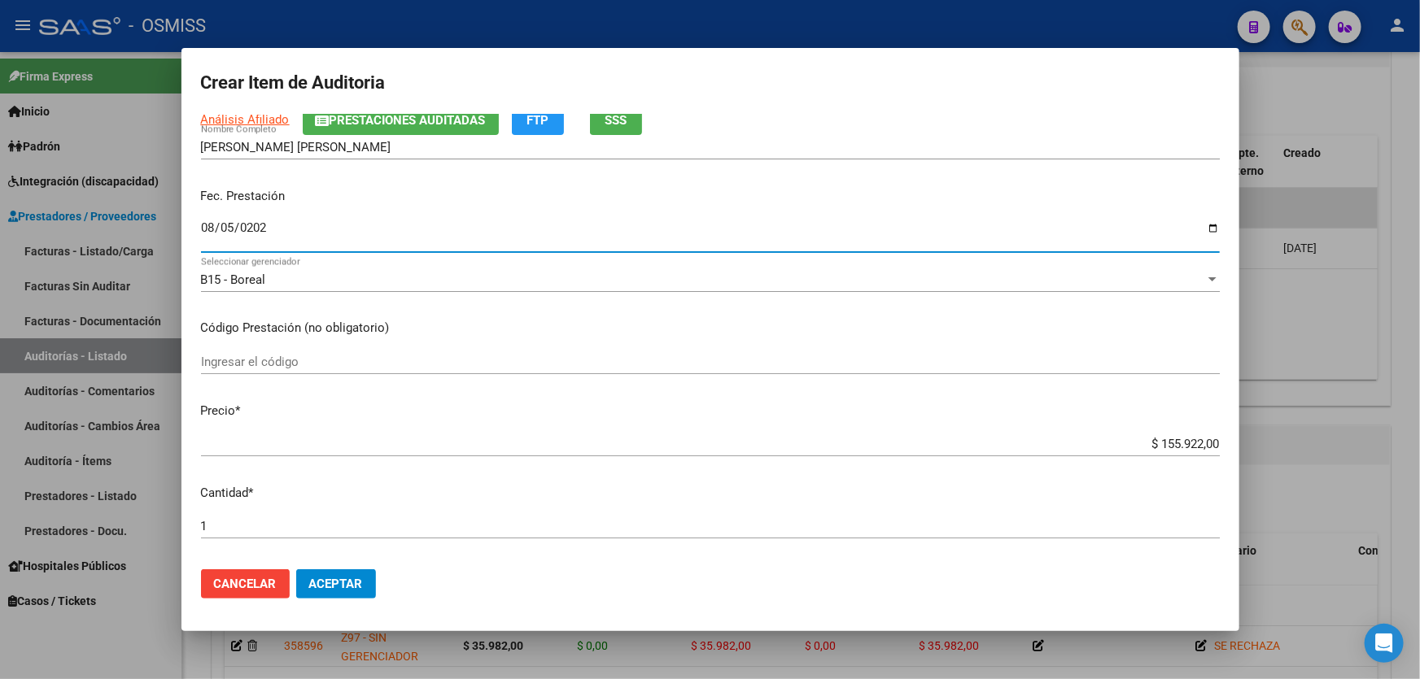
scroll to position [221, 0]
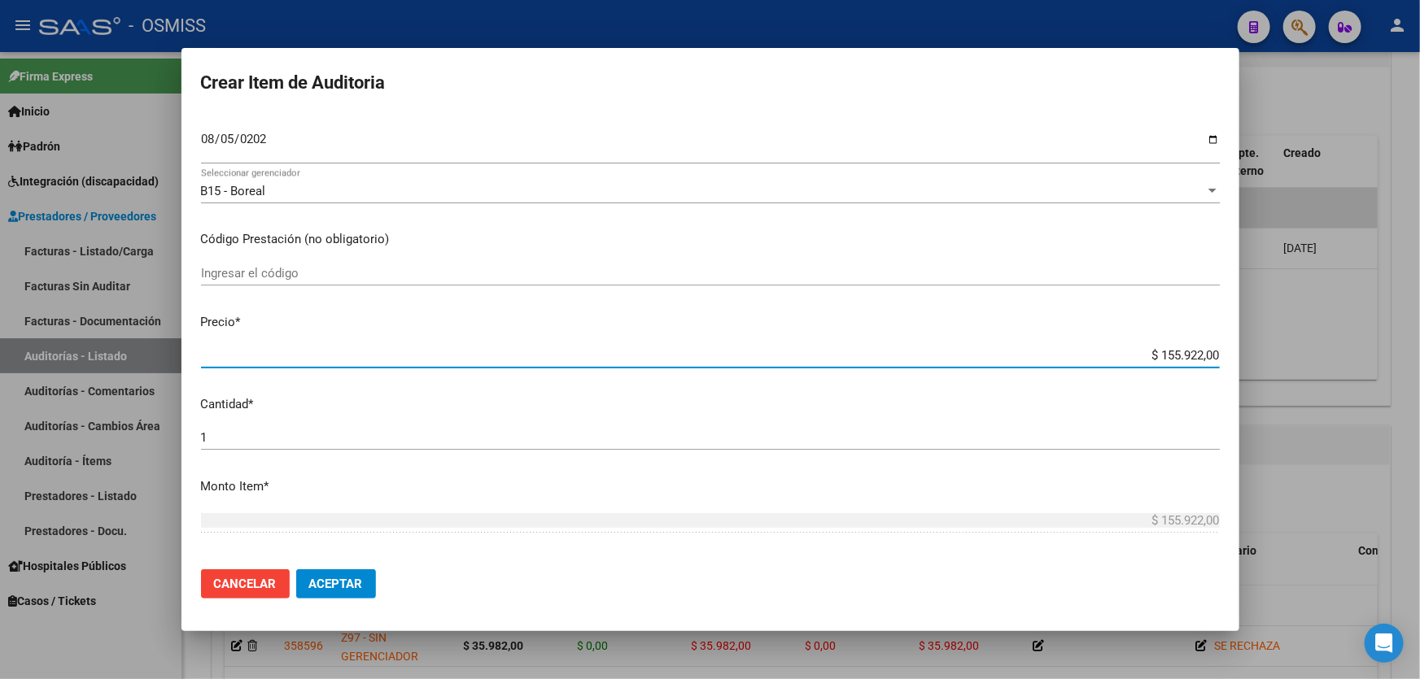
drag, startPoint x: 1109, startPoint y: 357, endPoint x: 1419, endPoint y: 346, distance: 310.2
click at [1419, 334] on div "Crear Item de Auditoria 48911554 Nro Documento 23489115549 CUIL Afiliado Activo…" at bounding box center [710, 339] width 1420 height 679
type input "$ 0,01"
type input "$ 0,11"
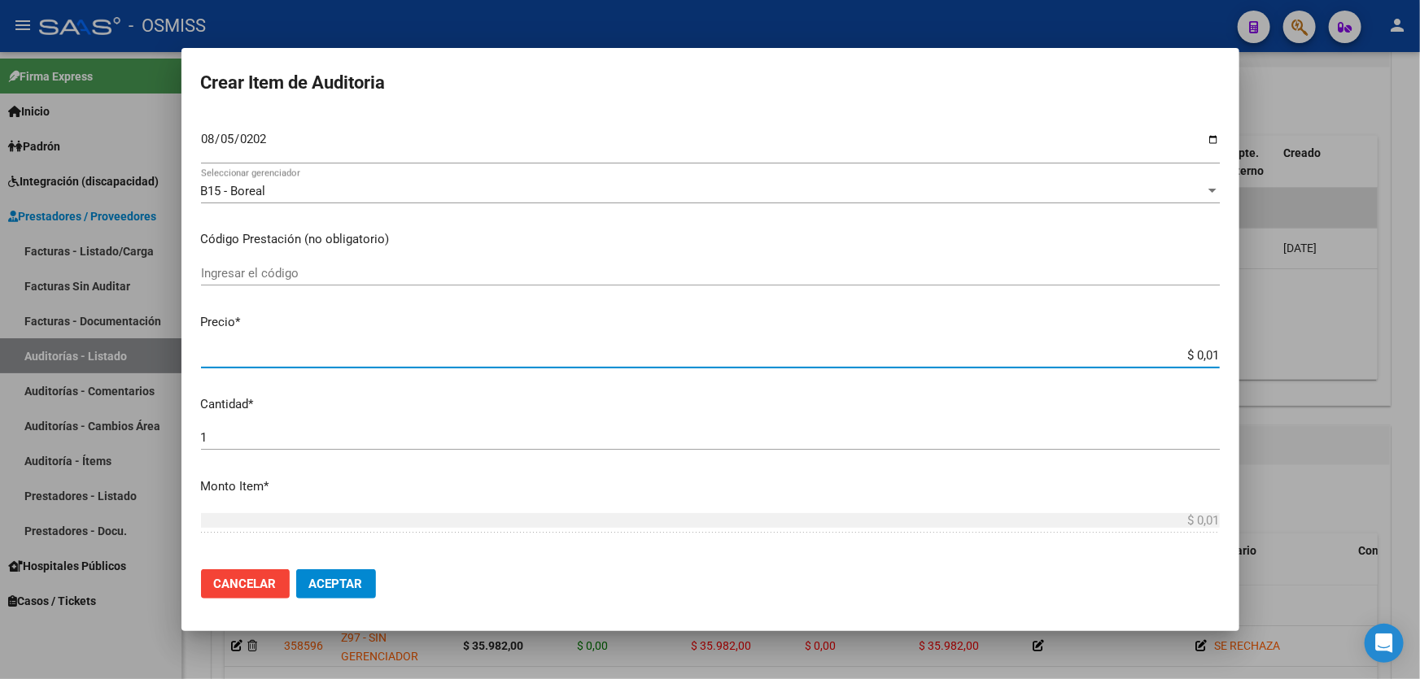
type input "$ 0,11"
type input "$ 1,19"
type input "$ 11,99"
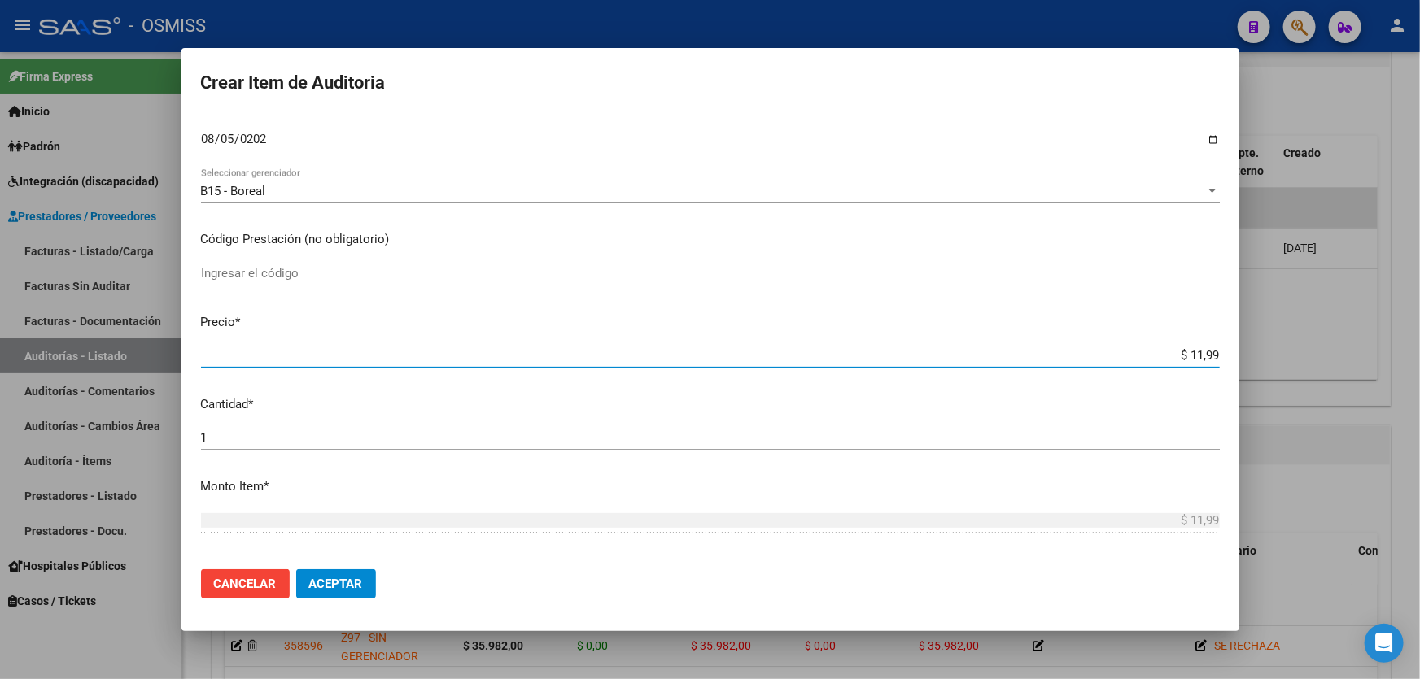
type input "$ 119,94"
type input "$ 1.199,40"
type input "$ 11.994,00"
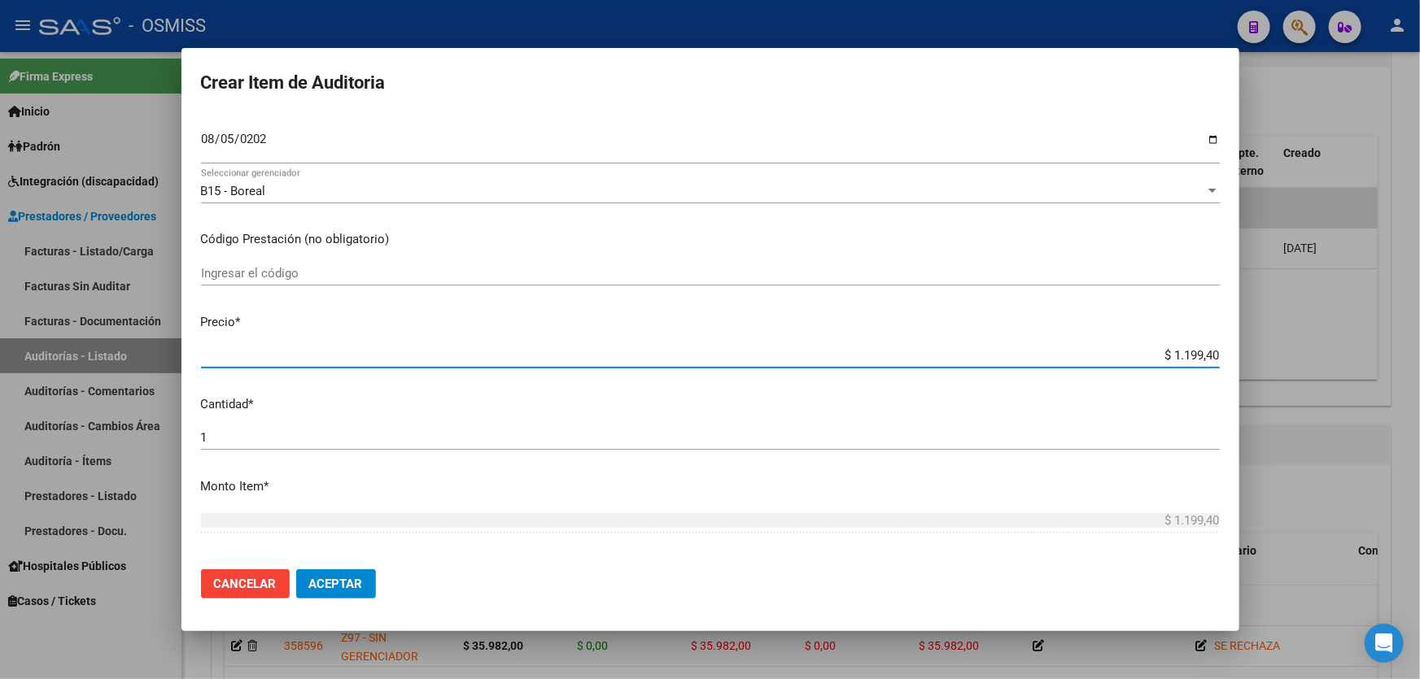
type input "$ 11.994,00"
click at [320, 579] on span "Aceptar" at bounding box center [336, 584] width 54 height 15
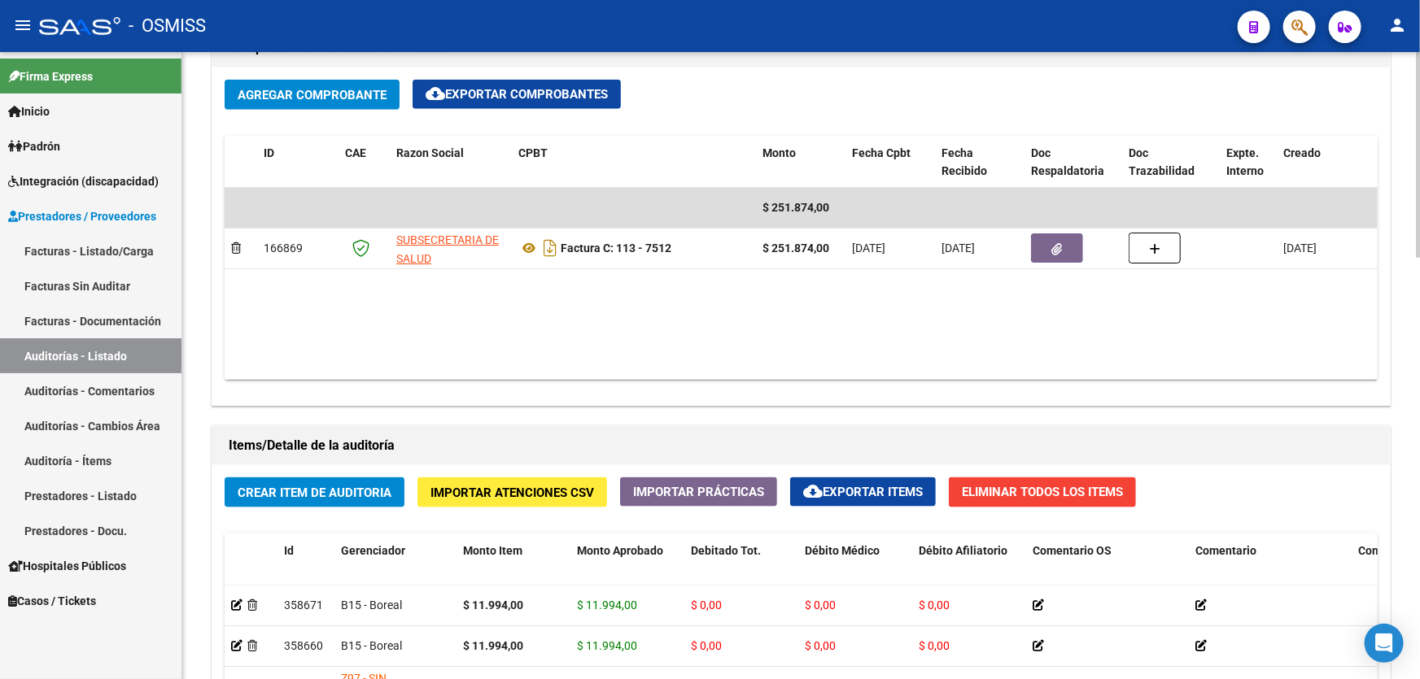
click at [481, 338] on datatable-body "$ 251.874,00 166869 SUBSECRETARIA DE SALUD Factura C: 113 - 7512 $ 251.874,00 […" at bounding box center [801, 284] width 1153 height 192
click at [335, 478] on button "Crear Item de Auditoria" at bounding box center [315, 493] width 180 height 30
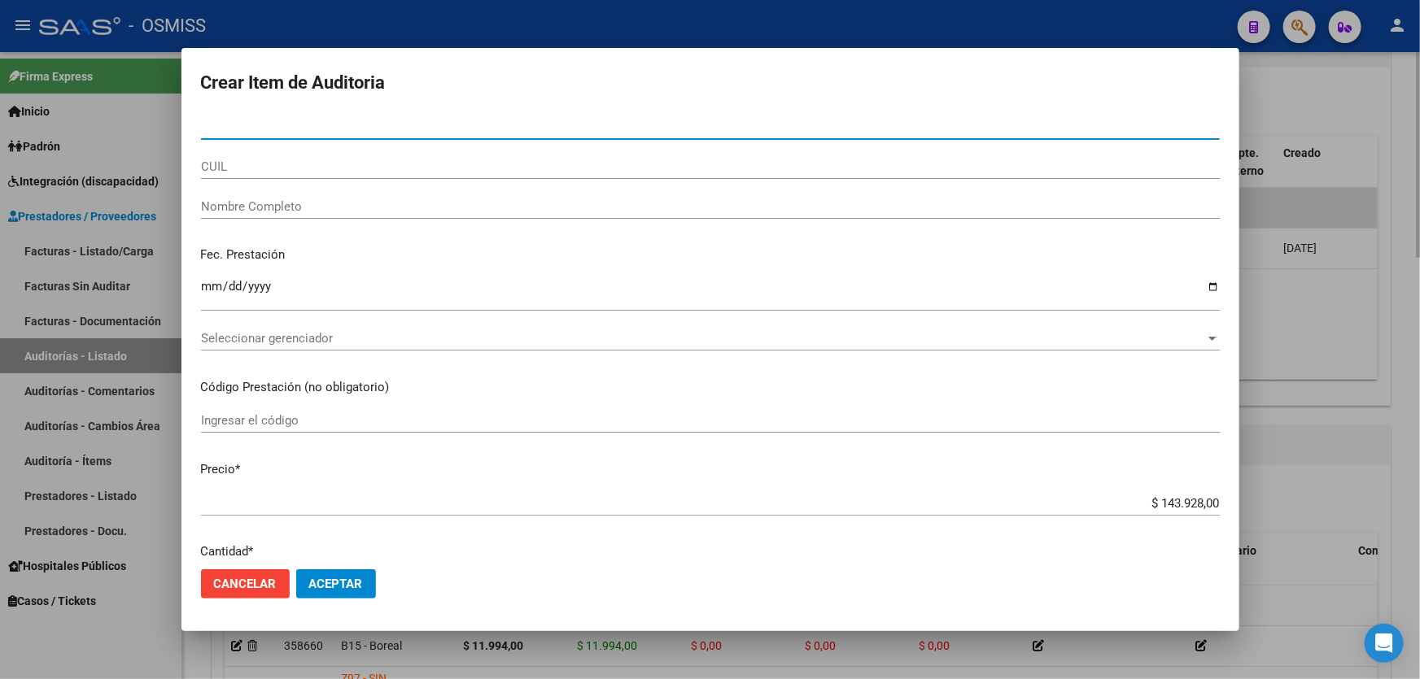
paste input "56518251"
type input "56518251"
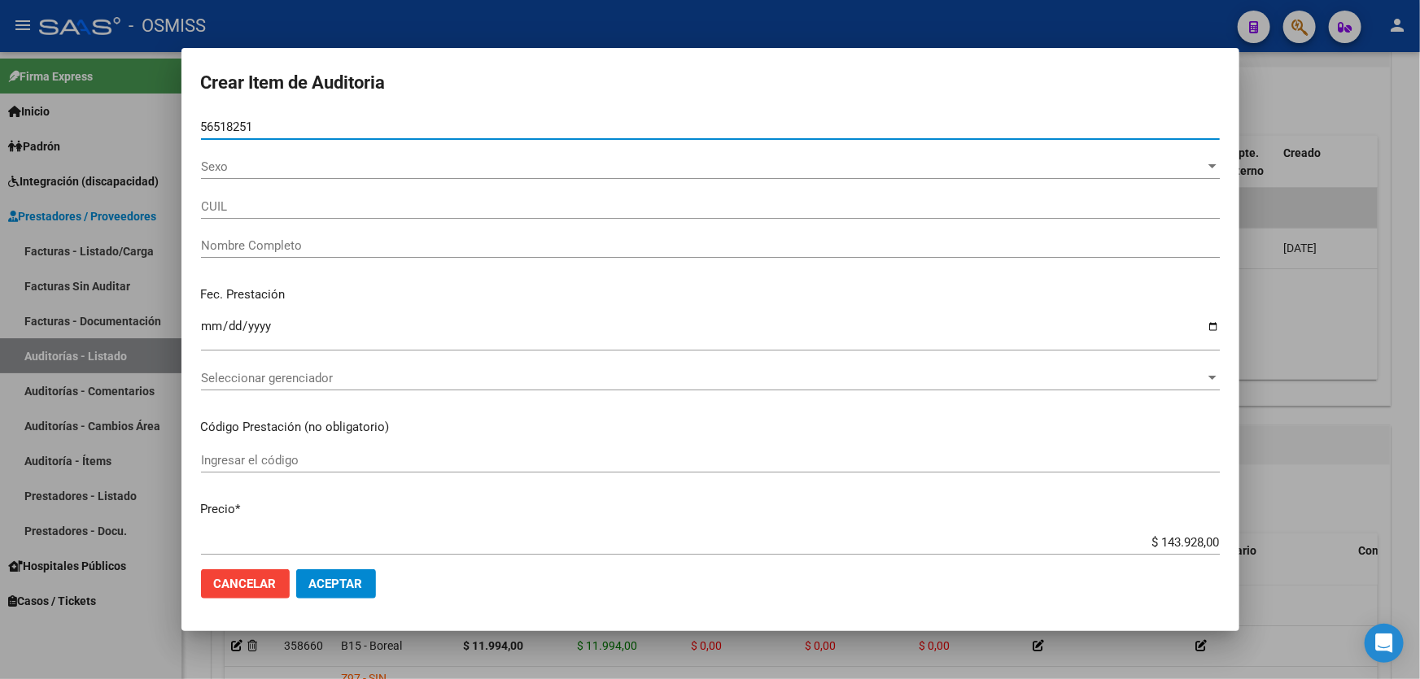
type input "27565182515"
type input "[PERSON_NAME]"
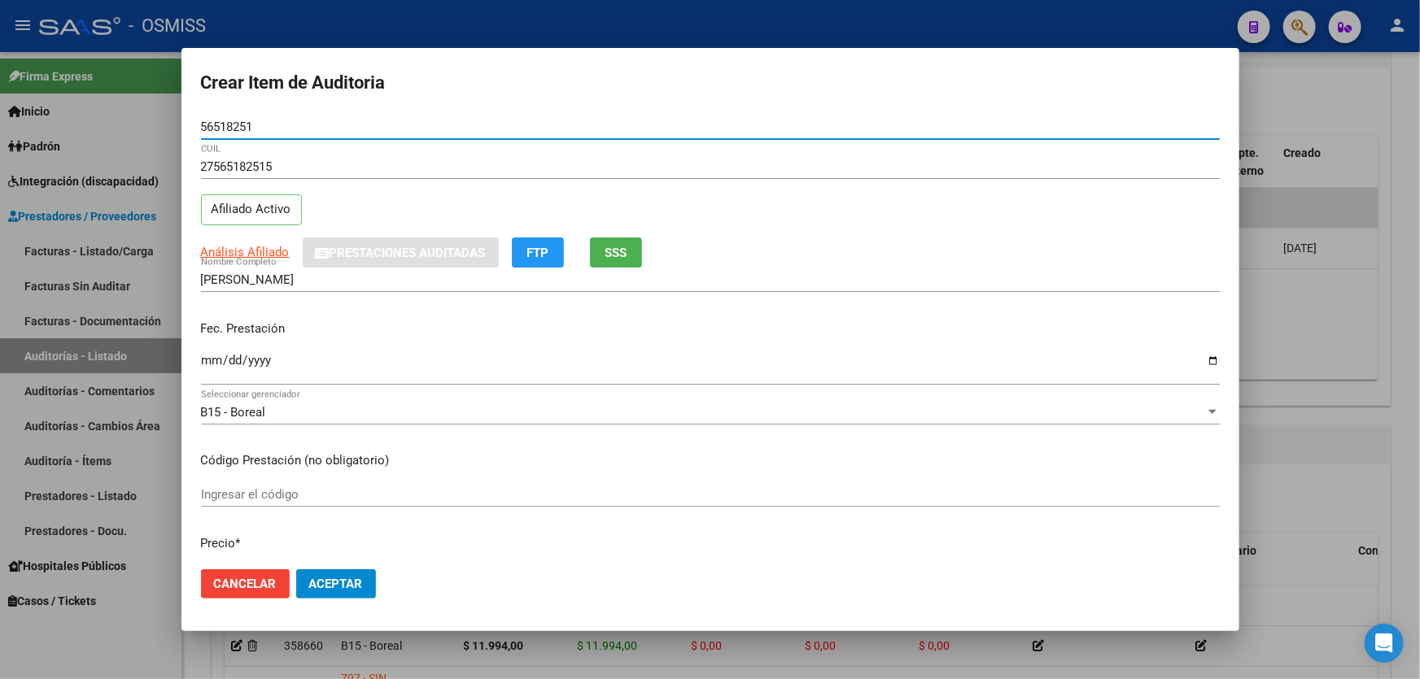
click at [207, 334] on p "Fec. Prestación" at bounding box center [710, 329] width 1019 height 19
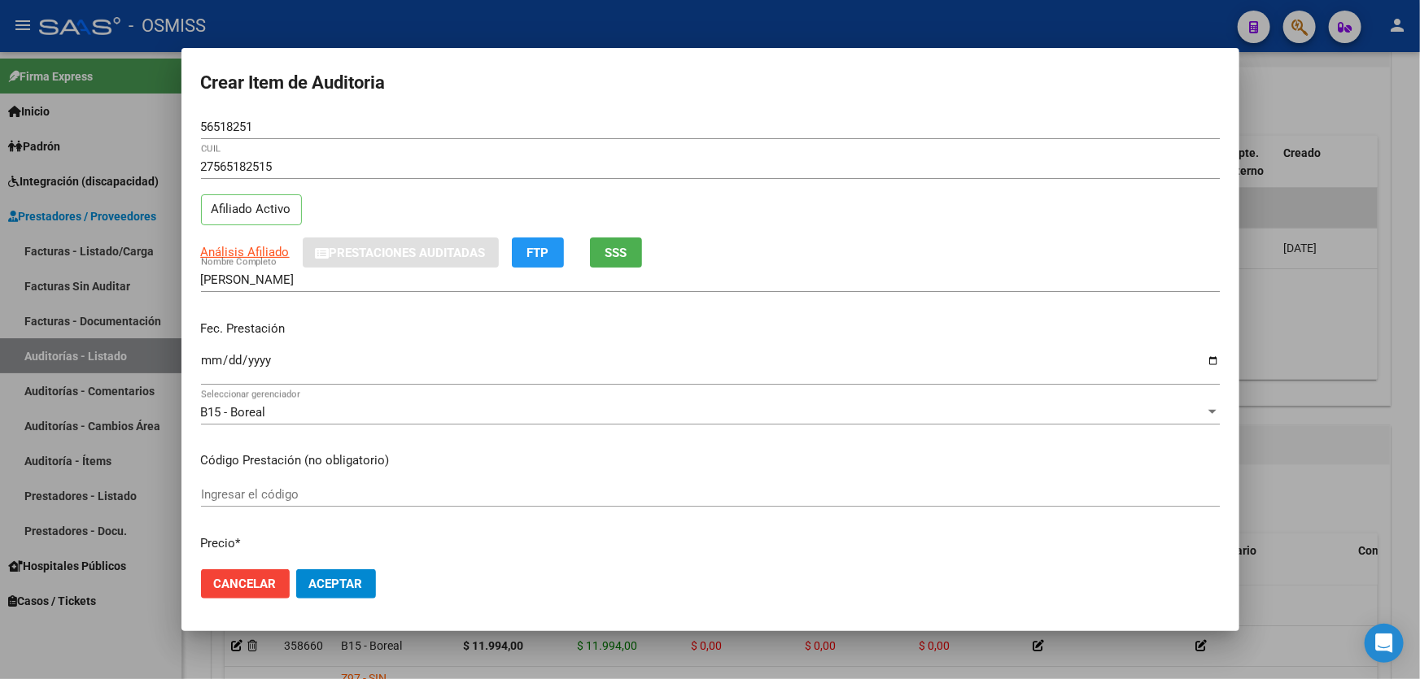
click at [204, 365] on input "Ingresar la fecha" at bounding box center [710, 367] width 1019 height 26
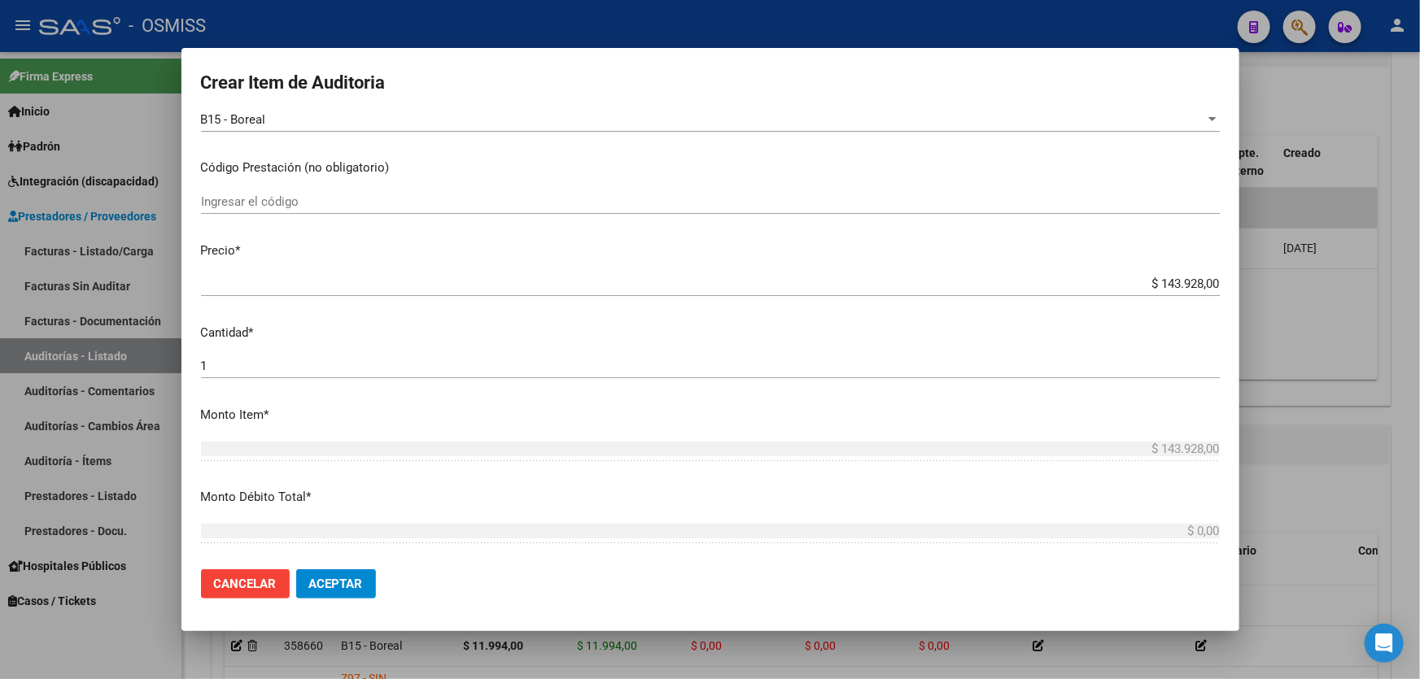
scroll to position [295, 0]
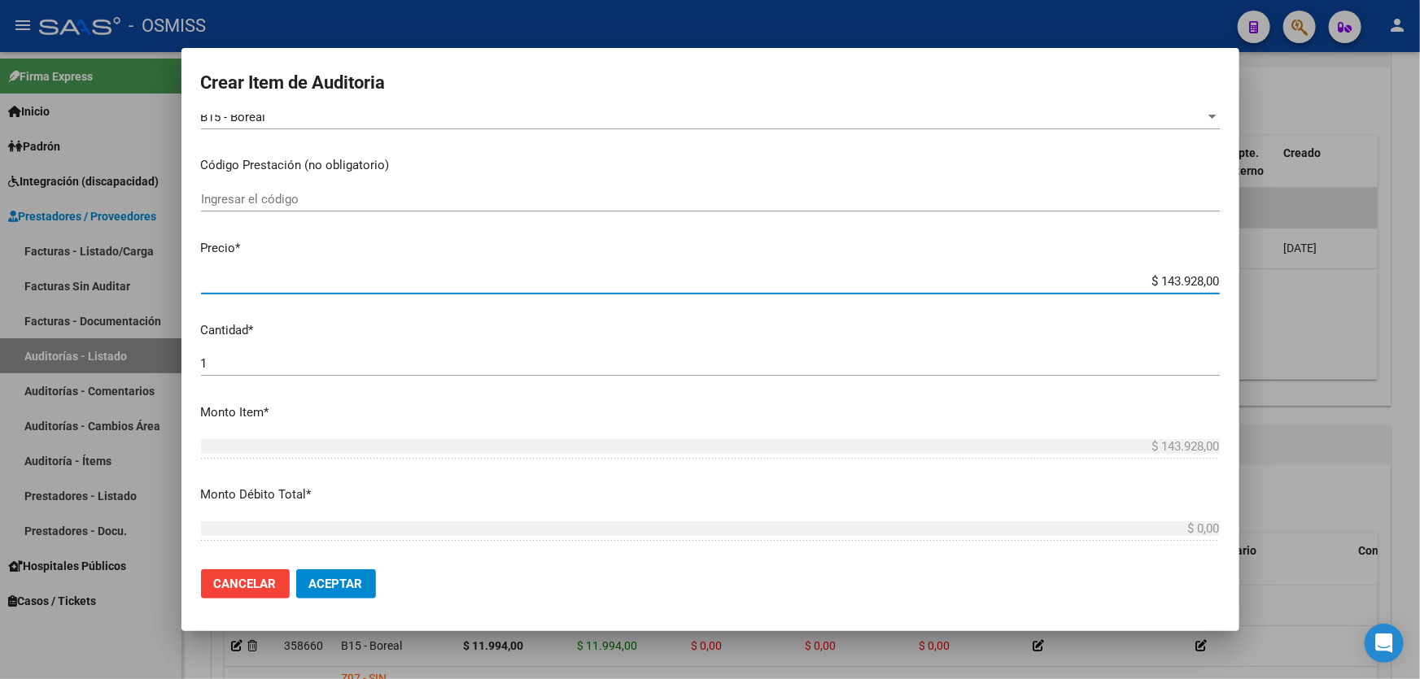
drag, startPoint x: 1022, startPoint y: 277, endPoint x: 1419, endPoint y: 110, distance: 431.0
click at [1419, 130] on div "Crear Item de Auditoria 56518251 Nro Documento 27565182515 CUIL Afiliado Activo…" at bounding box center [710, 339] width 1420 height 679
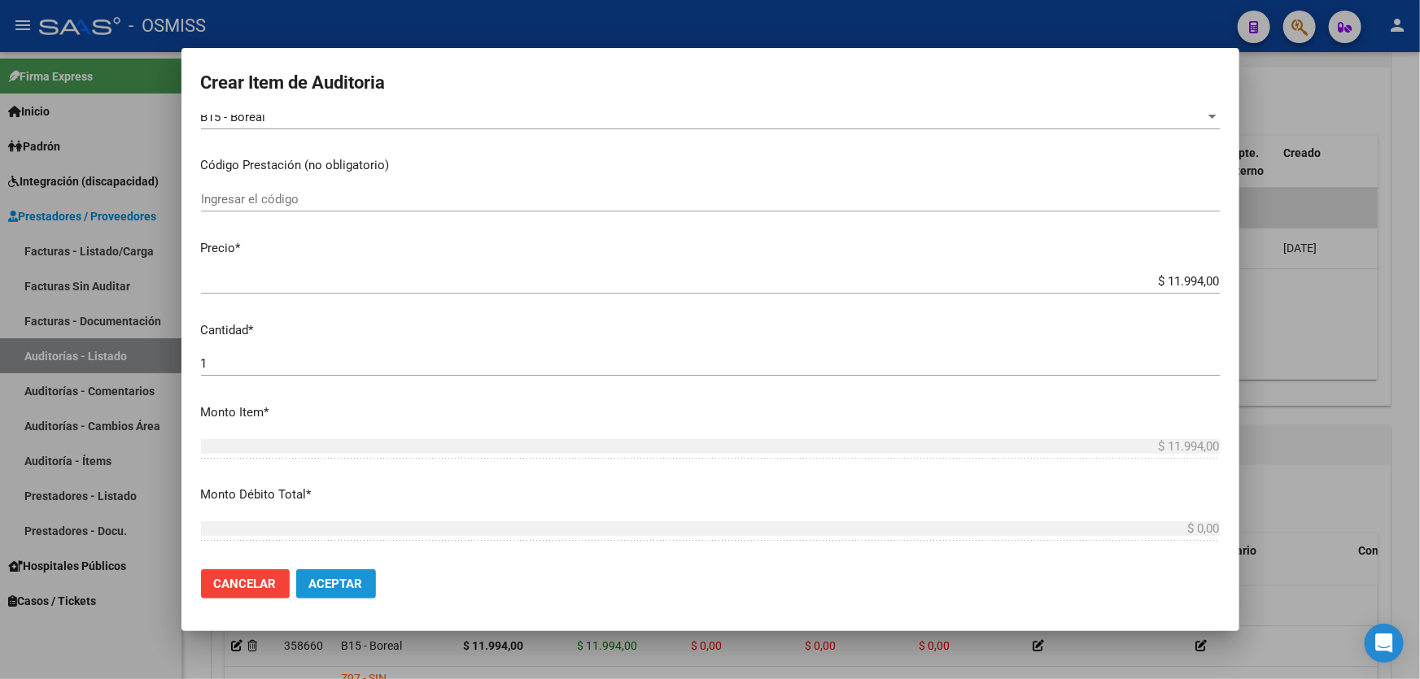
click at [324, 579] on span "Aceptar" at bounding box center [336, 584] width 54 height 15
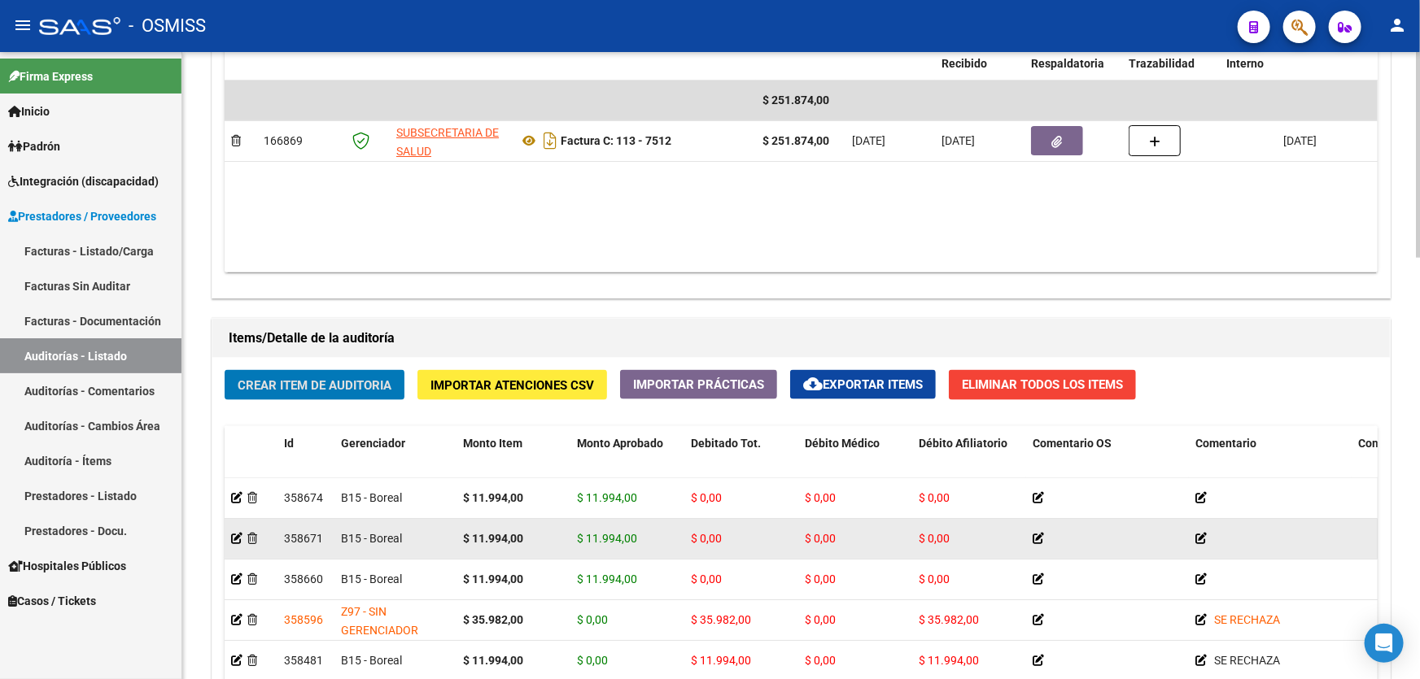
scroll to position [1035, 0]
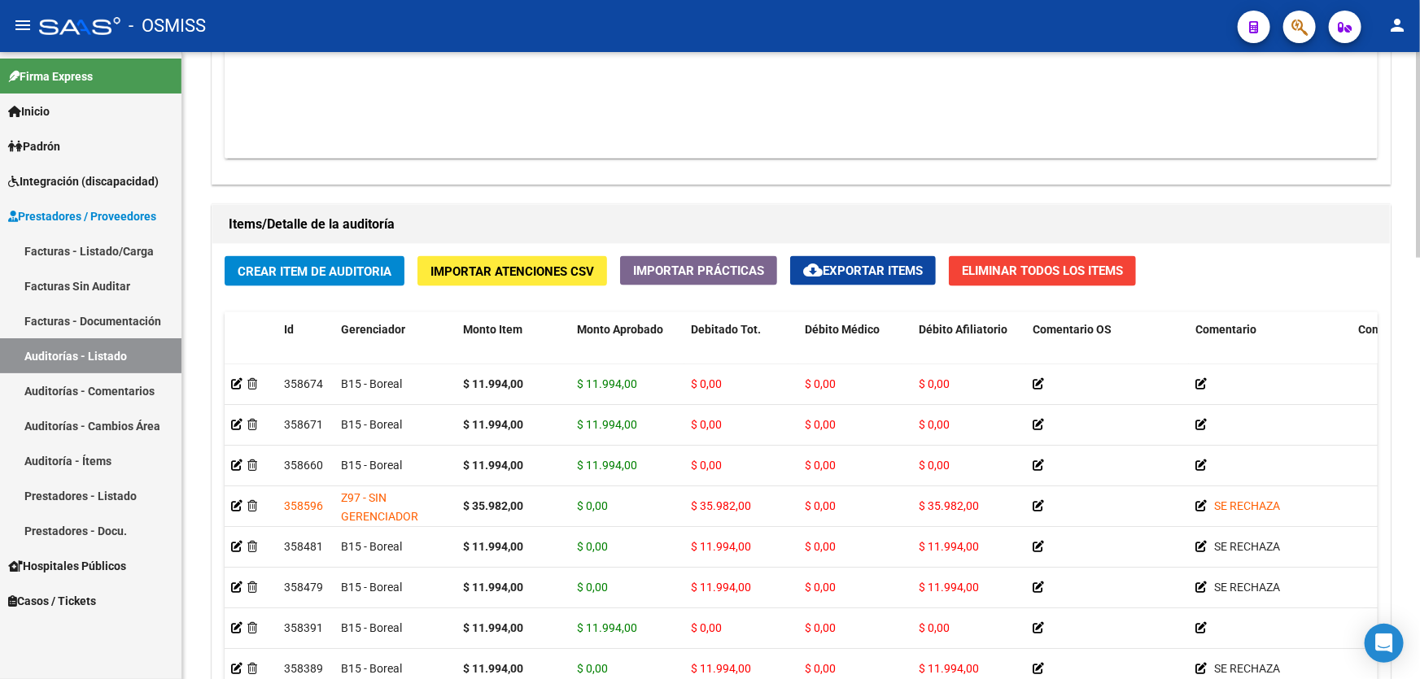
click at [321, 278] on button "Crear Item de Auditoria" at bounding box center [315, 271] width 180 height 30
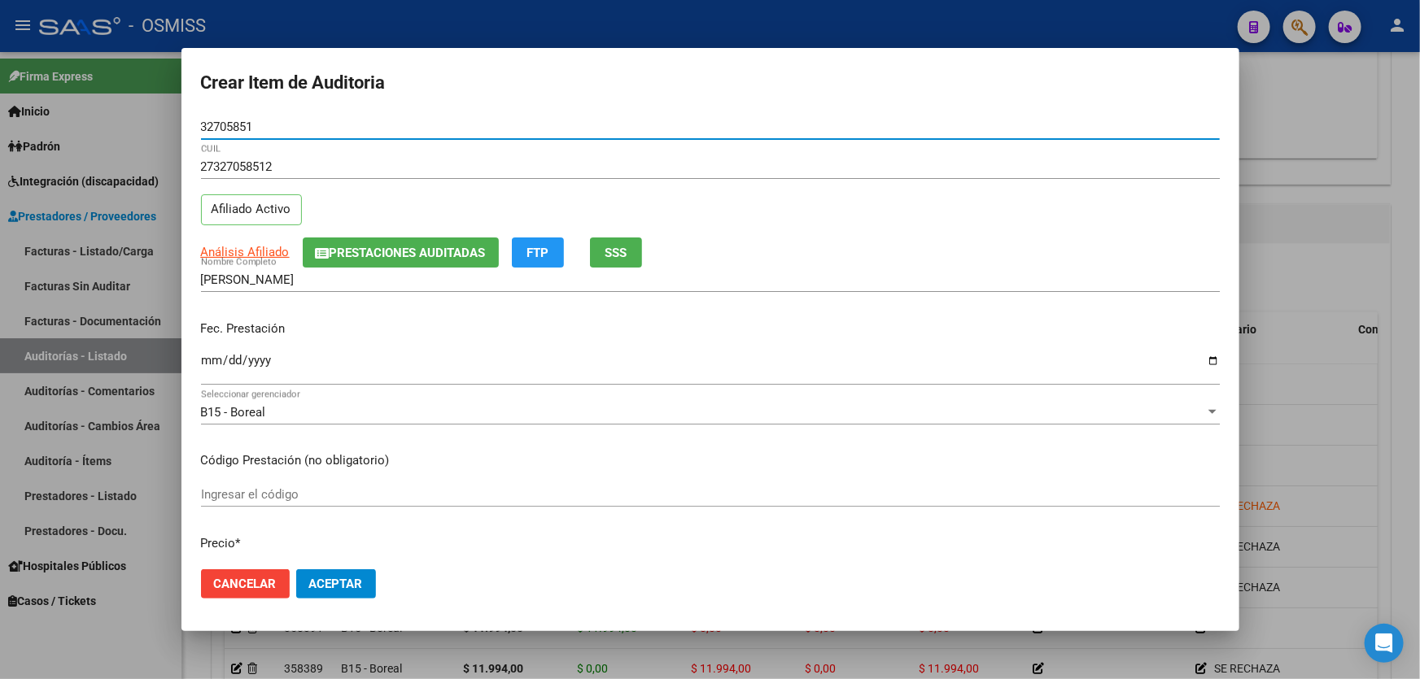
click at [212, 364] on input "Ingresar la fecha" at bounding box center [710, 367] width 1019 height 26
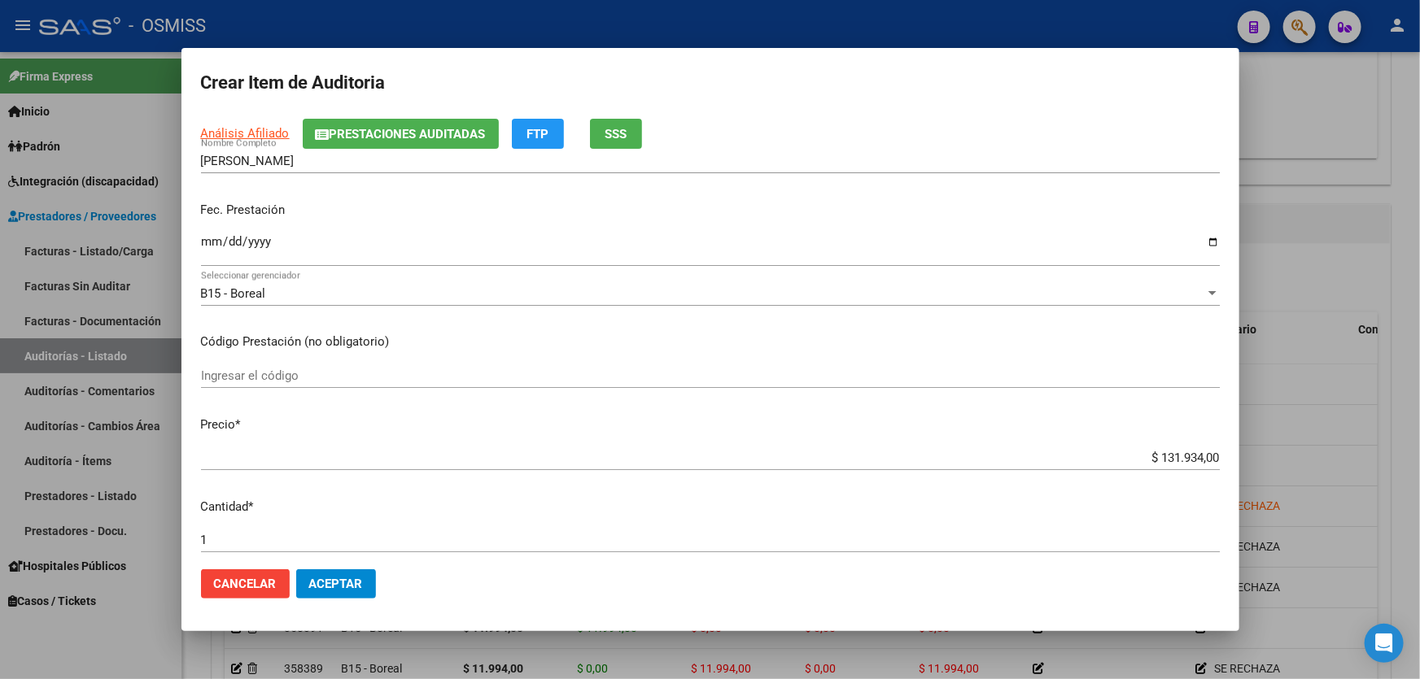
scroll to position [221, 0]
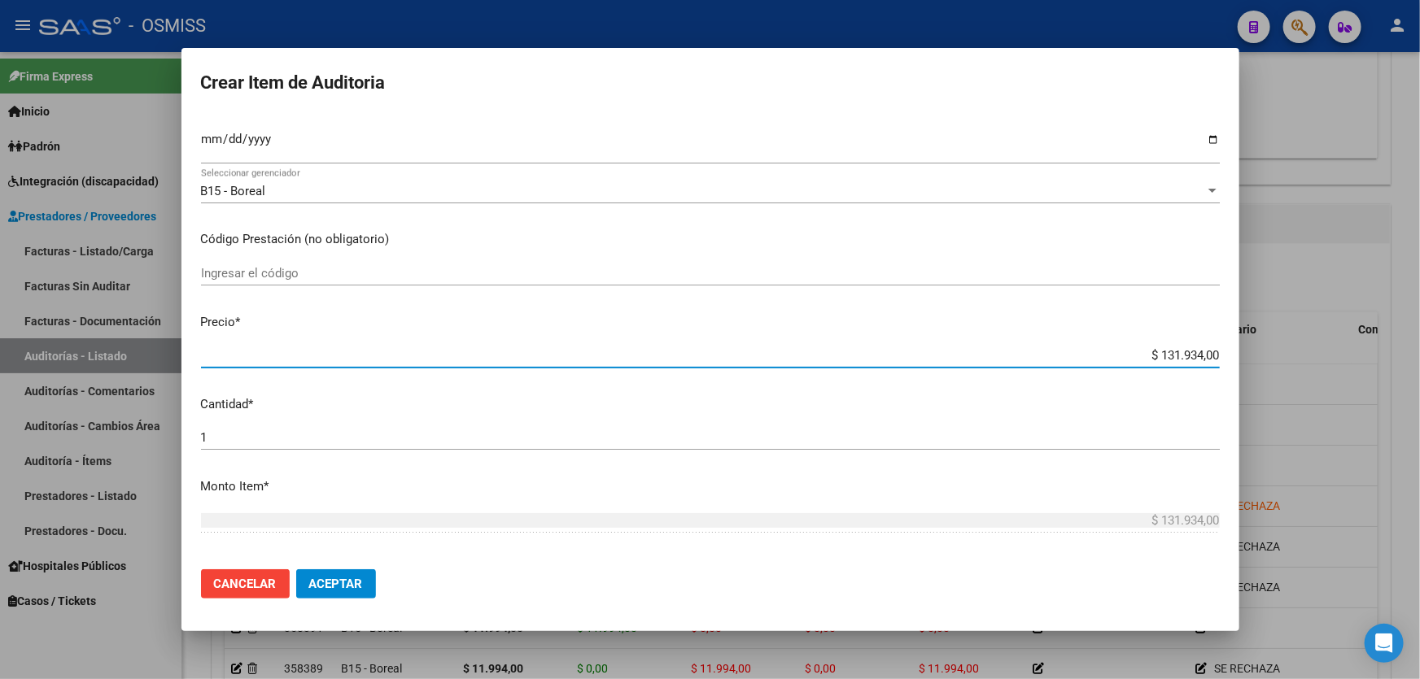
drag, startPoint x: 1103, startPoint y: 351, endPoint x: 1419, endPoint y: 235, distance: 337.2
click at [1419, 259] on div "Crear Item de Auditoria 32705851 Nro Documento 27327058512 CUIL Afiliado Activo…" at bounding box center [710, 339] width 1420 height 679
click at [334, 587] on span "Aceptar" at bounding box center [336, 584] width 54 height 15
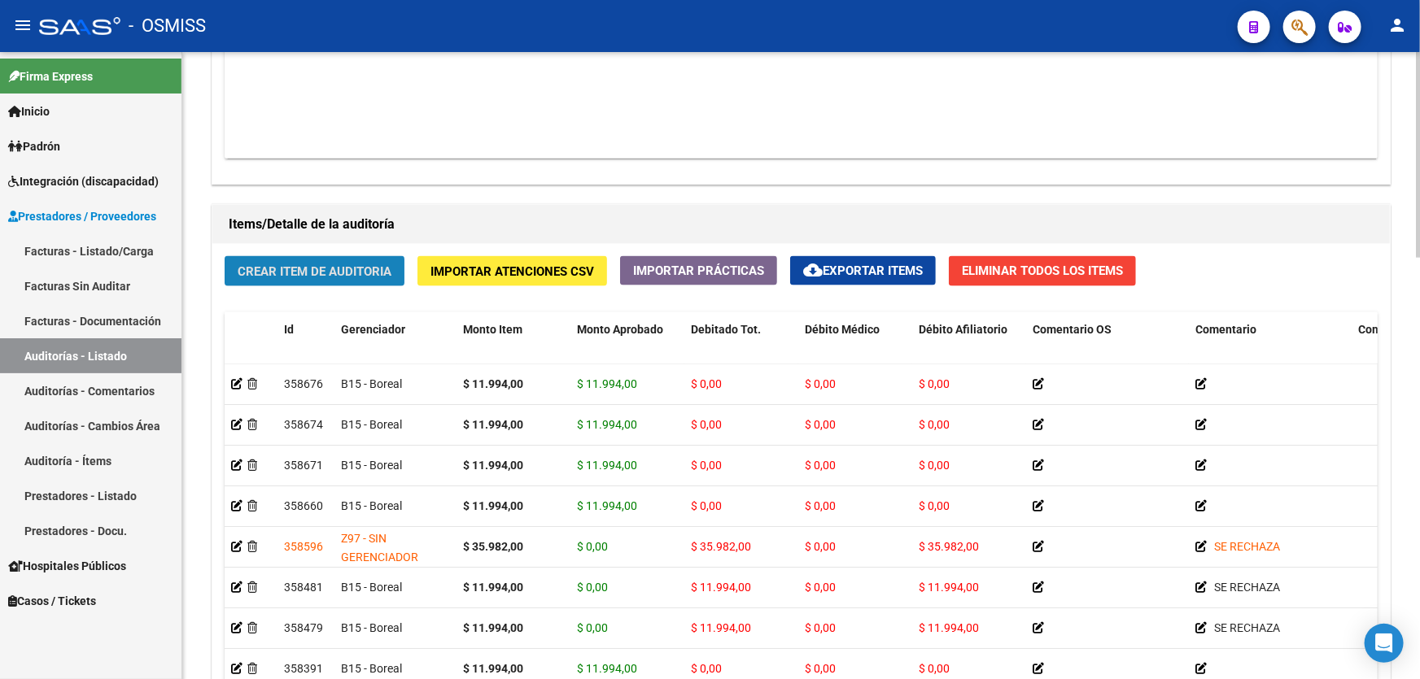
click at [291, 259] on button "Crear Item de Auditoria" at bounding box center [315, 271] width 180 height 30
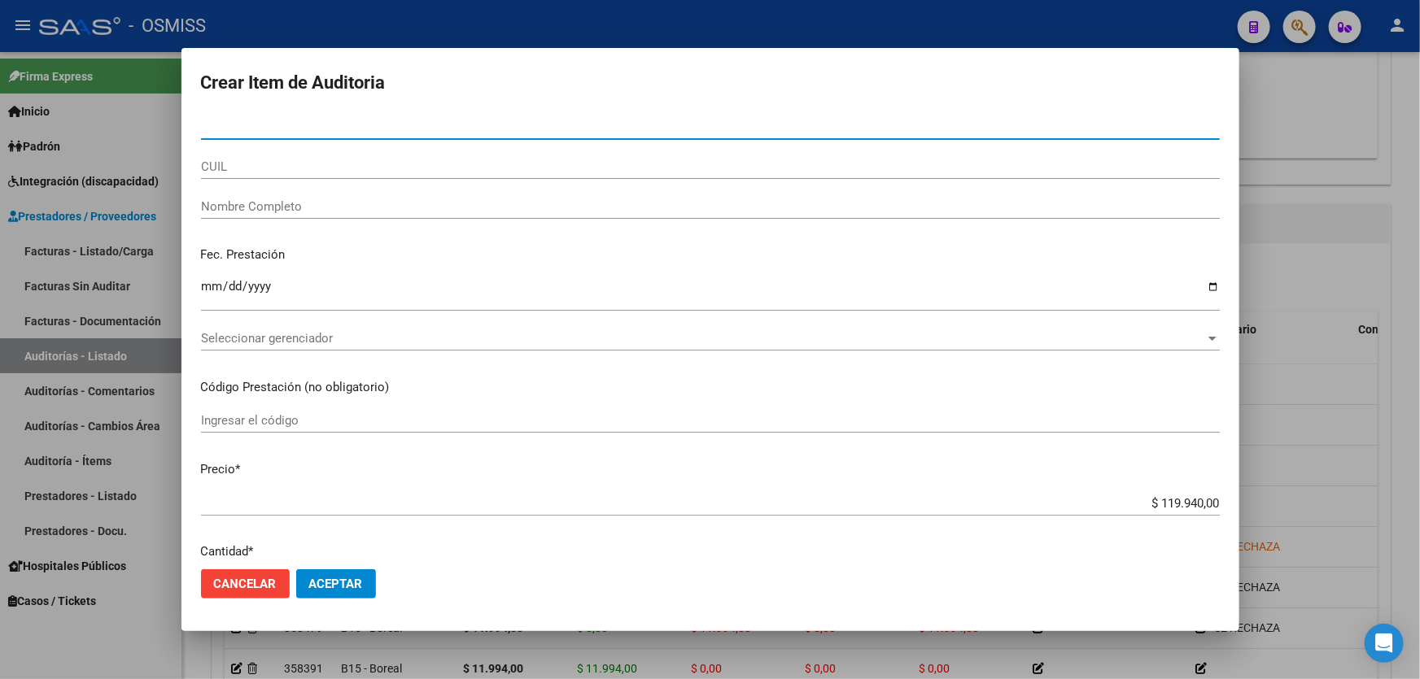
paste input "25946700"
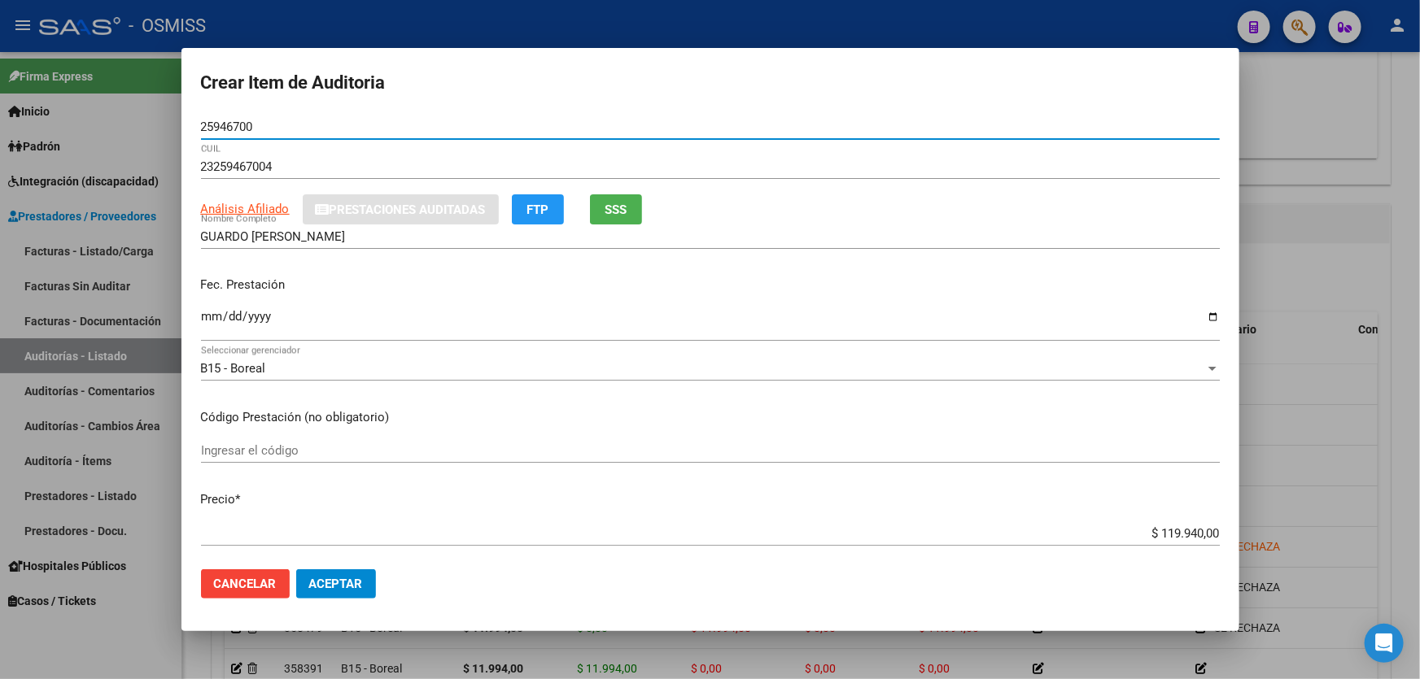
click at [209, 333] on input "Ingresar la fecha" at bounding box center [710, 323] width 1019 height 26
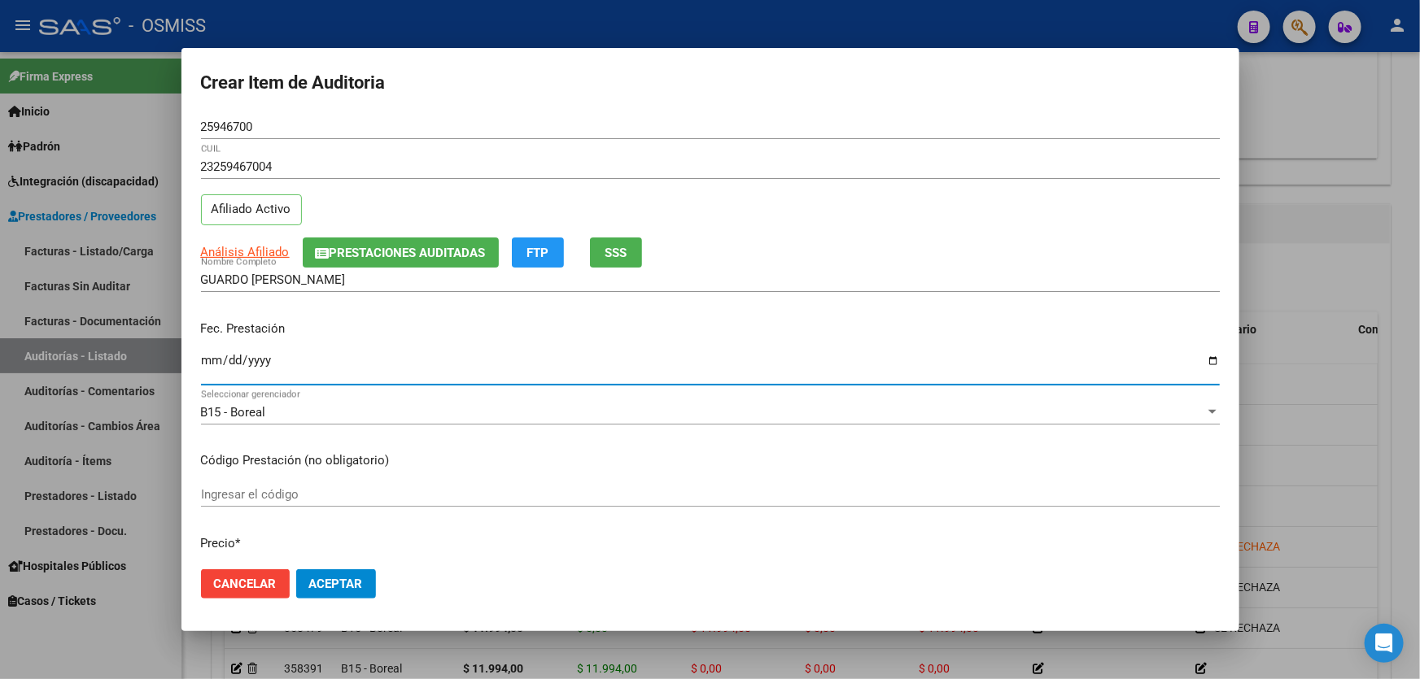
click at [366, 586] on button "Aceptar" at bounding box center [336, 584] width 80 height 29
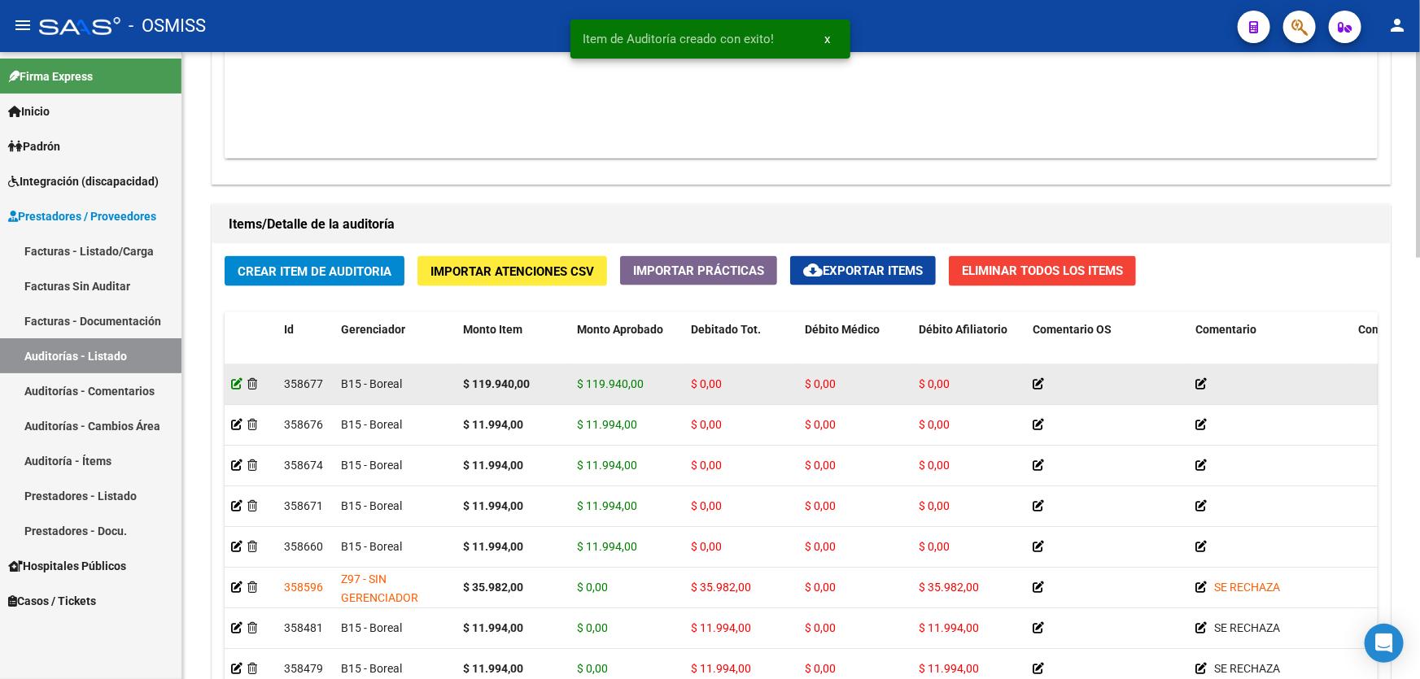
click at [238, 381] on icon at bounding box center [236, 383] width 11 height 11
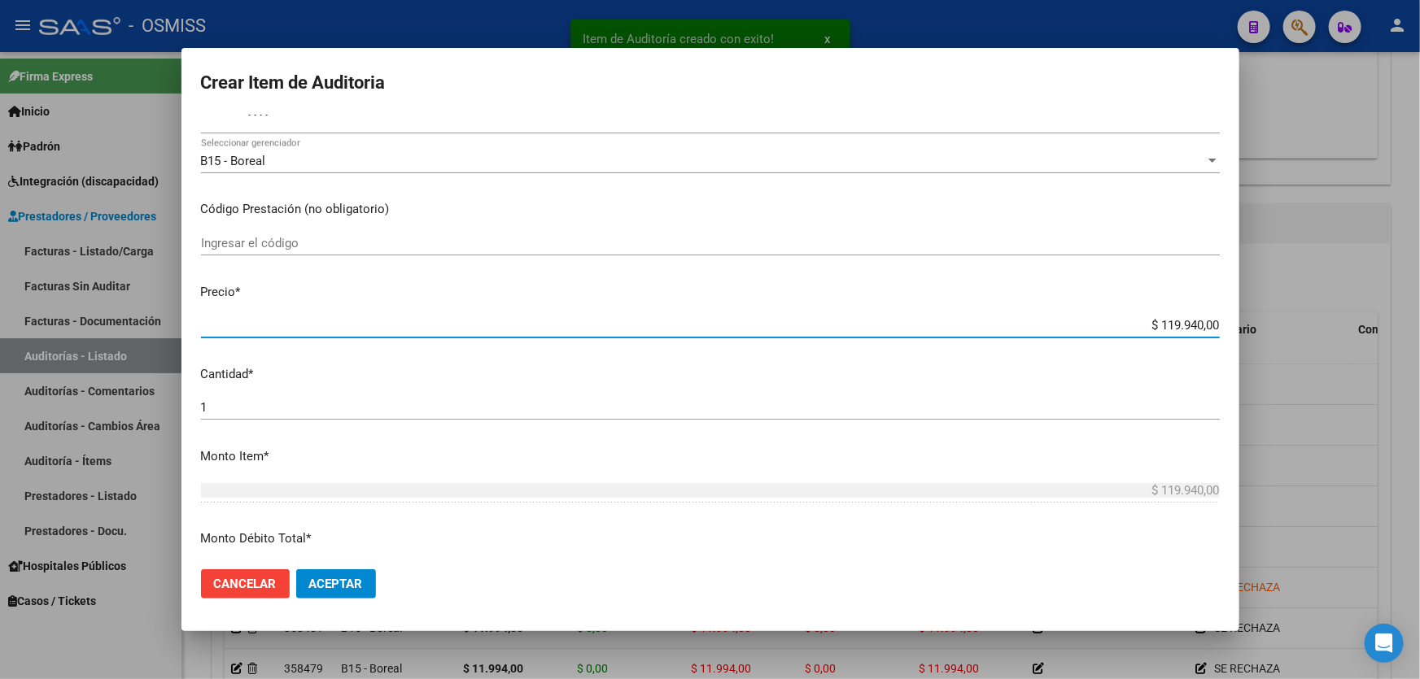
drag, startPoint x: 1103, startPoint y: 327, endPoint x: 1419, endPoint y: 257, distance: 324.2
click at [1419, 259] on div "Item de Auditoría creado con exito! x Crear Item de Auditoria 25946700 Nro Docu…" at bounding box center [710, 339] width 1420 height 679
click at [343, 577] on span "Aceptar" at bounding box center [336, 584] width 54 height 15
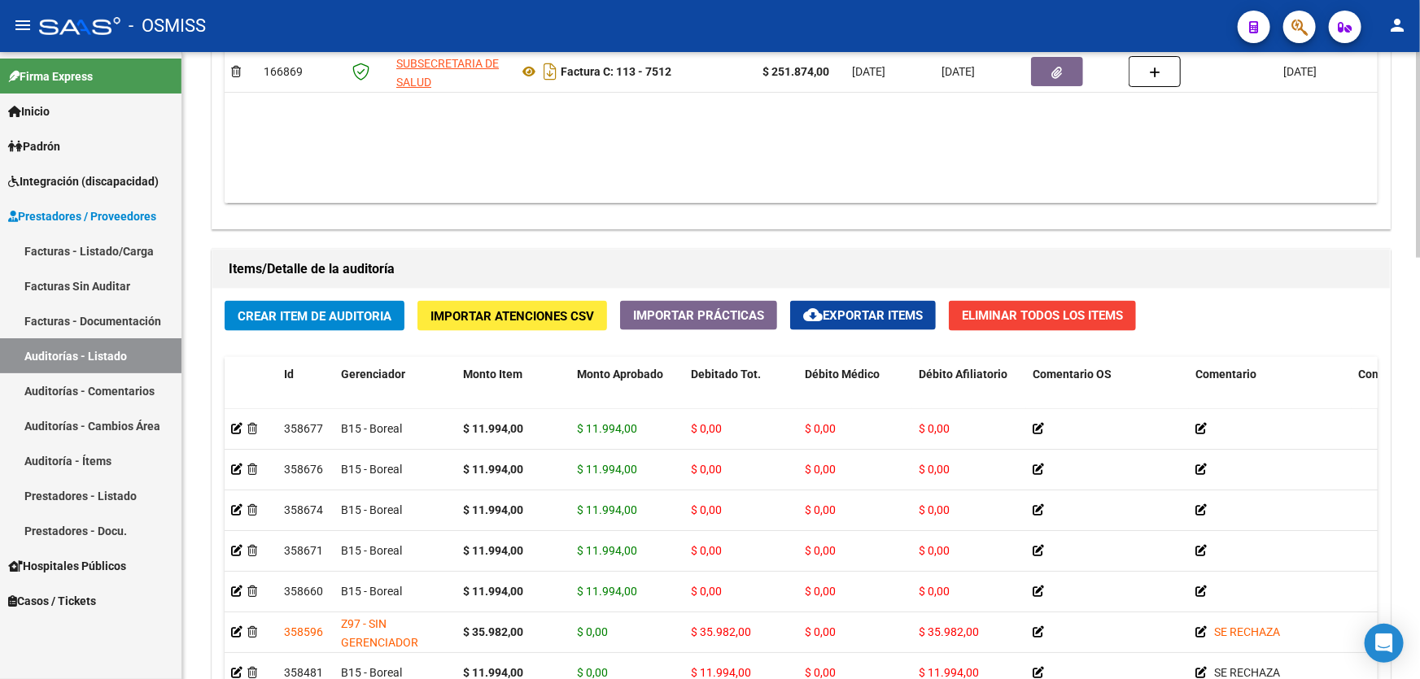
scroll to position [1109, 0]
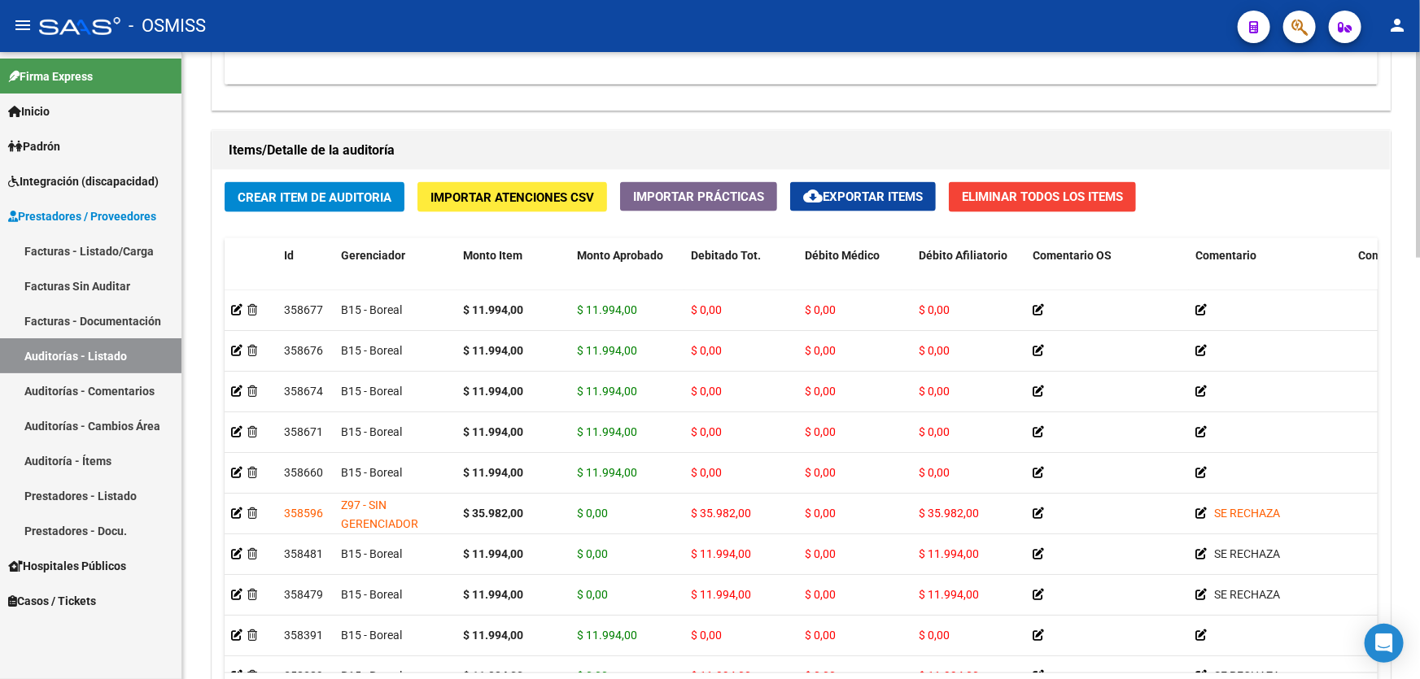
click at [305, 190] on span "Crear Item de Auditoria" at bounding box center [315, 197] width 154 height 15
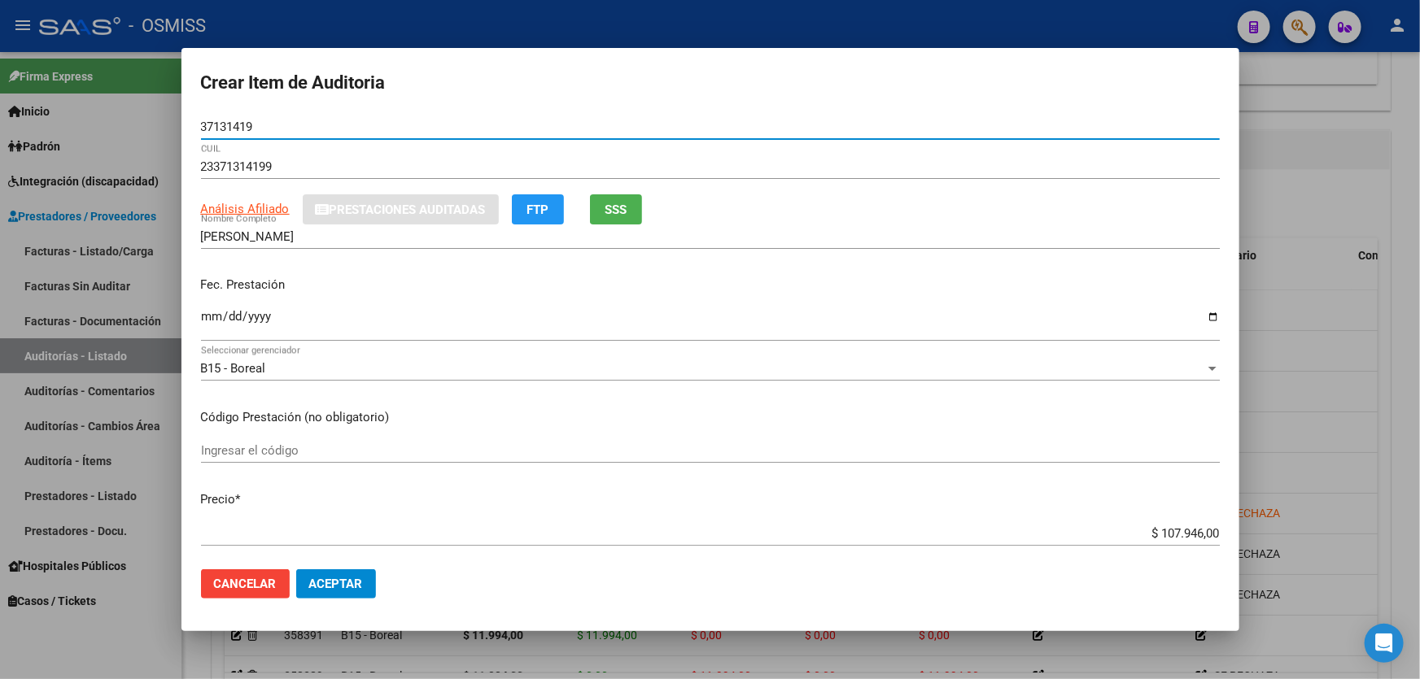
click at [205, 325] on input "Ingresar la fecha" at bounding box center [710, 323] width 1019 height 26
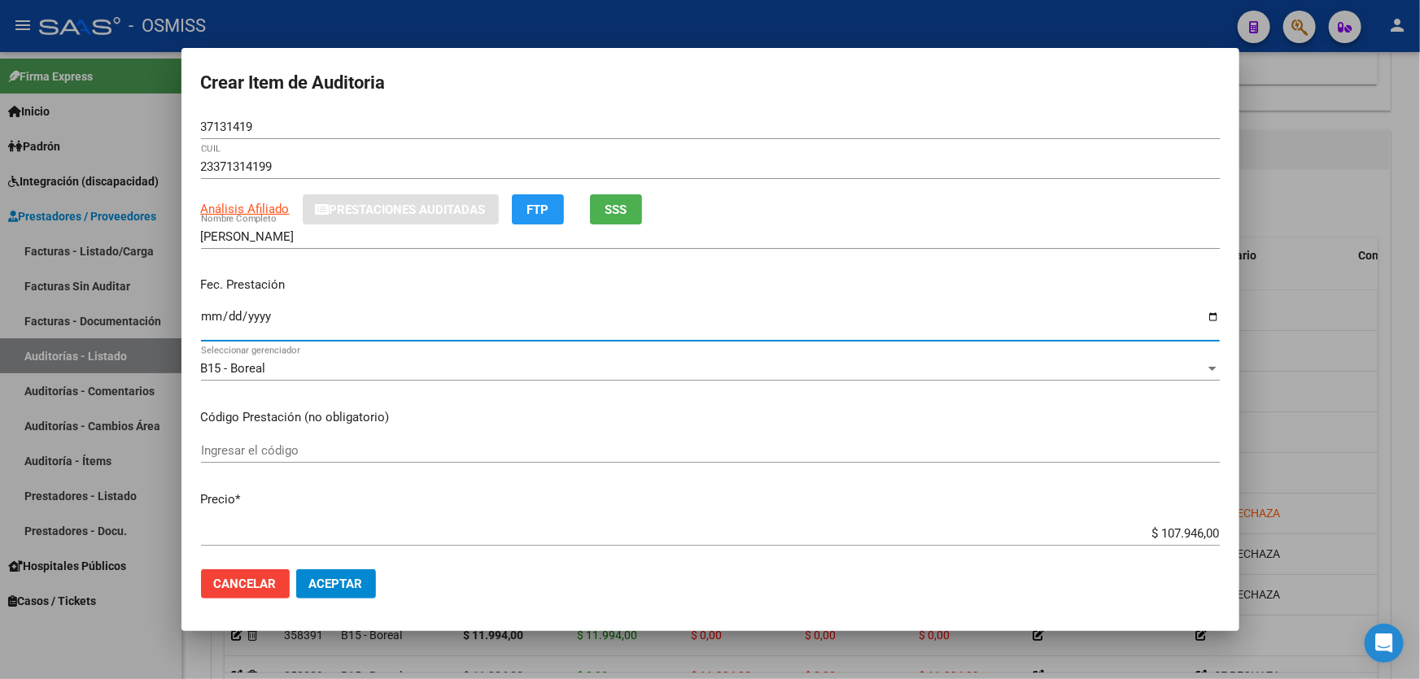
drag, startPoint x: 1097, startPoint y: 535, endPoint x: 1419, endPoint y: 458, distance: 331.3
click at [1419, 458] on div "Crear Item de Auditoria 37131419 Nro Documento 23371314199 CUIL Análisis Afilia…" at bounding box center [710, 339] width 1420 height 679
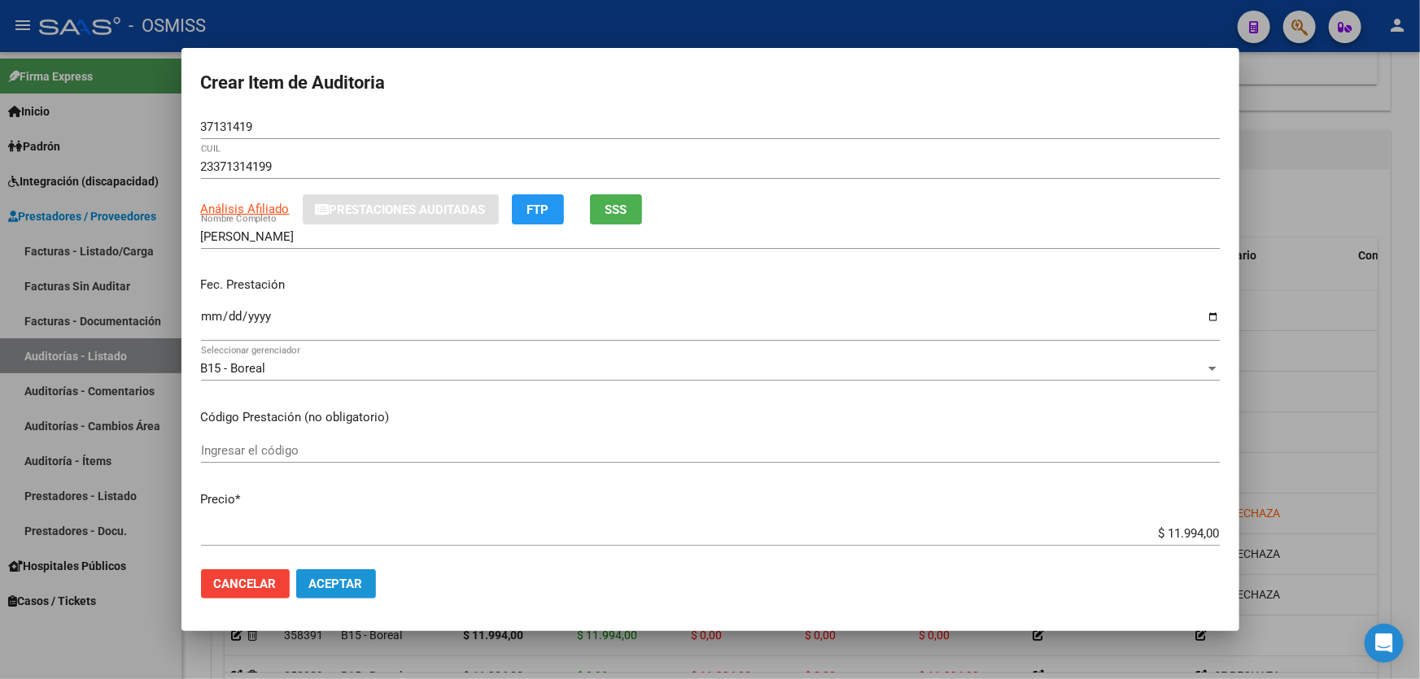
click at [311, 580] on span "Aceptar" at bounding box center [336, 584] width 54 height 15
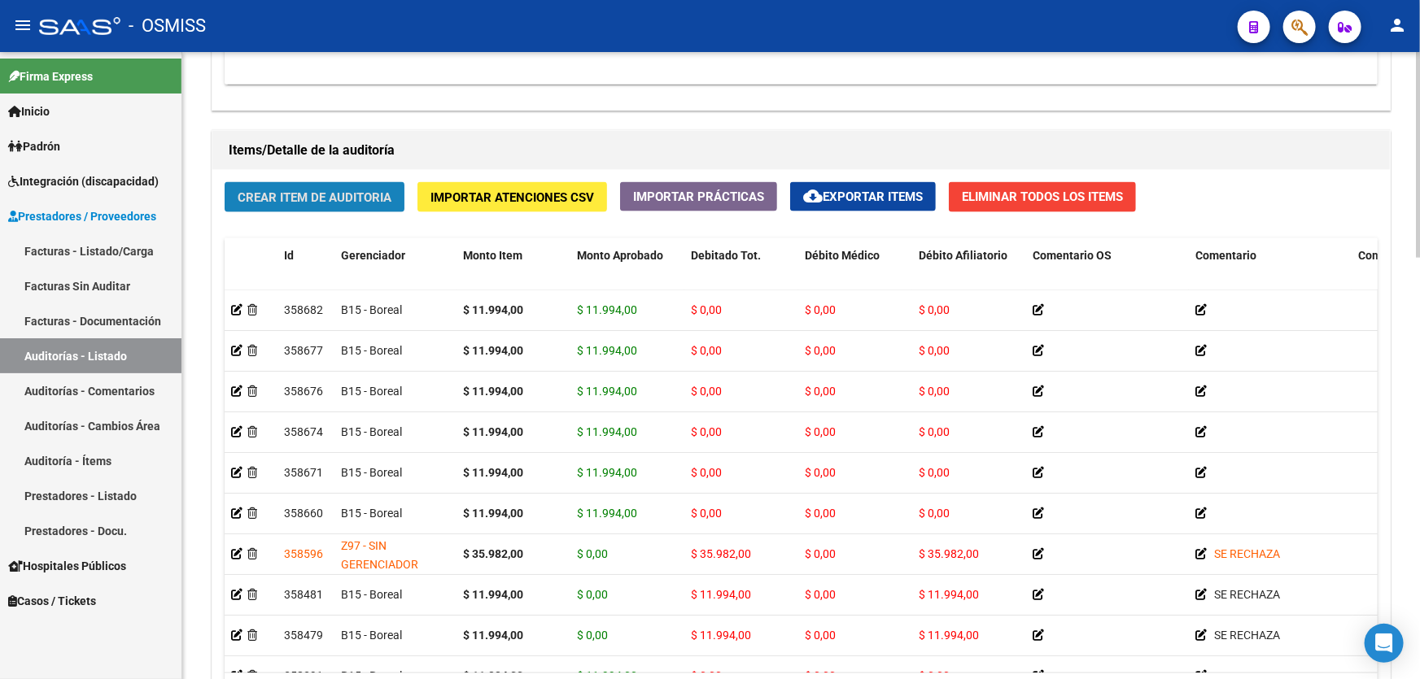
click at [294, 182] on button "Crear Item de Auditoria" at bounding box center [315, 197] width 180 height 30
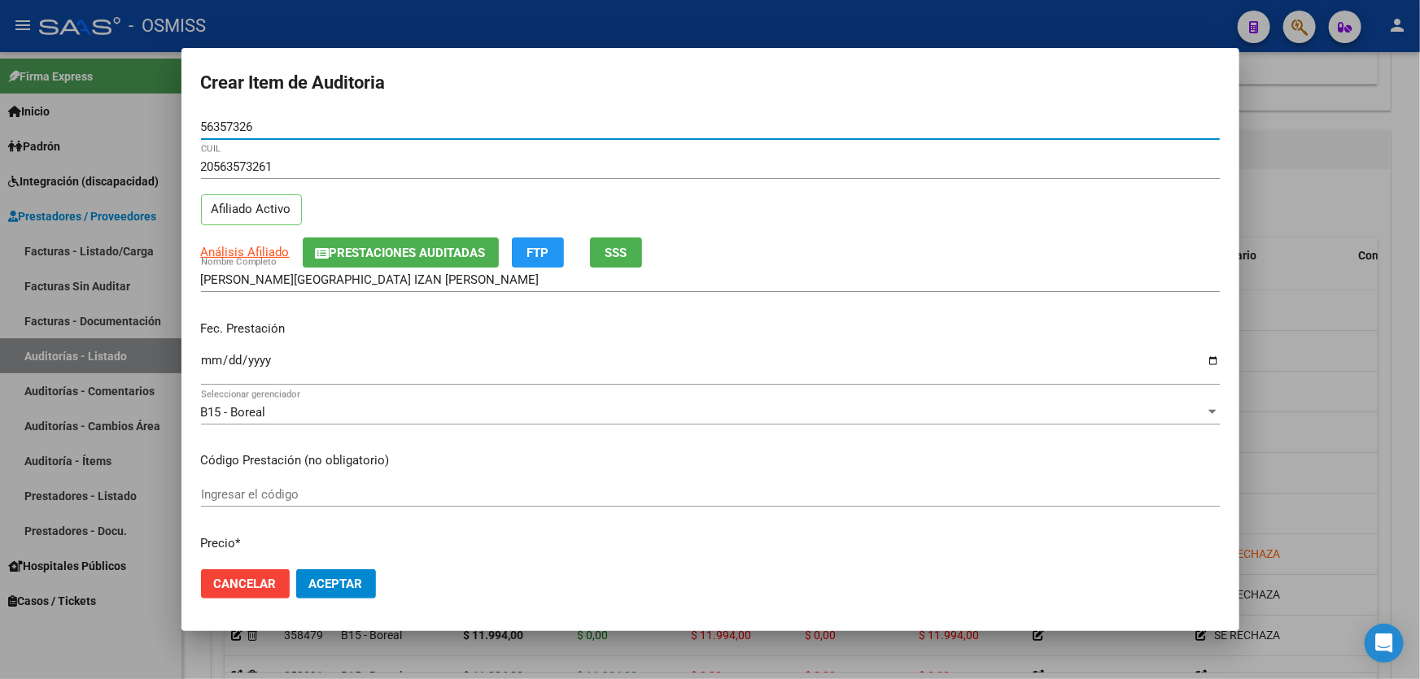
click at [209, 356] on input "Ingresar la fecha" at bounding box center [710, 367] width 1019 height 26
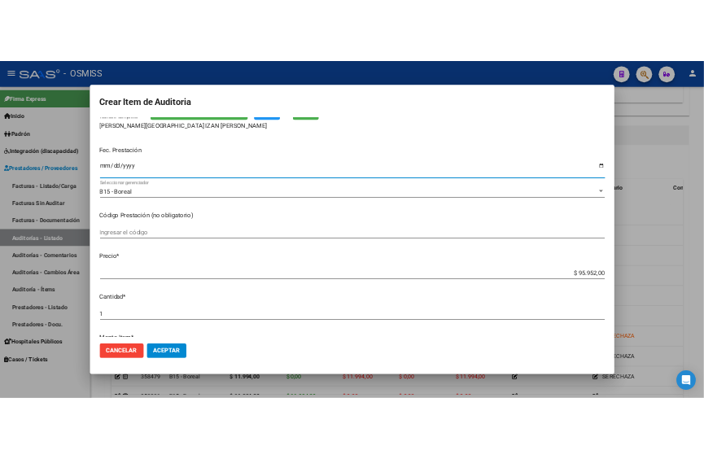
scroll to position [221, 0]
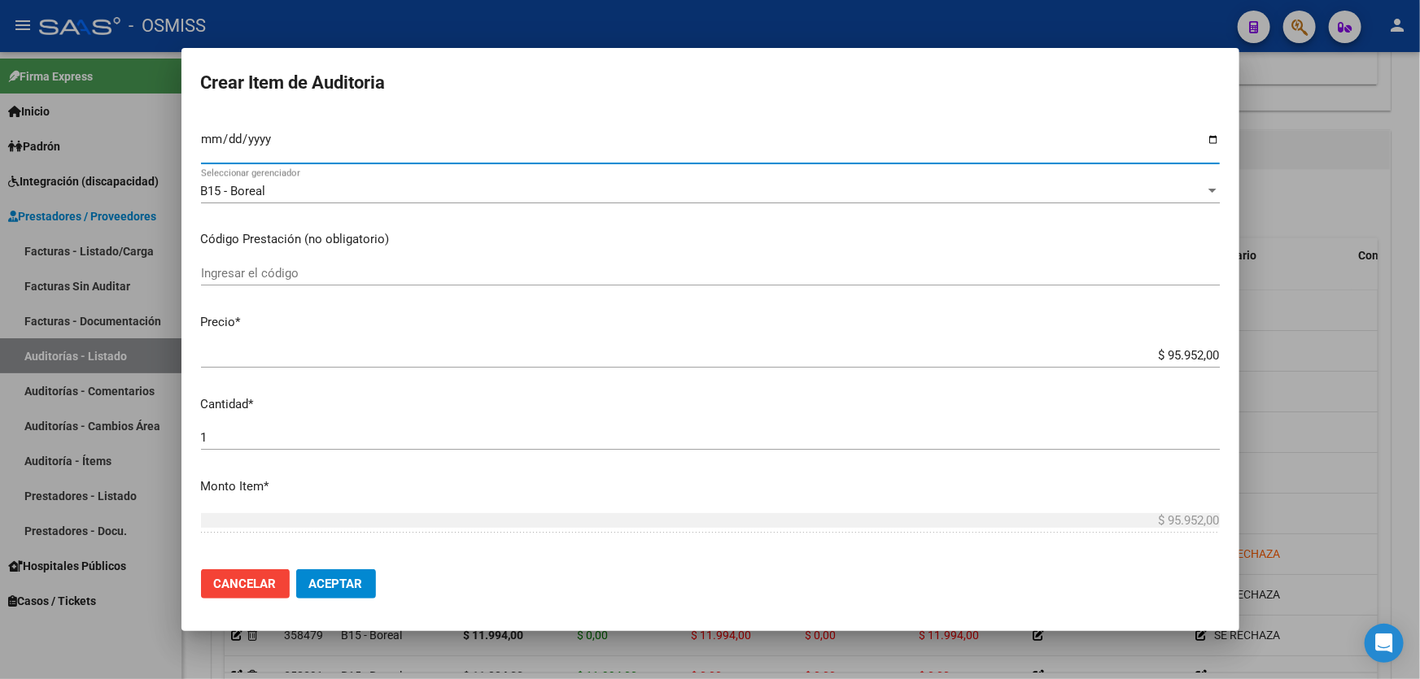
drag, startPoint x: 1082, startPoint y: 355, endPoint x: 1419, endPoint y: 356, distance: 336.9
click at [1419, 356] on div "Crear Item de Auditoria 56357326 Nro Documento 20563573261 CUIL Afiliado Activo…" at bounding box center [710, 339] width 1420 height 679
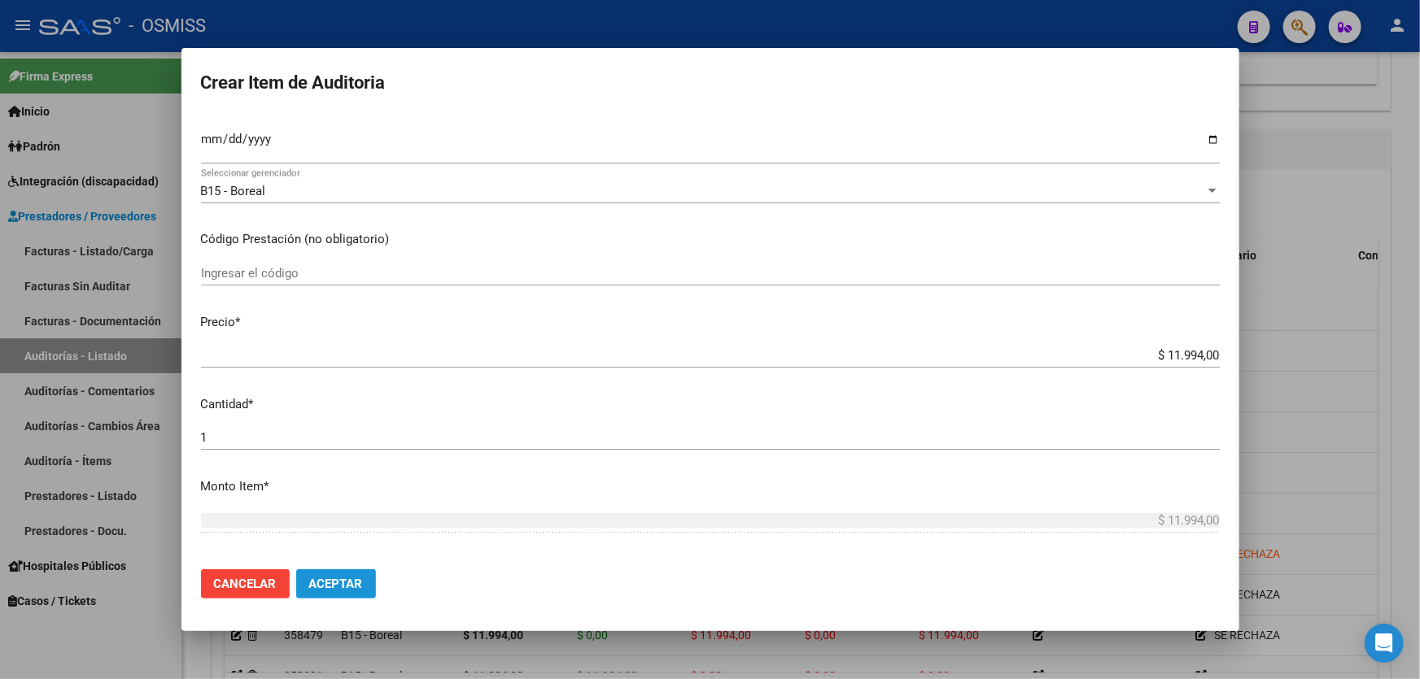
click at [343, 583] on span "Aceptar" at bounding box center [336, 584] width 54 height 15
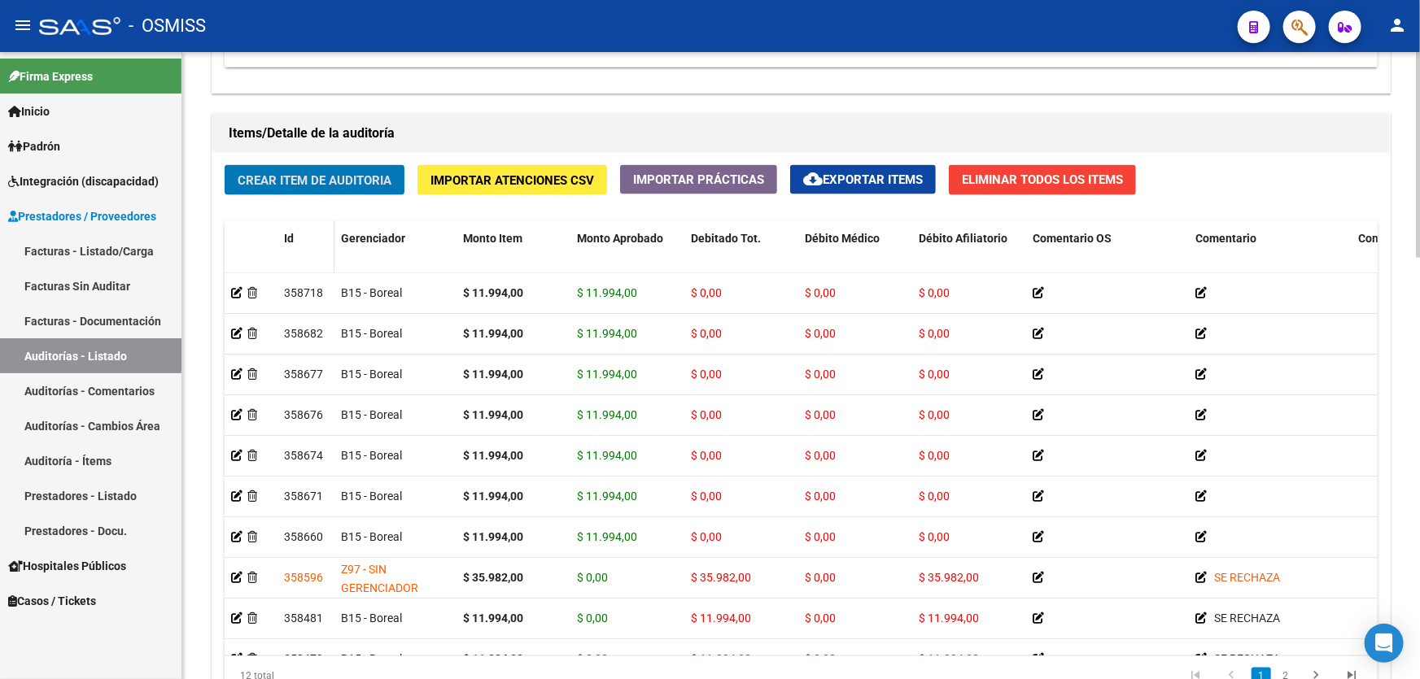
scroll to position [911, 0]
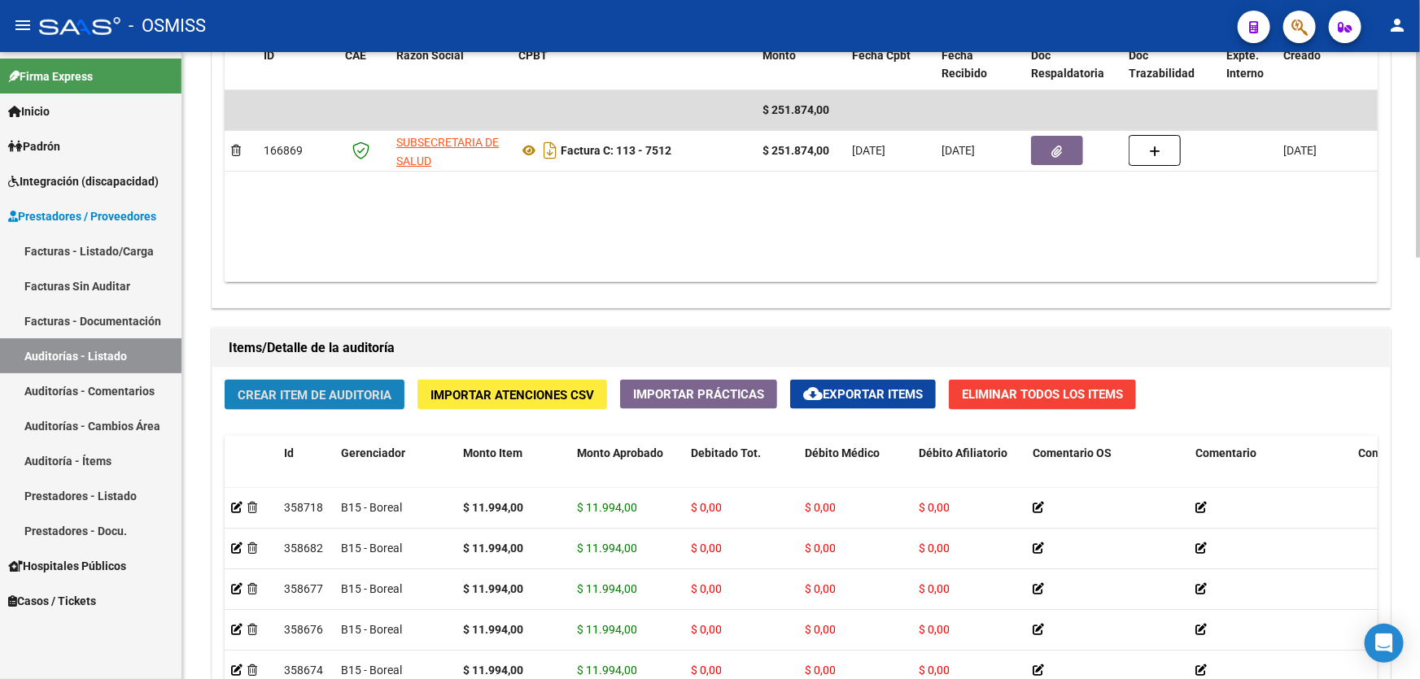
click at [334, 380] on button "Crear Item de Auditoria" at bounding box center [315, 395] width 180 height 30
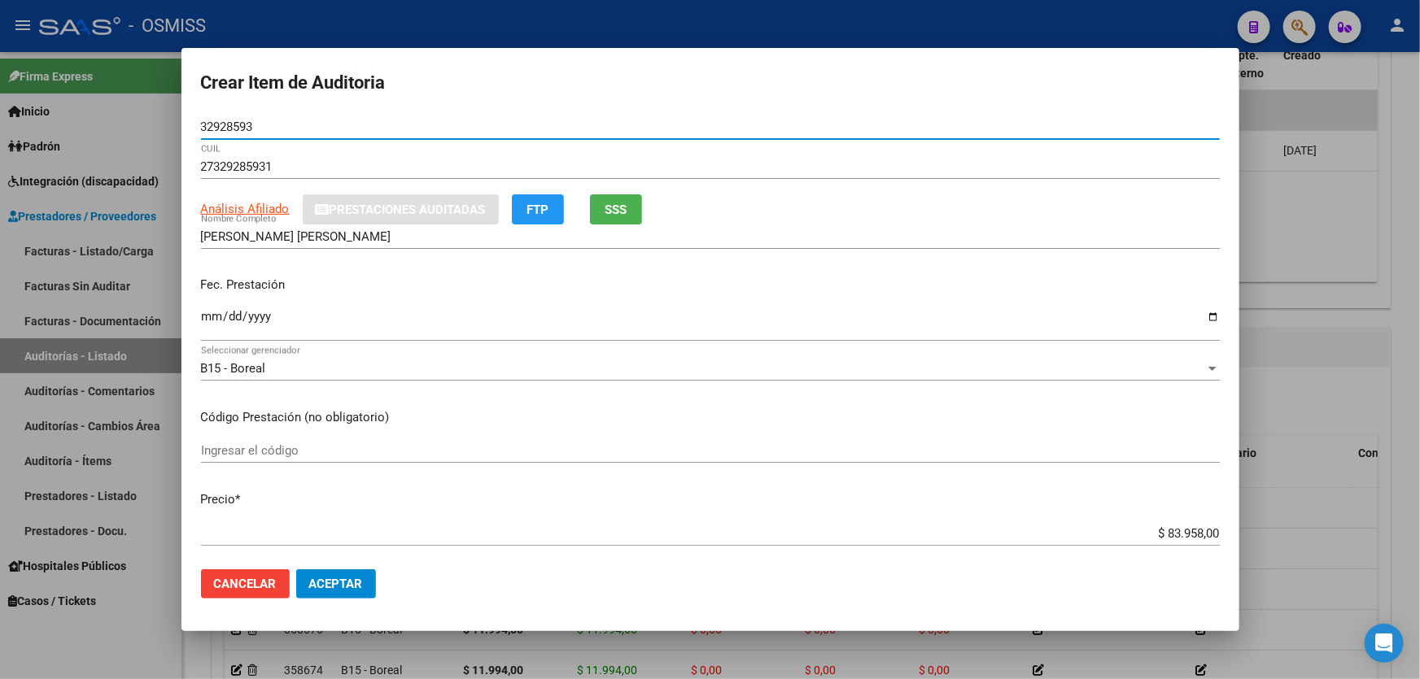
click at [208, 327] on app-form-text-field "Fec. Prestación Ingresar la fecha" at bounding box center [717, 306] width 1032 height 60
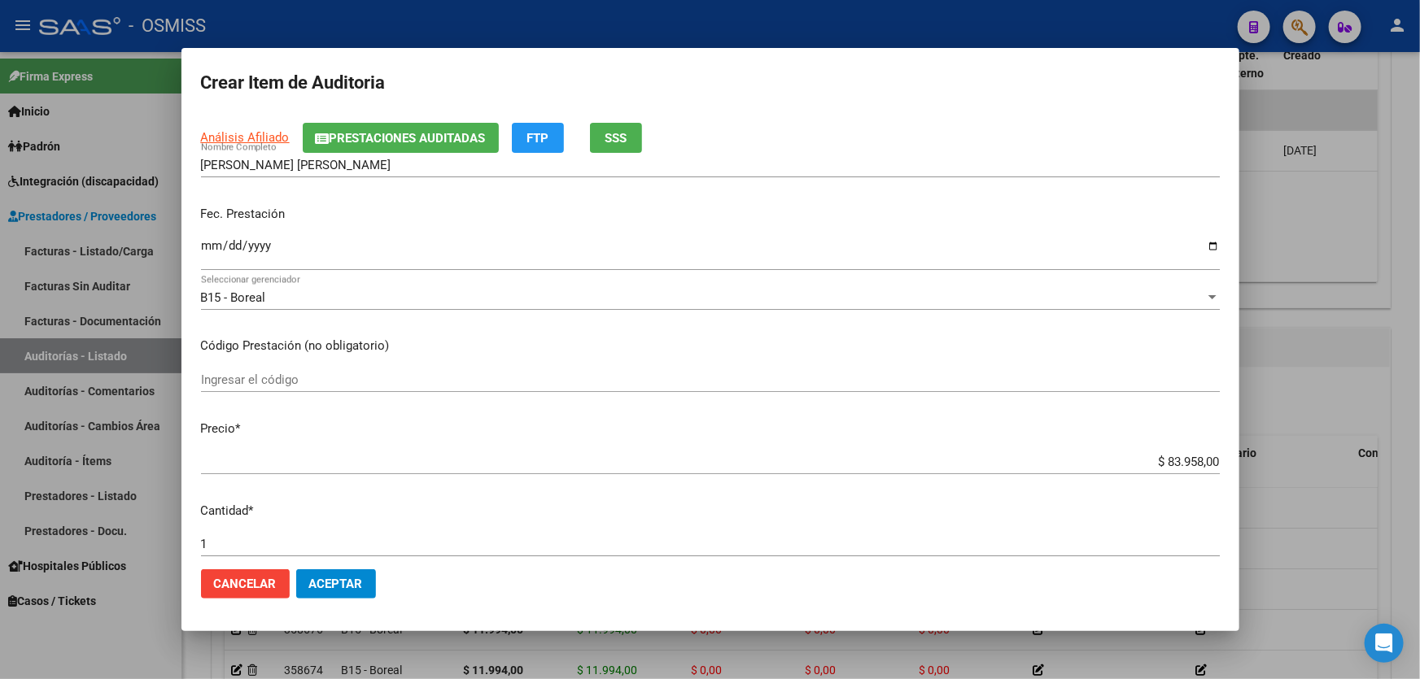
scroll to position [221, 0]
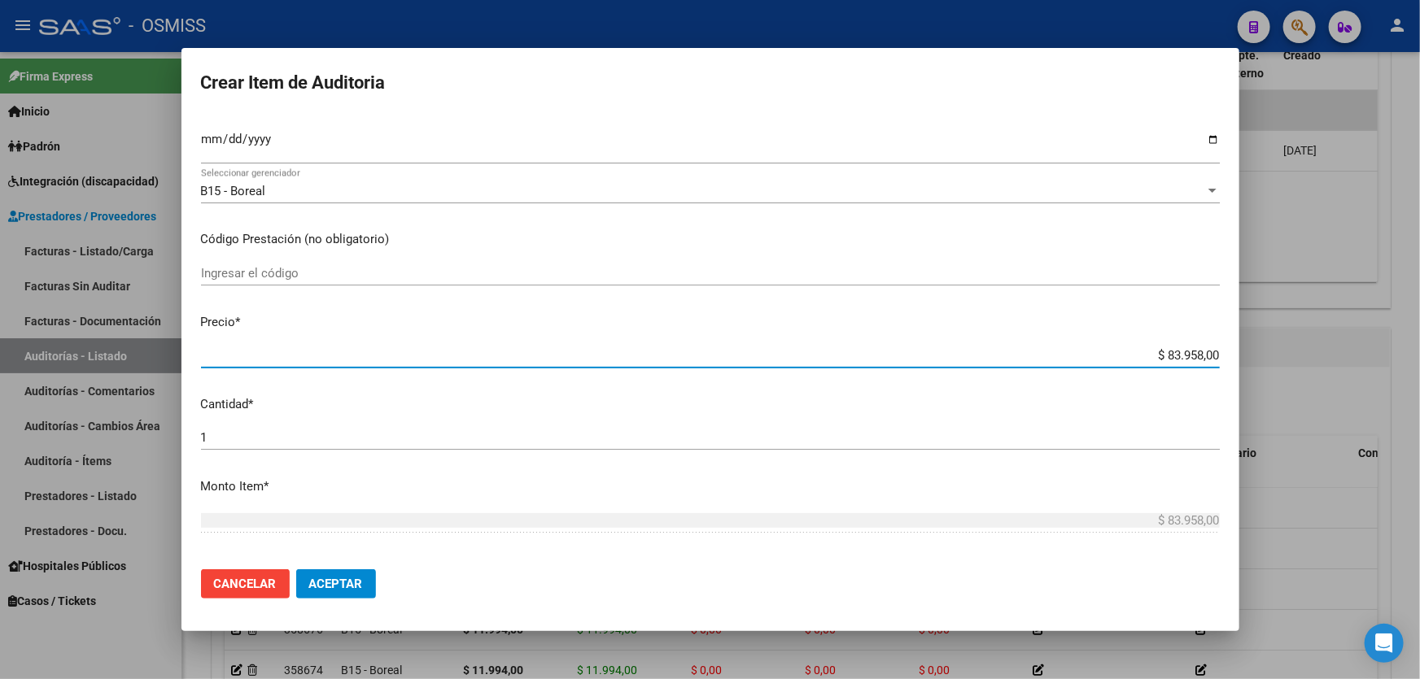
drag, startPoint x: 1086, startPoint y: 353, endPoint x: 1419, endPoint y: 275, distance: 341.8
click at [1419, 290] on div "Crear Item de Auditoria 32928593 Nro Documento 27329285931 CUIL Afiliado Activo…" at bounding box center [710, 339] width 1420 height 679
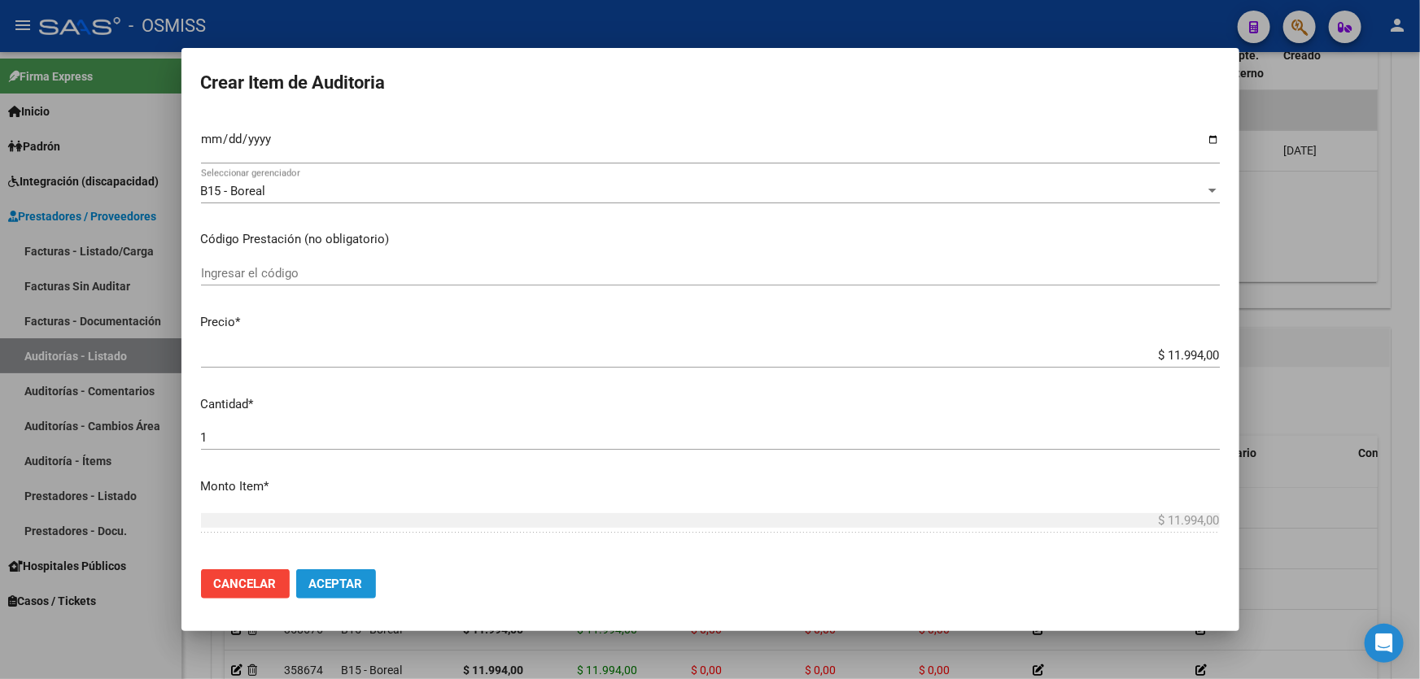
click at [337, 579] on span "Aceptar" at bounding box center [336, 584] width 54 height 15
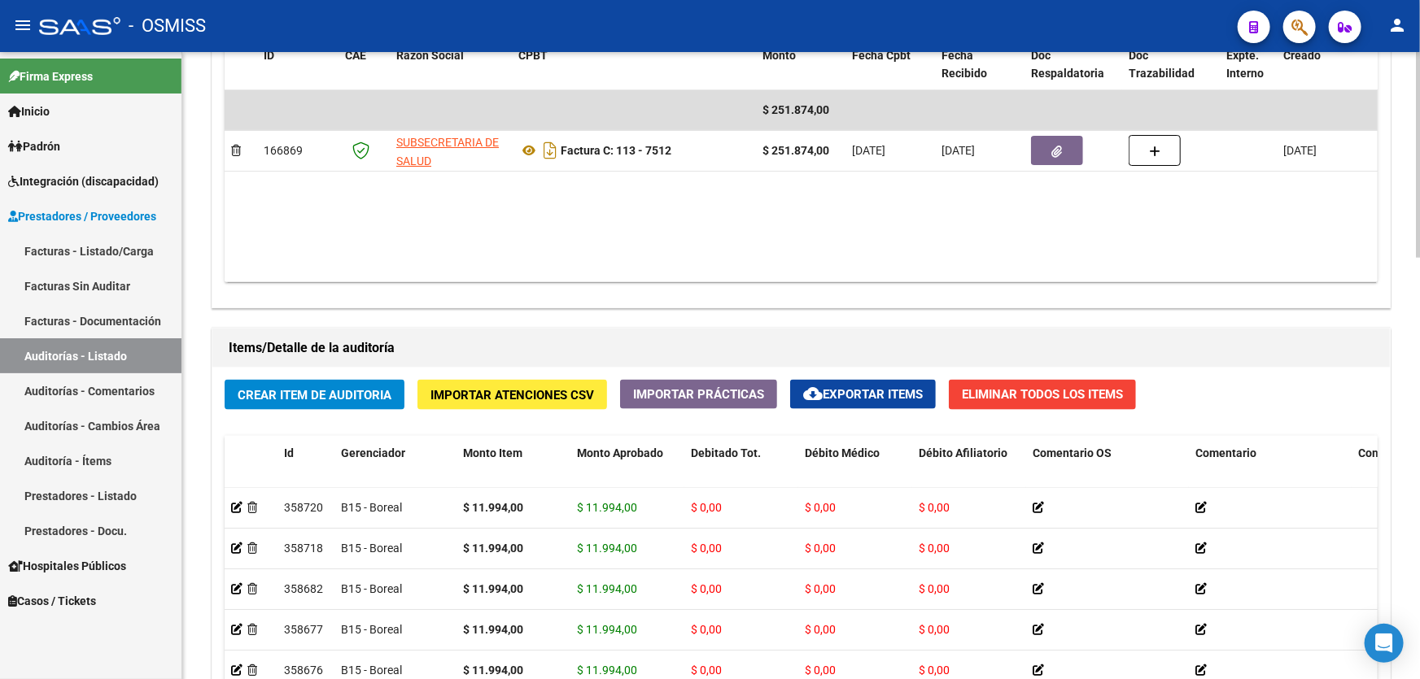
click at [313, 388] on span "Crear Item de Auditoria" at bounding box center [315, 395] width 154 height 15
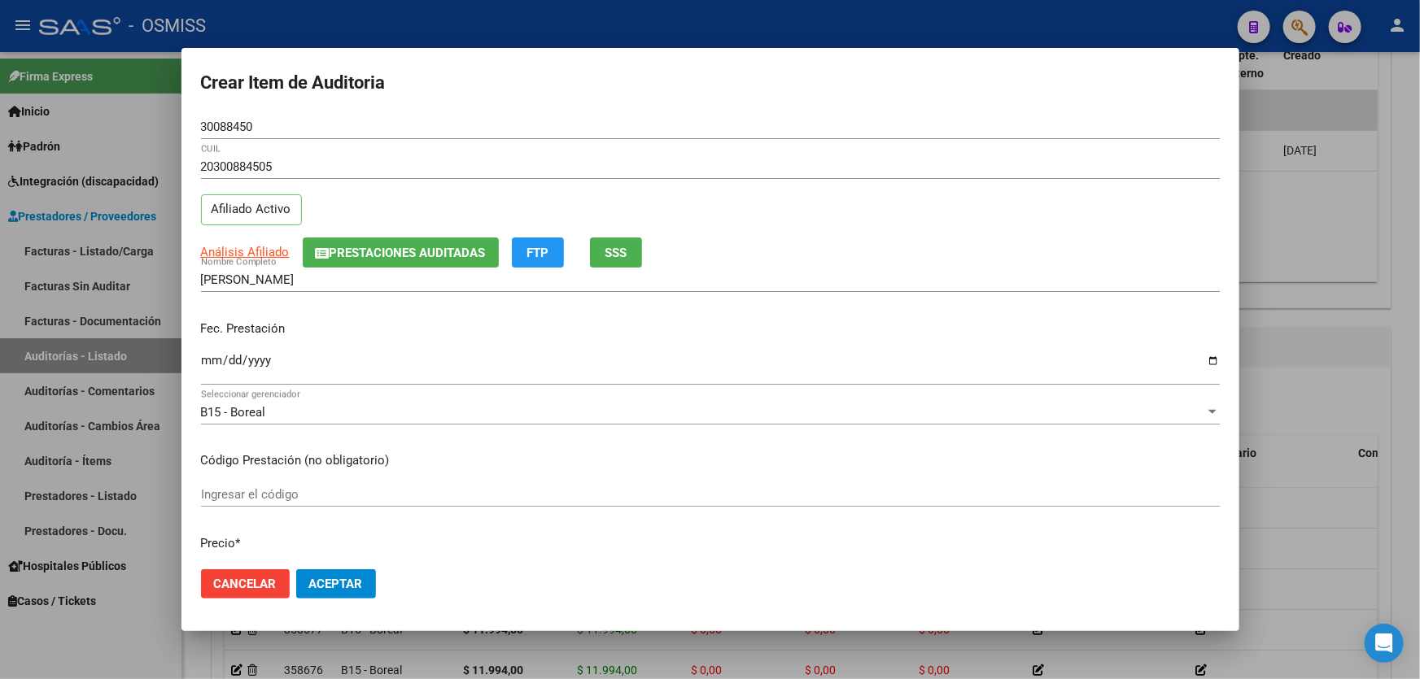
click at [213, 322] on p "Fec. Prestación" at bounding box center [710, 329] width 1019 height 19
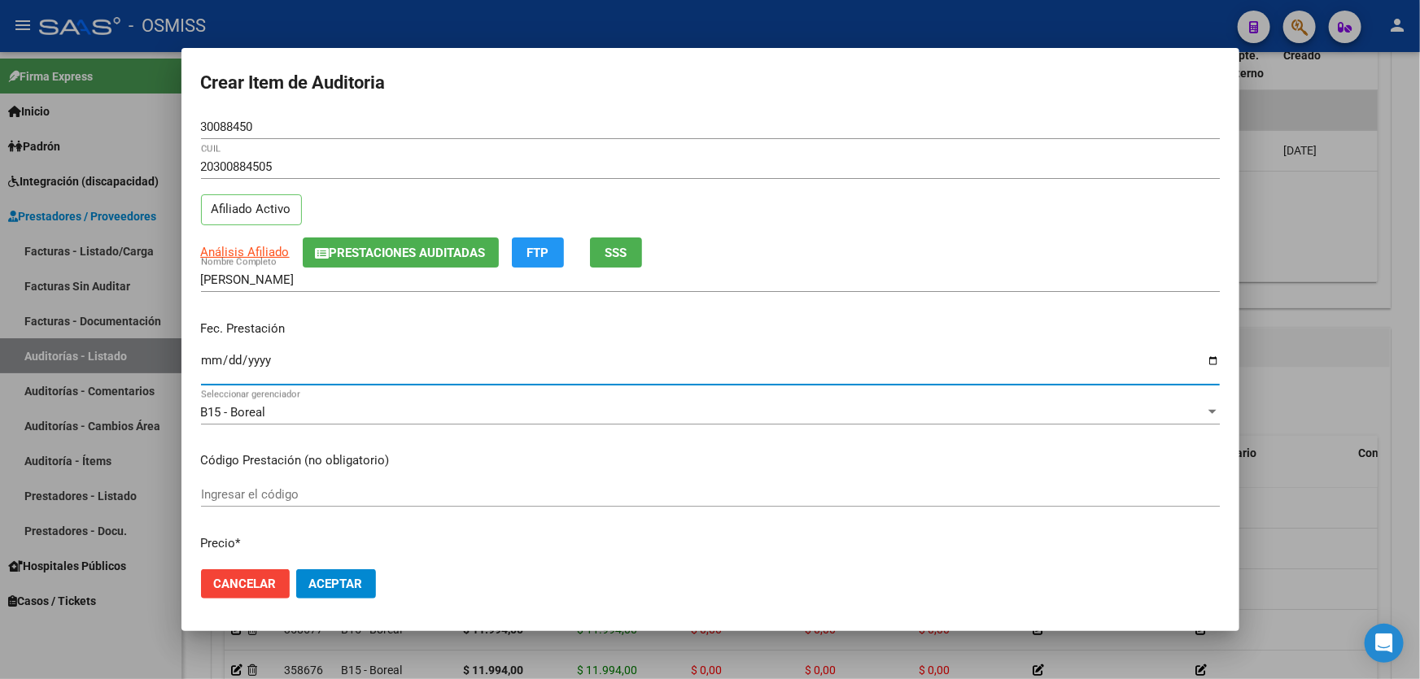
click at [218, 354] on input "Ingresar la fecha" at bounding box center [710, 367] width 1019 height 26
click at [213, 358] on input "Ingresar la fecha" at bounding box center [710, 367] width 1019 height 26
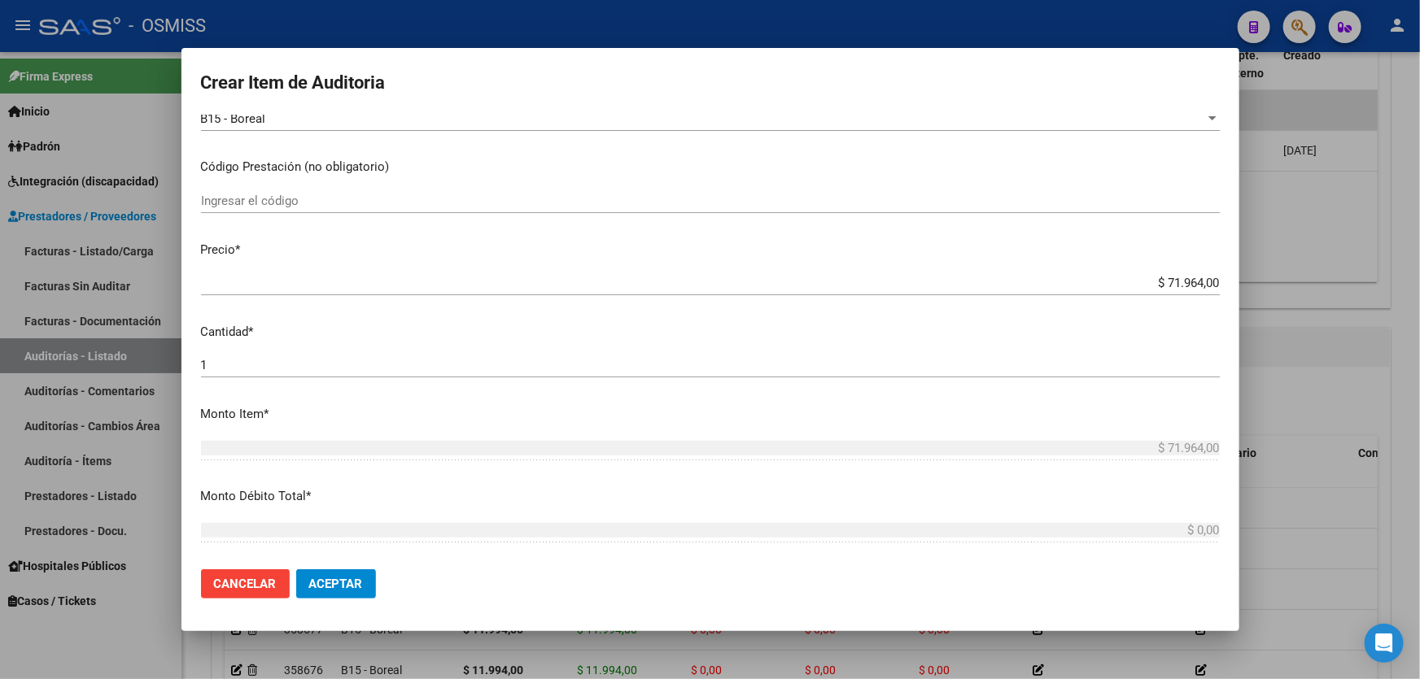
scroll to position [295, 0]
drag, startPoint x: 1131, startPoint y: 271, endPoint x: 1227, endPoint y: 261, distance: 96.5
click at [1227, 261] on mat-dialog-content "30088450 Nro Documento 20300884505 CUIL Afiliado Activo Análisis Afiliado Prest…" at bounding box center [710, 336] width 1058 height 442
click at [1103, 268] on mat-dialog-content "30088450 Nro Documento 20300884505 CUIL Afiliado Activo Análisis Afiliado Prest…" at bounding box center [710, 336] width 1058 height 442
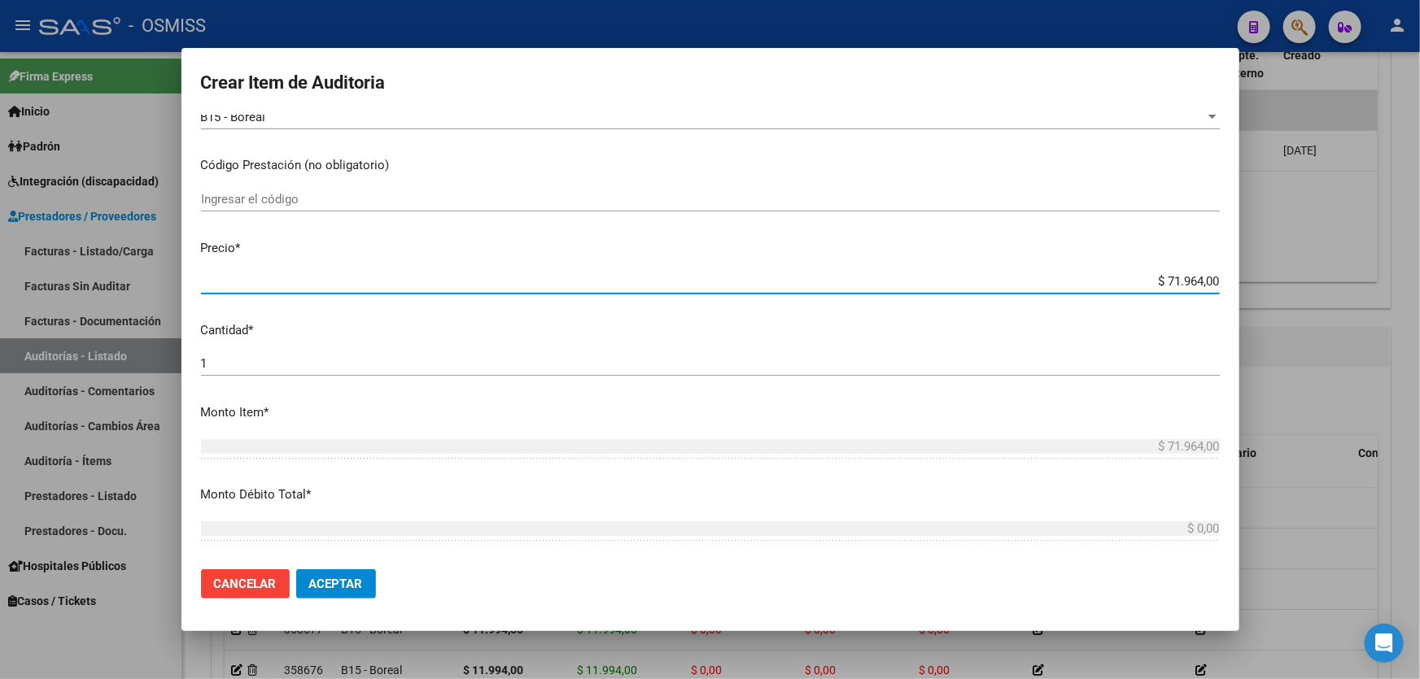
drag, startPoint x: 1106, startPoint y: 282, endPoint x: 1316, endPoint y: 260, distance: 211.1
click at [1316, 260] on div "Crear Item de Auditoria 30088450 Nro Documento 20300884505 CUIL Afiliado Activo…" at bounding box center [710, 339] width 1420 height 679
click at [333, 594] on button "Aceptar" at bounding box center [336, 584] width 80 height 29
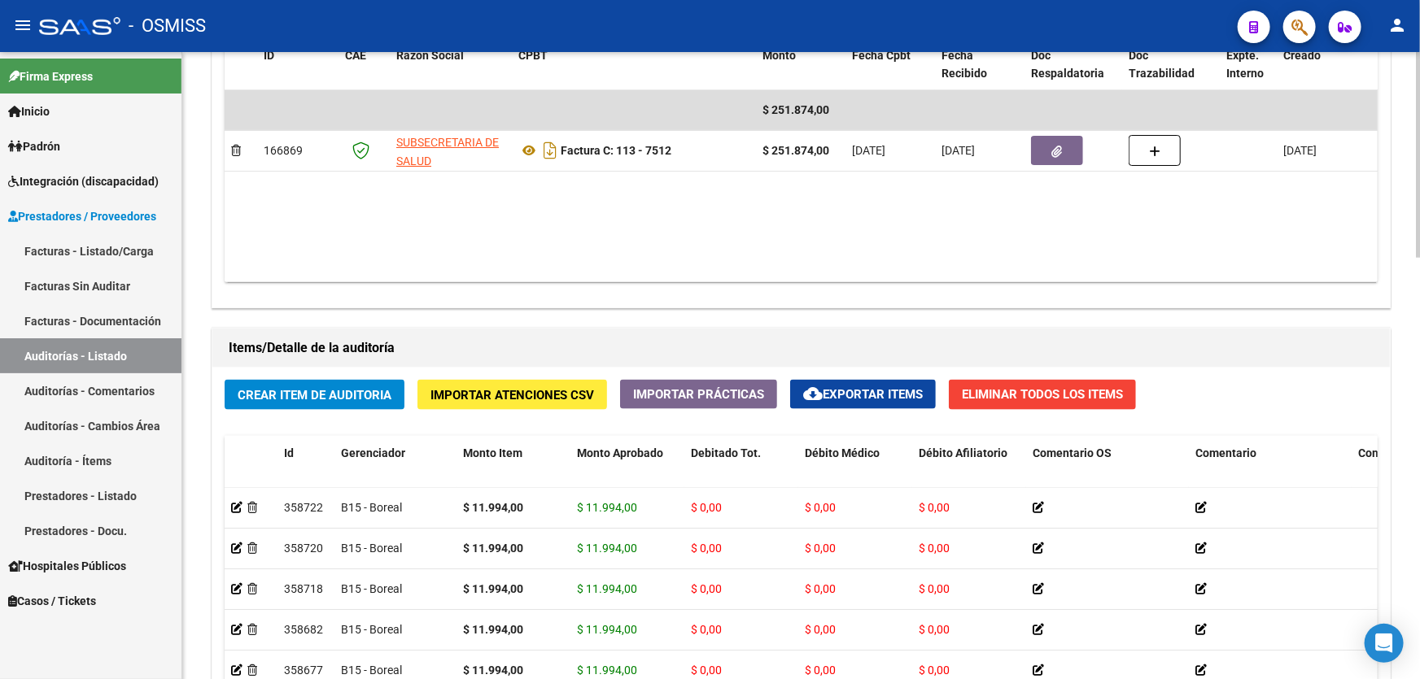
click at [347, 398] on span "Crear Item de Auditoria" at bounding box center [315, 395] width 154 height 15
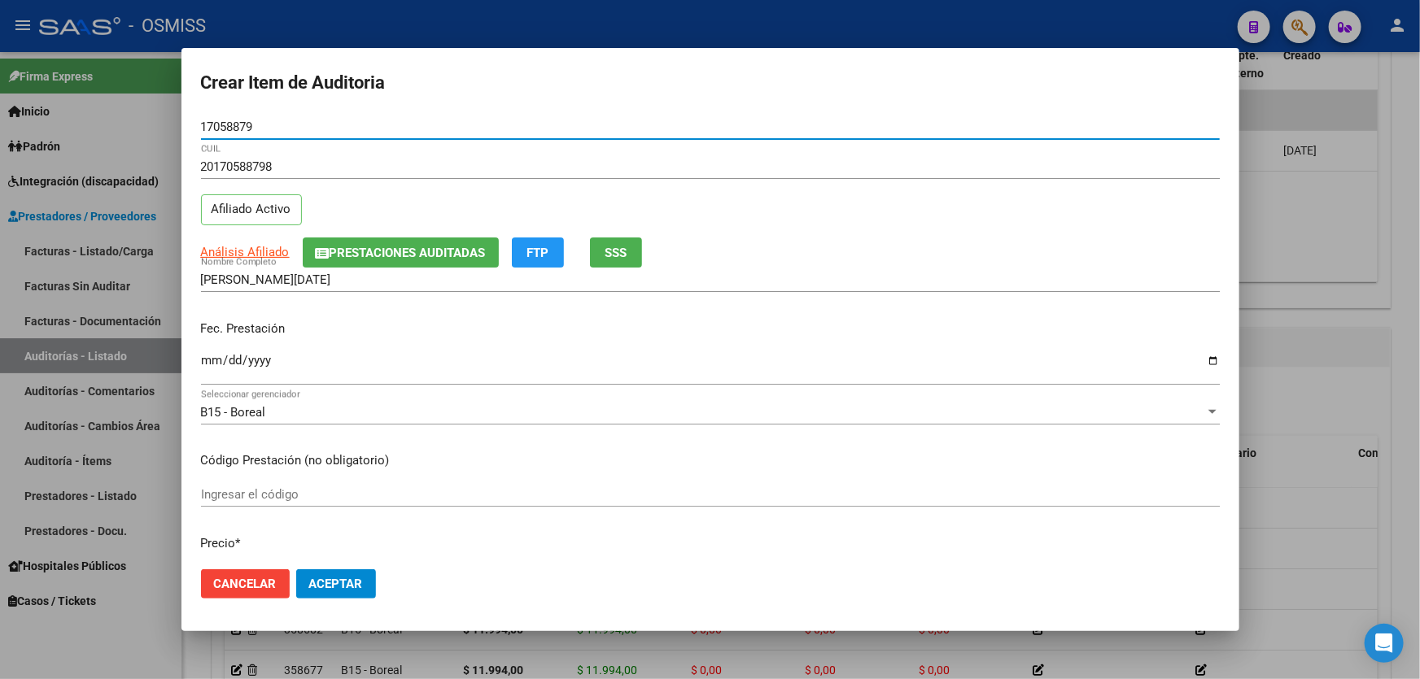
click at [212, 365] on input "Ingresar la fecha" at bounding box center [710, 367] width 1019 height 26
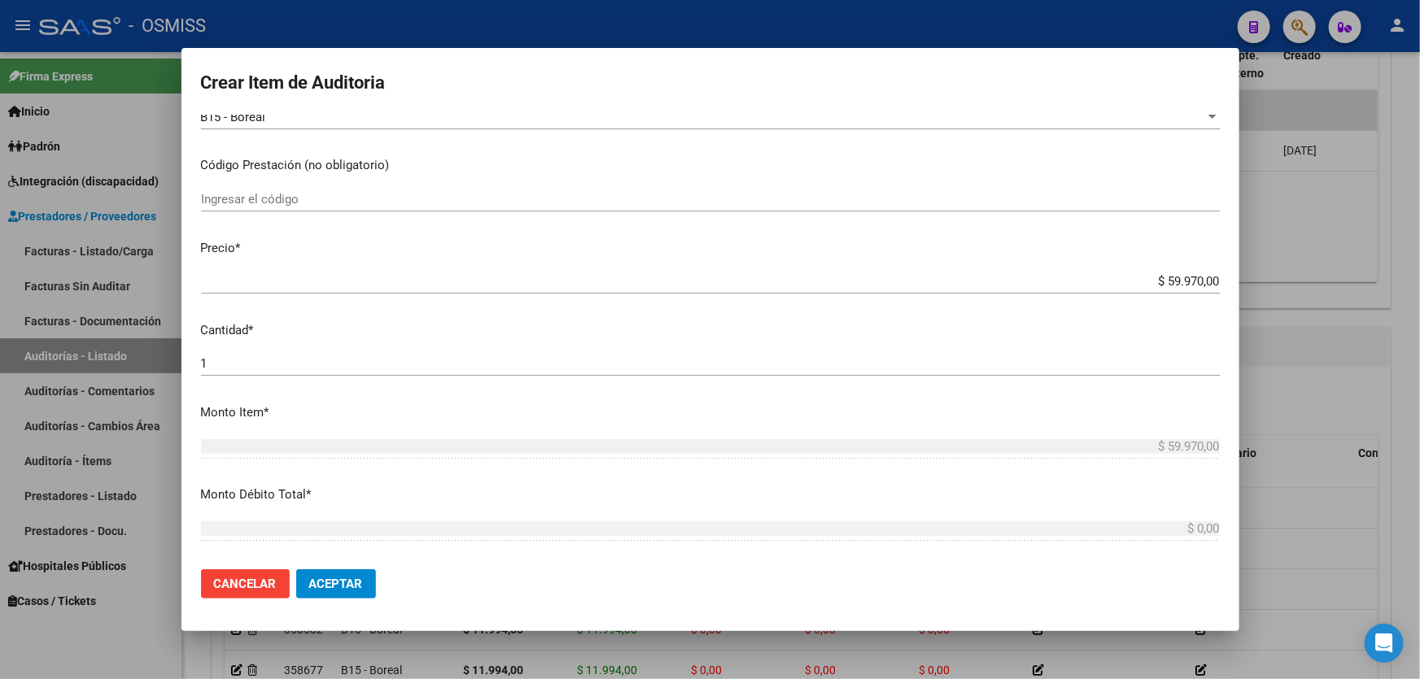
click at [1105, 296] on div "$ 59.970,00 Ingresar el precio" at bounding box center [710, 289] width 1019 height 40
click at [1106, 294] on div "$ 59.970,00 Ingresar el precio" at bounding box center [710, 289] width 1019 height 40
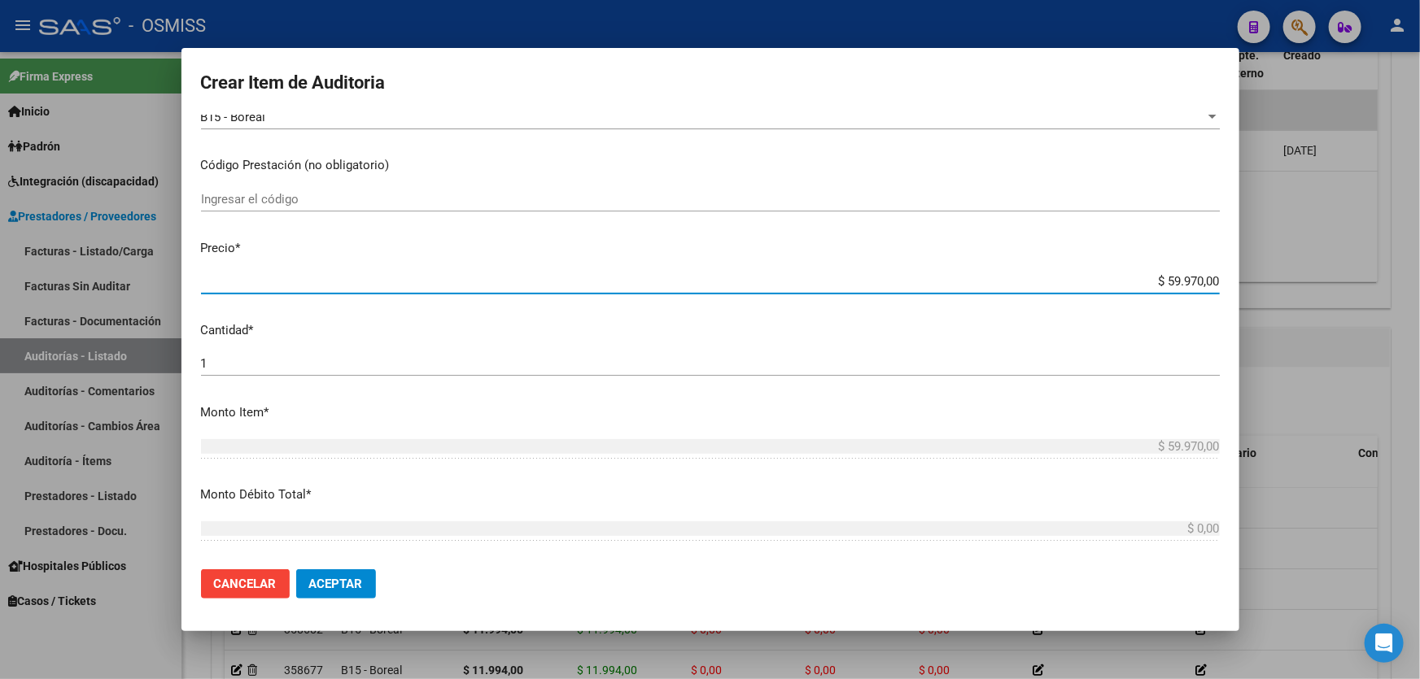
drag, startPoint x: 1102, startPoint y: 288, endPoint x: 1180, endPoint y: 285, distance: 78.2
click at [1180, 285] on div "$ 59.970,00 Ingresar el precio" at bounding box center [710, 281] width 1019 height 24
click at [1126, 283] on input "$ 59.970,00" at bounding box center [710, 281] width 1019 height 15
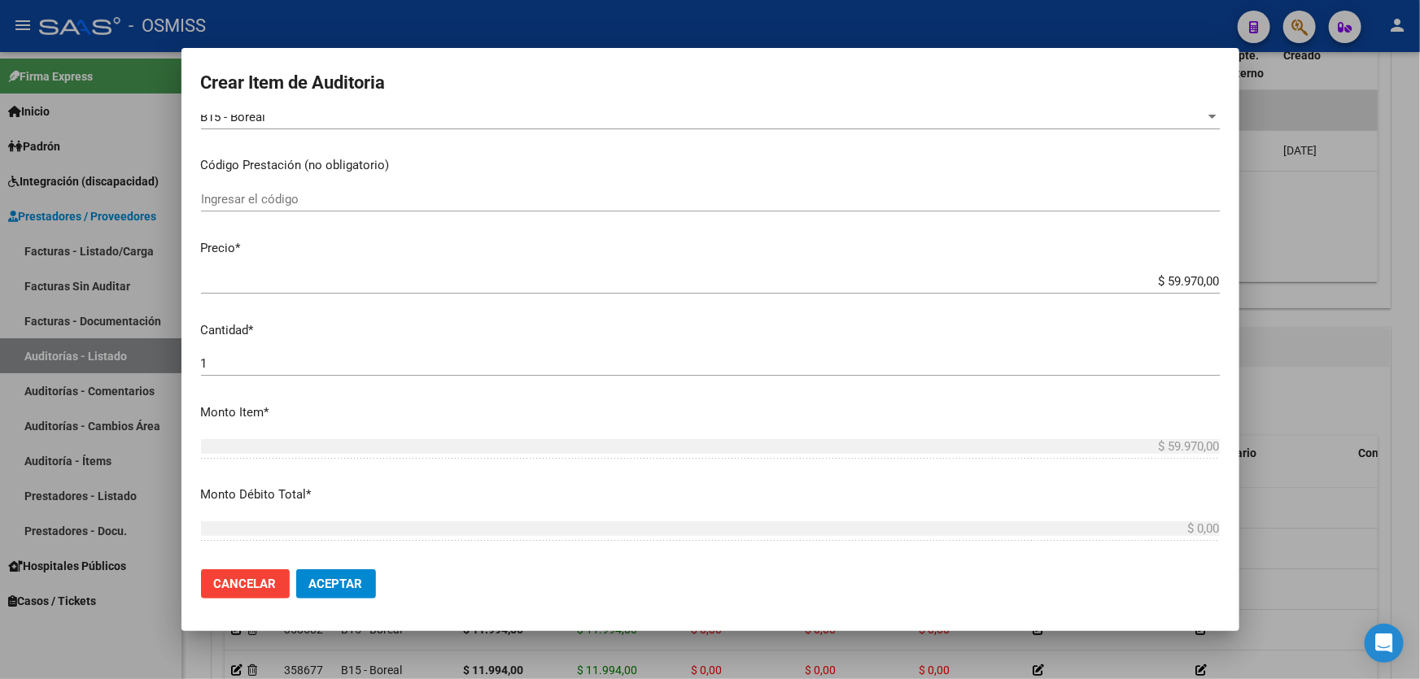
drag, startPoint x: 1124, startPoint y: 270, endPoint x: 1222, endPoint y: 268, distance: 98.5
click at [1222, 268] on mat-dialog-content "17058879 Nro Documento 20170588798 CUIL Afiliado Activo Análisis Afiliado Prest…" at bounding box center [710, 336] width 1058 height 442
click at [1145, 251] on p "Precio *" at bounding box center [710, 248] width 1019 height 19
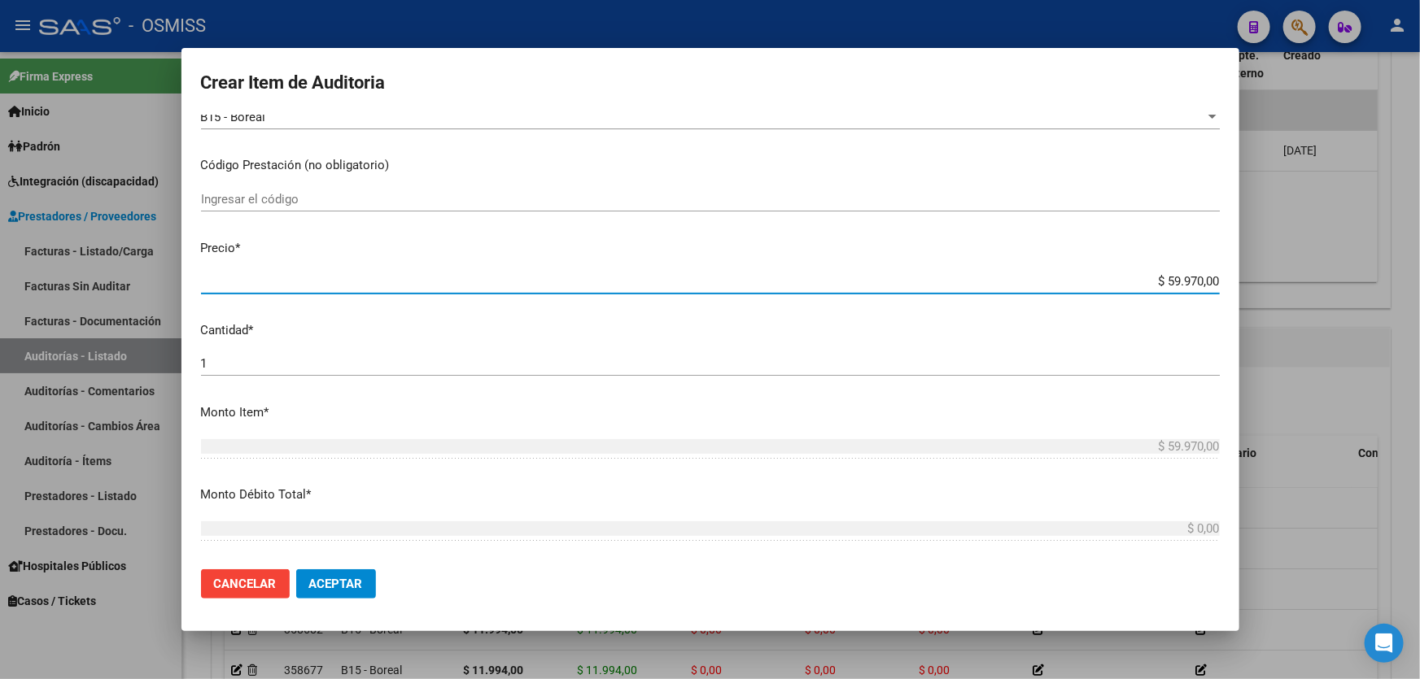
drag, startPoint x: 1129, startPoint y: 277, endPoint x: 1328, endPoint y: 278, distance: 199.3
click at [1327, 278] on div "Crear Item de Auditoria 17058879 Nro Documento 20170588798 CUIL Afiliado Activo…" at bounding box center [710, 339] width 1420 height 679
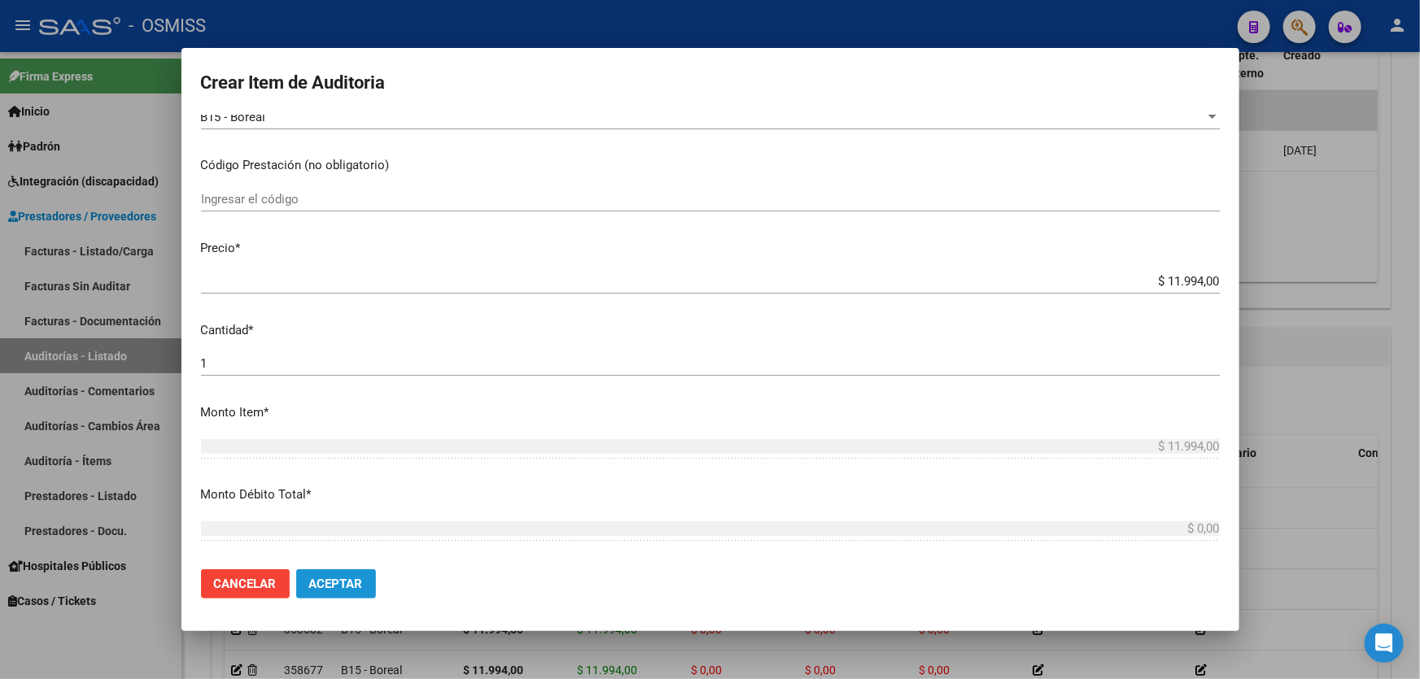
click at [335, 585] on span "Aceptar" at bounding box center [336, 584] width 54 height 15
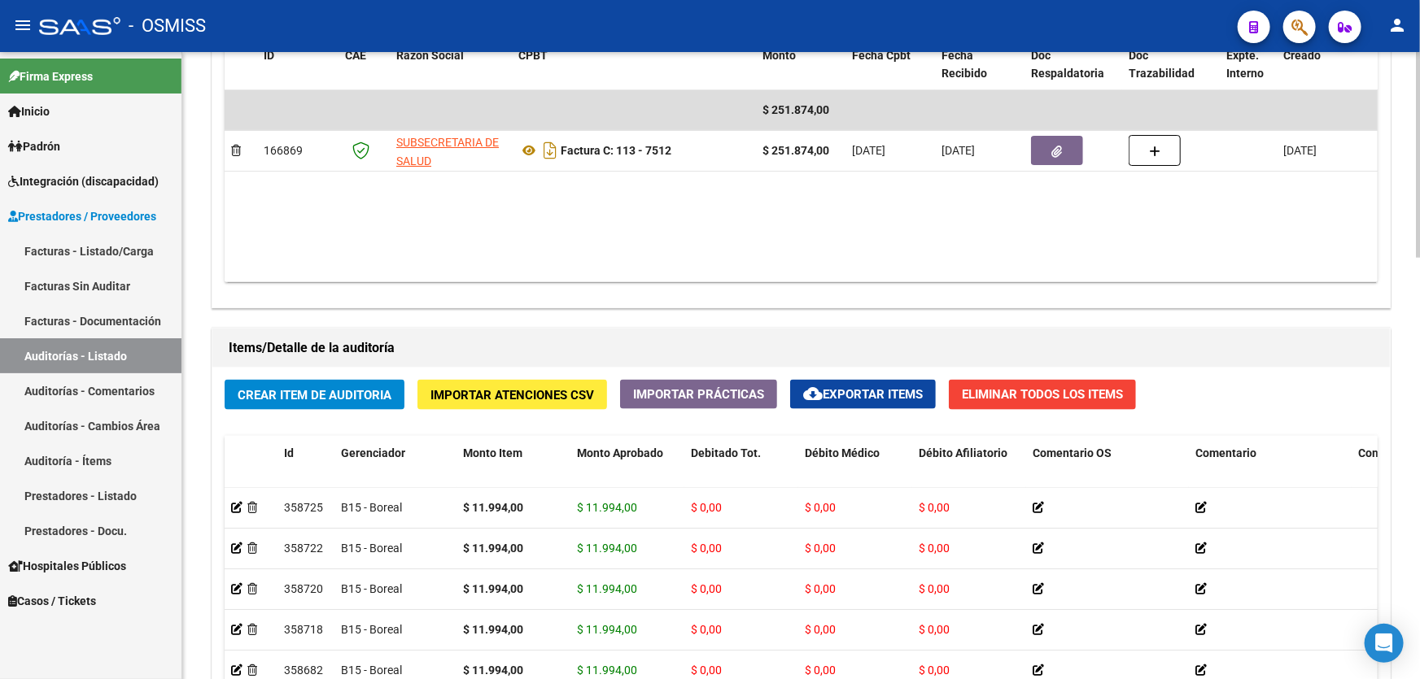
click at [311, 404] on button "Crear Item de Auditoria" at bounding box center [315, 395] width 180 height 30
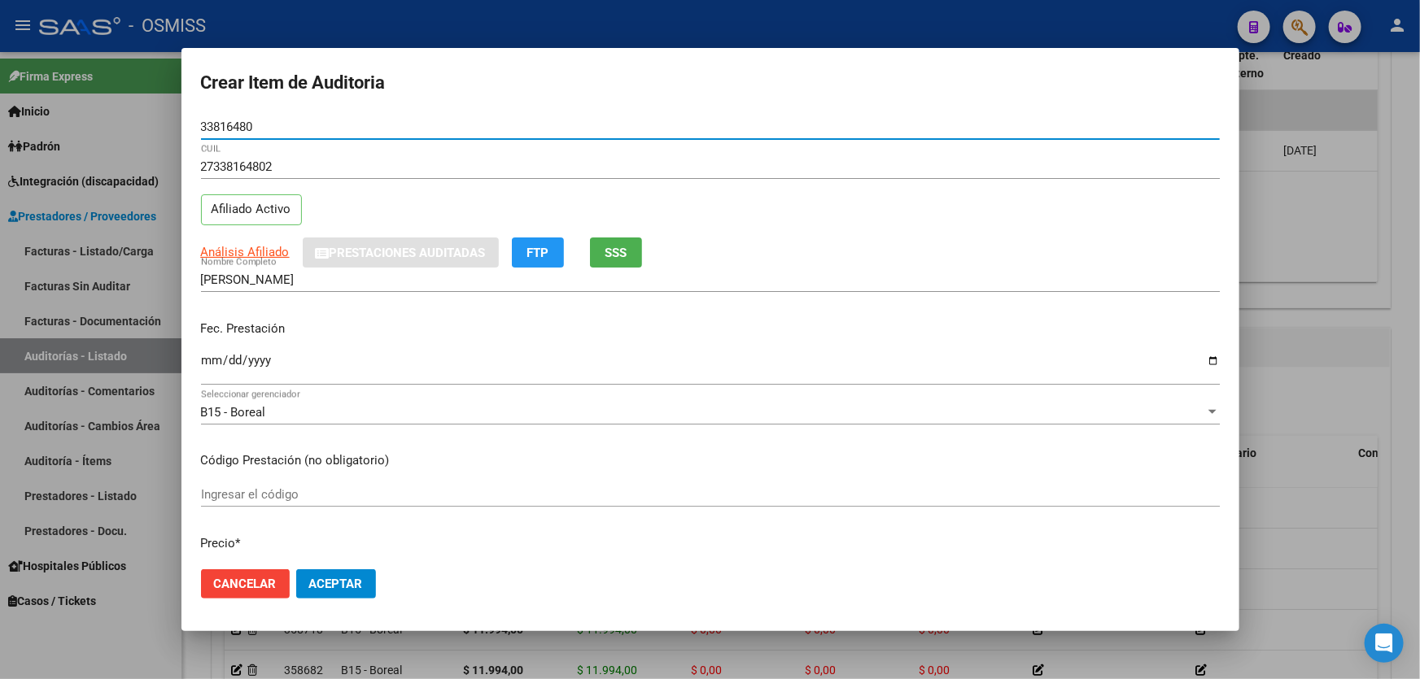
click at [209, 359] on input "Ingresar la fecha" at bounding box center [710, 367] width 1019 height 26
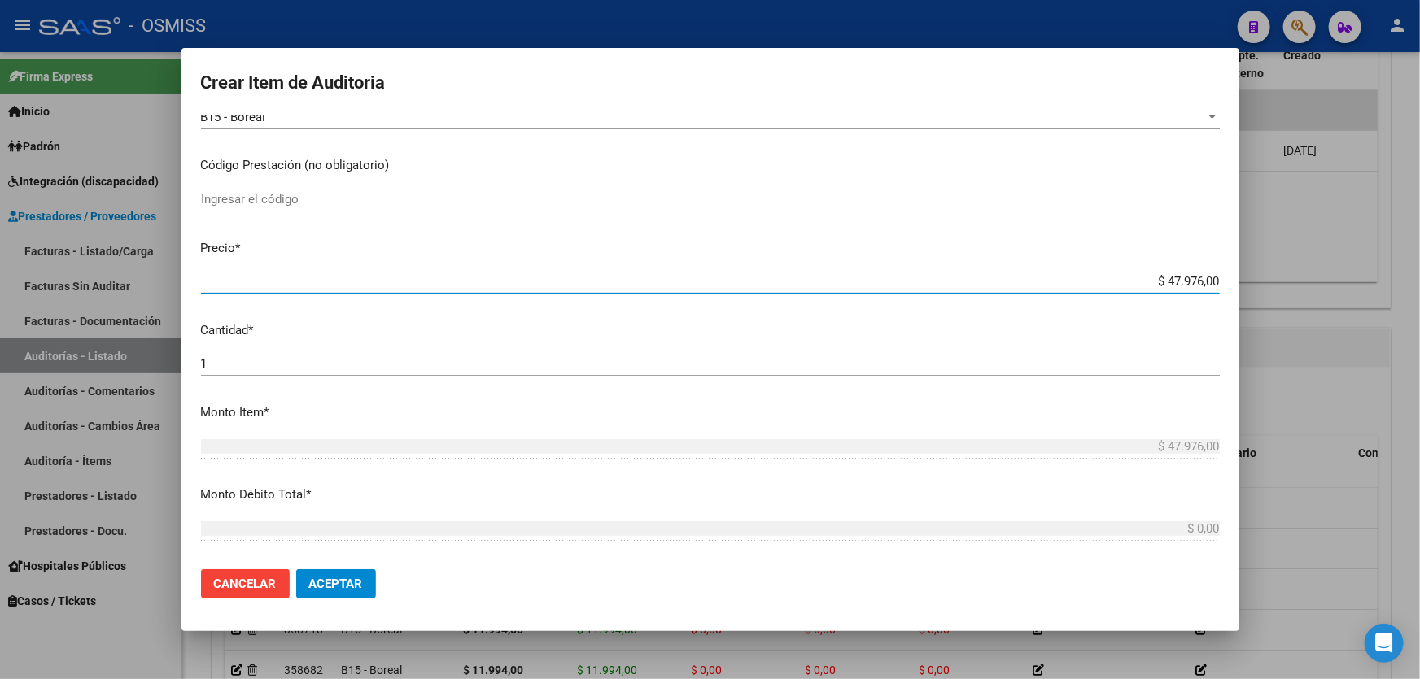
drag, startPoint x: 1103, startPoint y: 282, endPoint x: 1419, endPoint y: 212, distance: 324.3
click at [1419, 230] on div "Crear Item de Auditoria 33816480 Nro Documento 27338164802 CUIL Afiliado Activo…" at bounding box center [710, 339] width 1420 height 679
click at [361, 596] on button "Aceptar" at bounding box center [336, 584] width 80 height 29
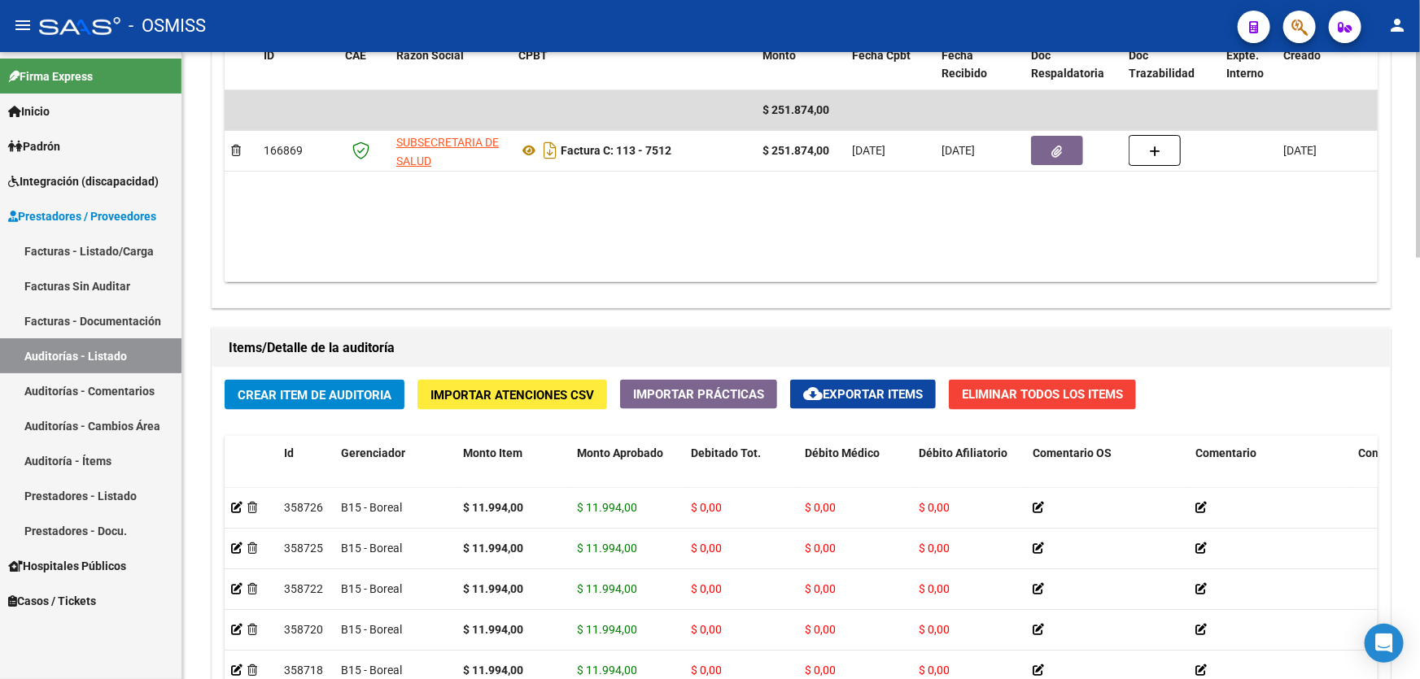
click at [651, 220] on datatable-body "$ 251.874,00 166869 SUBSECRETARIA DE SALUD Factura C: 113 - 7512 $ 251.874,00 […" at bounding box center [892, 186] width 1335 height 192
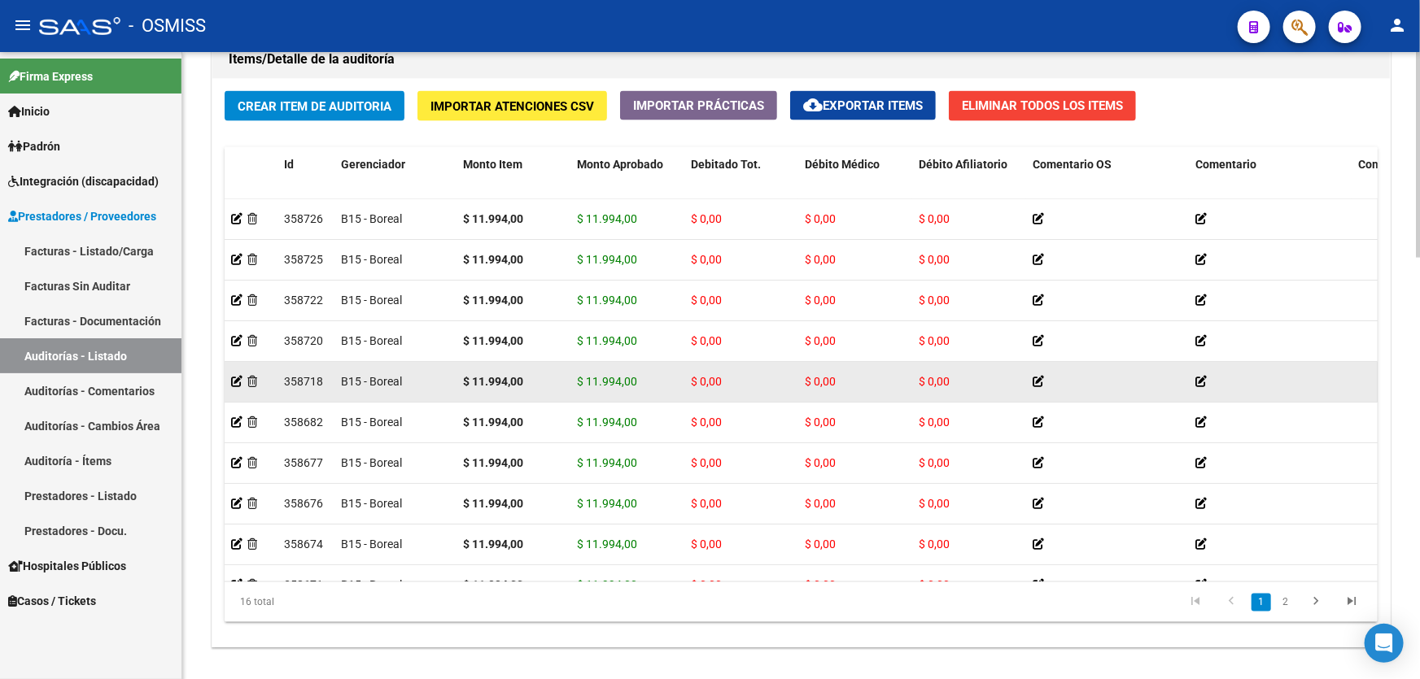
scroll to position [1207, 0]
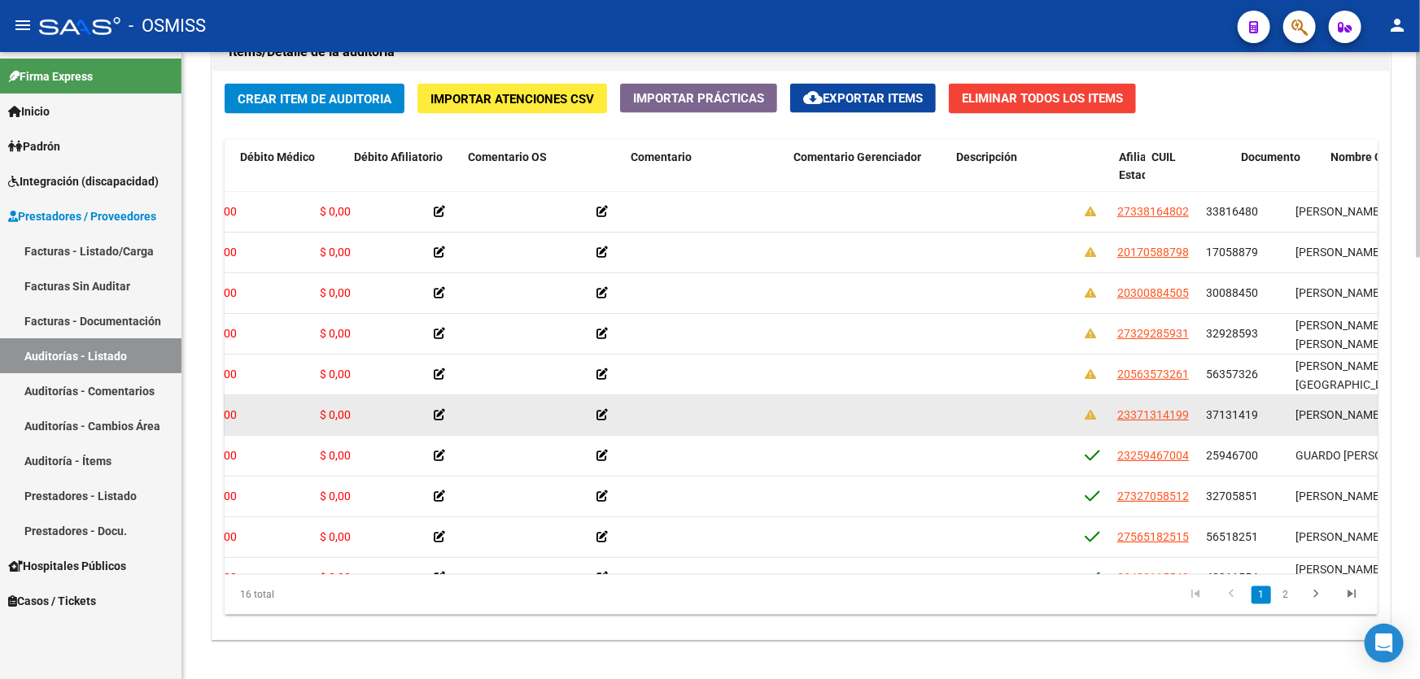
drag, startPoint x: 745, startPoint y: 440, endPoint x: 824, endPoint y: 424, distance: 80.6
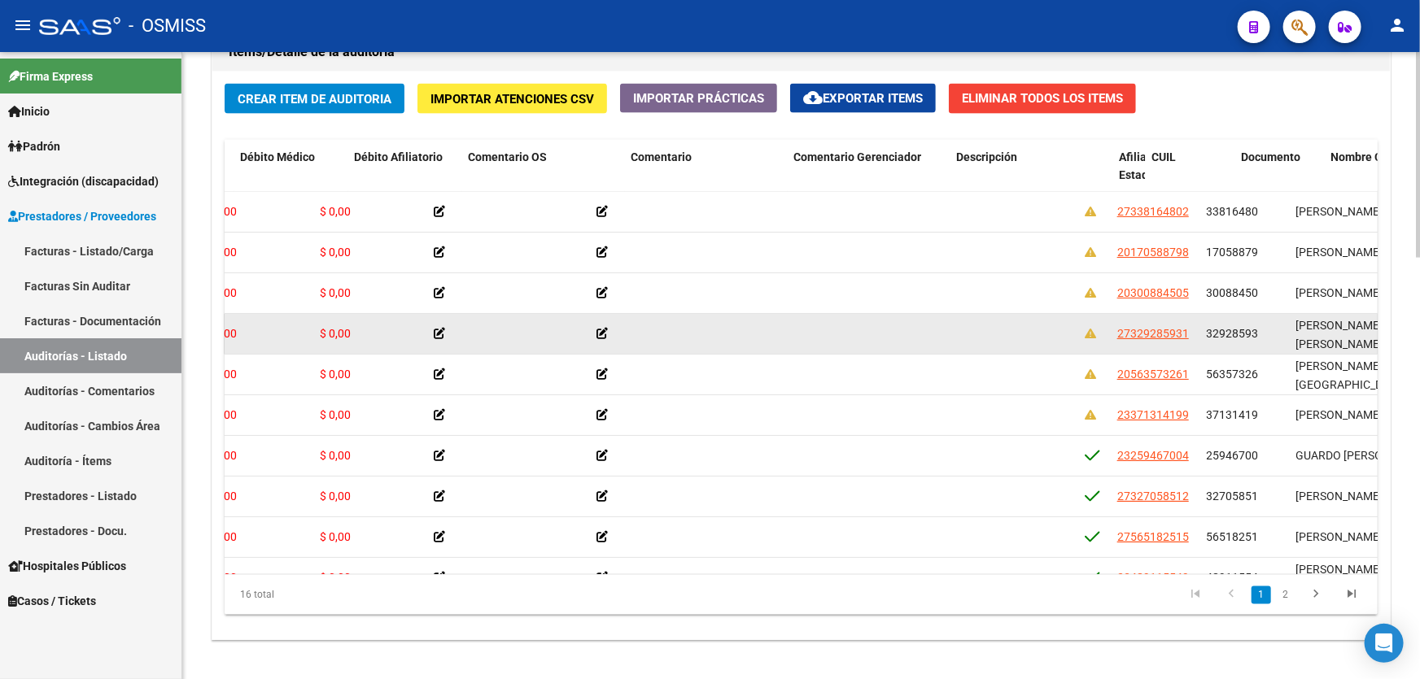
scroll to position [0, 634]
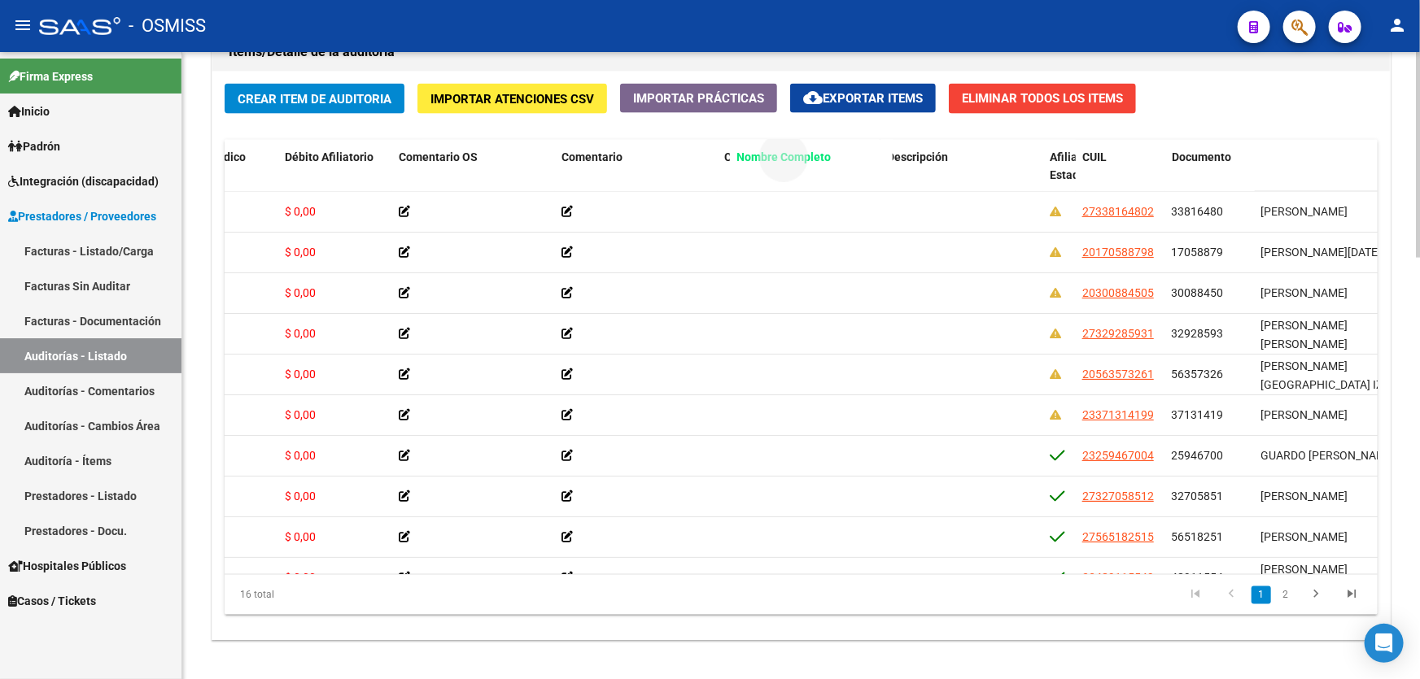
drag, startPoint x: 1264, startPoint y: 157, endPoint x: 738, endPoint y: 149, distance: 525.7
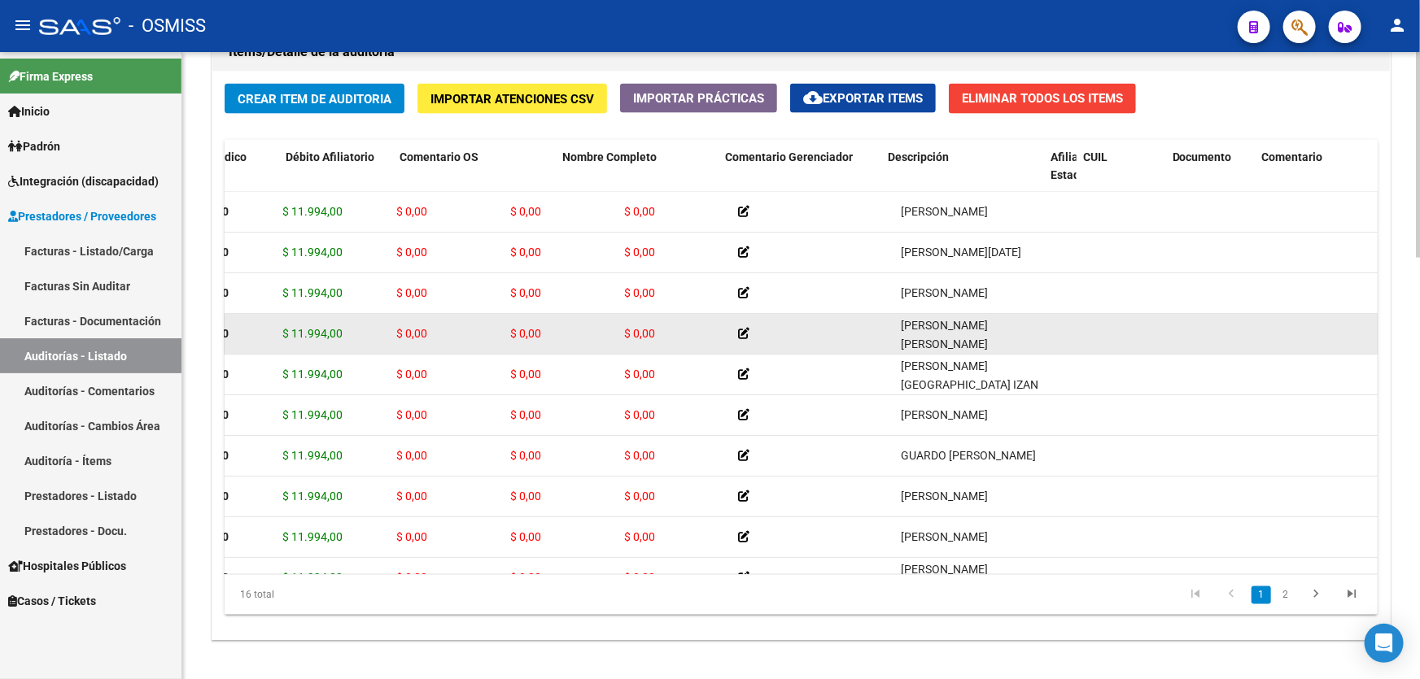
scroll to position [0, 0]
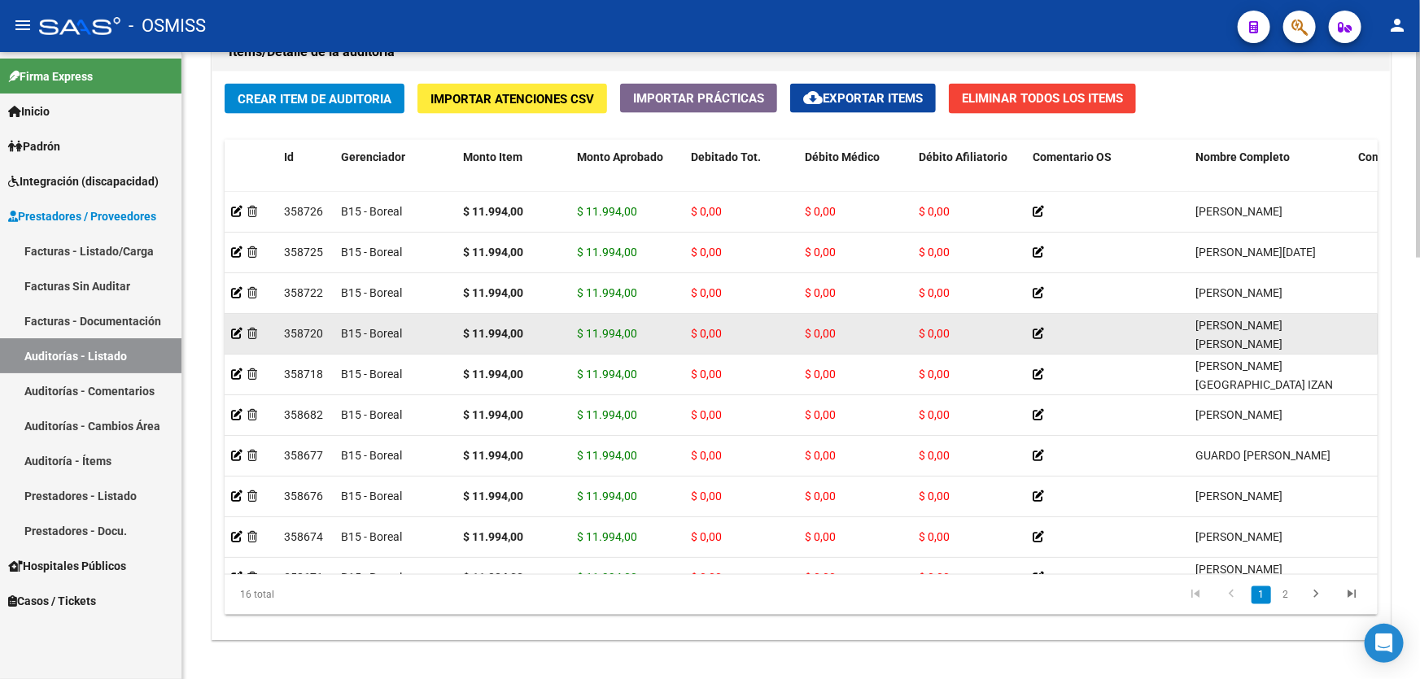
drag, startPoint x: 756, startPoint y: 362, endPoint x: 467, endPoint y: 342, distance: 289.6
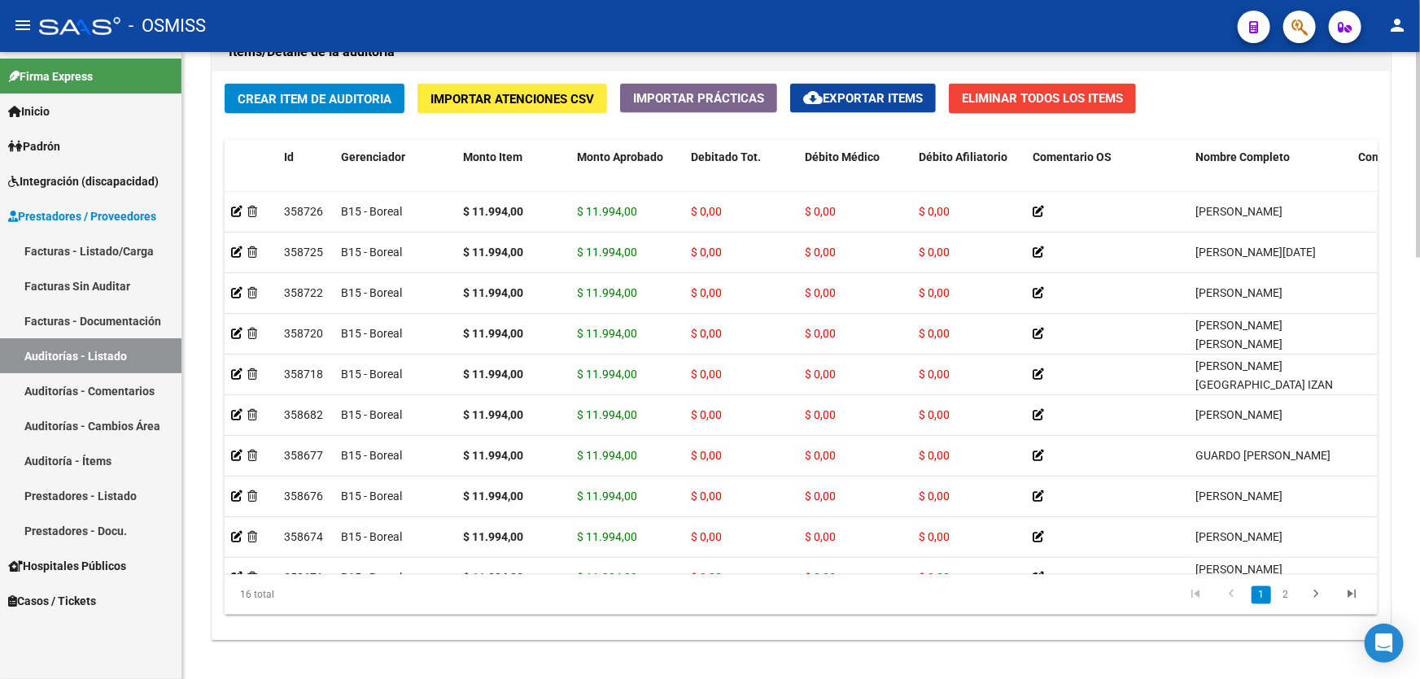
click at [540, 62] on div "Items/Detalle de la auditoría" at bounding box center [800, 52] width 1177 height 39
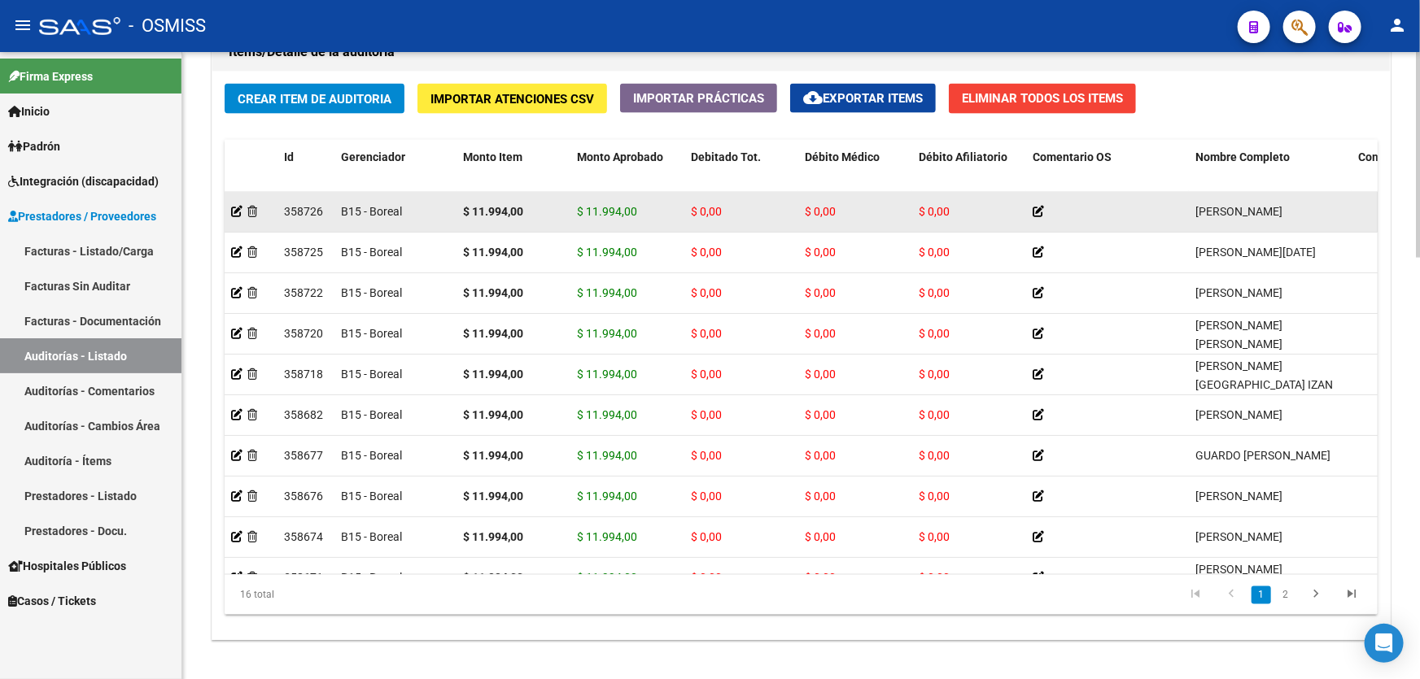
scroll to position [985, 0]
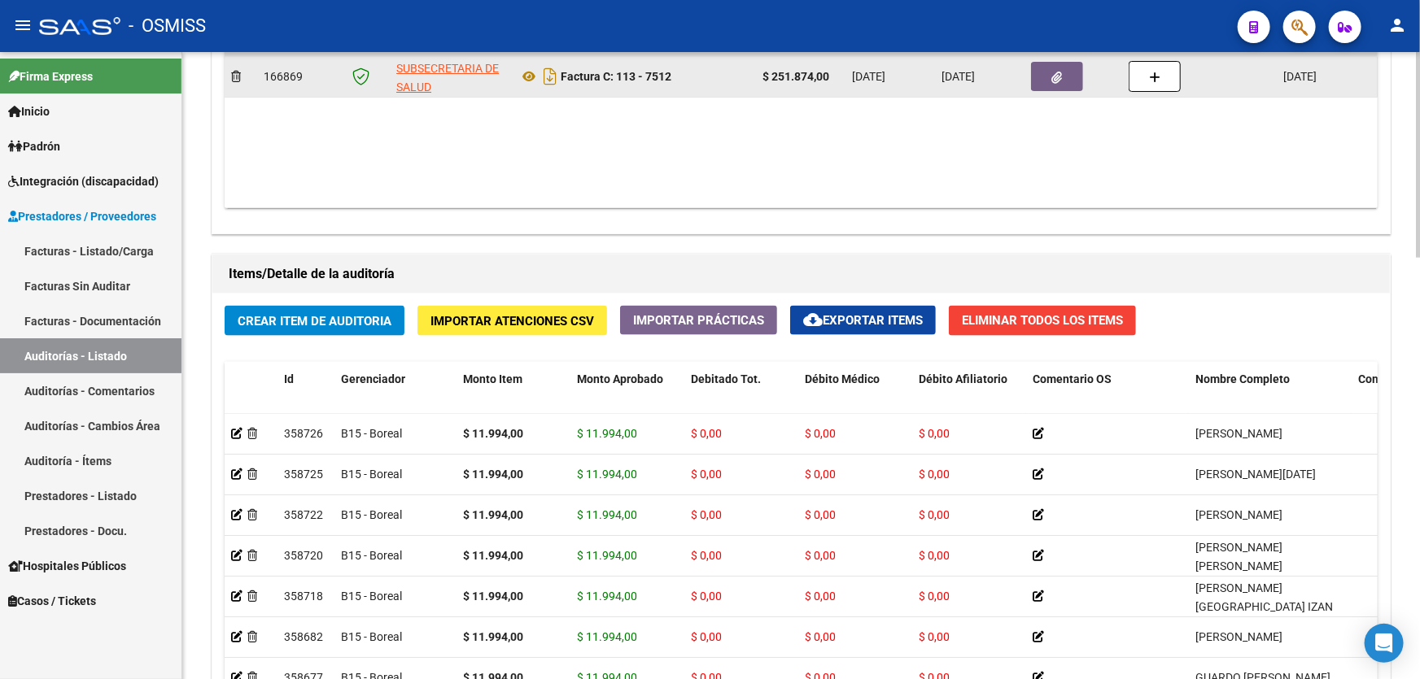
click at [1050, 92] on datatable-body-cell at bounding box center [1073, 77] width 98 height 40
click at [1046, 84] on button "button" at bounding box center [1057, 76] width 52 height 29
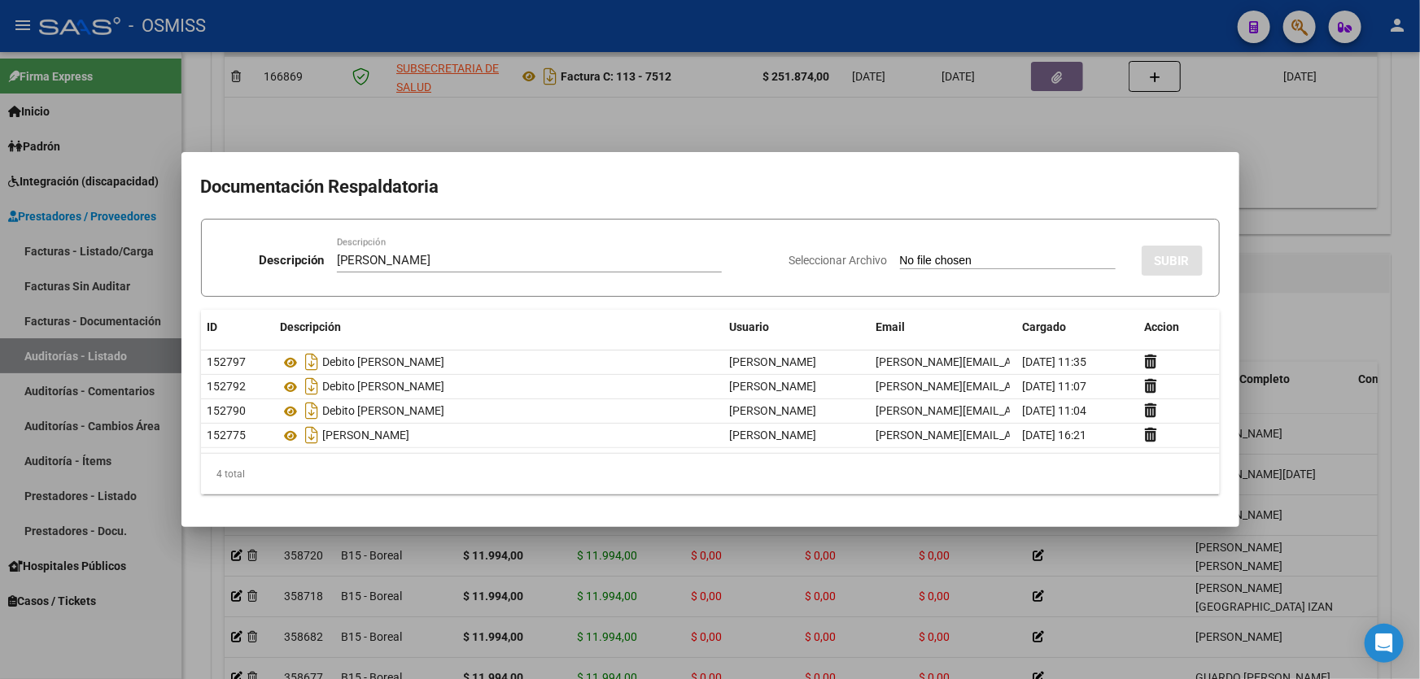
click at [1011, 254] on input "Seleccionar Archivo" at bounding box center [1008, 261] width 216 height 15
click at [1166, 260] on span "SUBIR" at bounding box center [1172, 261] width 35 height 15
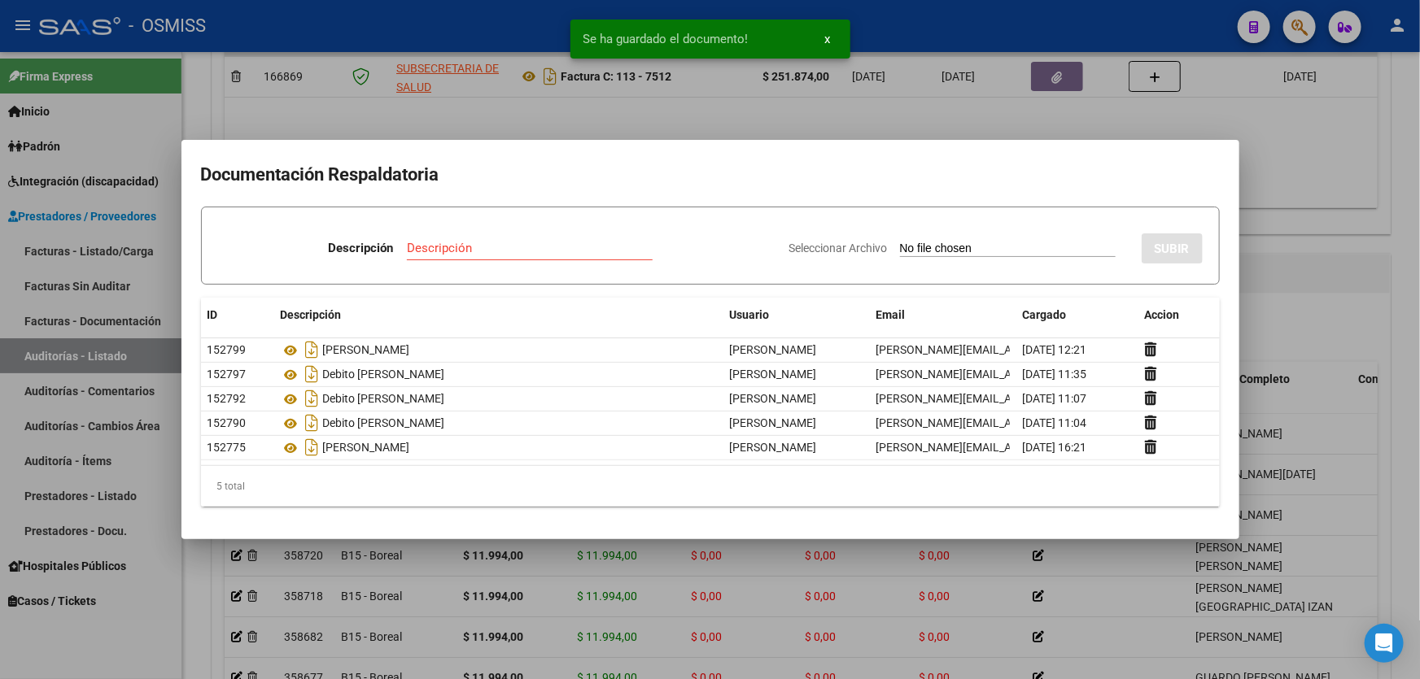
click at [1267, 253] on div at bounding box center [710, 339] width 1420 height 679
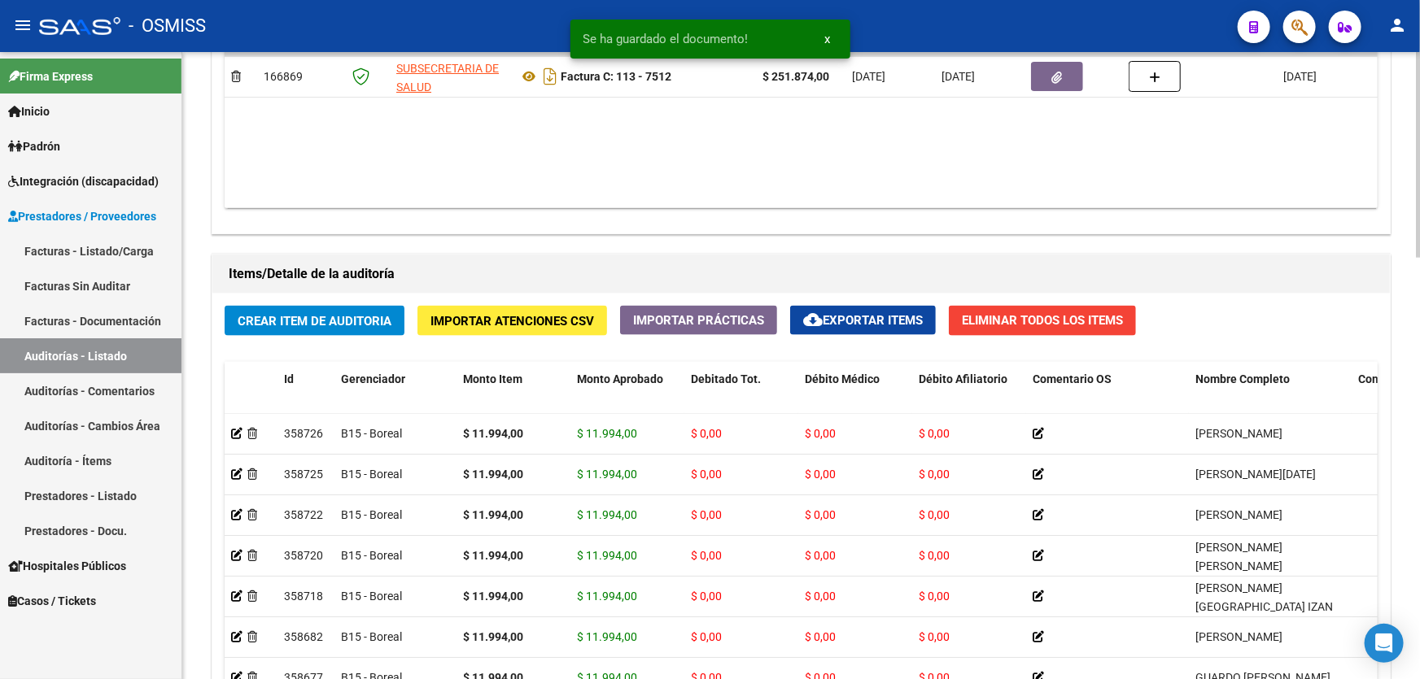
click at [343, 320] on span "Crear Item de Auditoria" at bounding box center [315, 321] width 154 height 15
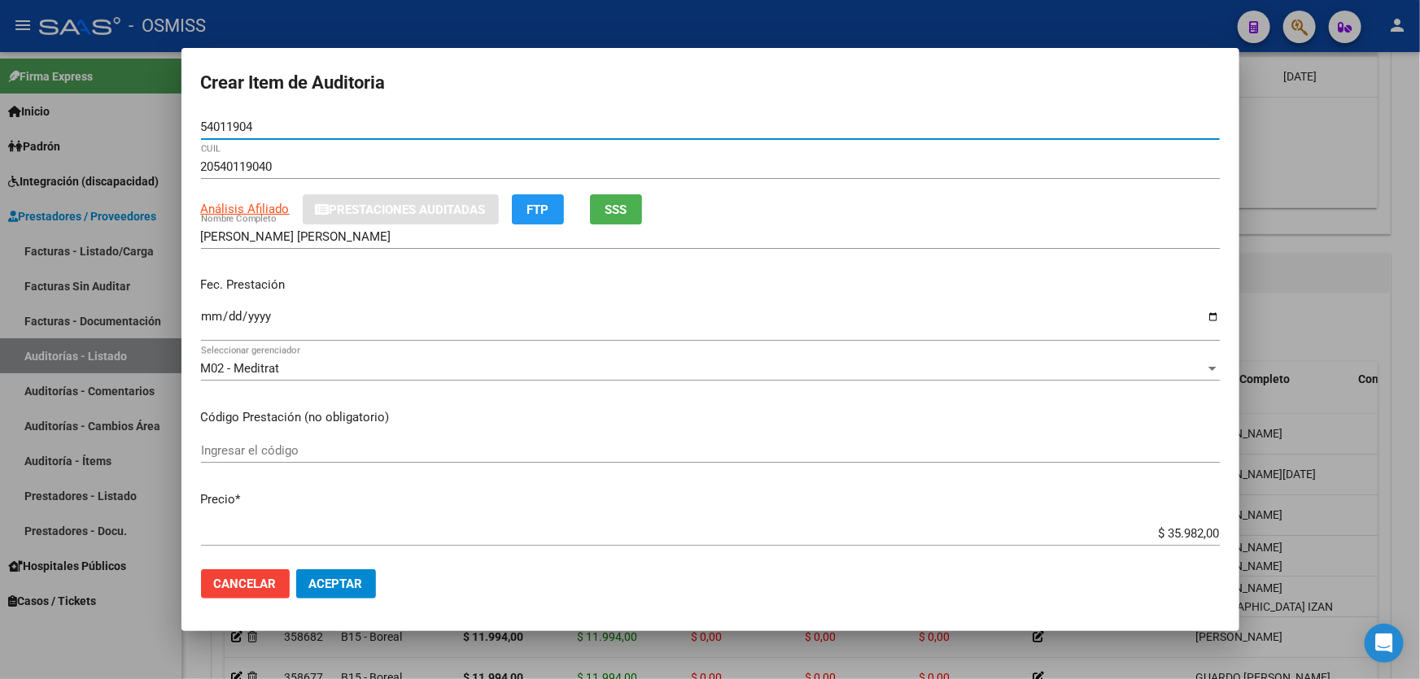
click at [204, 322] on input "Ingresar la fecha" at bounding box center [710, 323] width 1019 height 26
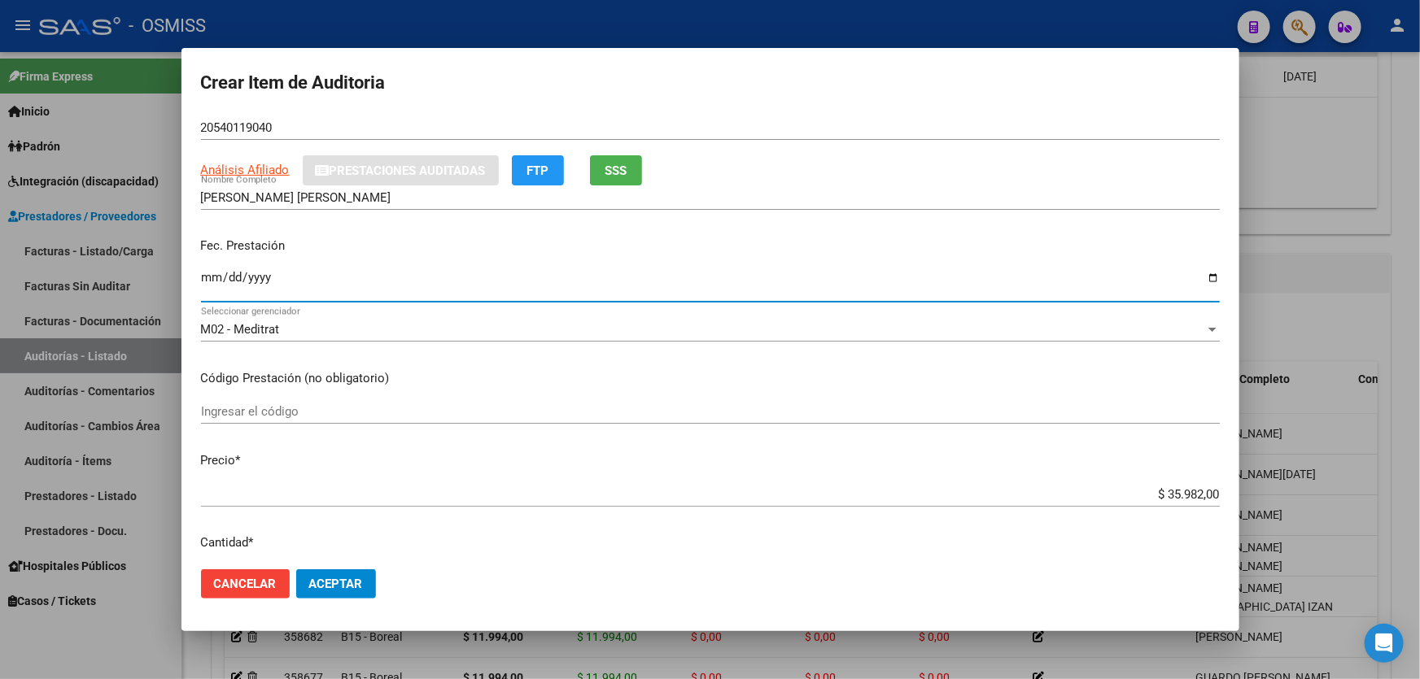
scroll to position [73, 0]
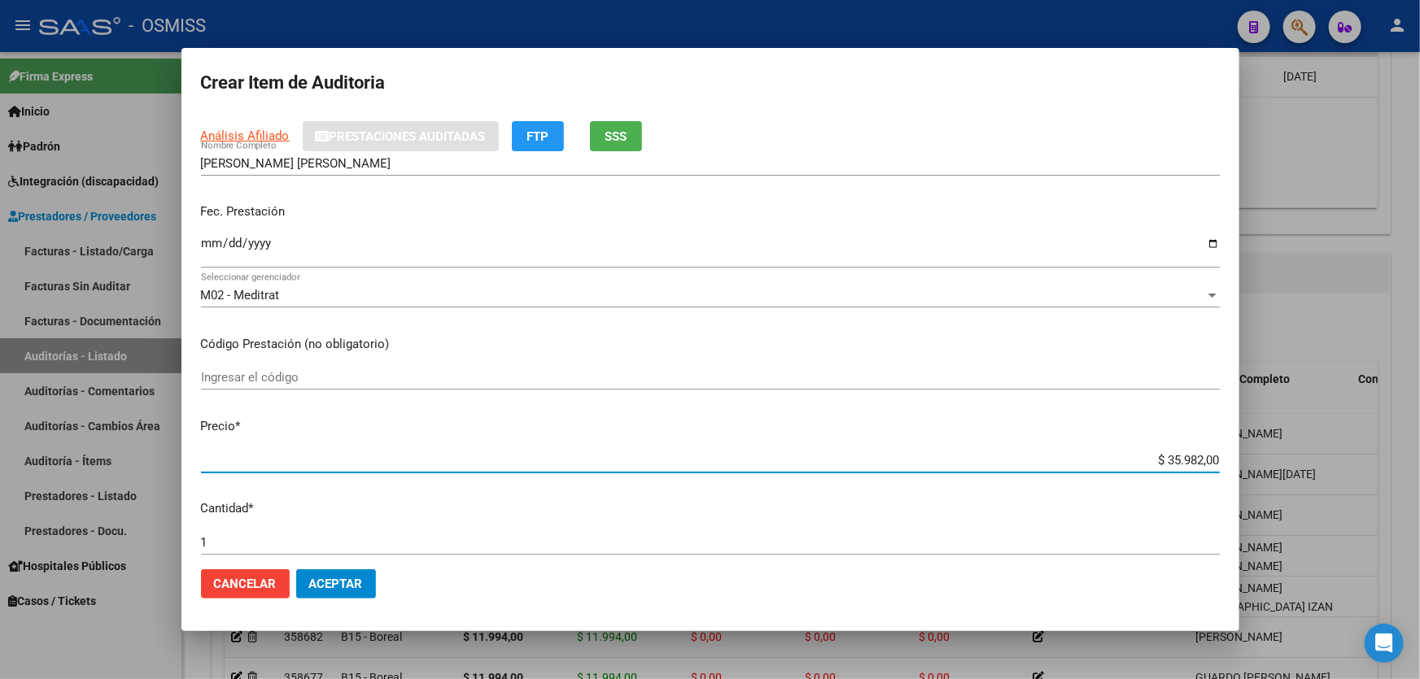
drag, startPoint x: 1141, startPoint y: 457, endPoint x: 1419, endPoint y: 449, distance: 278.4
click at [1419, 448] on div "Crear Item de Auditoria 54011904 Nro Documento 20540119040 CUIL Análisis Afilia…" at bounding box center [710, 339] width 1420 height 679
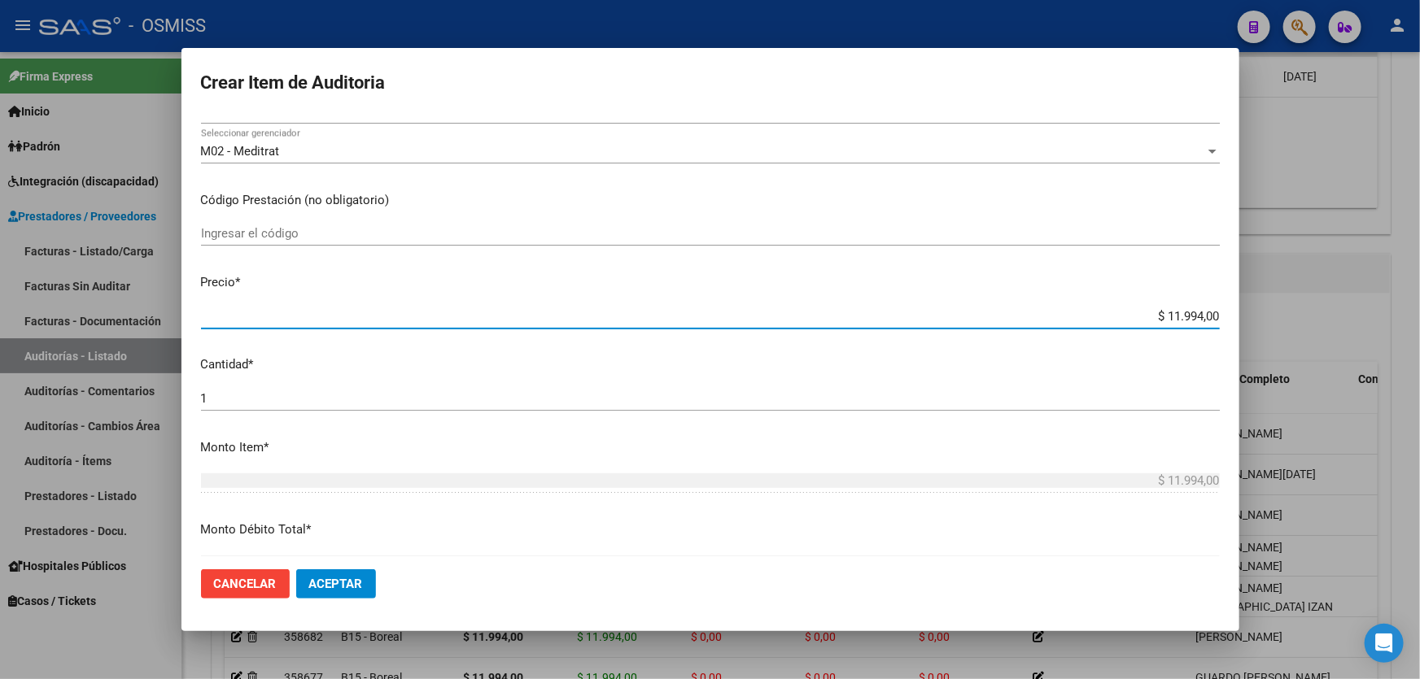
scroll to position [443, 0]
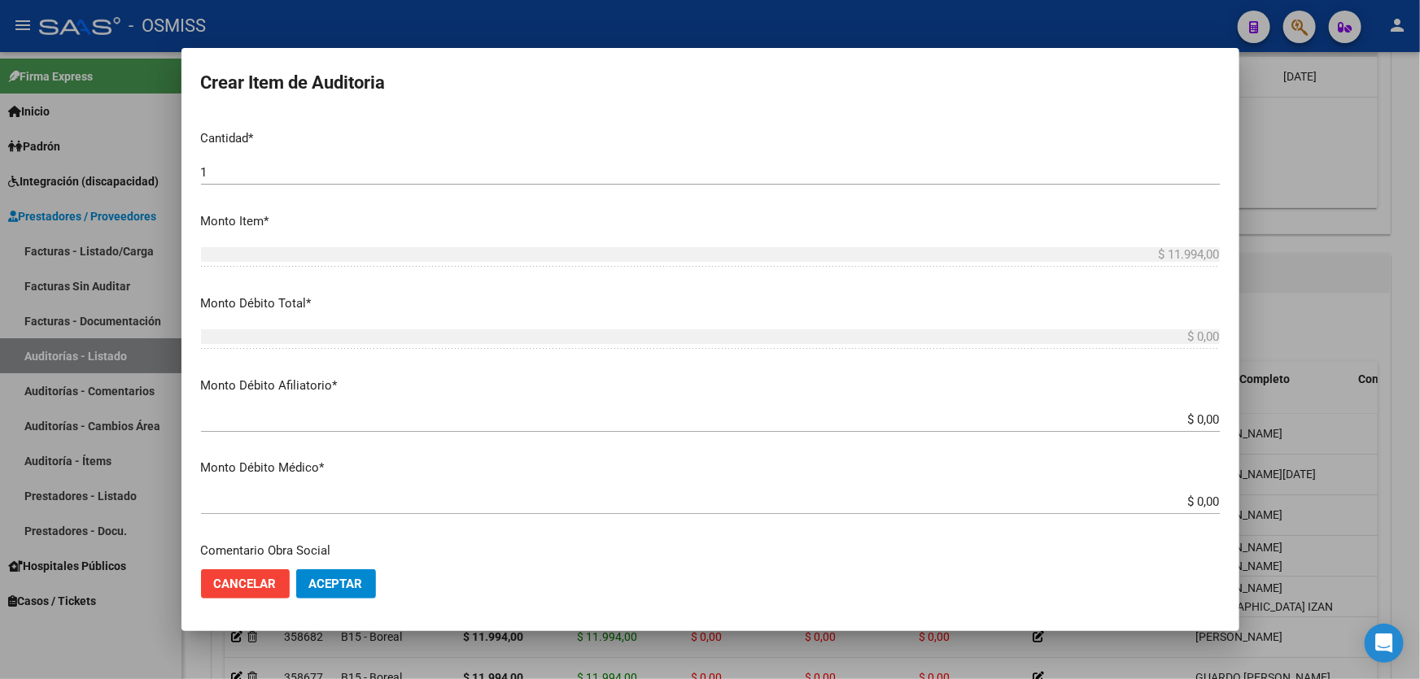
click at [1135, 408] on div "$ 0,00 Ingresar el monto Afiliatorio" at bounding box center [710, 420] width 1019 height 24
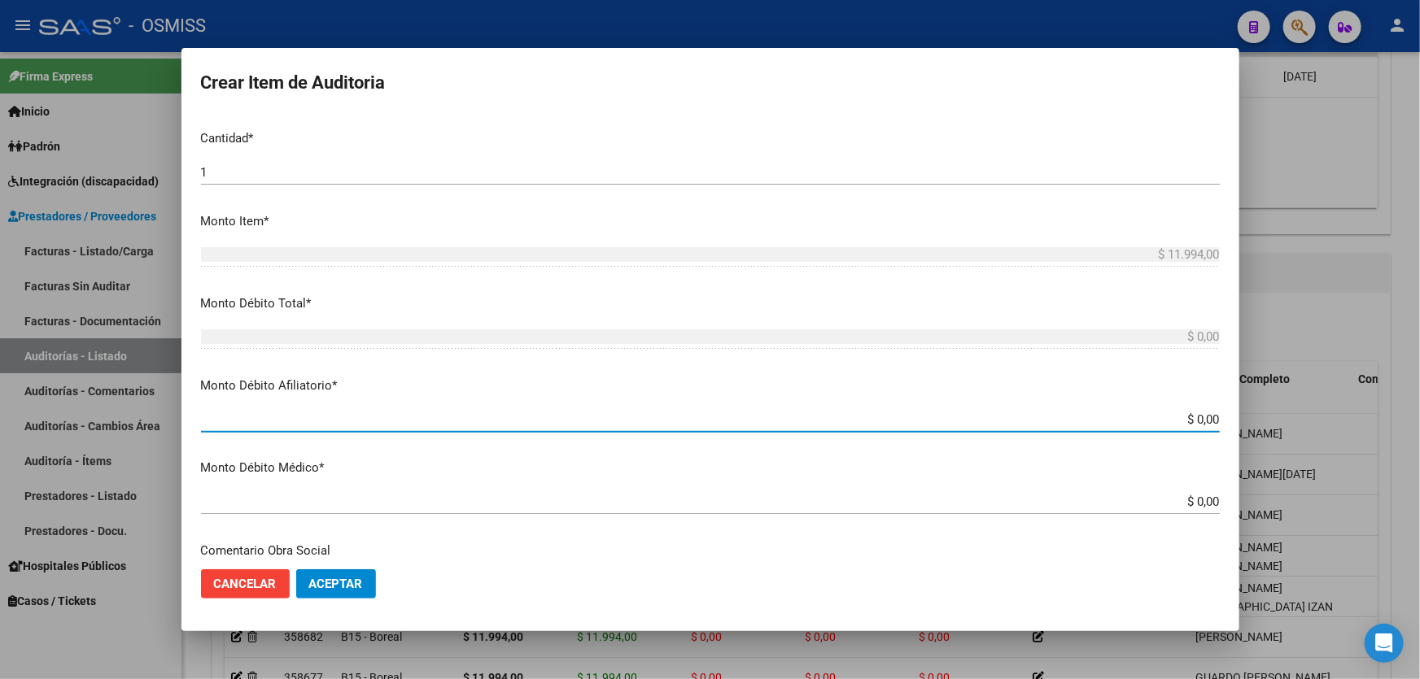
drag, startPoint x: 1154, startPoint y: 419, endPoint x: 1419, endPoint y: 486, distance: 273.5
click at [1419, 472] on div "Crear Item de Auditoria 54011904 Nro Documento 20540119040 CUIL Análisis Afilia…" at bounding box center [710, 339] width 1420 height 679
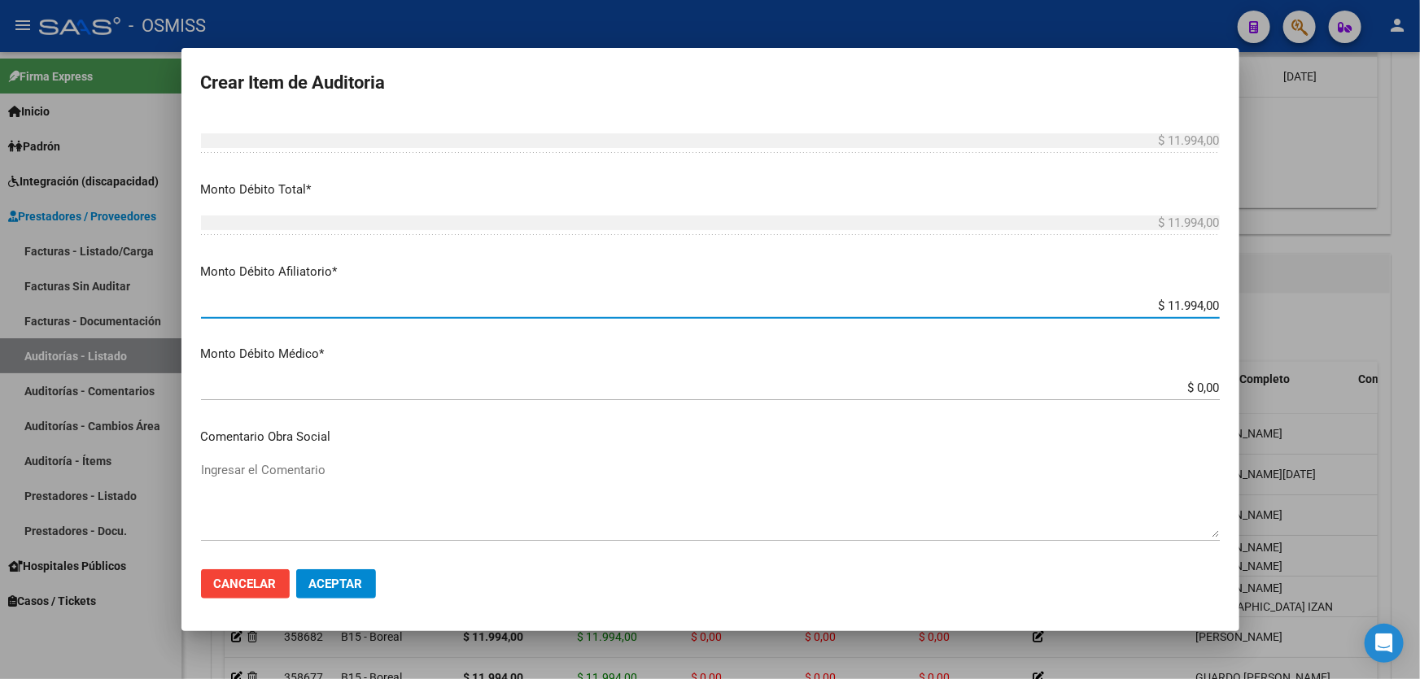
scroll to position [740, 0]
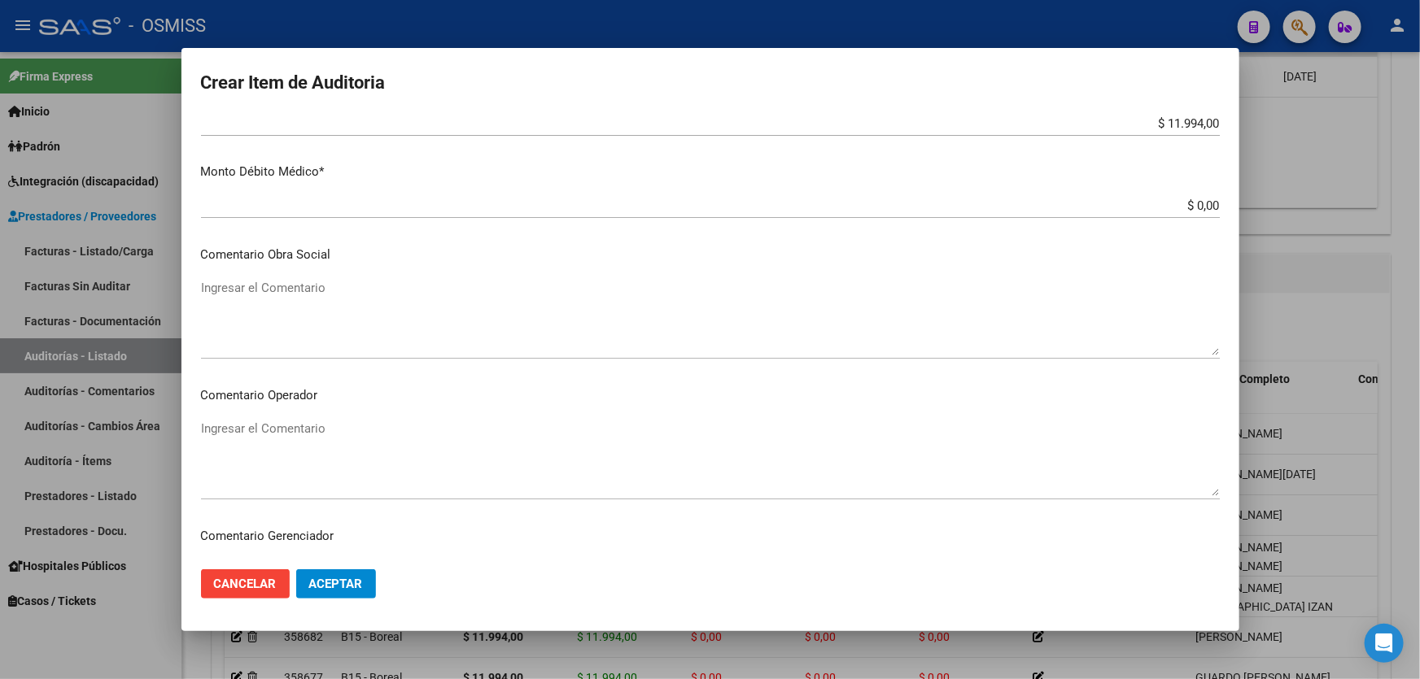
click at [370, 277] on div "Ingresar el Comentario" at bounding box center [710, 317] width 1019 height 83
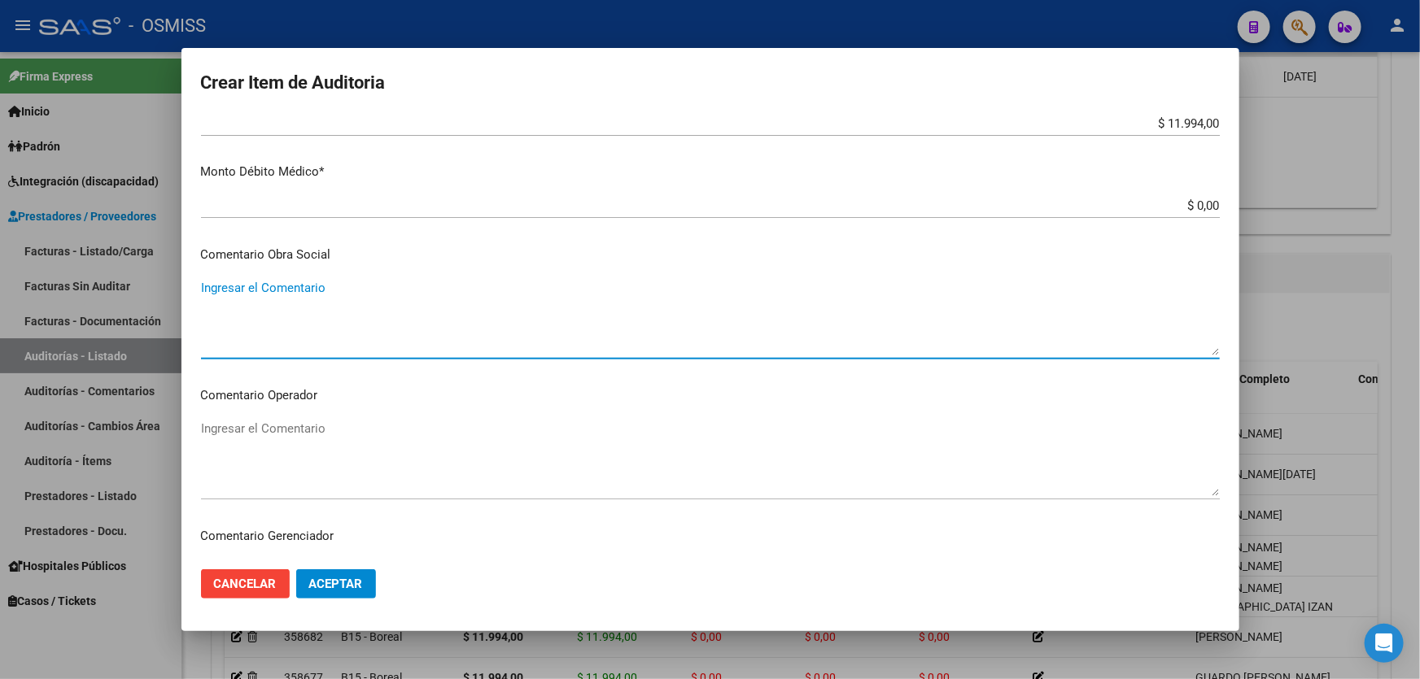
click at [393, 460] on textarea "Ingresar el Comentario" at bounding box center [710, 458] width 1019 height 76
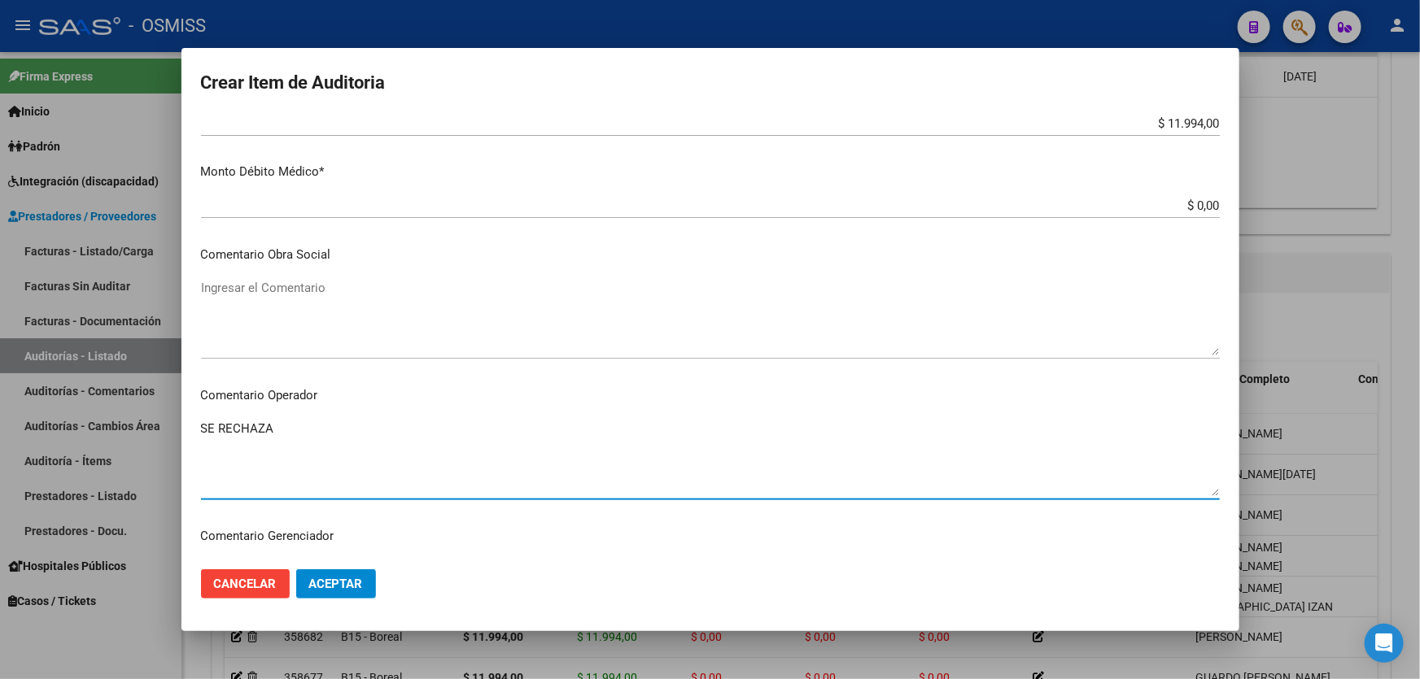
scroll to position [1109, 0]
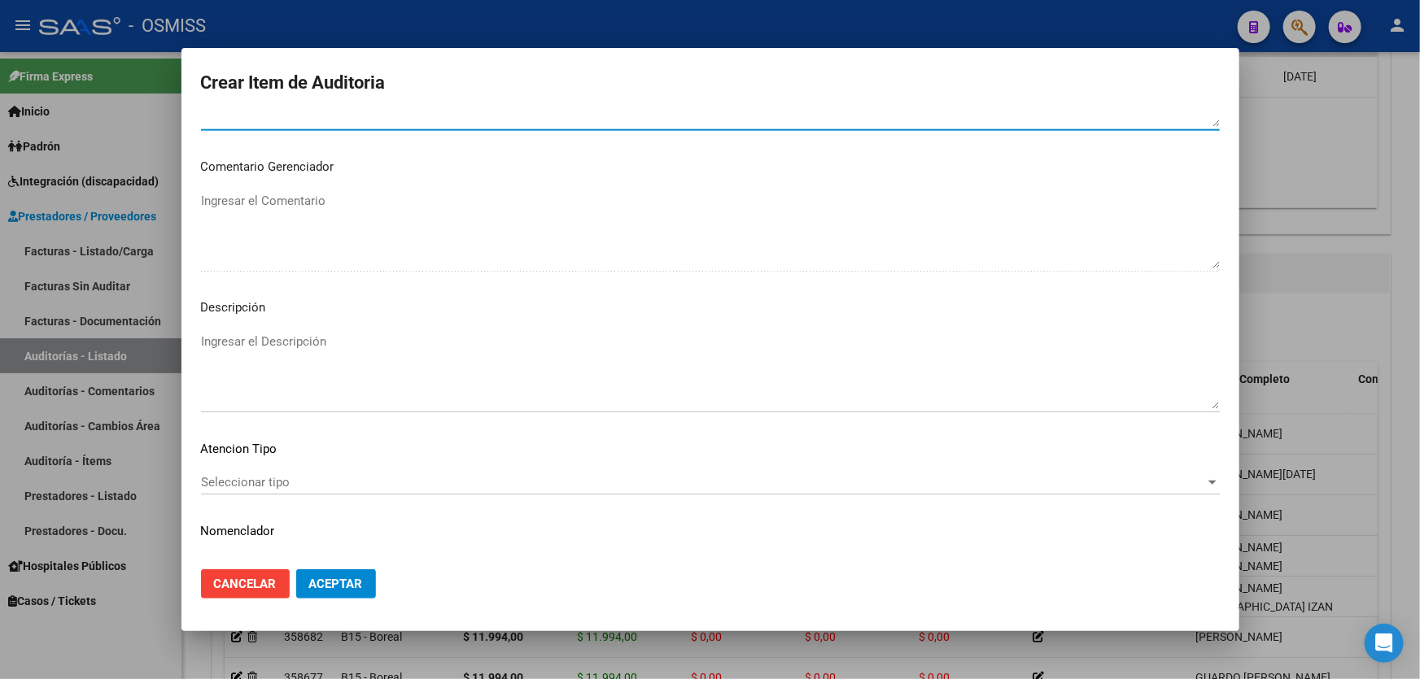
click at [279, 365] on textarea "Ingresar el Descripción" at bounding box center [710, 371] width 1019 height 76
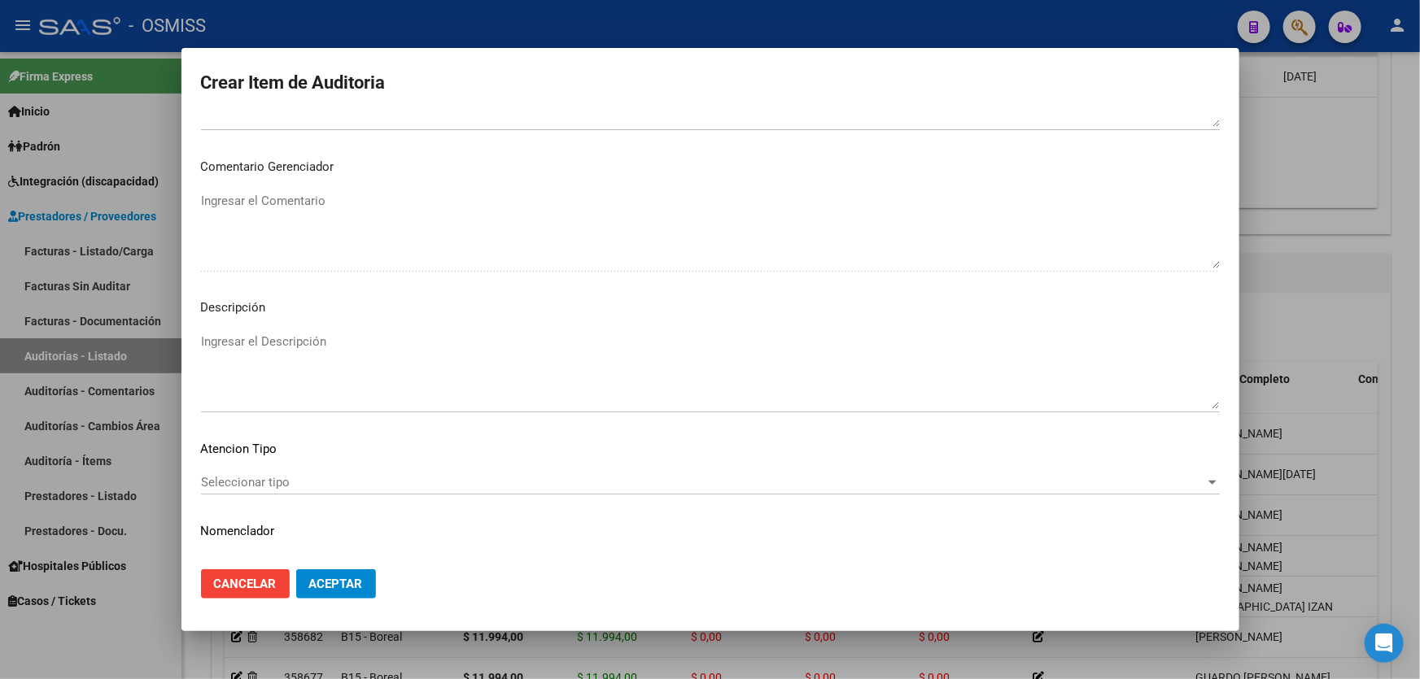
click at [500, 618] on mat-dialog-container "Crear Item de Auditoria 54011904 Nro Documento 20540119040 CUIL Análisis Afilia…" at bounding box center [710, 339] width 1058 height 583
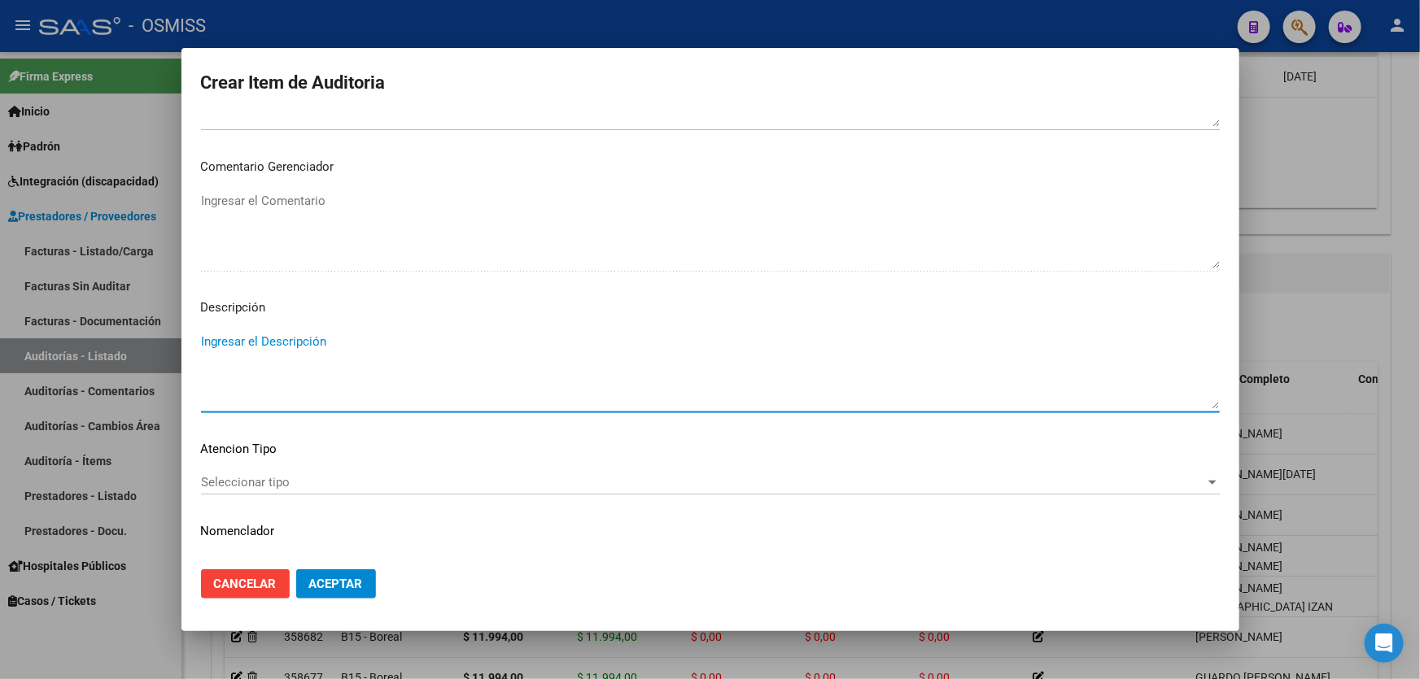
click at [223, 359] on textarea "Ingresar el Descripción" at bounding box center [710, 371] width 1019 height 76
paste textarea "BAJA por finalización de la cobertura legal al ……. - Ley 23,660 art. 10 inc. A."
click at [203, 335] on textarea "BAJA por finalización de la cobertura legal al ……. - Ley 23,660 art. 10 inc. A." at bounding box center [710, 371] width 1019 height 76
drag, startPoint x: 469, startPoint y: 357, endPoint x: 448, endPoint y: 357, distance: 21.2
click at [448, 357] on textarea "BAJA LABORAL AL [DATE]. BAJA por finalización de la cobertura legal al ……. - Le…" at bounding box center [710, 371] width 1019 height 76
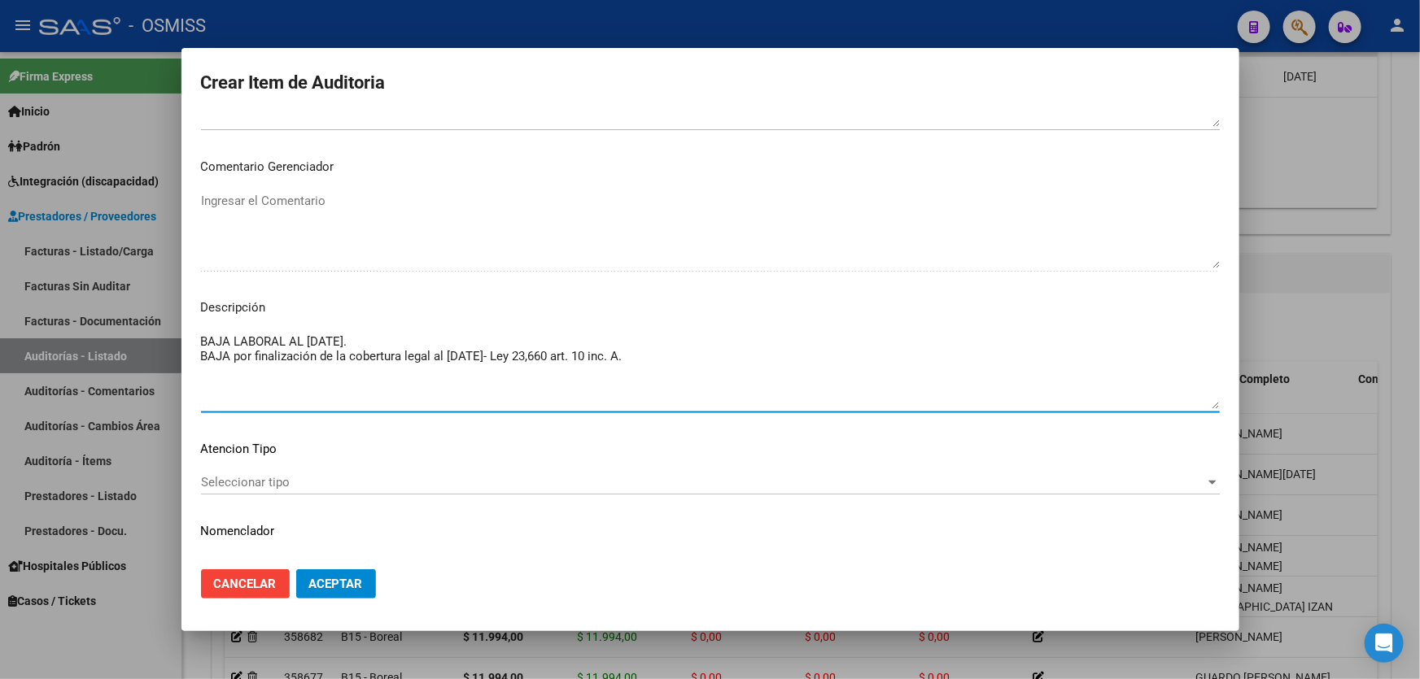
click at [357, 570] on button "Aceptar" at bounding box center [336, 584] width 80 height 29
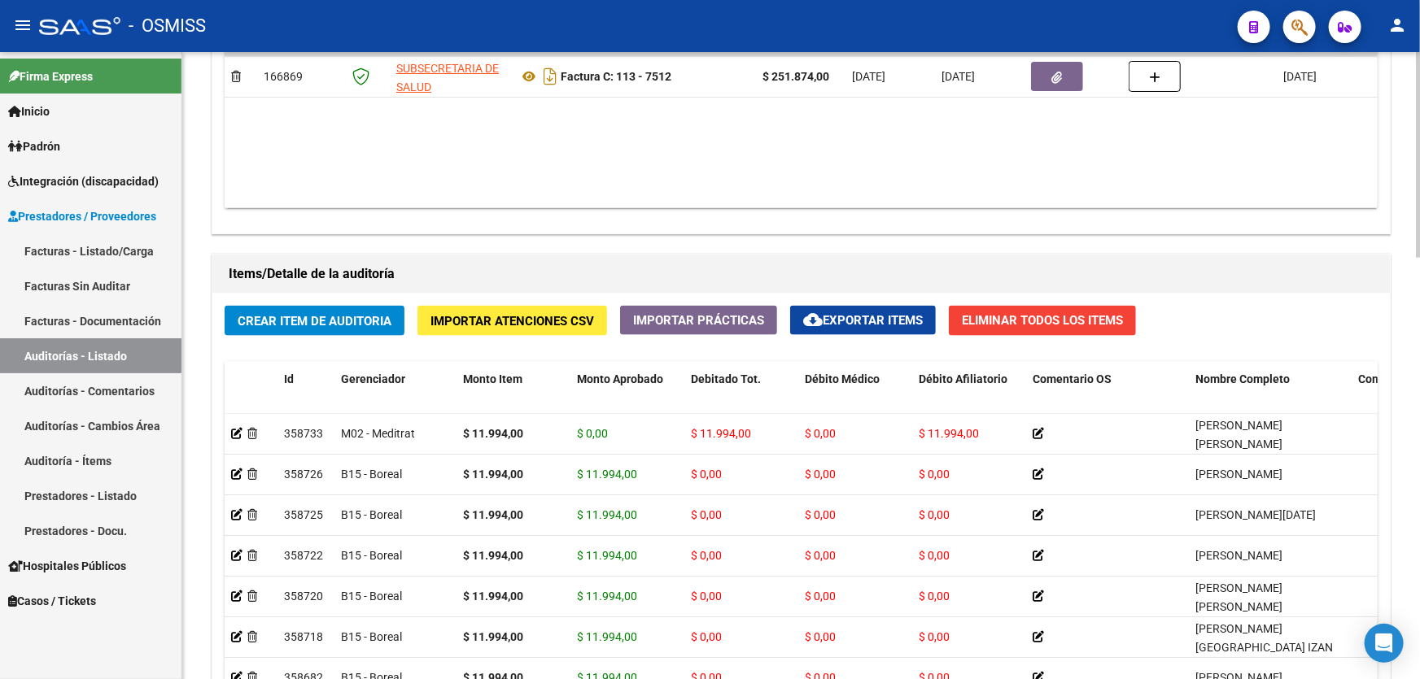
click at [384, 318] on span "Crear Item de Auditoria" at bounding box center [315, 321] width 154 height 15
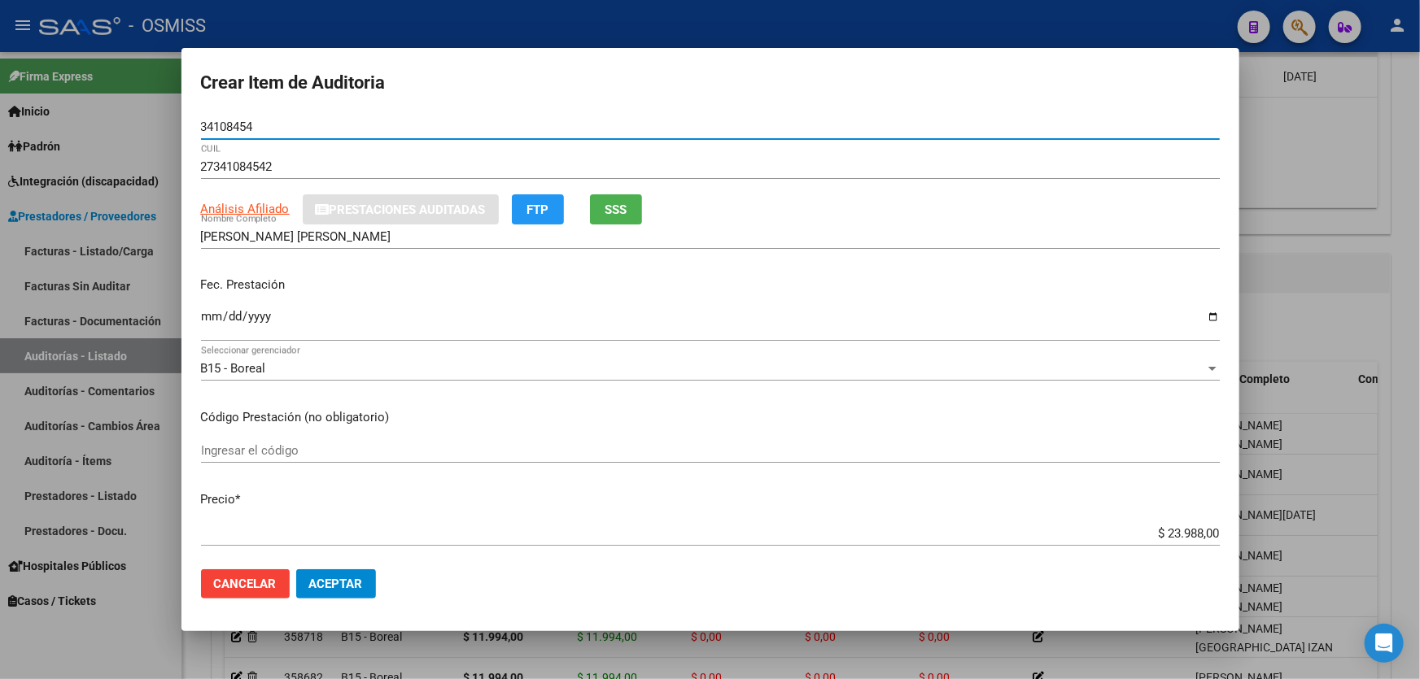
click at [203, 324] on input "Ingresar la fecha" at bounding box center [710, 323] width 1019 height 26
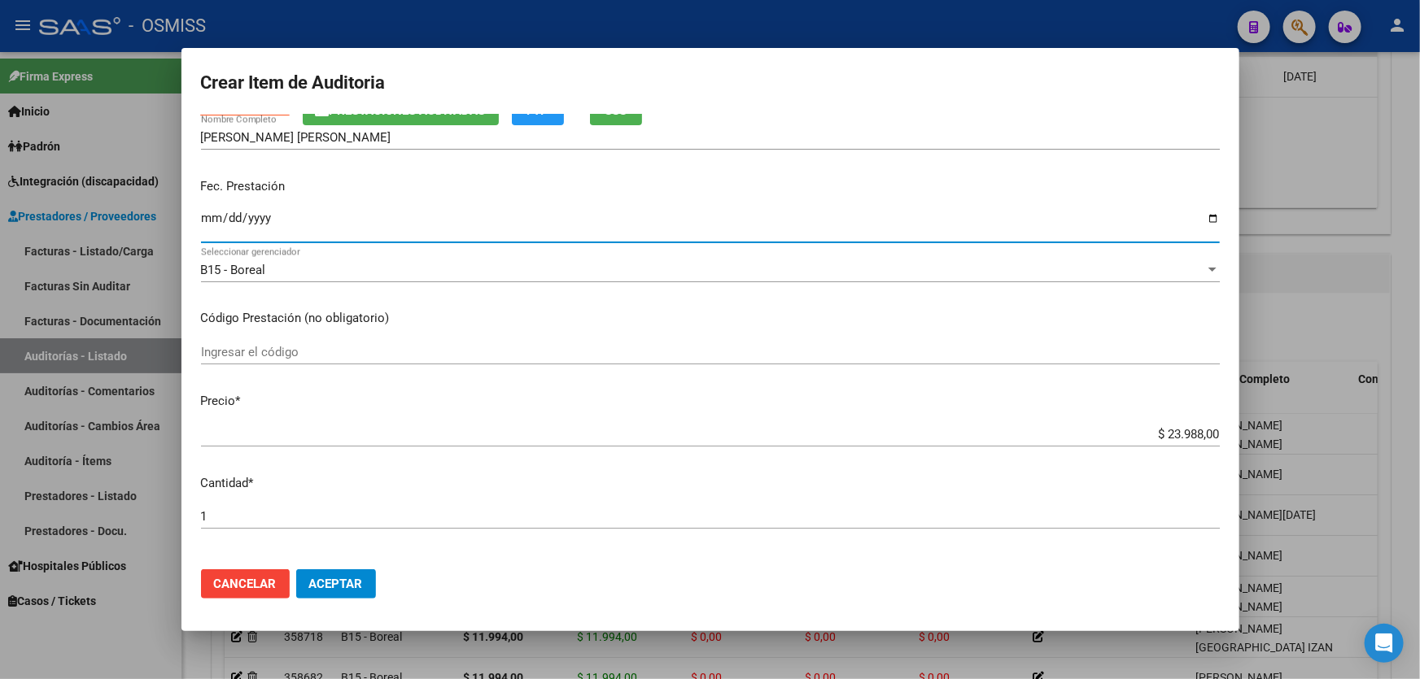
scroll to position [295, 0]
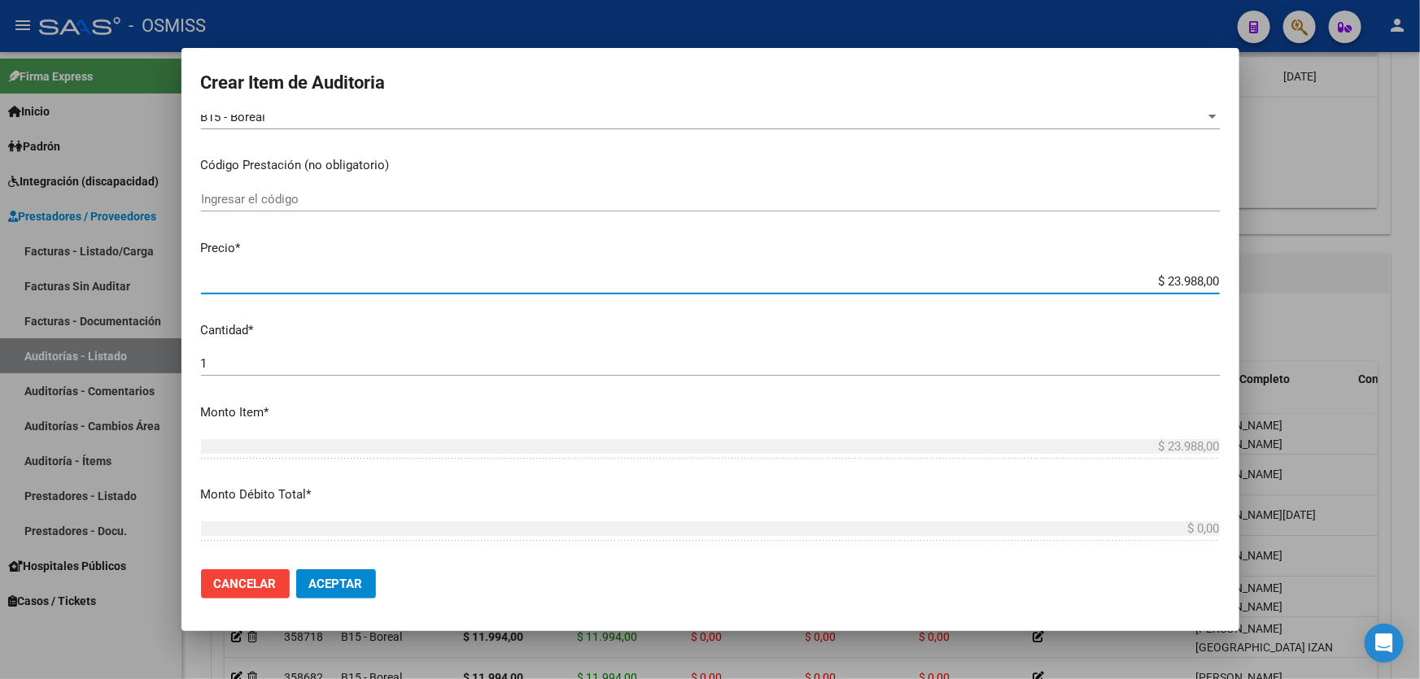
drag, startPoint x: 1120, startPoint y: 274, endPoint x: 1419, endPoint y: 212, distance: 305.9
click at [1419, 212] on div "Crear Item de Auditoria 34108454 Nro Documento 27341084542 CUIL Afiliado Activo…" at bounding box center [710, 339] width 1420 height 679
click at [334, 587] on span "Aceptar" at bounding box center [336, 584] width 54 height 15
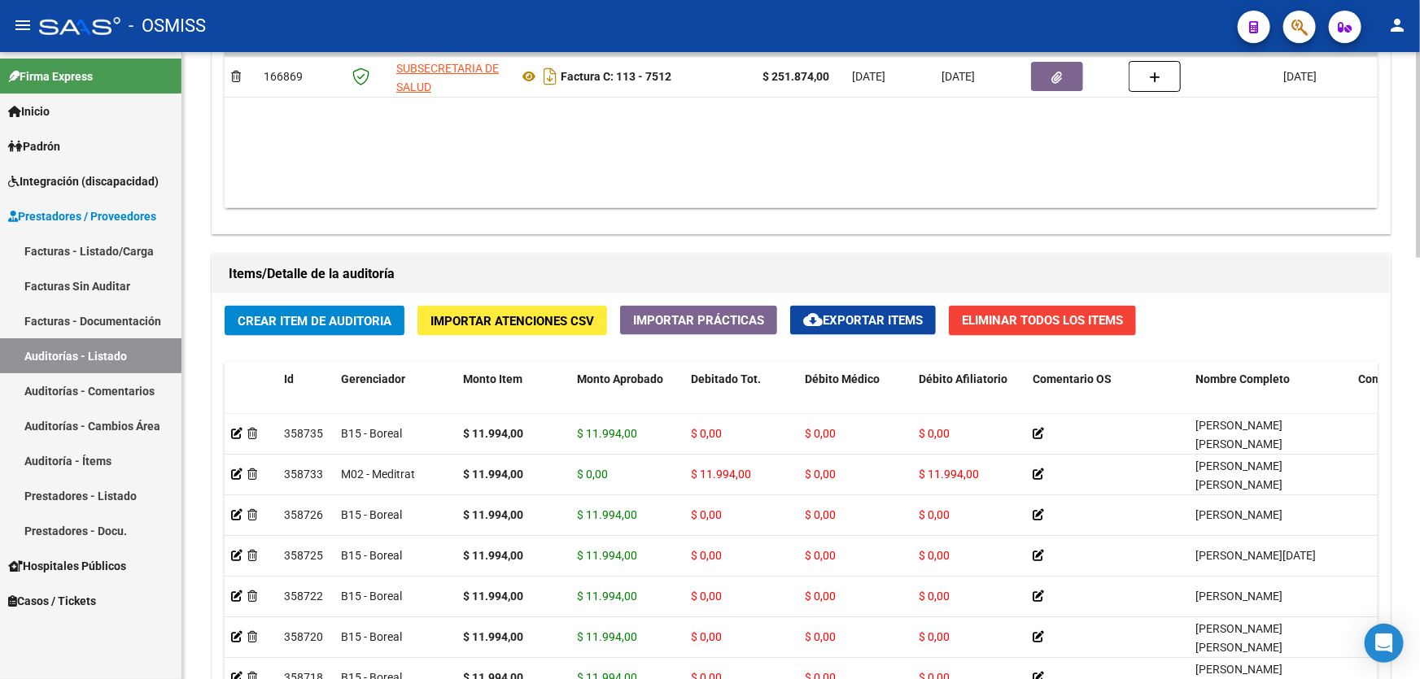
click at [547, 225] on div "Agregar Comprobante cloud_download Exportar Comprobantes ID CAE Razon Social CP…" at bounding box center [800, 65] width 1177 height 338
click at [587, 230] on div "Comprobantes Asociados a la Auditoría Agregar Comprobante cloud_download Export…" at bounding box center [801, 45] width 1179 height 378
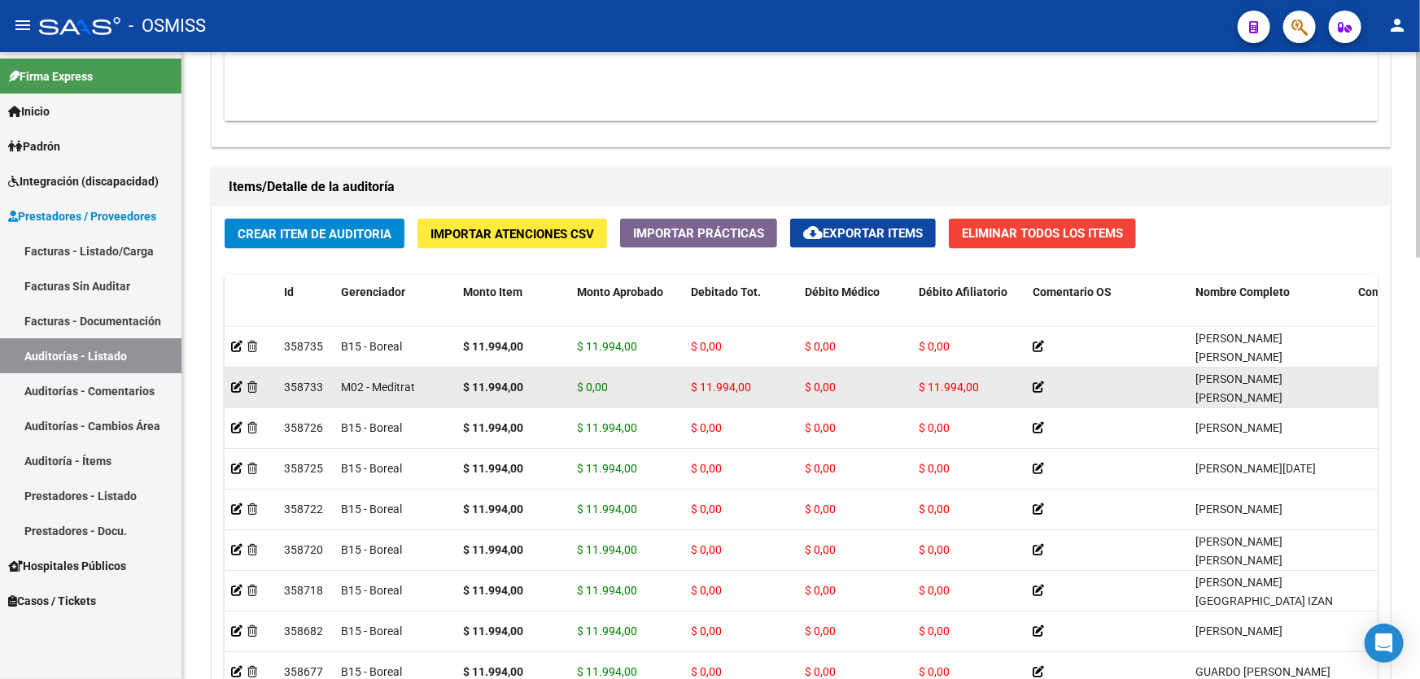
scroll to position [1207, 0]
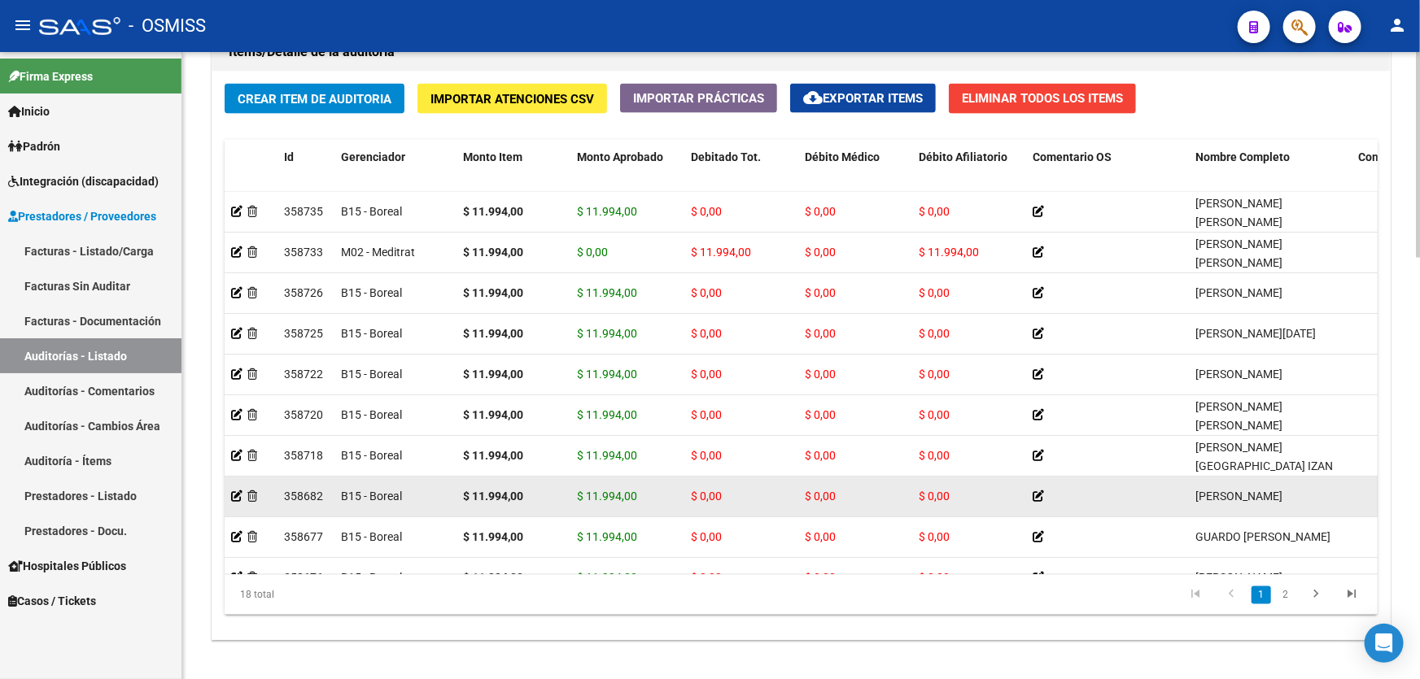
click at [465, 592] on datatable-pager "1 2" at bounding box center [915, 596] width 909 height 28
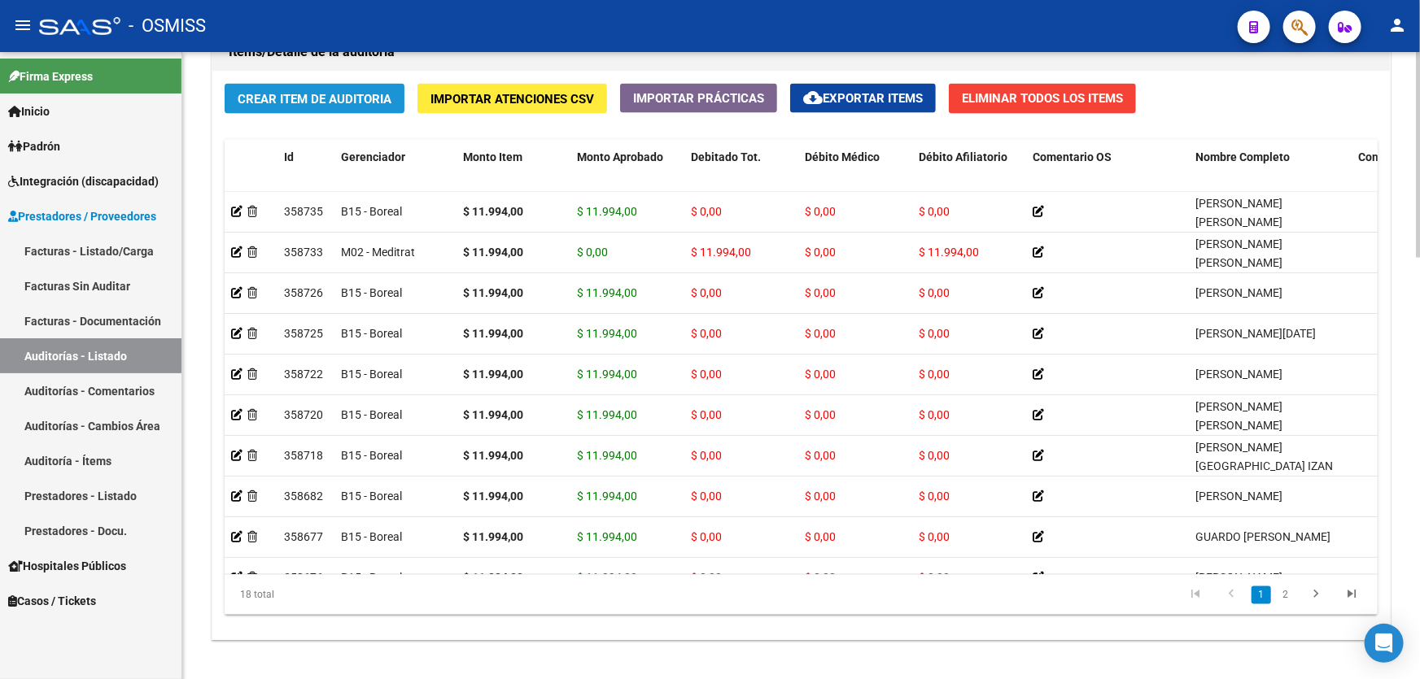
click at [330, 103] on button "Crear Item de Auditoria" at bounding box center [315, 99] width 180 height 30
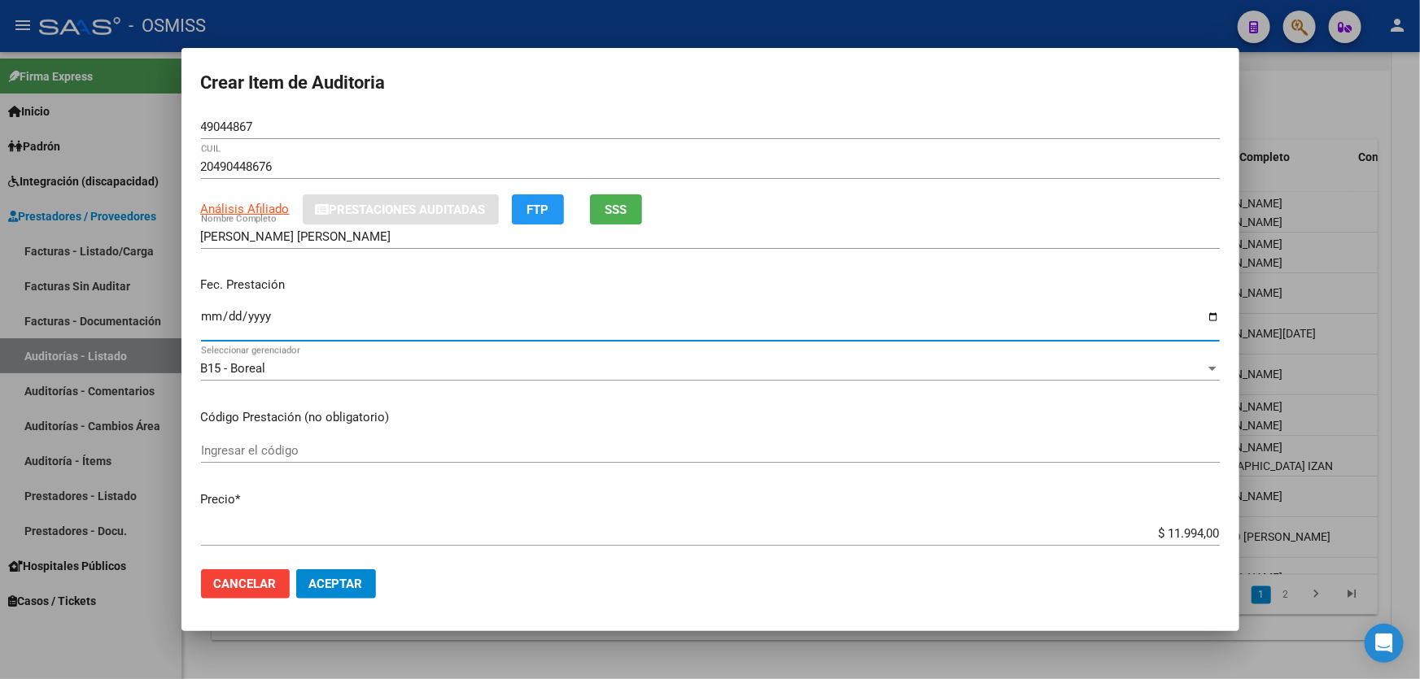
click at [216, 331] on input "Ingresar la fecha" at bounding box center [710, 323] width 1019 height 26
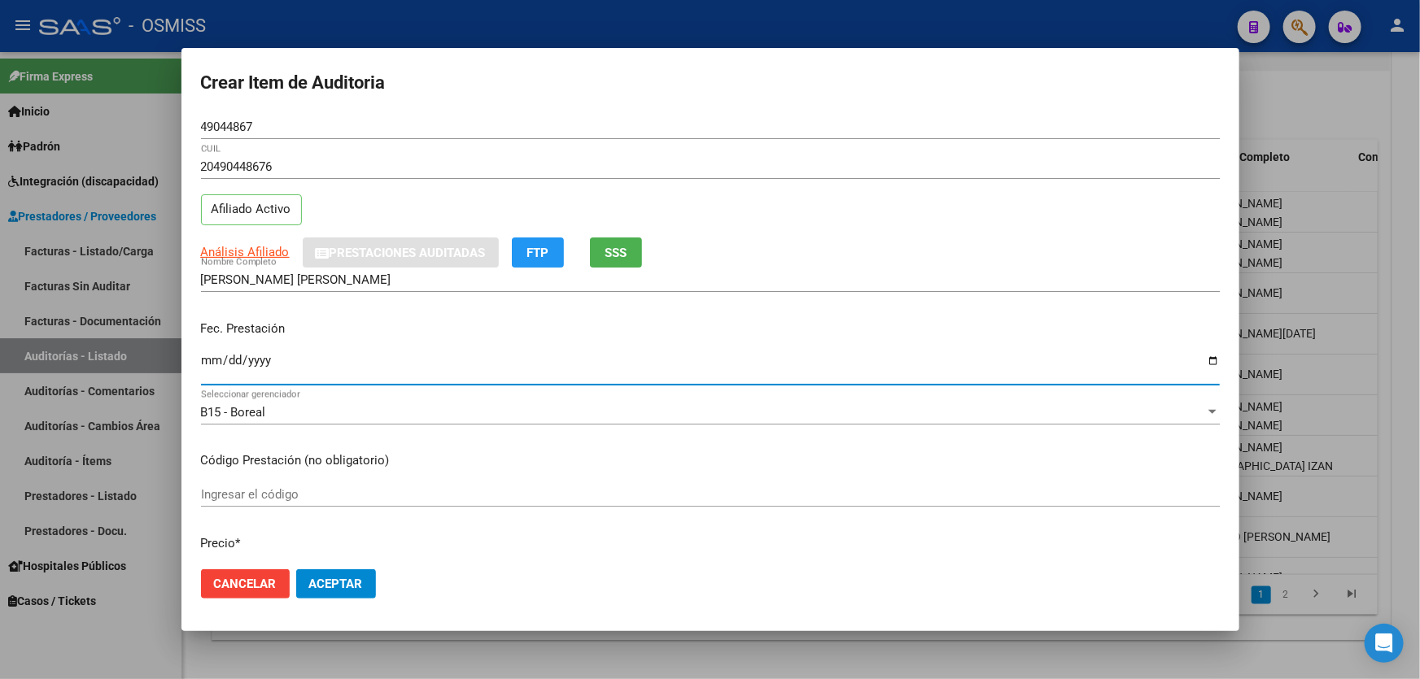
scroll to position [295, 0]
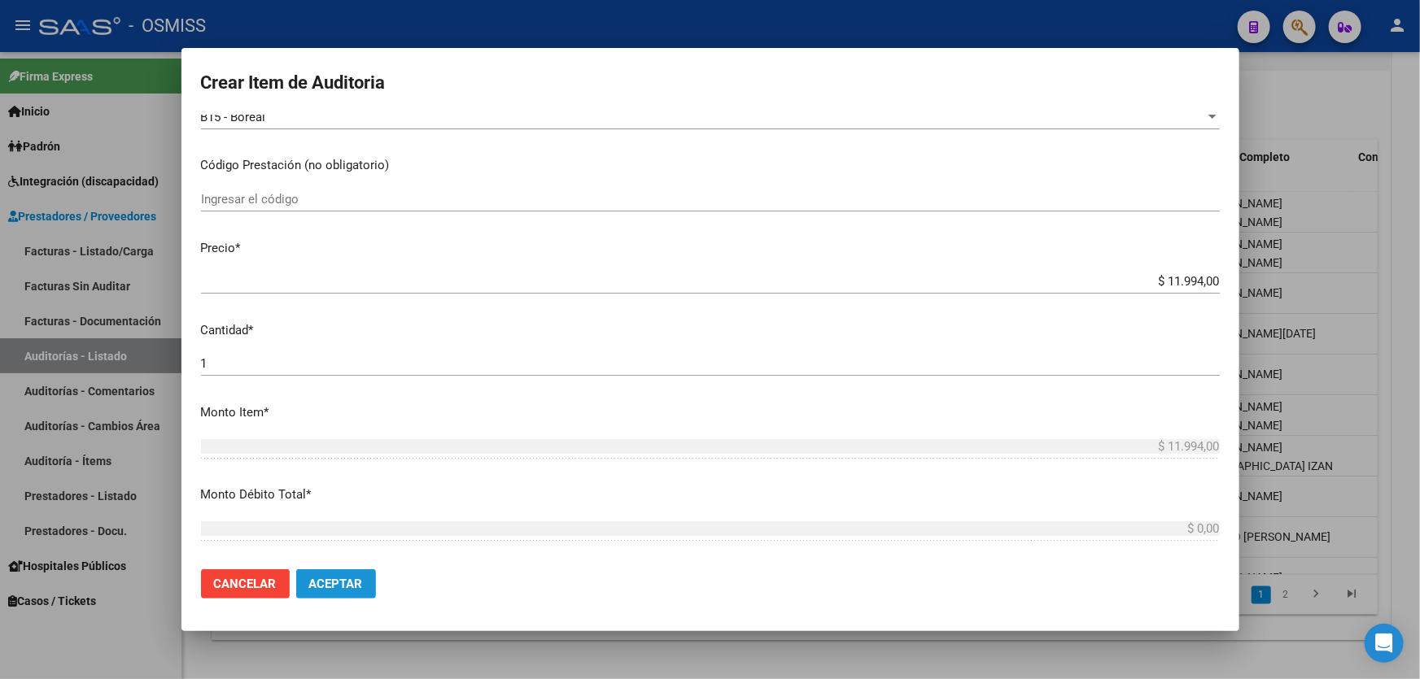
click at [336, 579] on span "Aceptar" at bounding box center [336, 584] width 54 height 15
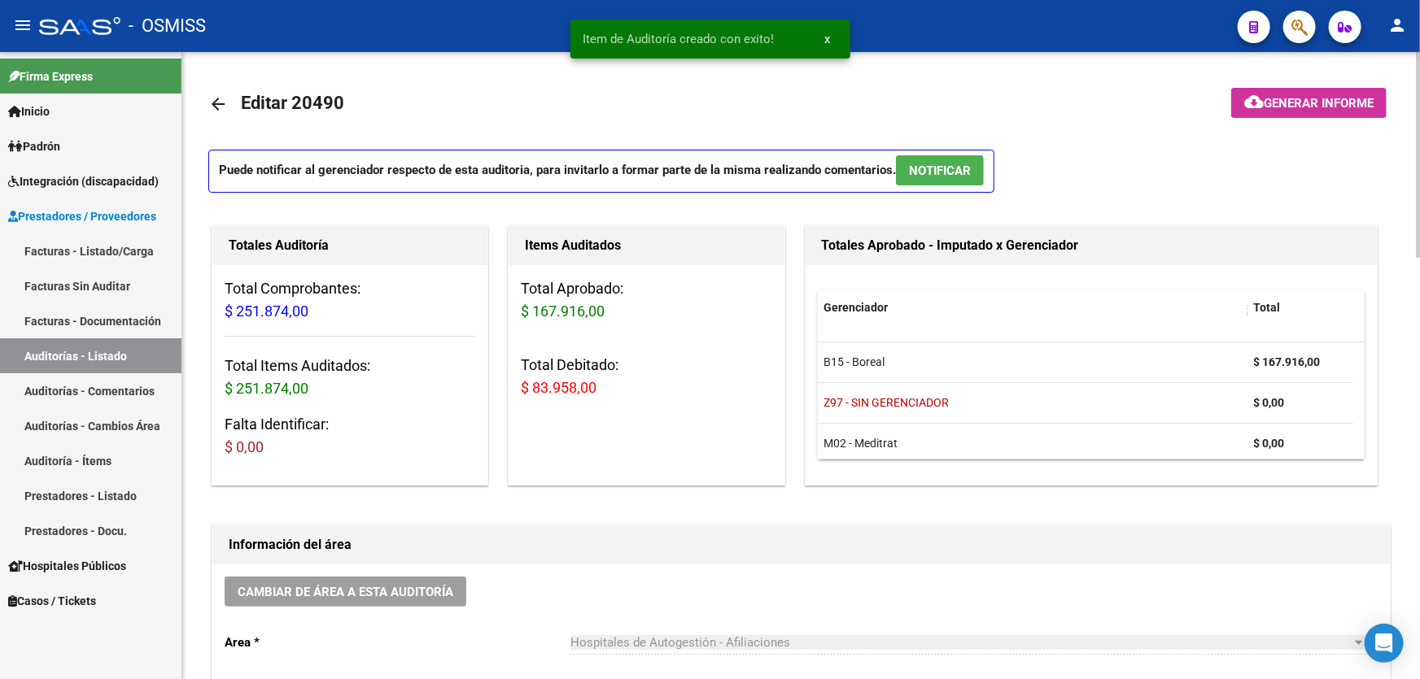
scroll to position [0, 0]
click at [1330, 102] on span "Generar informe" at bounding box center [1319, 103] width 110 height 15
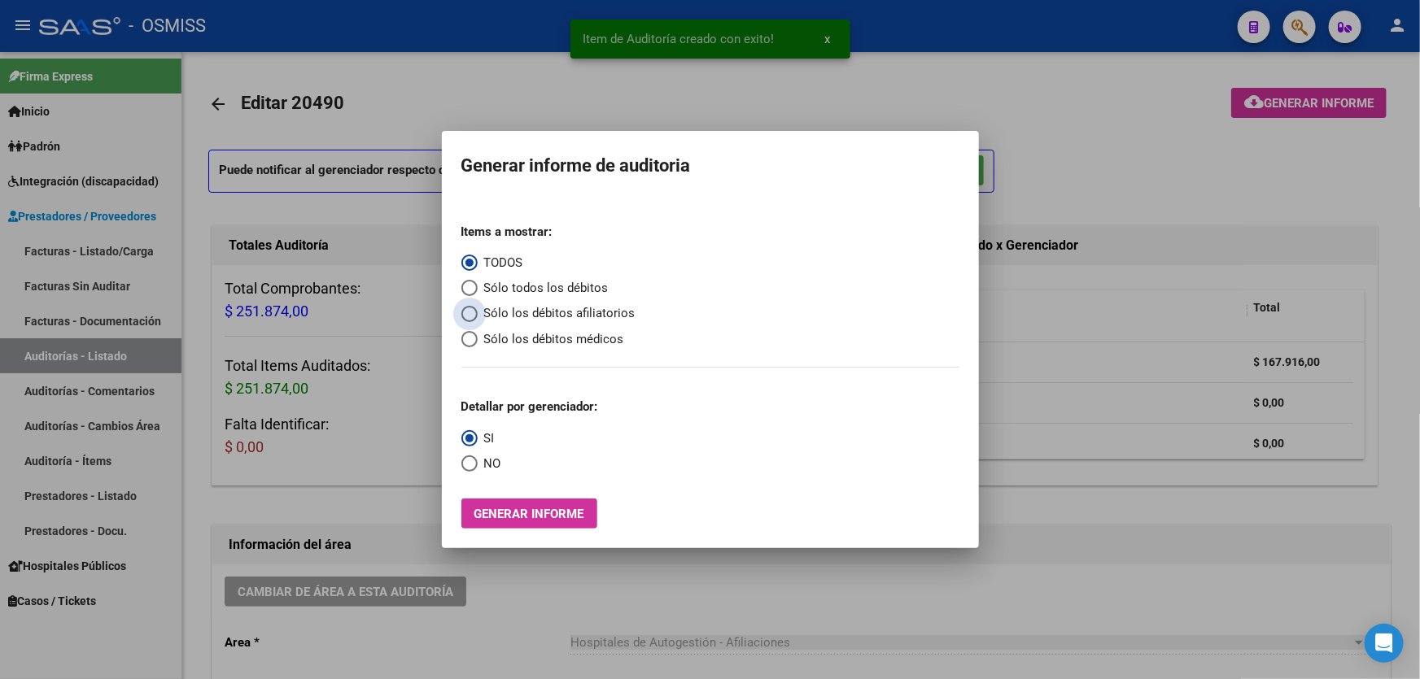
click at [604, 316] on span "Sólo los débitos afiliatorios" at bounding box center [557, 313] width 158 height 19
click at [478, 316] on input "Sólo los débitos afiliatorios" at bounding box center [469, 314] width 16 height 16
click at [479, 467] on span "NO" at bounding box center [490, 464] width 24 height 19
click at [478, 467] on input "NO" at bounding box center [469, 464] width 16 height 16
click at [506, 526] on button "Generar informe" at bounding box center [529, 514] width 136 height 30
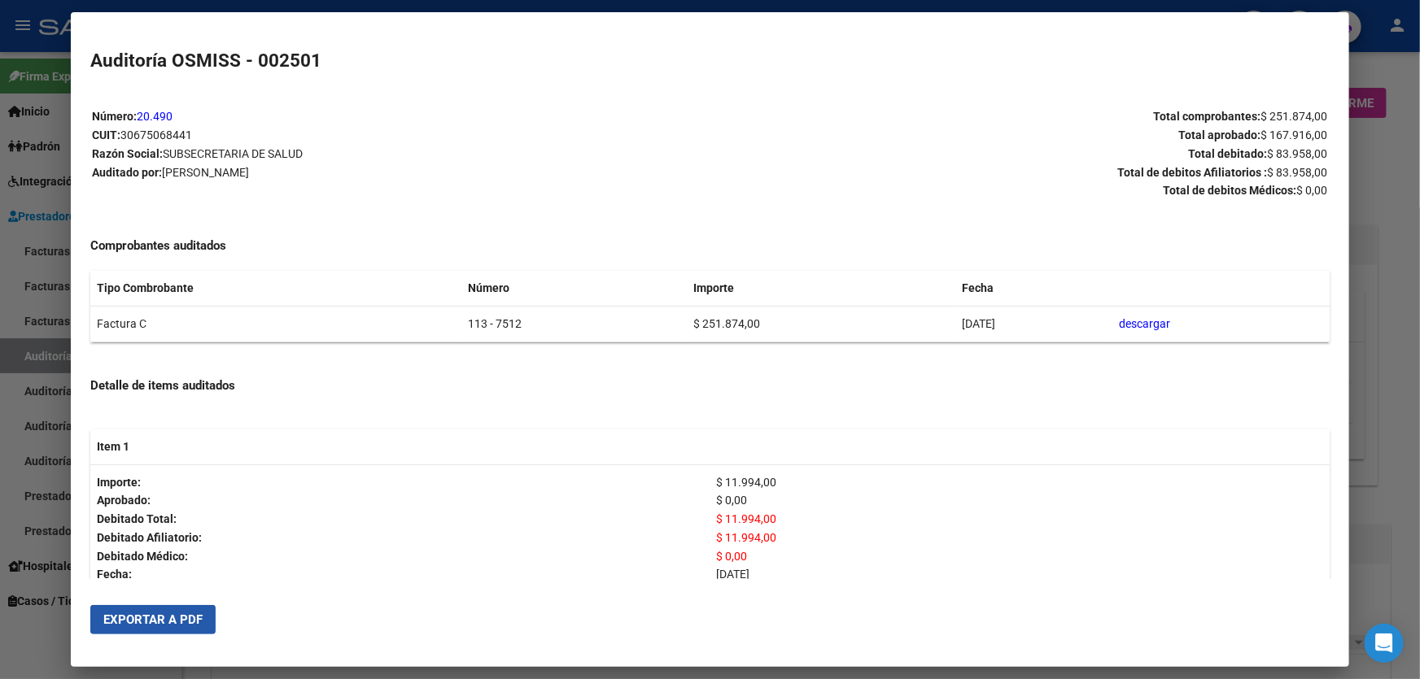
click at [189, 624] on span "Exportar a PDF" at bounding box center [152, 620] width 99 height 15
click at [1388, 482] on div at bounding box center [710, 339] width 1420 height 679
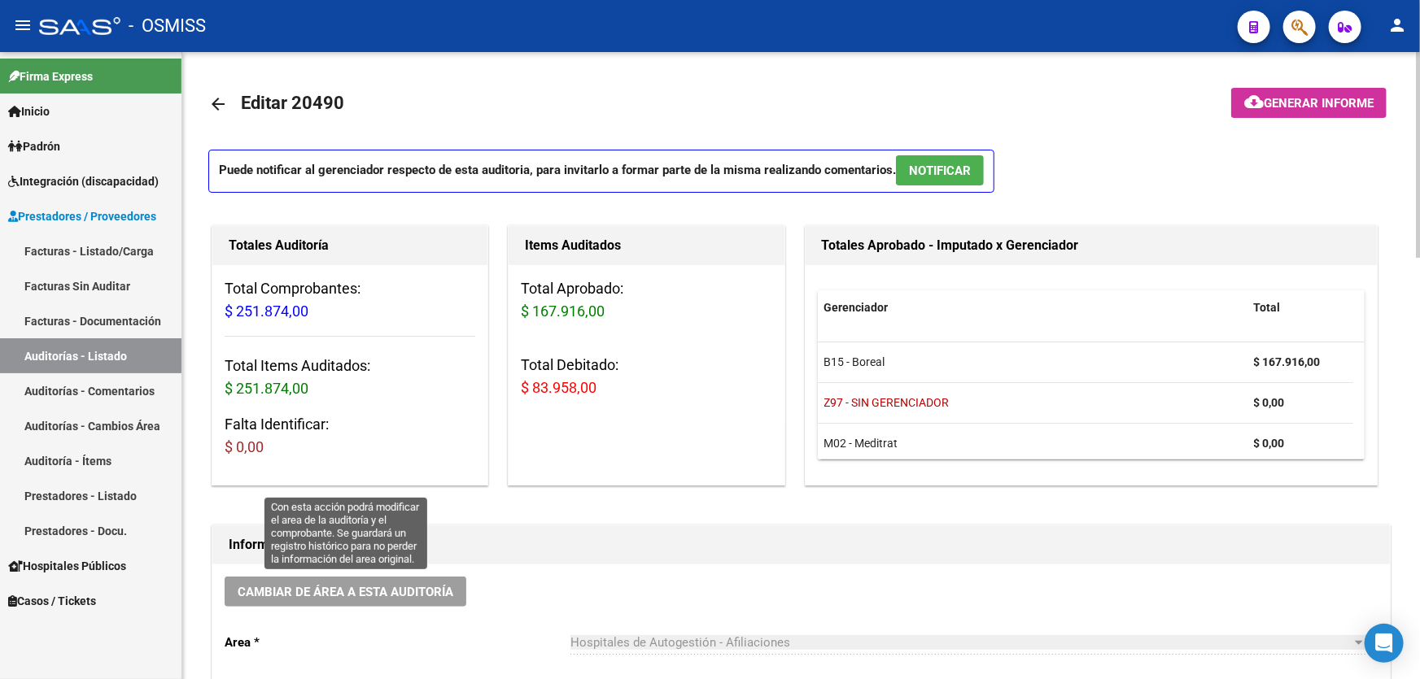
click at [400, 592] on span "Cambiar de área a esta auditoría" at bounding box center [346, 592] width 216 height 15
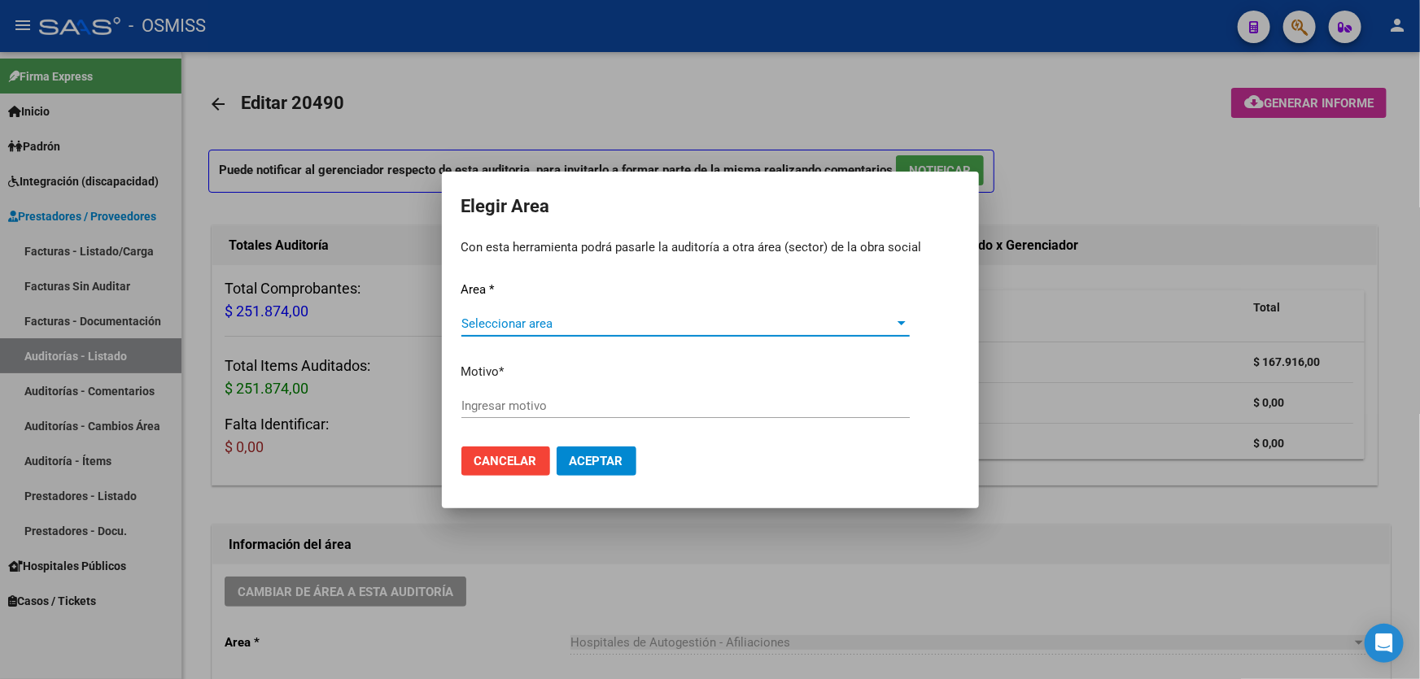
click at [549, 332] on div "Seleccionar area Seleccionar area" at bounding box center [685, 332] width 448 height 40
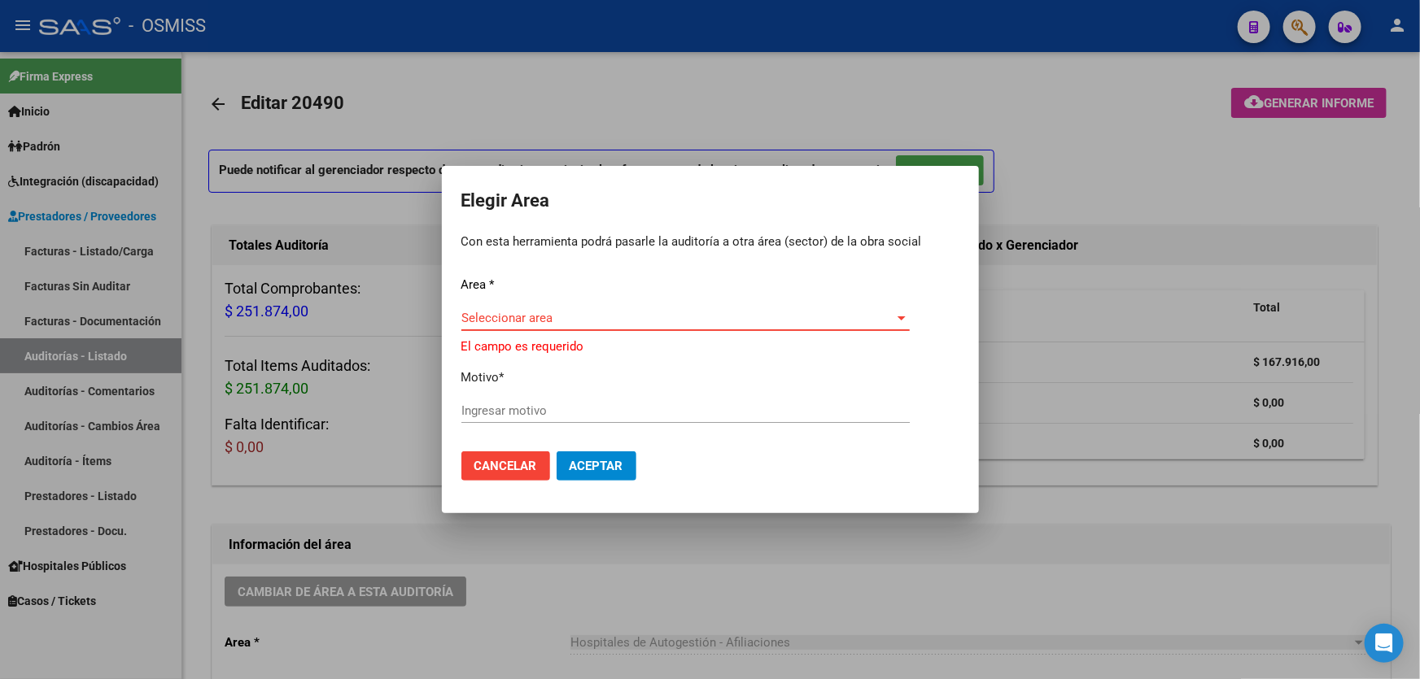
click at [566, 319] on span "Seleccionar area" at bounding box center [678, 318] width 434 height 15
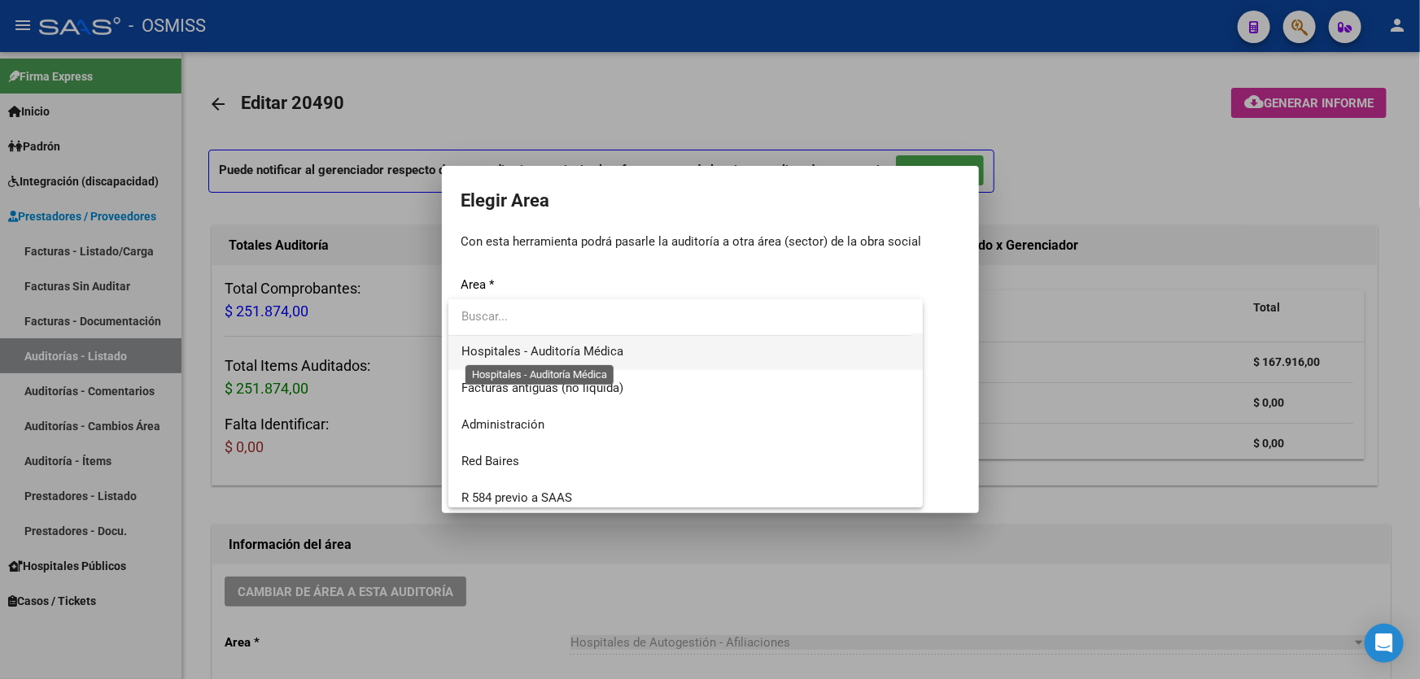
click at [591, 353] on span "Hospitales - Auditoría Médica" at bounding box center [542, 351] width 162 height 15
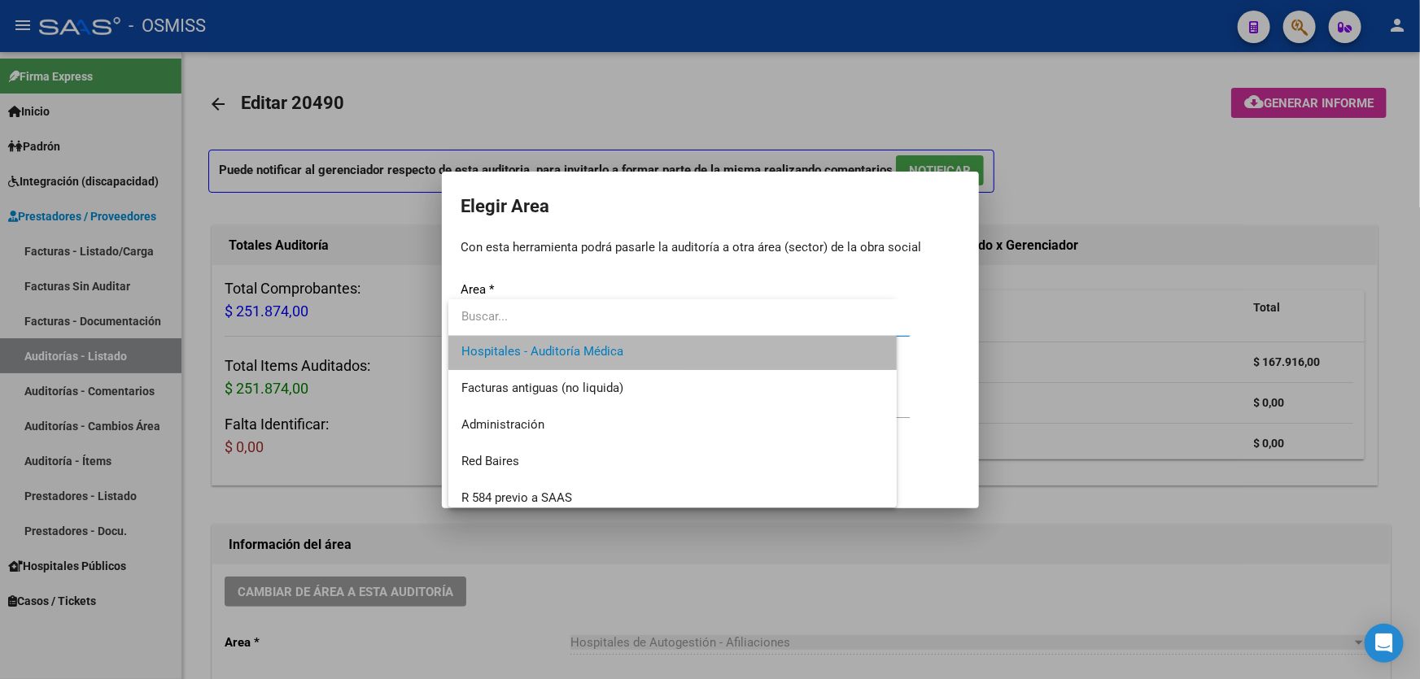
scroll to position [293, 0]
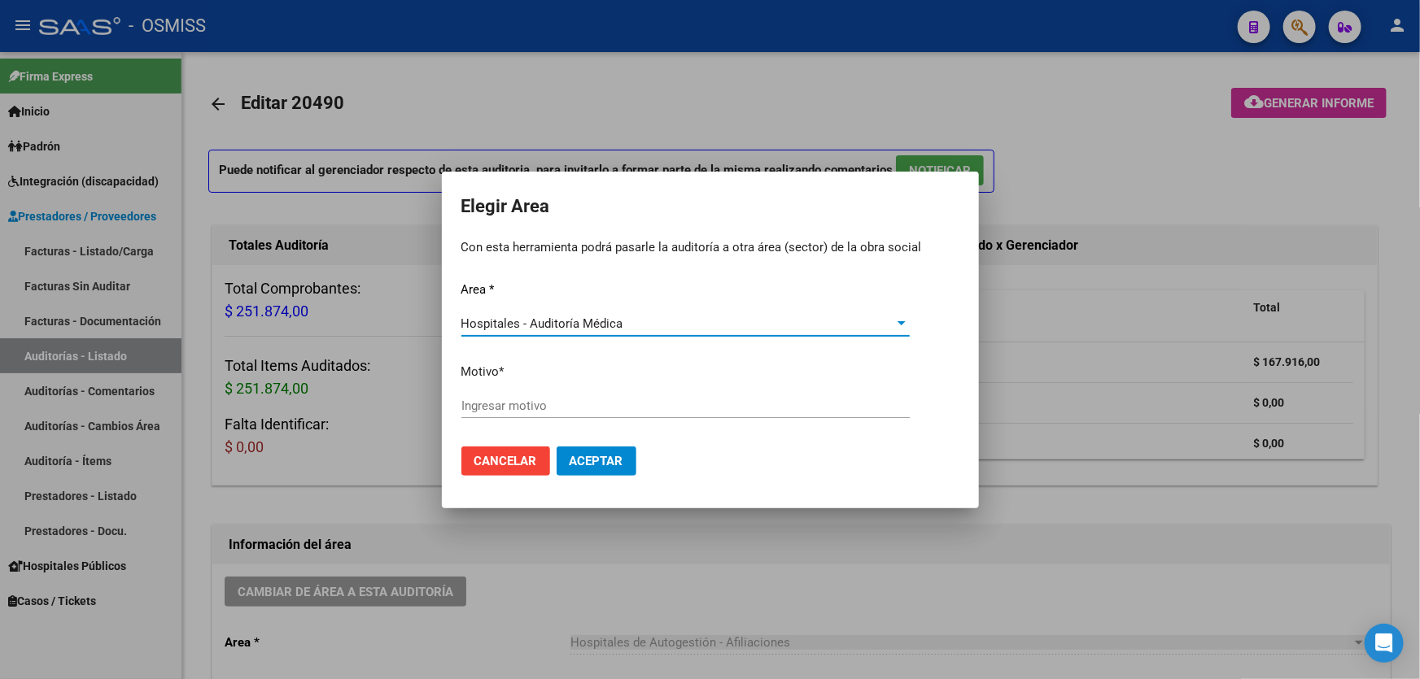
click at [602, 399] on input "Ingresar motivo" at bounding box center [685, 406] width 448 height 15
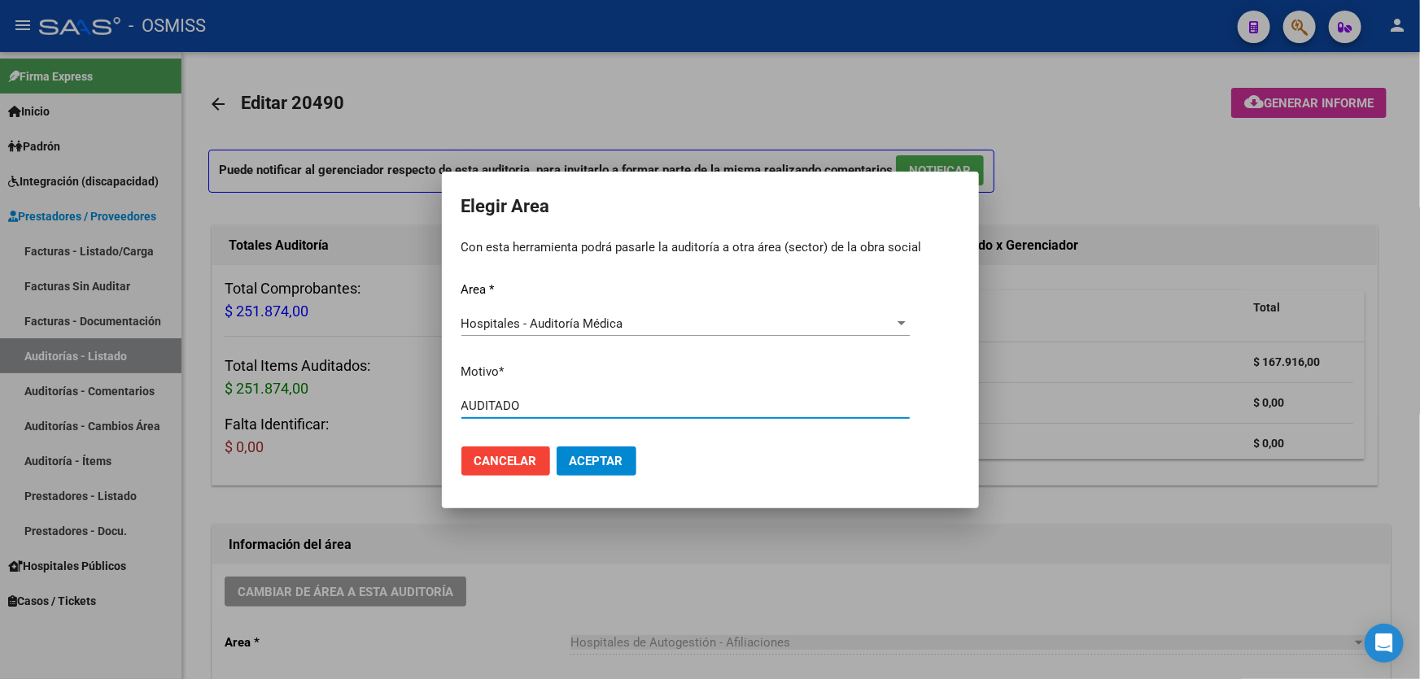
click at [610, 463] on span "Aceptar" at bounding box center [597, 461] width 54 height 15
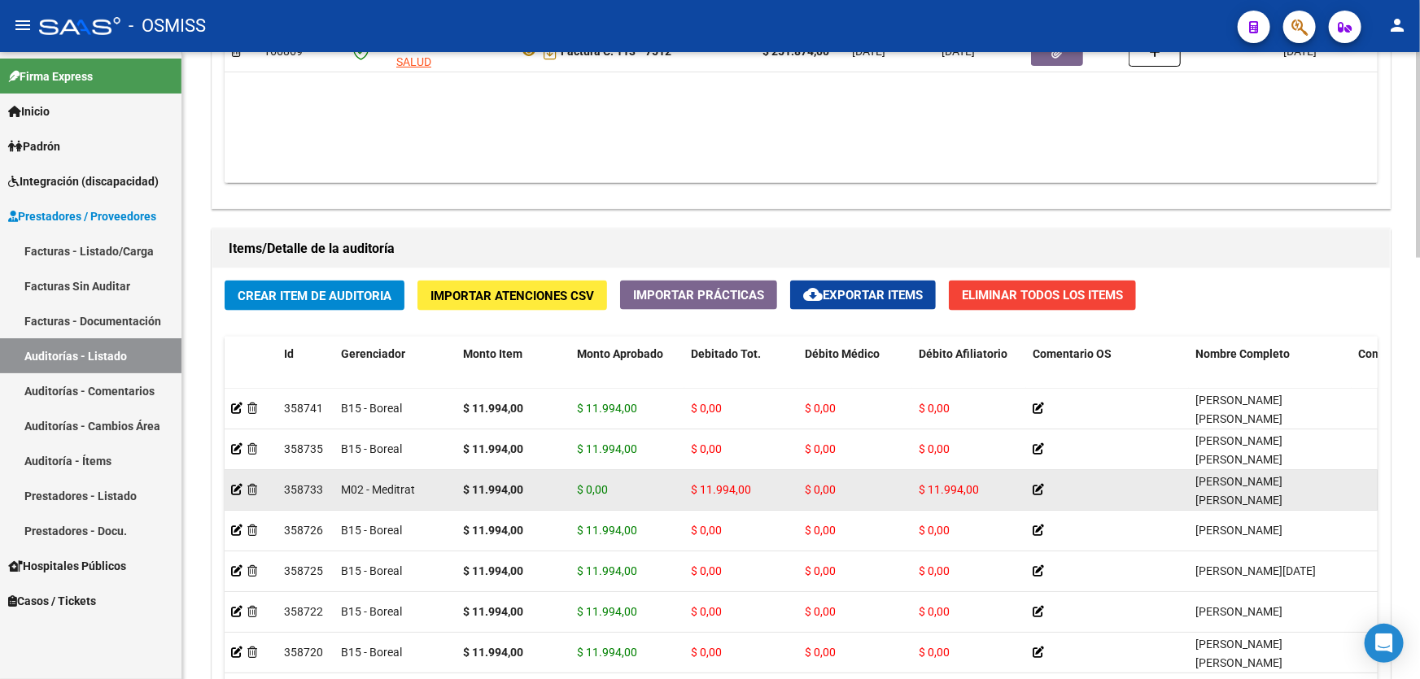
scroll to position [814, 0]
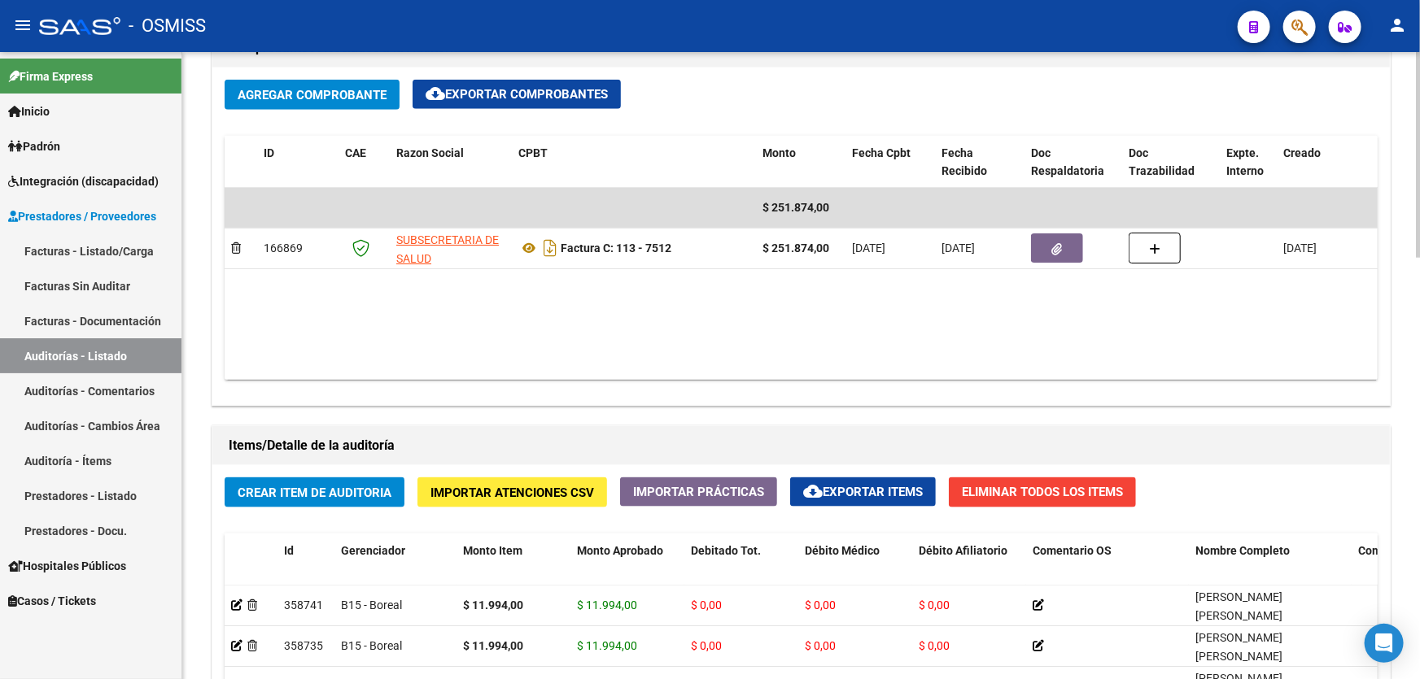
click at [651, 344] on datatable-body "$ 251.874,00 166869 SUBSECRETARIA DE SALUD Factura C: 113 - 7512 $ 251.874,00 […" at bounding box center [892, 284] width 1335 height 192
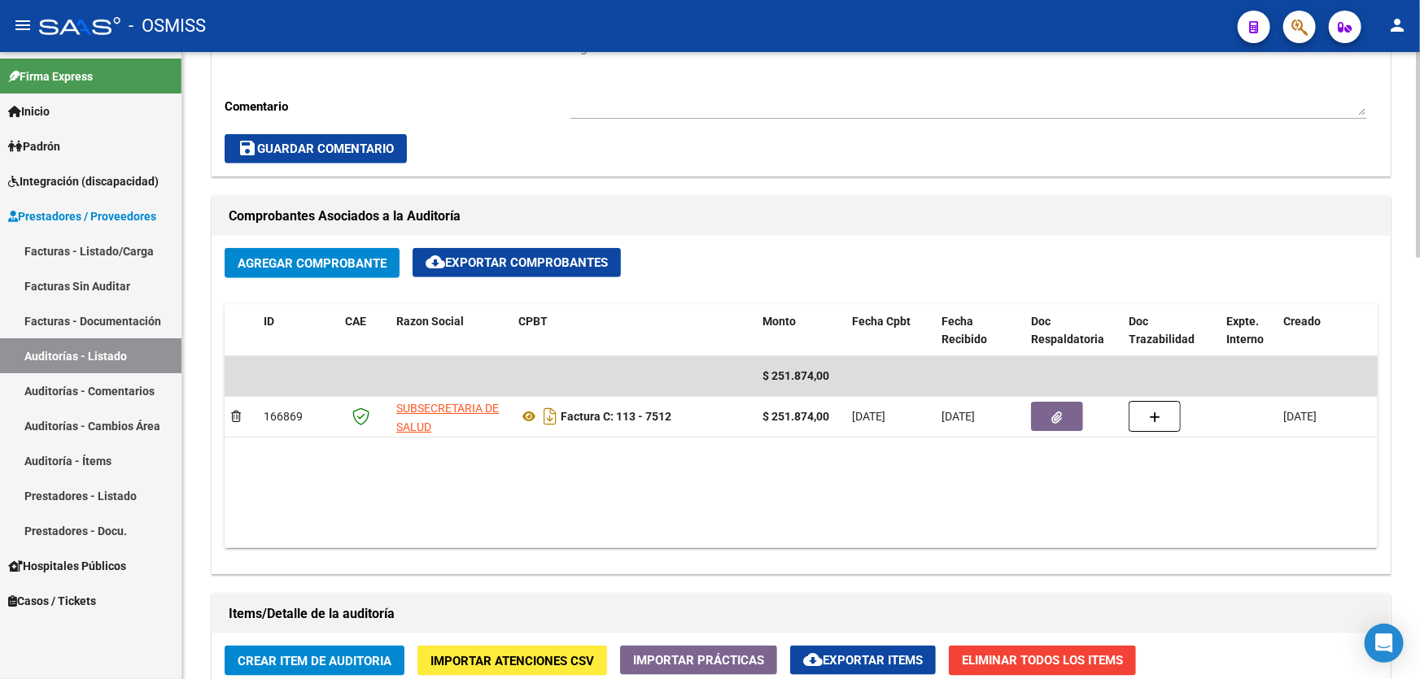
scroll to position [517, 0]
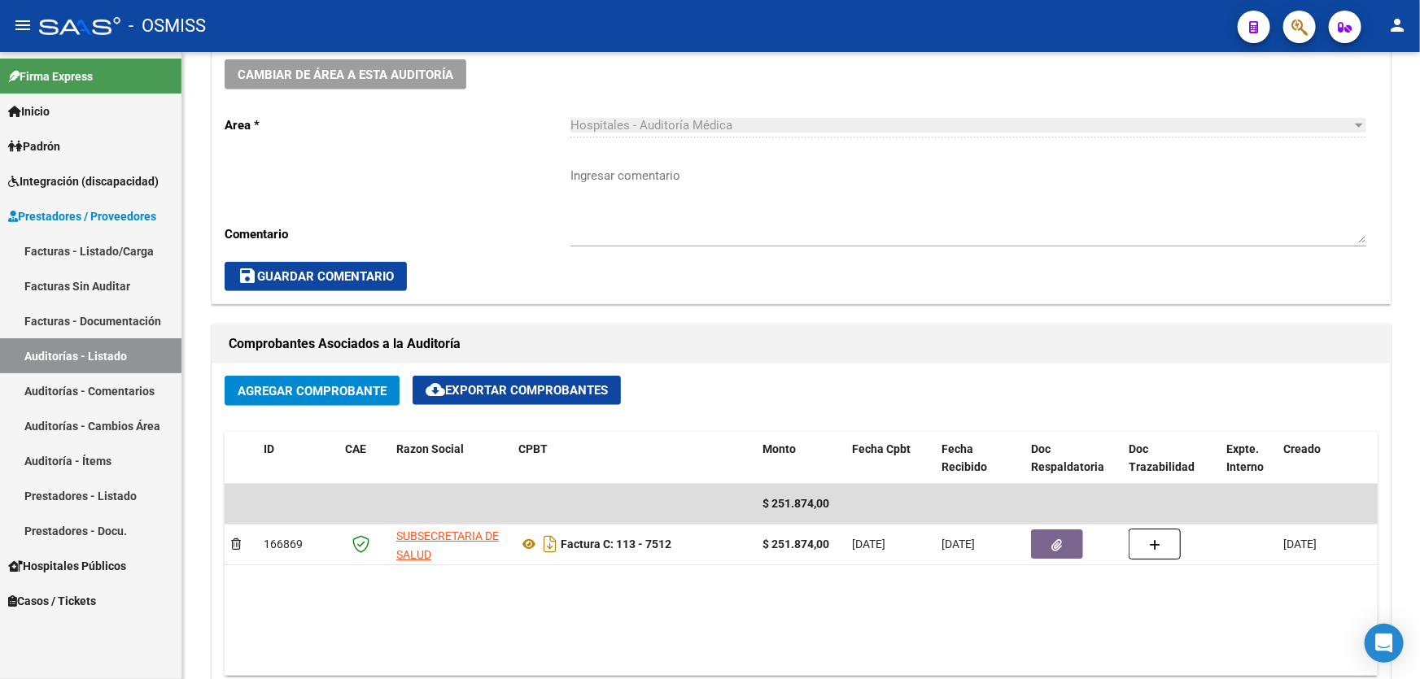
click at [118, 369] on link "Auditorías - Listado" at bounding box center [90, 355] width 181 height 35
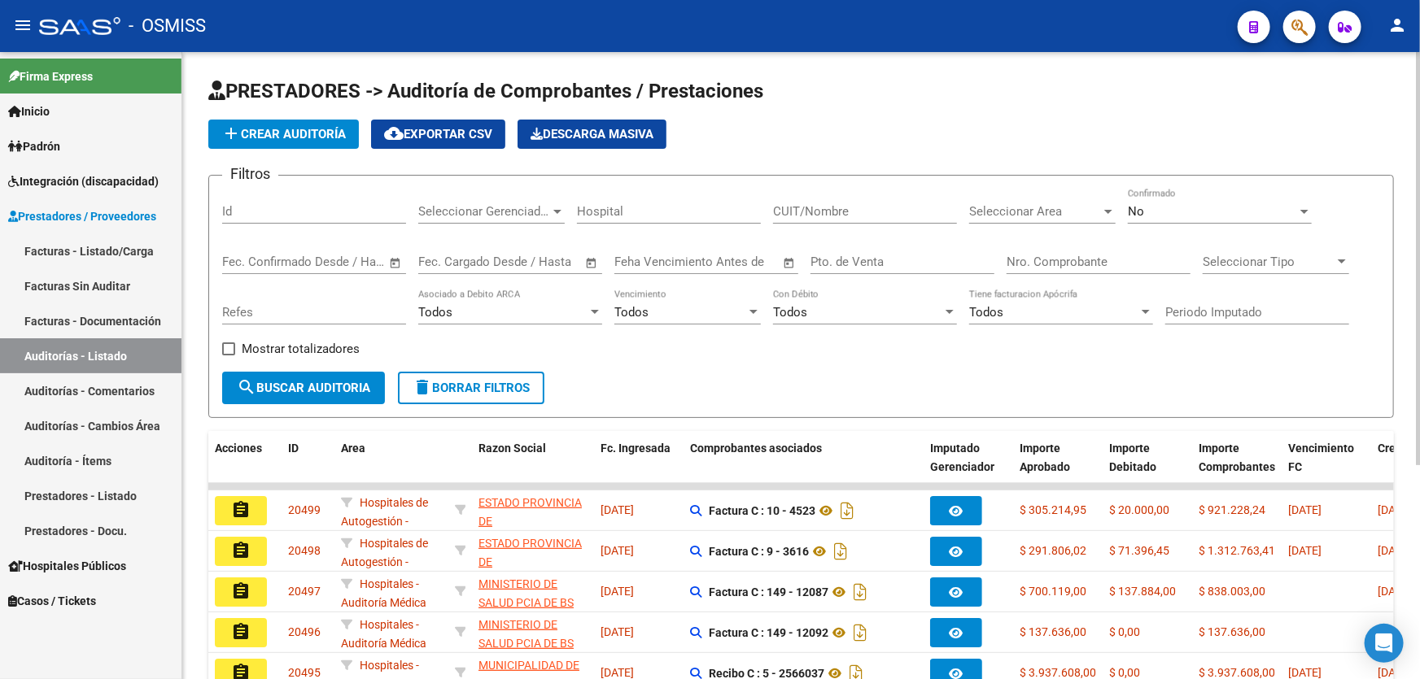
click at [301, 129] on span "add Crear Auditoría" at bounding box center [283, 134] width 124 height 15
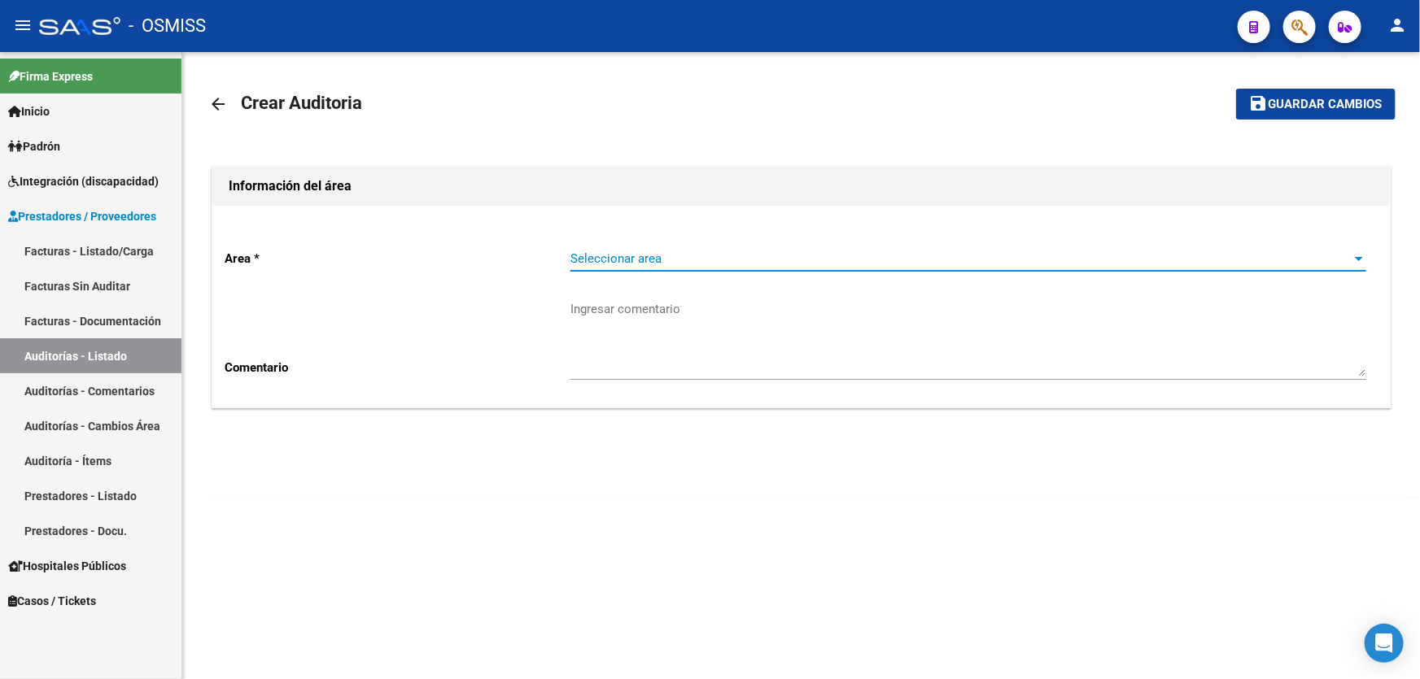
click at [892, 259] on span "Seleccionar area" at bounding box center [960, 258] width 781 height 15
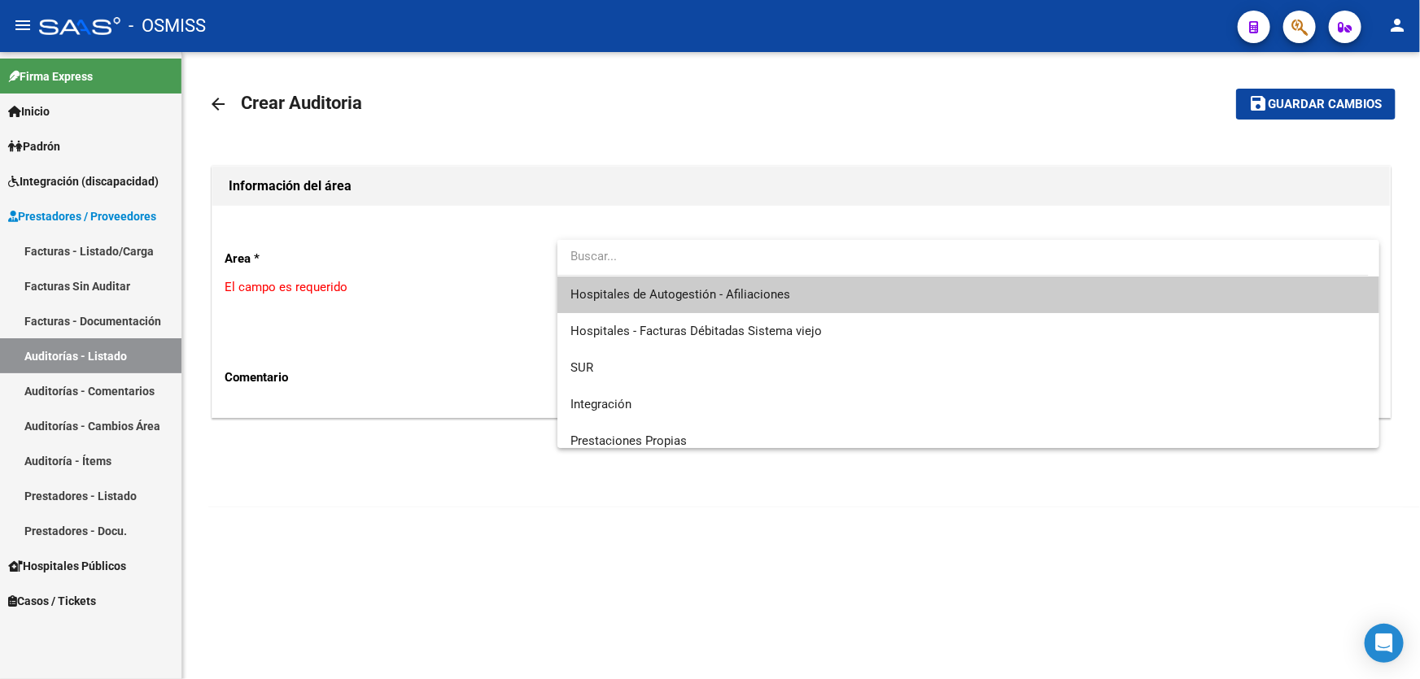
click at [840, 290] on span "Hospitales de Autogestión - Afiliaciones" at bounding box center [968, 295] width 796 height 37
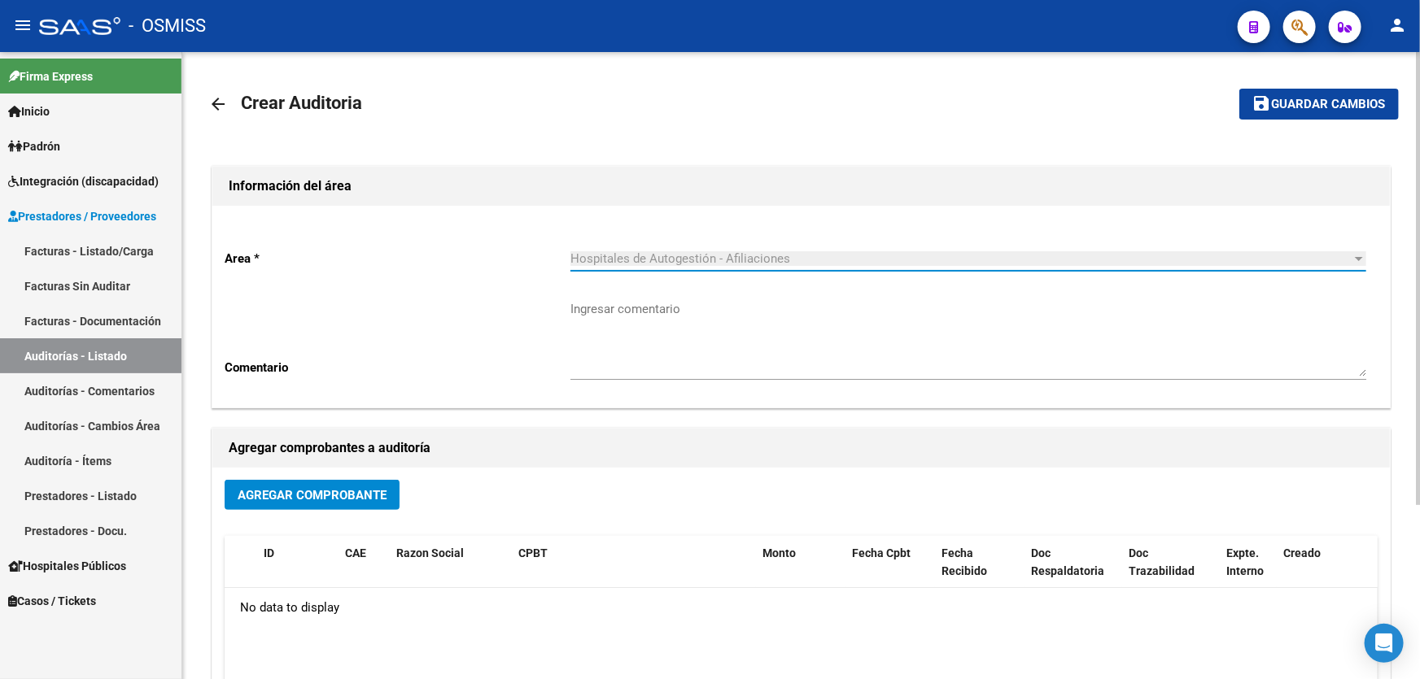
click at [340, 504] on button "Agregar Comprobante" at bounding box center [312, 495] width 175 height 30
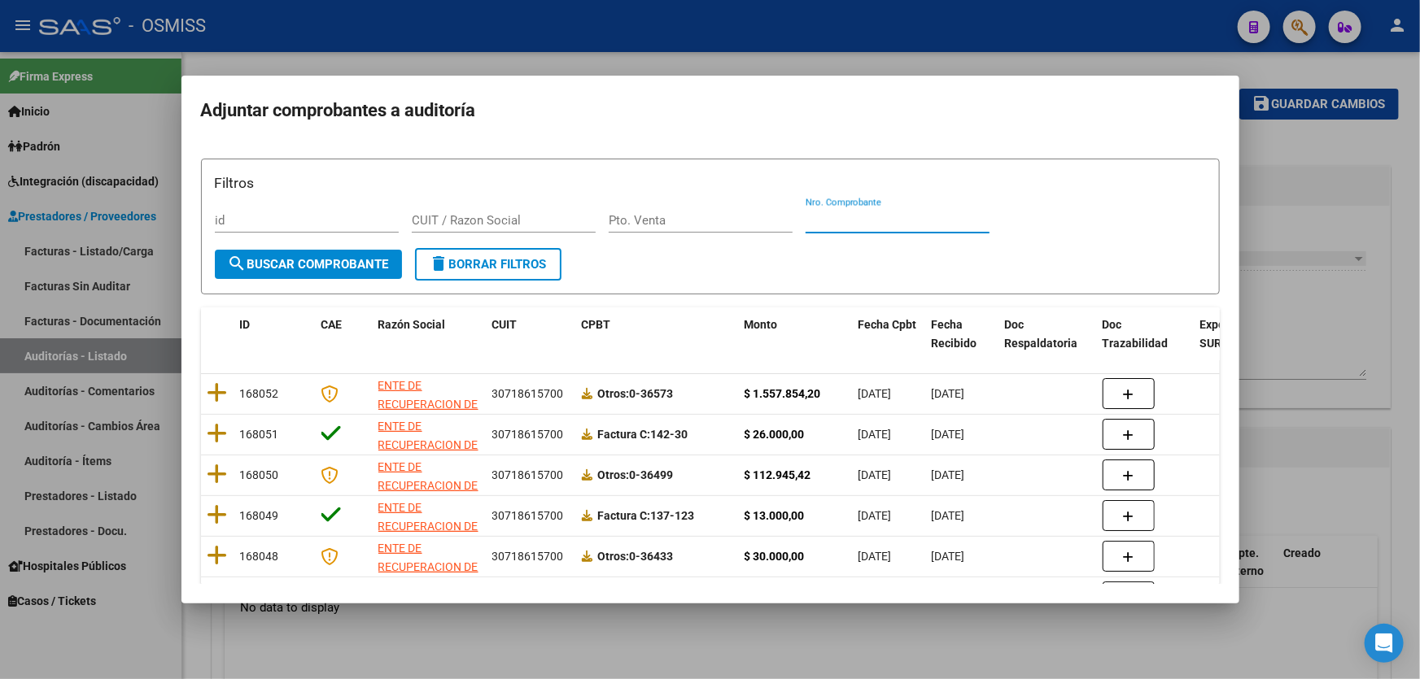
click at [868, 217] on input "Nro. Comprobante" at bounding box center [898, 220] width 184 height 15
click at [862, 221] on input "Nro. Comprobante" at bounding box center [898, 220] width 184 height 15
paste input "2566037"
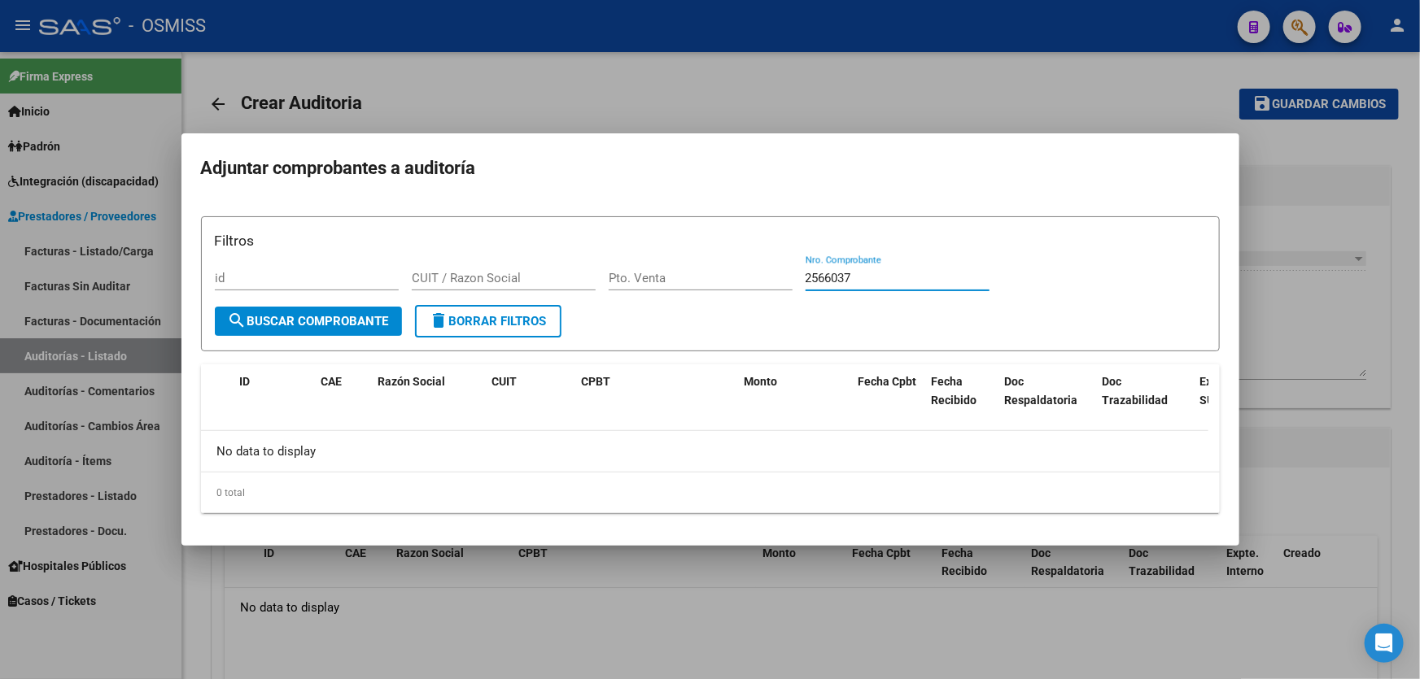
drag, startPoint x: 856, startPoint y: 279, endPoint x: 810, endPoint y: 284, distance: 46.6
click at [810, 284] on input "2566037" at bounding box center [898, 278] width 184 height 15
click at [646, 275] on input "Pto. Venta" at bounding box center [701, 278] width 184 height 15
click at [550, 620] on div at bounding box center [710, 339] width 1420 height 679
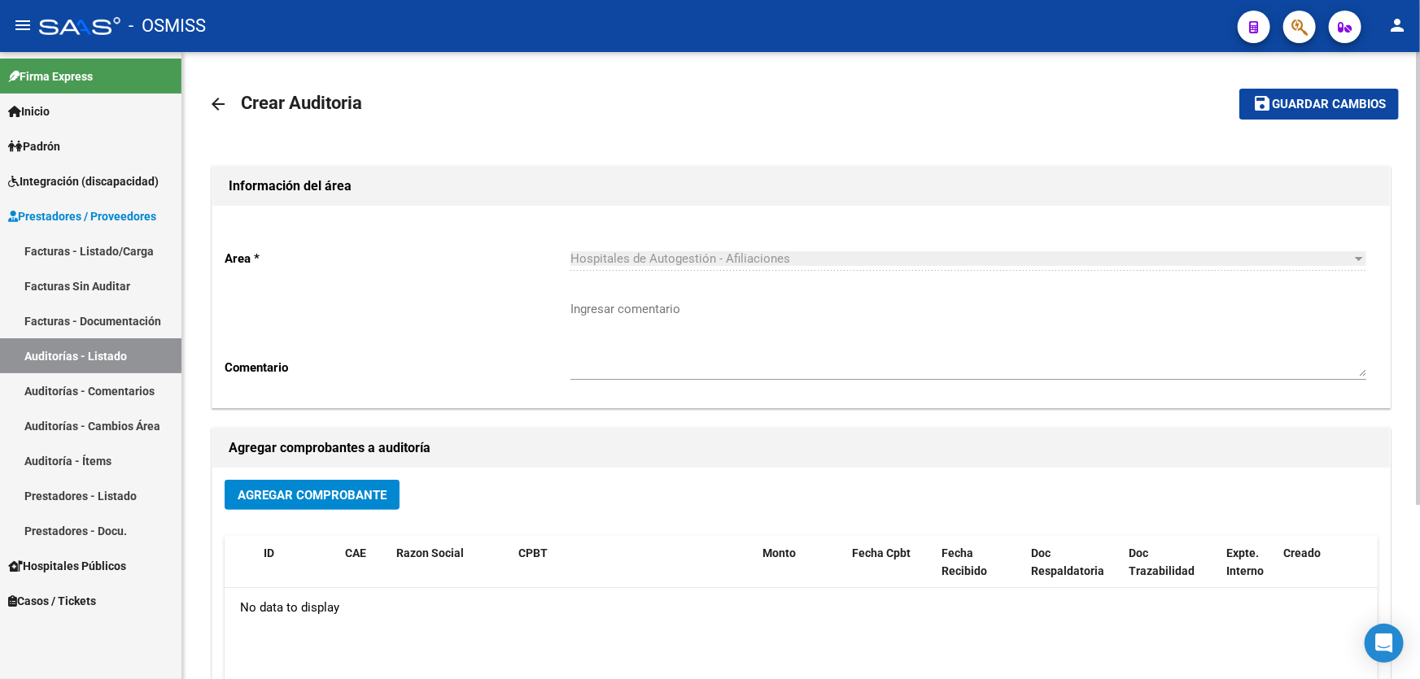
click at [337, 497] on span "Agregar Comprobante" at bounding box center [312, 495] width 149 height 15
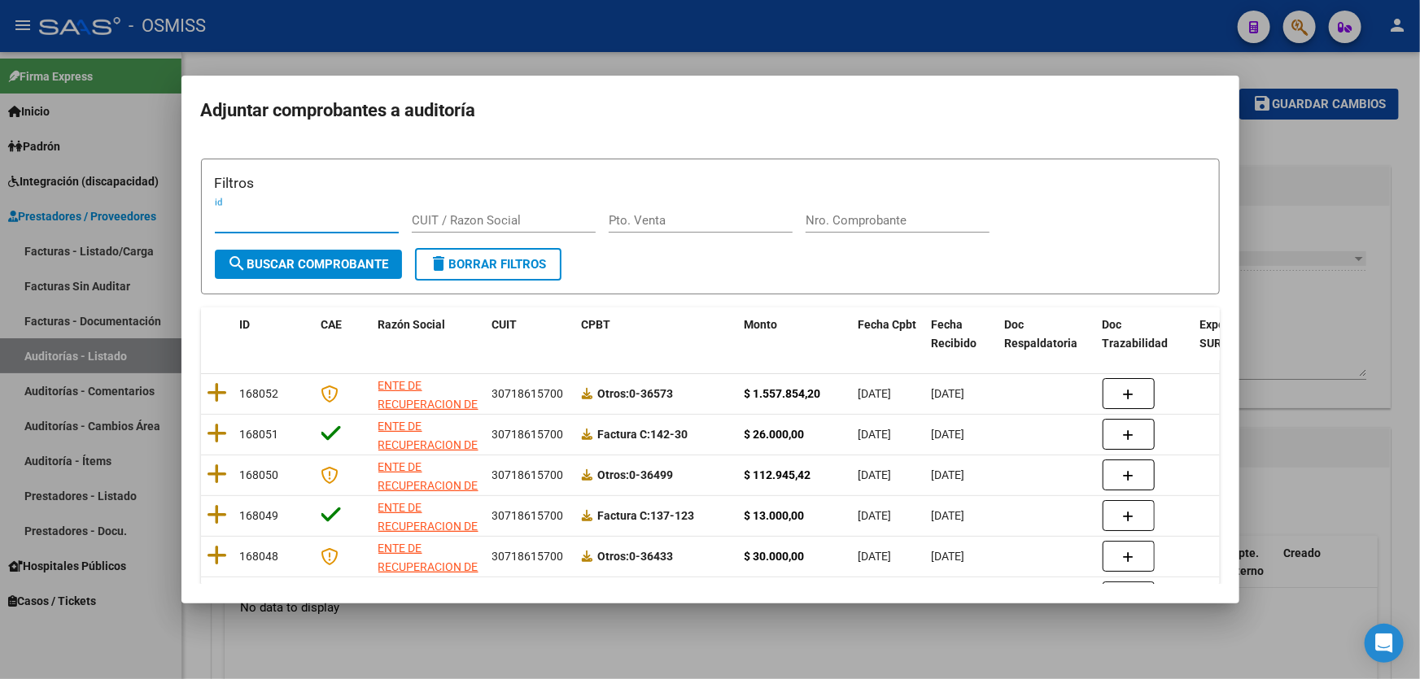
click at [664, 214] on input "Pto. Venta" at bounding box center [701, 220] width 184 height 15
click at [791, 220] on input "5" at bounding box center [701, 220] width 184 height 15
click at [808, 219] on input "Nro. Comprobante" at bounding box center [898, 220] width 184 height 15
paste input "2566037"
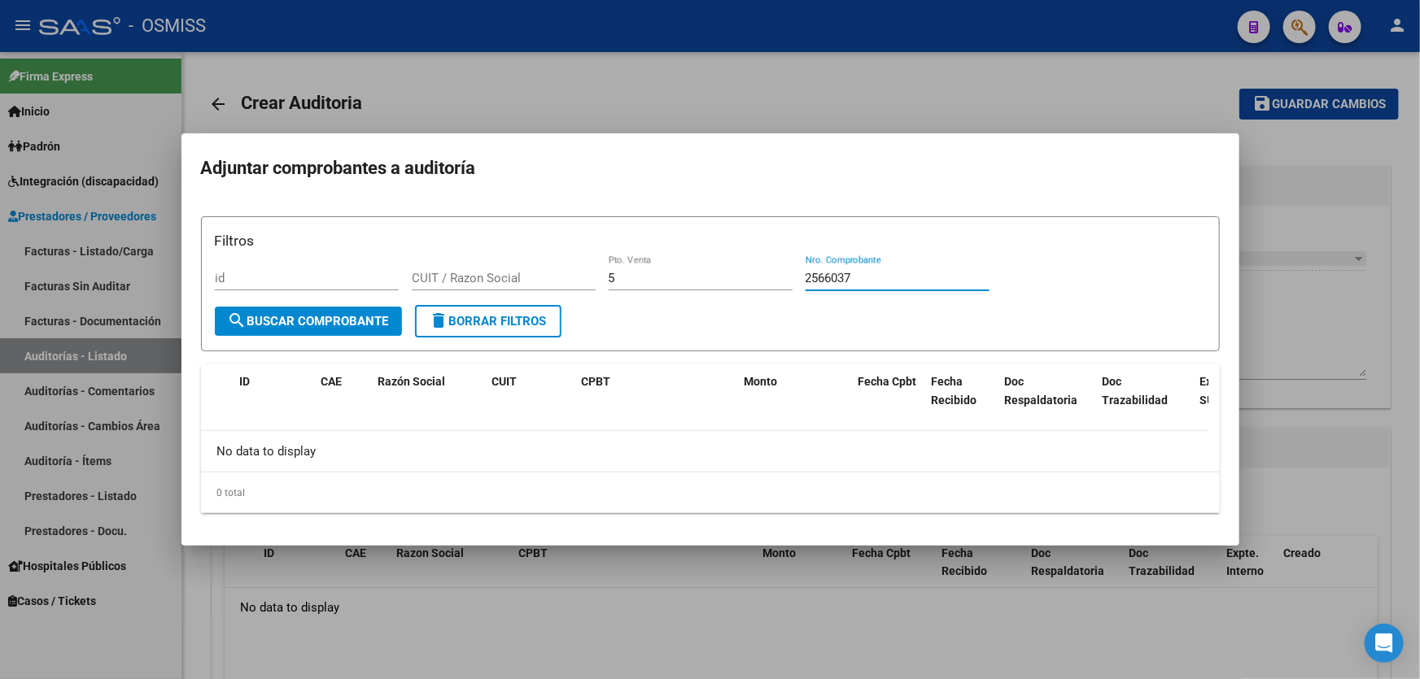
click at [1022, 293] on div "Filtros id CUIT / Razon Social 5 Pto. Venta 2566037 Nro. Comprobante" at bounding box center [710, 268] width 991 height 76
click at [1214, 308] on form "Filtros id CUIT / Razon Social 5 Pto. Venta 2566037 Nro. Comprobante search Bus…" at bounding box center [710, 284] width 1019 height 136
click at [1261, 303] on div at bounding box center [710, 339] width 1420 height 679
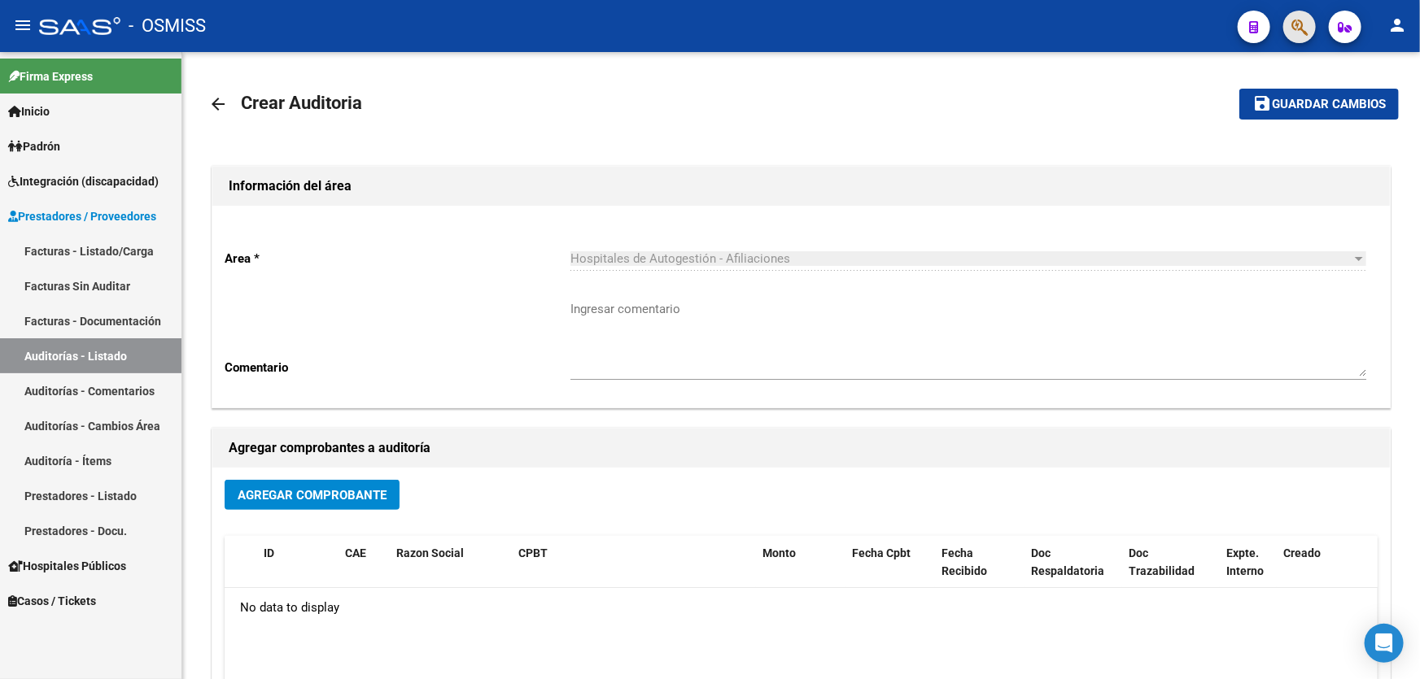
click at [1308, 15] on span "button" at bounding box center [1299, 27] width 16 height 33
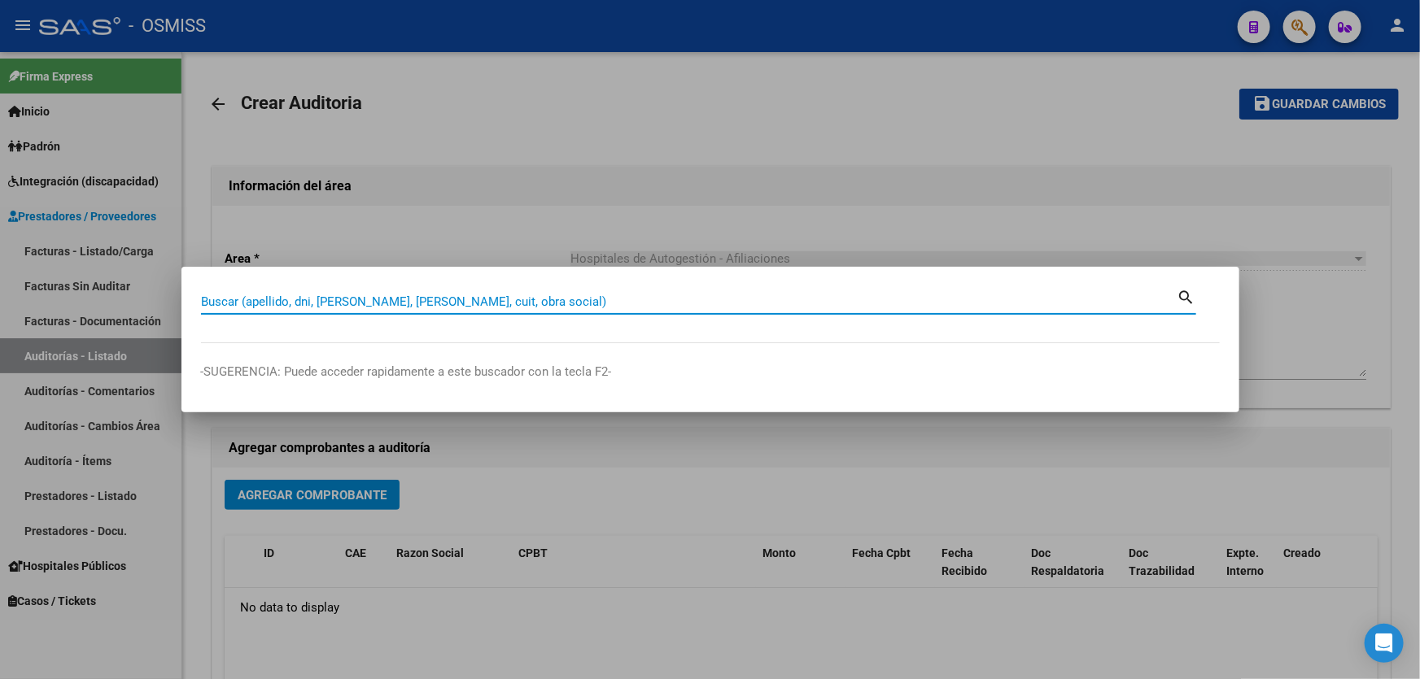
click at [559, 309] on input "Buscar (apellido, dni, [PERSON_NAME], [PERSON_NAME], cuit, obra social)" at bounding box center [689, 302] width 976 height 15
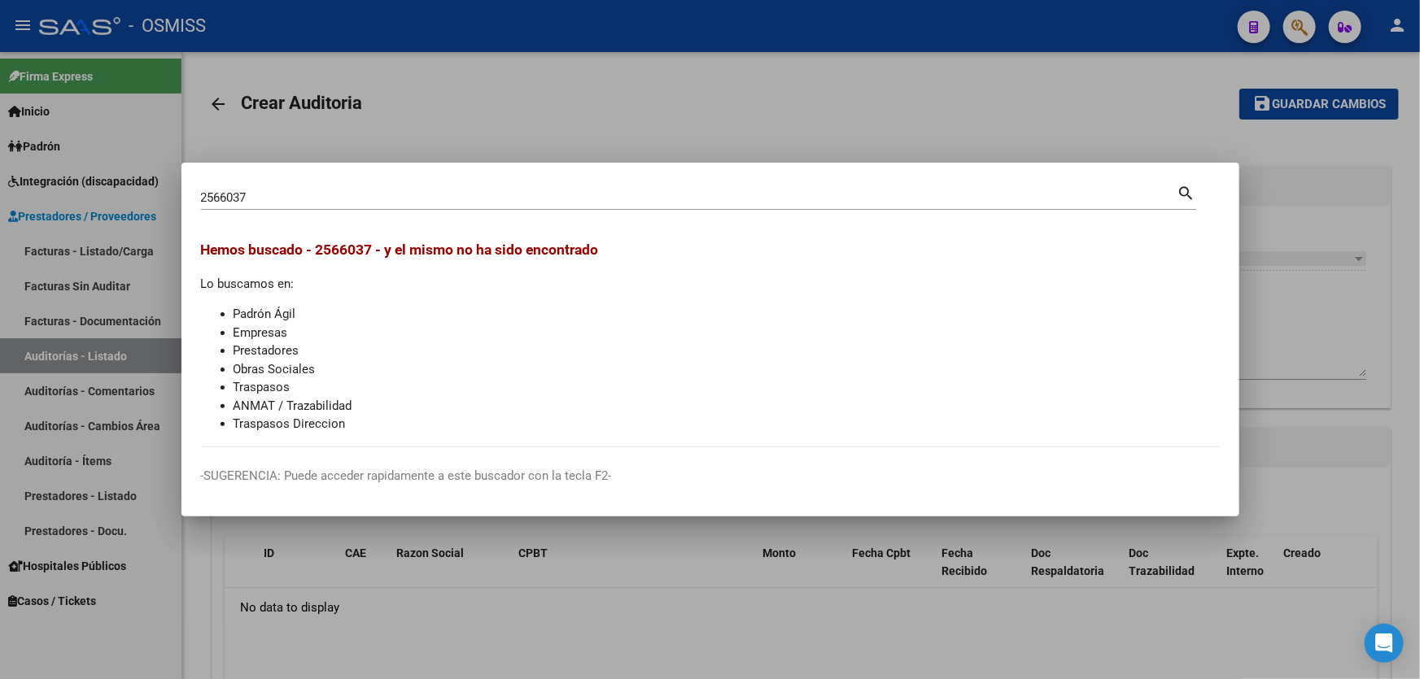
click at [539, 661] on div at bounding box center [710, 339] width 1420 height 679
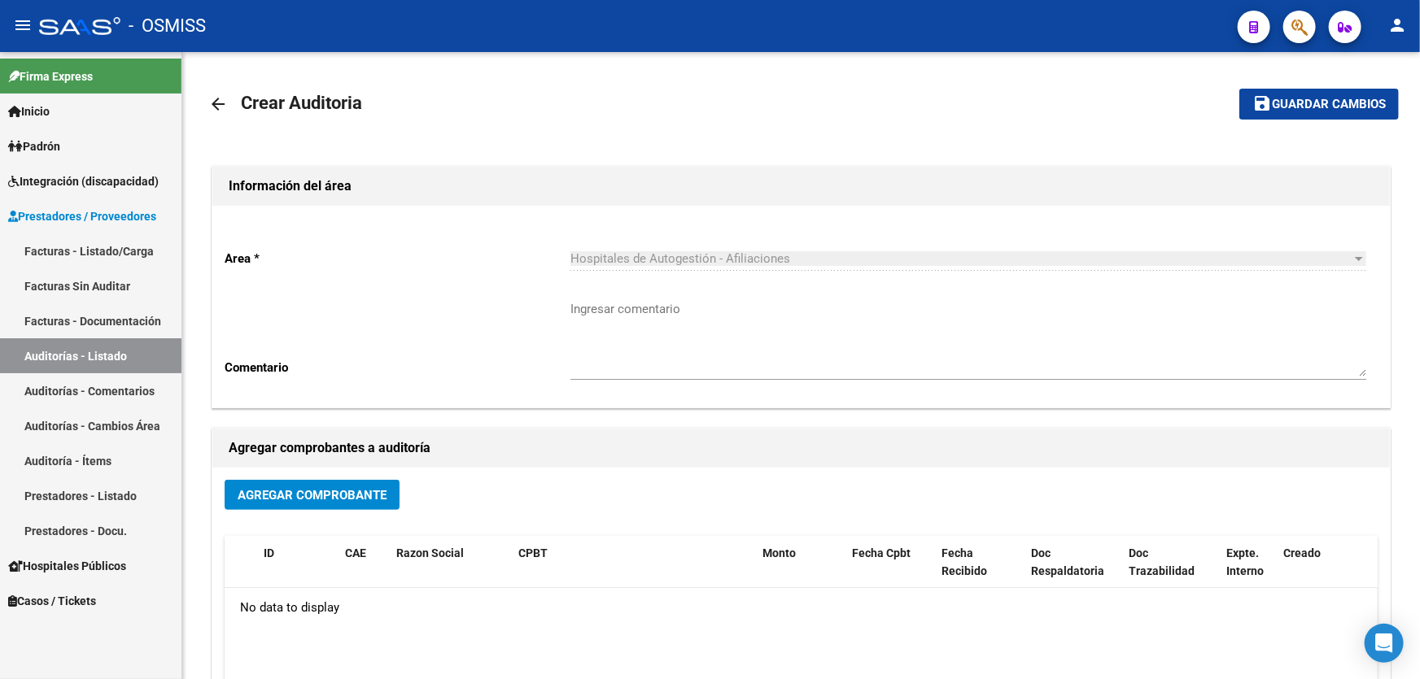
click at [112, 328] on link "Facturas - Documentación" at bounding box center [90, 320] width 181 height 35
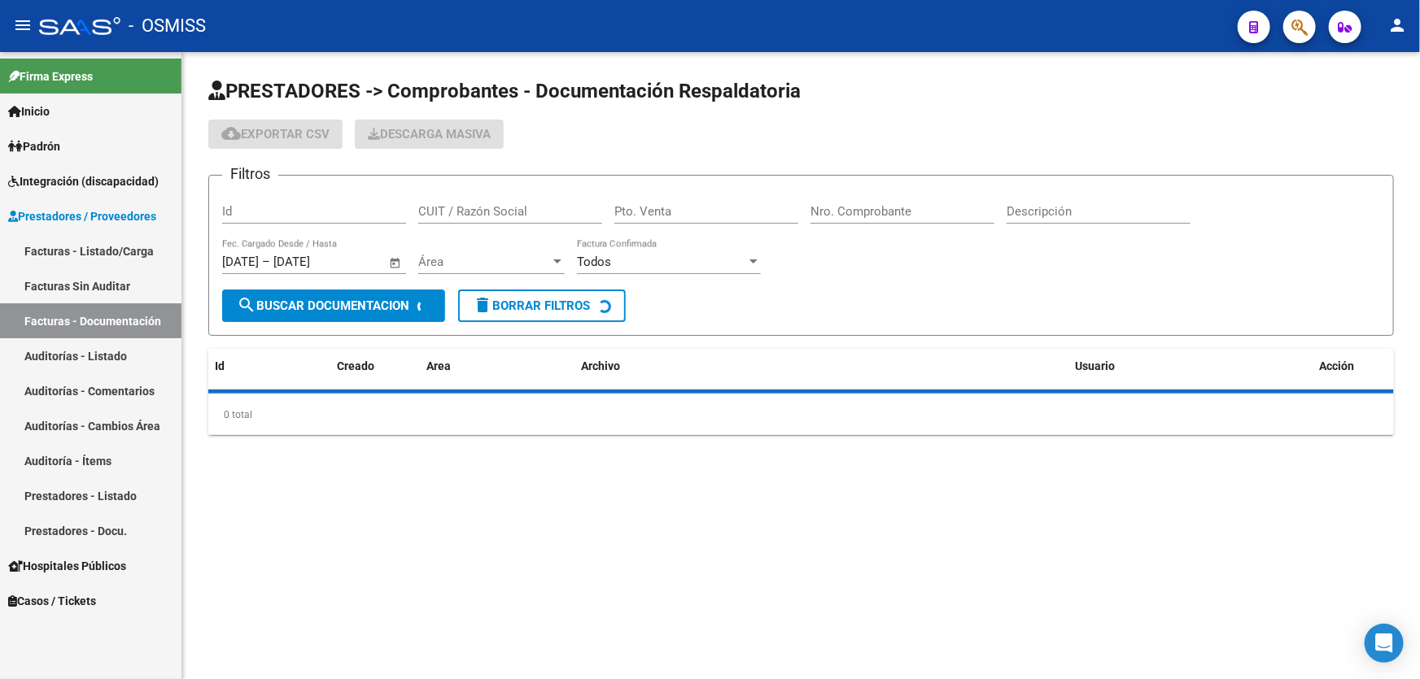
click at [114, 347] on link "Auditorías - Listado" at bounding box center [90, 355] width 181 height 35
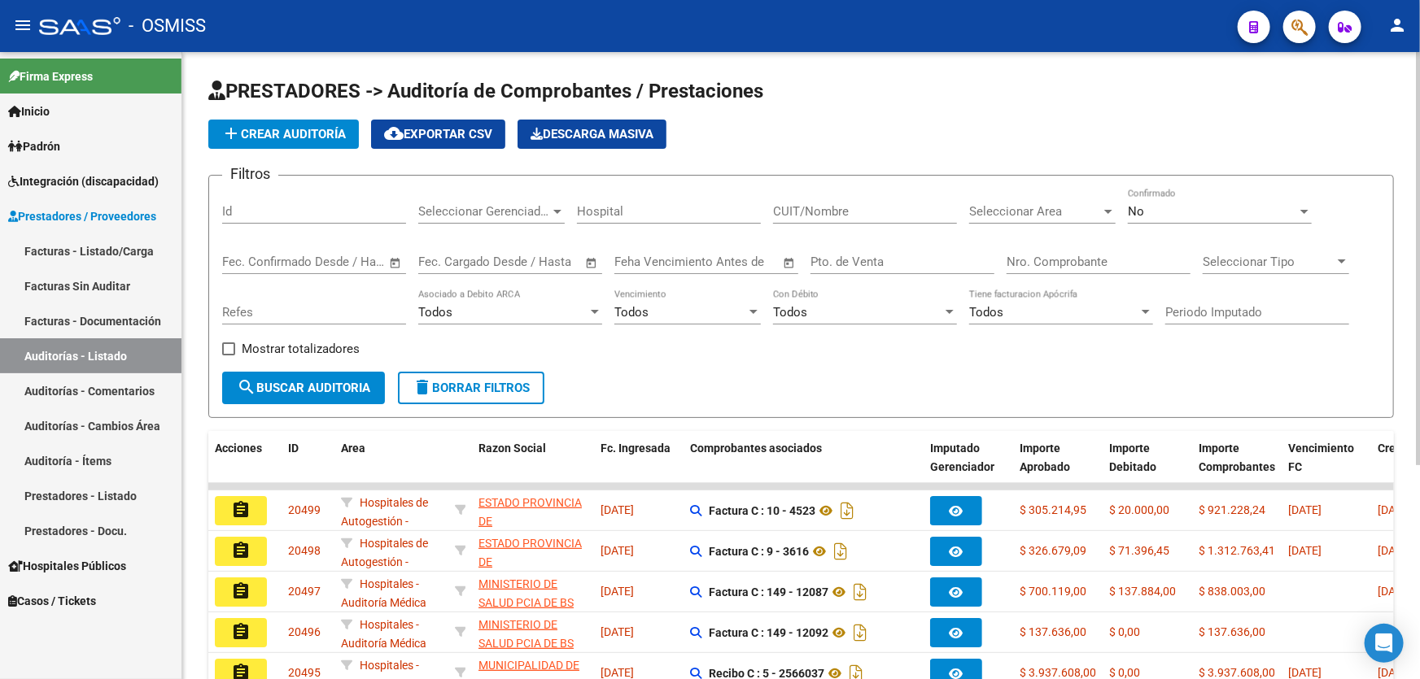
click at [826, 262] on input "Pto. de Venta" at bounding box center [902, 262] width 184 height 15
click at [1058, 255] on input "Nro. Comprobante" at bounding box center [1098, 262] width 184 height 15
click at [998, 270] on div "Filtros Id Seleccionar Gerenciador Seleccionar Gerenciador Hospital CUIT/Nombre…" at bounding box center [801, 280] width 1158 height 183
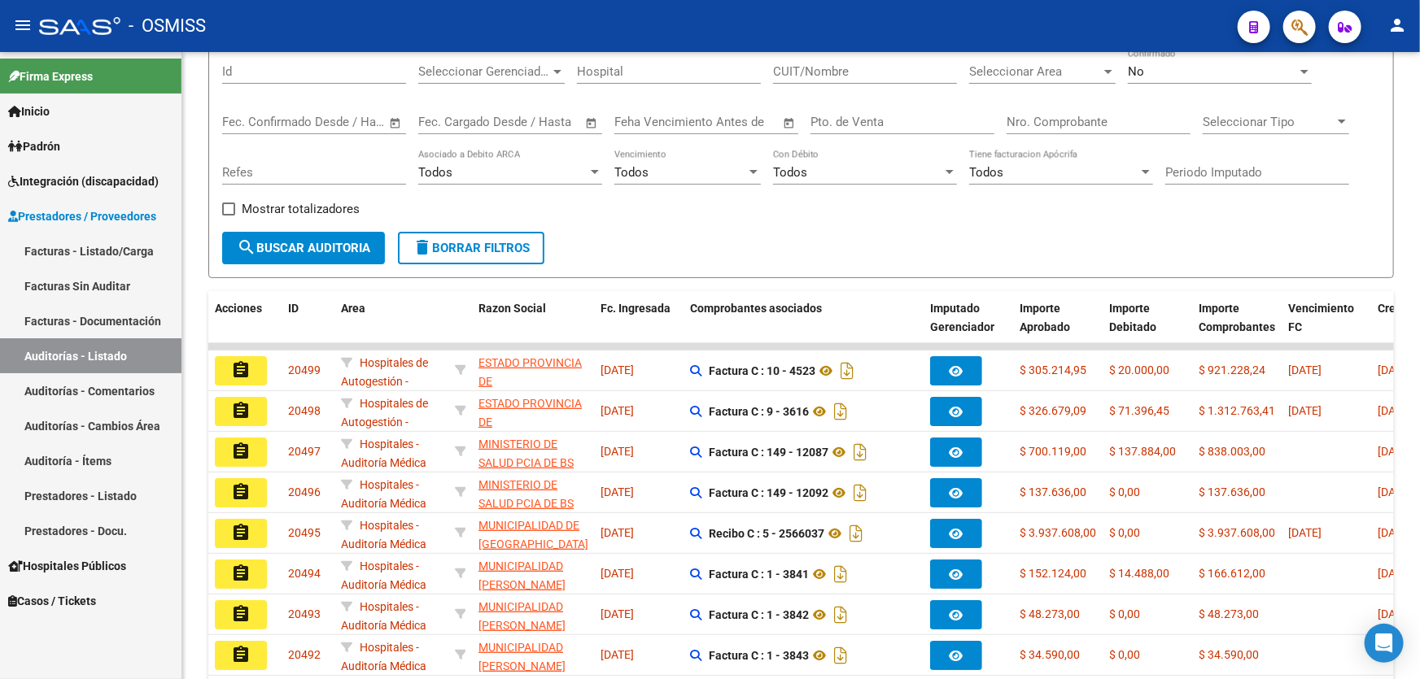
scroll to position [147, 0]
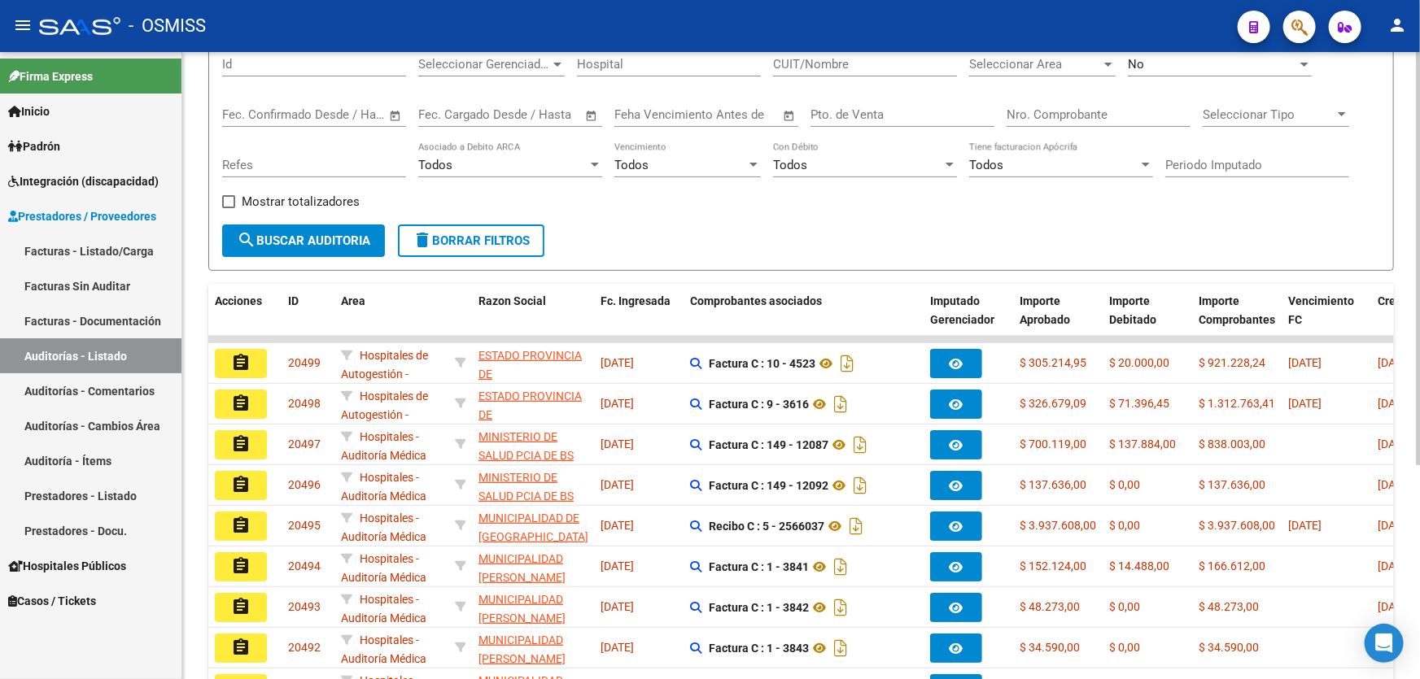
click at [613, 237] on form "Filtros Id Seleccionar Gerenciador Seleccionar Gerenciador Hospital CUIT/Nombre…" at bounding box center [800, 149] width 1185 height 243
click at [667, 260] on form "Filtros Id Seleccionar Gerenciador Seleccionar Gerenciador Hospital CUIT/Nombre…" at bounding box center [800, 149] width 1185 height 243
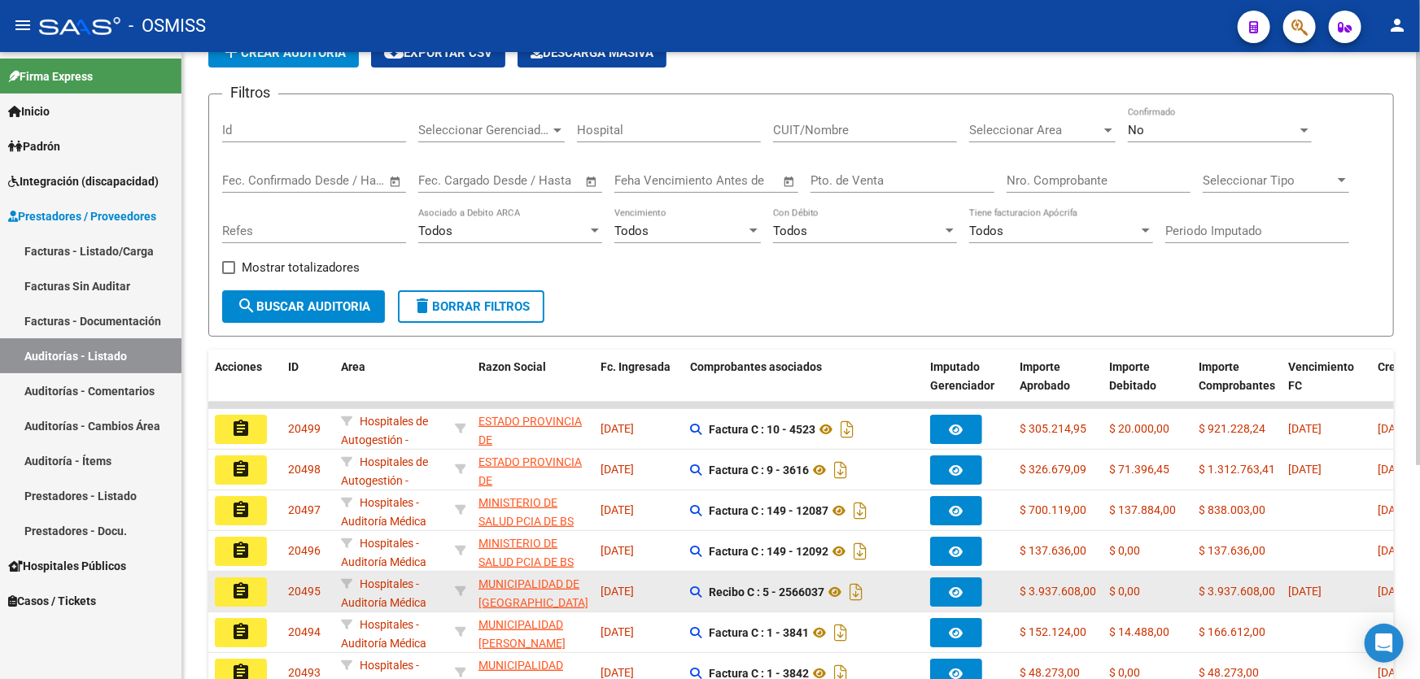
scroll to position [0, 0]
